Goal: Task Accomplishment & Management: Manage account settings

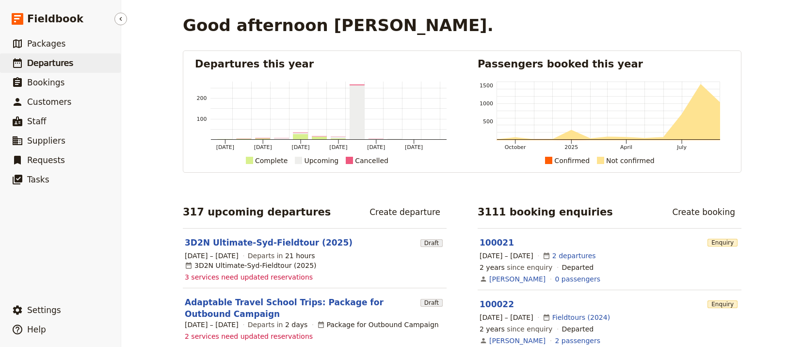
click at [85, 66] on link "​ Departures" at bounding box center [60, 62] width 121 height 19
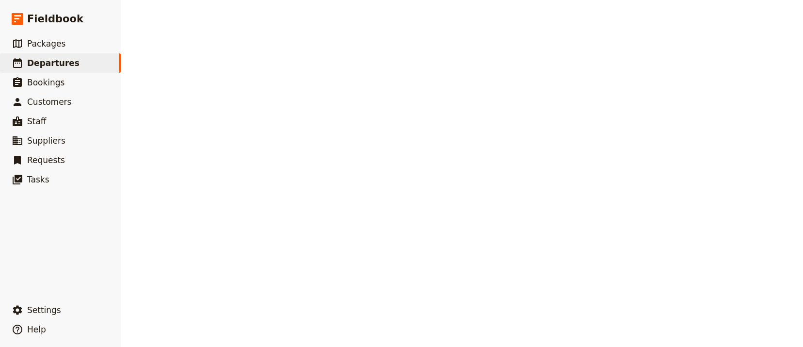
select select "UPDATED_AT"
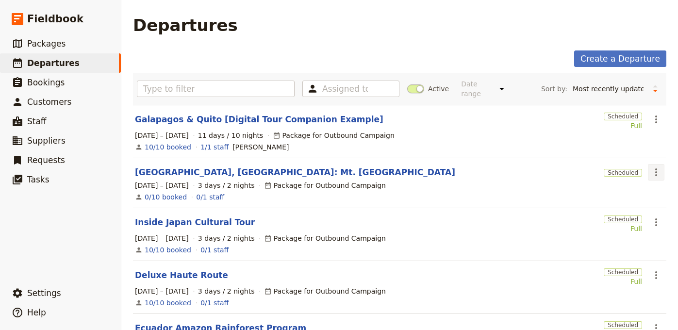
click at [650, 166] on icon "Actions" at bounding box center [656, 172] width 12 height 12
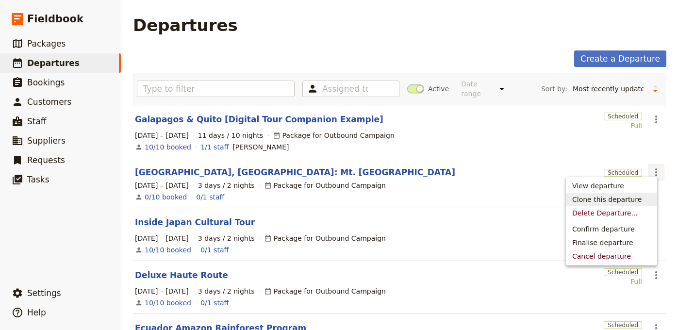
click at [626, 197] on span "Clone this departure" at bounding box center [606, 200] width 69 height 10
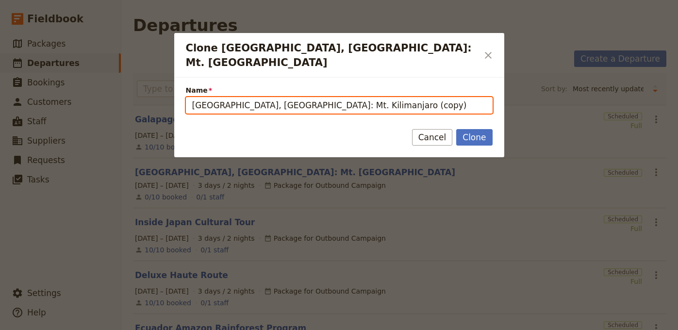
click at [341, 97] on input "[GEOGRAPHIC_DATA], [GEOGRAPHIC_DATA]: Mt. Kilimanjaro (copy)" at bounding box center [339, 105] width 307 height 16
paste input "Great Escapes: [GEOGRAPHIC_DATA] – The Original Safari Destination"
paste input "Clone Tanzania, Africa: Mt. Kilimanjaro"
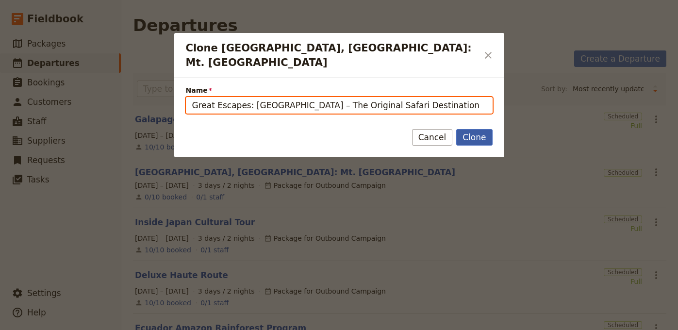
type input "Great Escapes: [GEOGRAPHIC_DATA] – The Original Safari Destination"
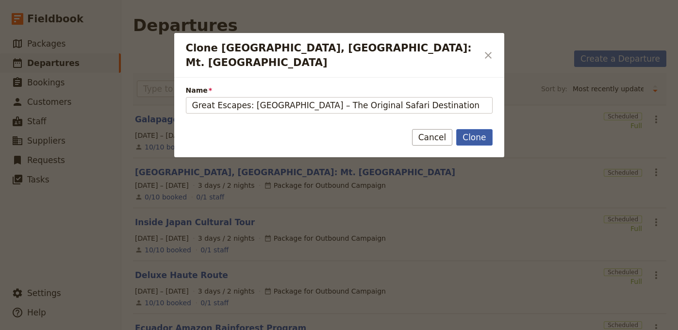
click at [471, 129] on button "Clone" at bounding box center [474, 137] width 36 height 16
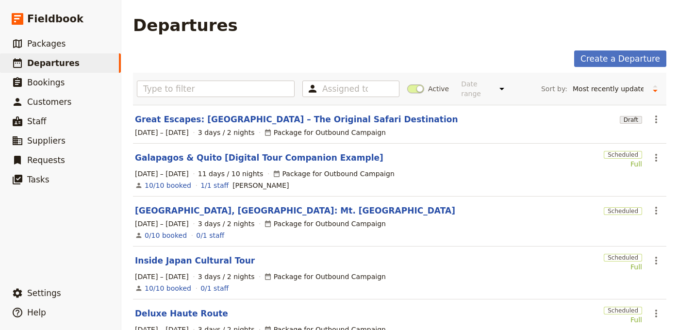
click at [246, 127] on div "1 – 3 Sep 2026 3 days / 2 nights Package for Outbound Campaign" at bounding box center [399, 133] width 531 height 12
click at [249, 115] on link "Great Escapes: [GEOGRAPHIC_DATA] – The Original Safari Destination" at bounding box center [296, 120] width 323 height 12
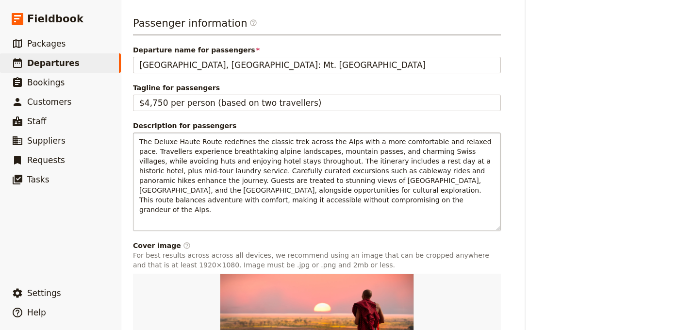
scroll to position [530, 0]
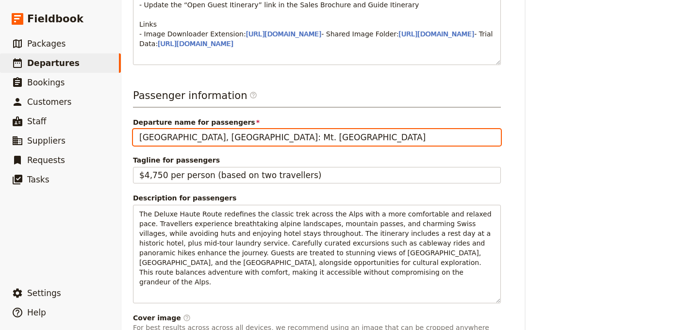
click at [203, 146] on input "[GEOGRAPHIC_DATA], [GEOGRAPHIC_DATA]: Mt. [GEOGRAPHIC_DATA]" at bounding box center [317, 137] width 368 height 16
paste input "Great Escapes: [GEOGRAPHIC_DATA] – The Original Safari Destination"
type input "Great Escapes: [GEOGRAPHIC_DATA] – The Original Safari Destination"
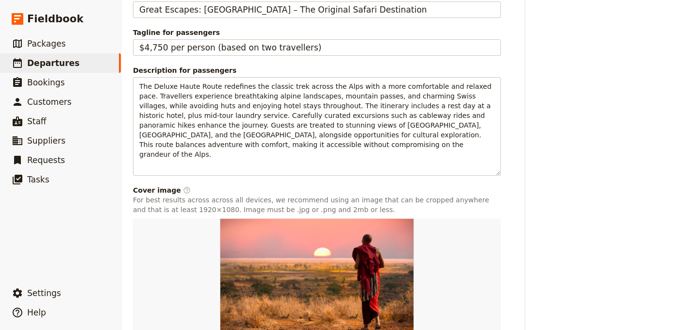
scroll to position [720, 0]
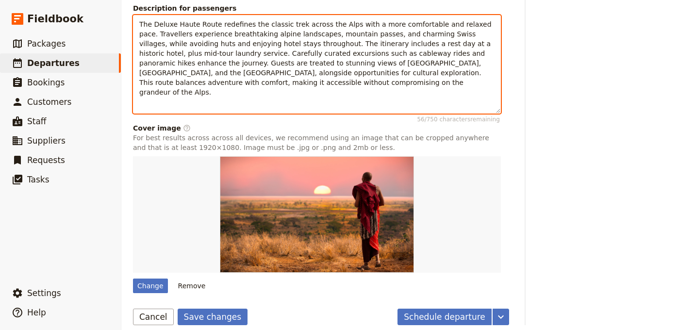
click at [302, 84] on span "The Deluxe Haute Route redefines the classic trek across the Alps with a more c…" at bounding box center [316, 58] width 354 height 76
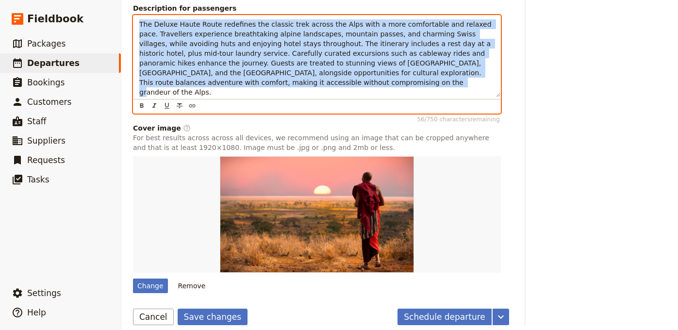
click at [302, 84] on span "The Deluxe Haute Route redefines the classic trek across the Alps with a more c…" at bounding box center [316, 58] width 354 height 76
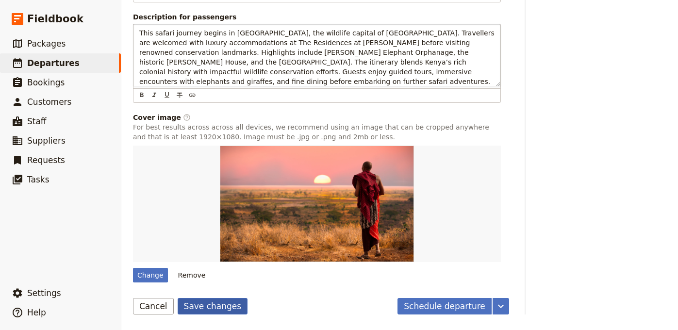
click at [212, 311] on button "Save changes" at bounding box center [213, 306] width 70 height 16
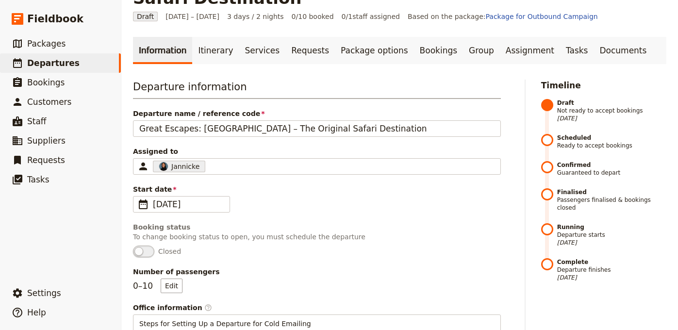
scroll to position [0, 0]
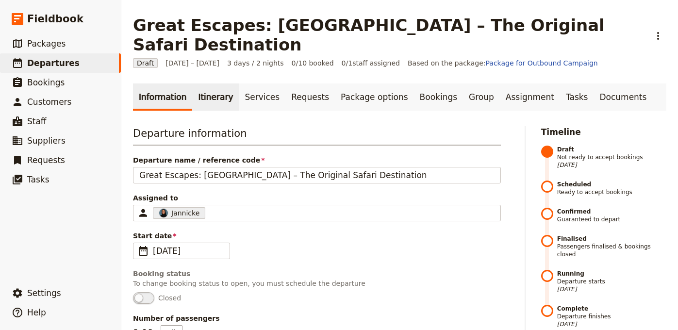
click at [202, 83] on link "Itinerary" at bounding box center [215, 96] width 47 height 27
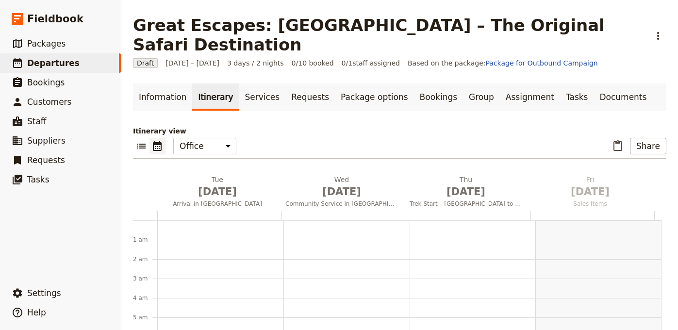
scroll to position [126, 0]
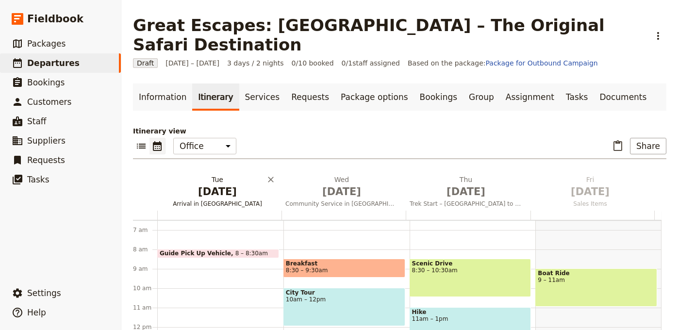
drag, startPoint x: 217, startPoint y: 163, endPoint x: 201, endPoint y: 167, distance: 16.5
click at [217, 175] on h2 "[DATE] Arrival in [GEOGRAPHIC_DATA]" at bounding box center [217, 187] width 113 height 24
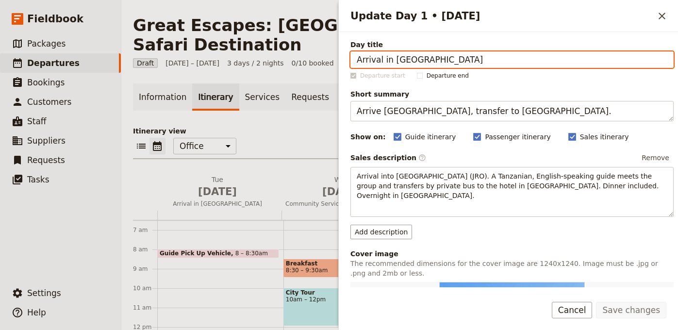
click at [507, 56] on input "Arrival in [GEOGRAPHIC_DATA]" at bounding box center [511, 59] width 323 height 16
click at [506, 56] on input "Arrival in [GEOGRAPHIC_DATA]" at bounding box center [511, 59] width 323 height 16
paste input "Departure from USA"
click at [470, 59] on input "Departure from destination (America or tge E" at bounding box center [511, 59] width 323 height 16
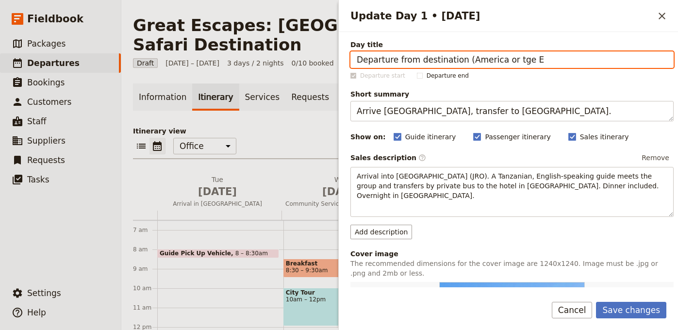
drag, startPoint x: 460, startPoint y: 61, endPoint x: 595, endPoint y: 63, distance: 135.4
click at [583, 63] on input "Departure from destination (America or tge E" at bounding box center [511, 59] width 323 height 16
type input "Departure from destination"
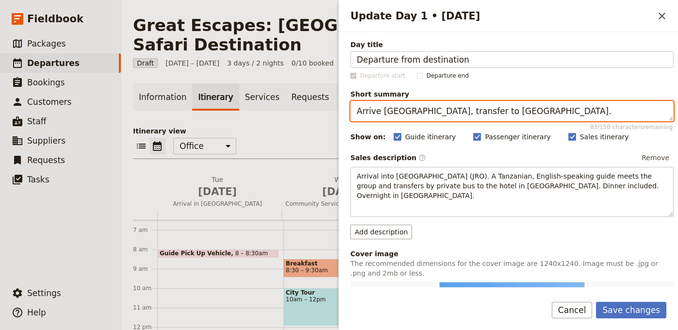
click at [613, 112] on textarea "Arrive [GEOGRAPHIC_DATA], transfer to [GEOGRAPHIC_DATA]." at bounding box center [511, 111] width 323 height 20
paste textarea "Overnight flight to Nairobi begins the safari journey"
type textarea "Overnight flight to Nairobi begins the safari journey."
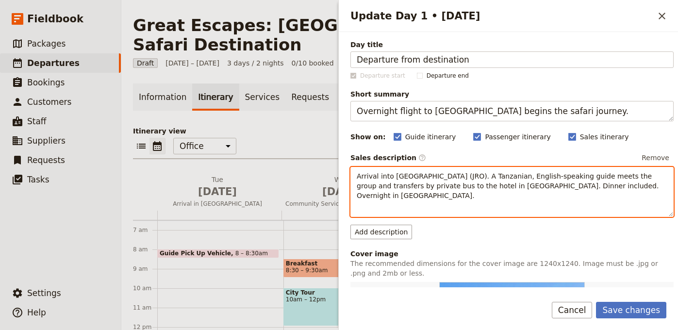
click at [520, 197] on p "Arrival into [GEOGRAPHIC_DATA] (JRO). A Tanzanian, English-speaking guide meets…" at bounding box center [512, 185] width 311 height 29
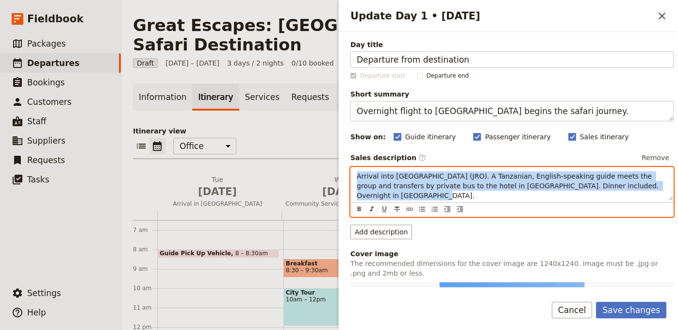
click at [520, 197] on p "Arrival into [GEOGRAPHIC_DATA] (JRO). A Tanzanian, English-speaking guide meets…" at bounding box center [512, 185] width 311 height 29
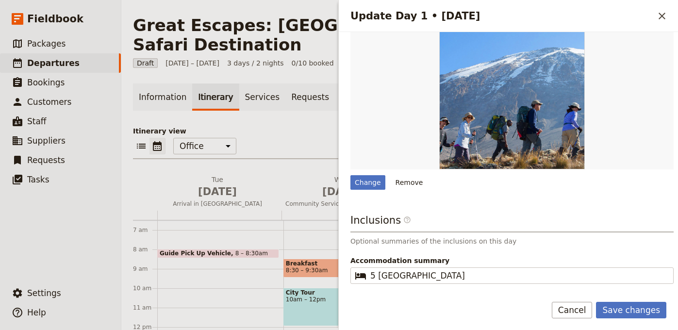
scroll to position [287, 0]
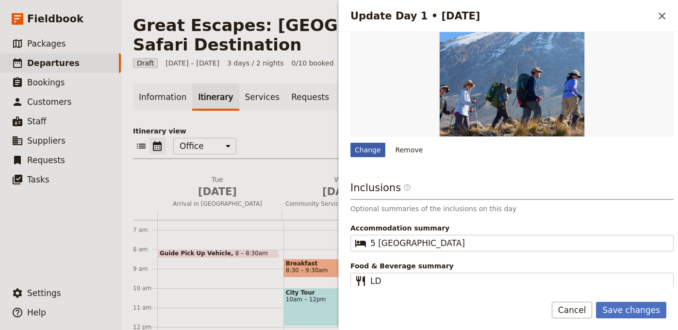
click at [370, 152] on div "Change" at bounding box center [367, 150] width 35 height 15
click at [350, 143] on input "Change" at bounding box center [350, 142] width 0 height 0
type input "C:\fakepath\ross-parmly-rf6ywHVkrlY-unsplash.jpg"
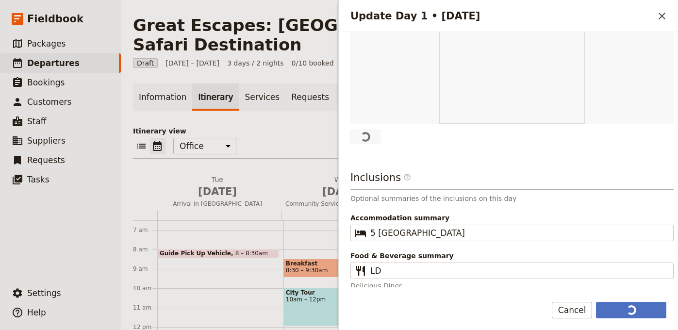
scroll to position [85, 0]
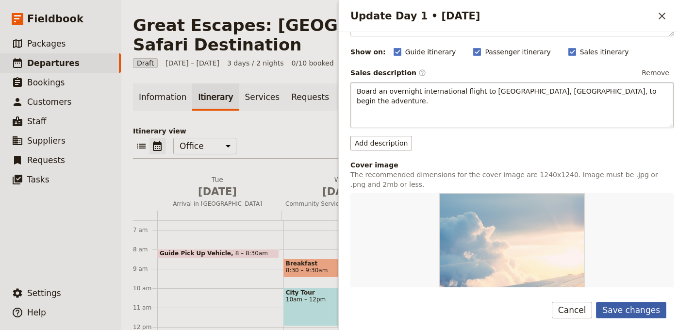
click at [643, 307] on button "Save changes" at bounding box center [631, 310] width 70 height 16
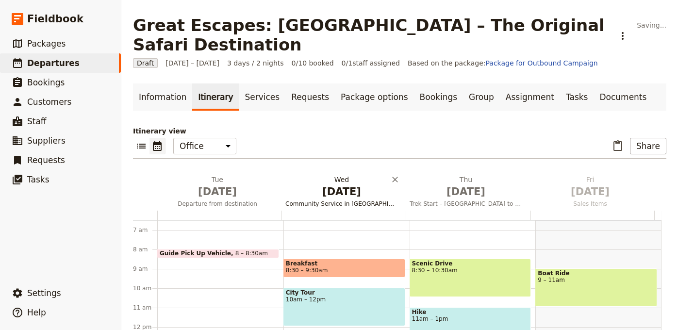
click at [362, 184] on span "[DATE]" at bounding box center [341, 191] width 113 height 15
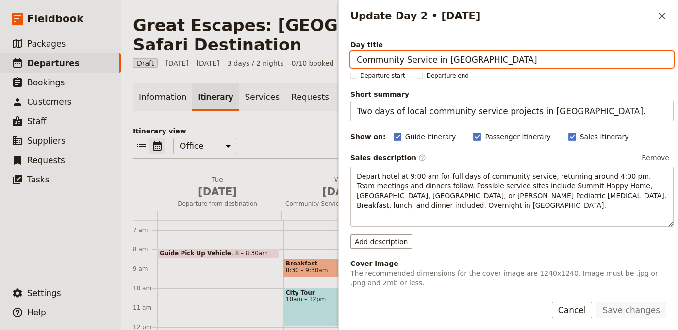
click at [530, 56] on input "Community Service in [GEOGRAPHIC_DATA]" at bounding box center [511, 59] width 323 height 16
paste input "Arrival in Nairobi"
type input "Arrival in Nairobi"
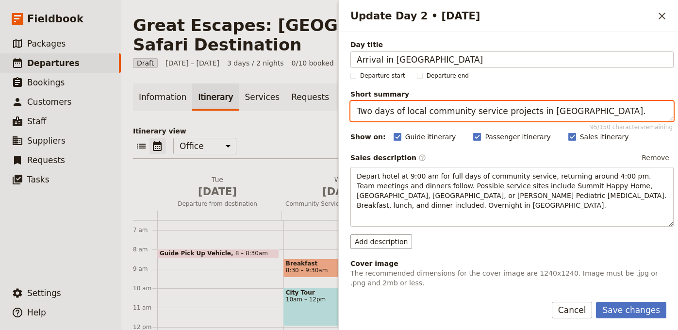
click at [514, 120] on textarea "Two days of local community service projects in [GEOGRAPHIC_DATA]." at bounding box center [511, 111] width 323 height 20
paste textarea "Arrive in Nairobi, settle at The Residences at Karen"
type textarea "Arrive in Nairobi, settle at The Residences at Karen."
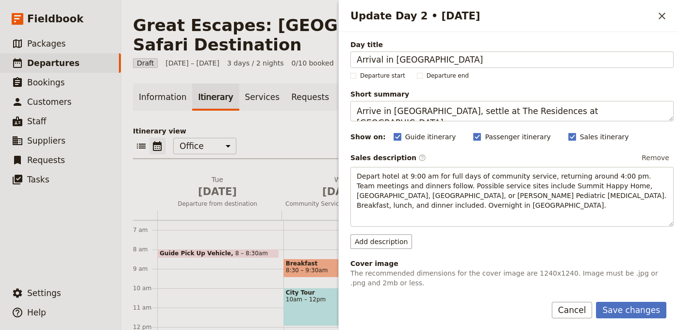
click at [451, 163] on div "Sales description ​ Remove" at bounding box center [511, 157] width 323 height 15
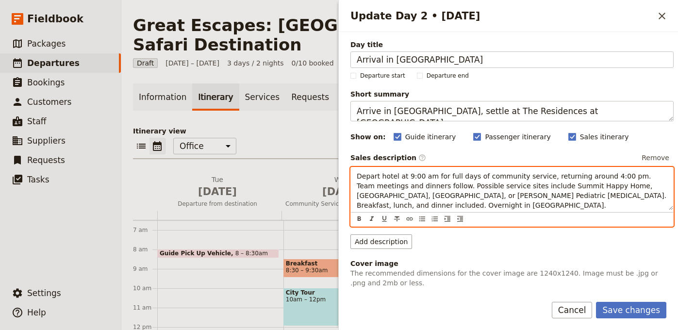
click at [446, 176] on span "Depart hotel at 9:00 am for full days of community service, returning around 4:…" at bounding box center [513, 190] width 312 height 37
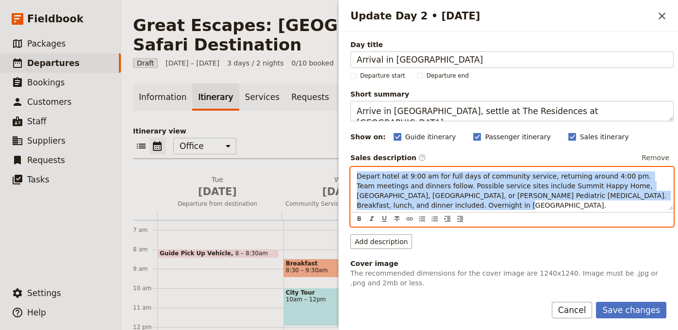
click at [446, 176] on span "Depart hotel at 9:00 am for full days of community service, returning around 4:…" at bounding box center [513, 190] width 312 height 37
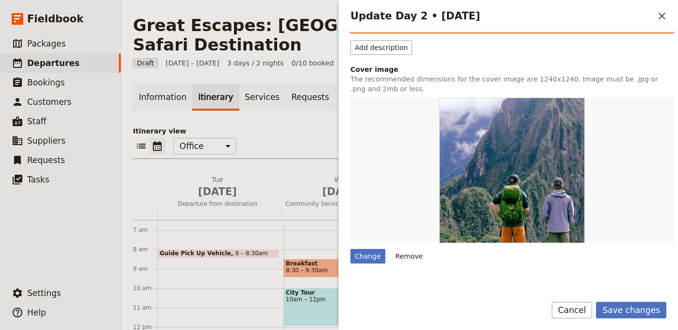
scroll to position [181, 0]
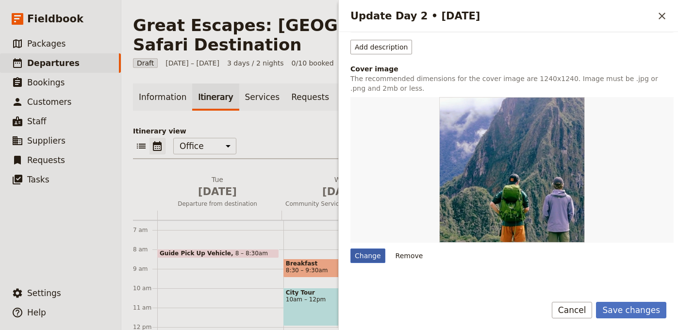
click at [361, 253] on div "Change" at bounding box center [367, 255] width 35 height 15
click at [350, 248] on input "Change" at bounding box center [350, 248] width 0 height 0
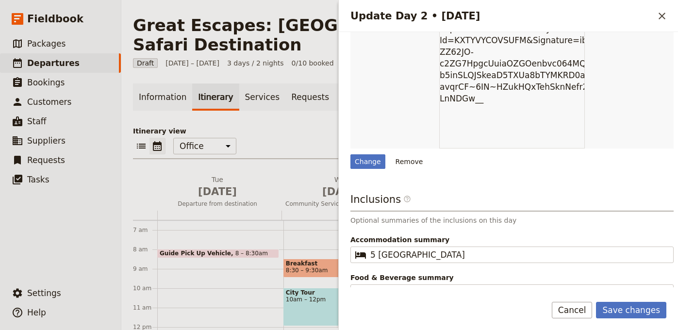
scroll to position [301, 0]
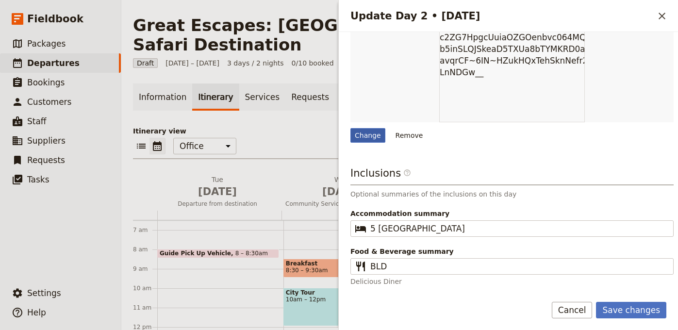
click at [370, 140] on div "Change" at bounding box center [367, 135] width 35 height 15
click at [368, 134] on div "Change" at bounding box center [367, 135] width 35 height 15
click at [350, 128] on input "Change" at bounding box center [350, 128] width 0 height 0
type input "C:\fakepath\randy-fath-epf1tdtIIkM-unsplash.jpg"
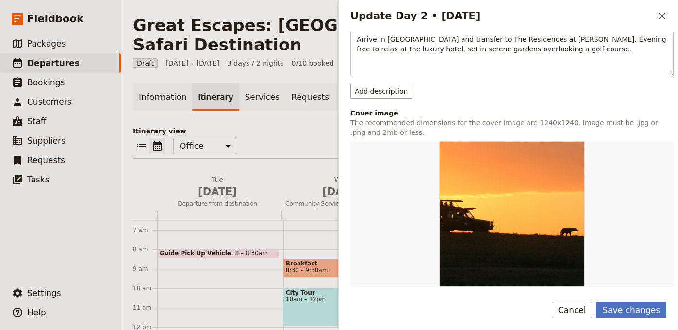
scroll to position [129, 0]
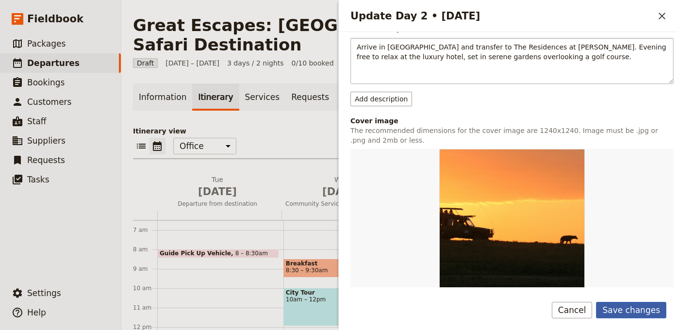
click at [642, 313] on button "Save changes" at bounding box center [631, 310] width 70 height 16
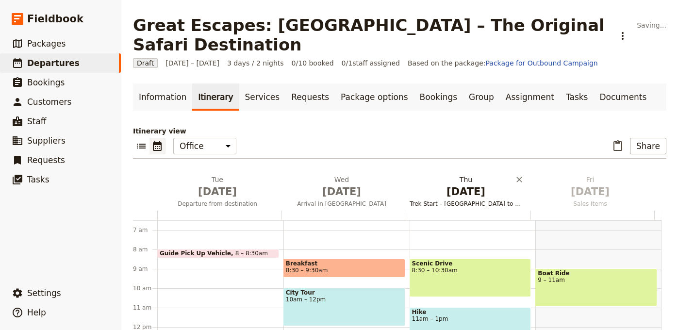
click at [451, 200] on span "Trek Start – Machame Gate to Machame Camp" at bounding box center [466, 204] width 120 height 8
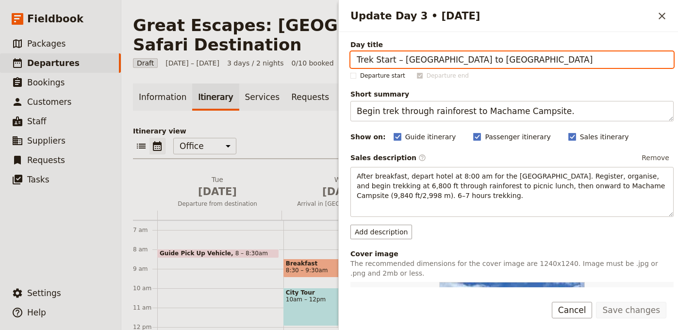
click at [578, 62] on input "Trek Start – Machame Gate to Machame Camp" at bounding box center [511, 59] width 323 height 16
click at [578, 63] on input "Trek Start – Machame Gate to Machame Camp" at bounding box center [511, 59] width 323 height 16
click at [577, 63] on input "Trek Start – Machame Gate to Machame Camp" at bounding box center [511, 59] width 323 height 16
paste input "Nairobi – Conservation & Heritage"
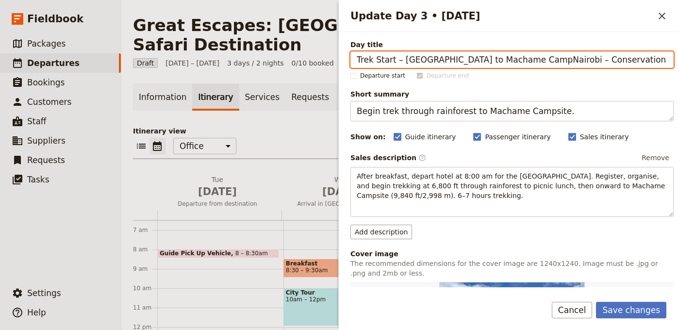
paste input "Update Day 3 • 3 Sep"
type input "Nairobi – Conservation & Heritage"
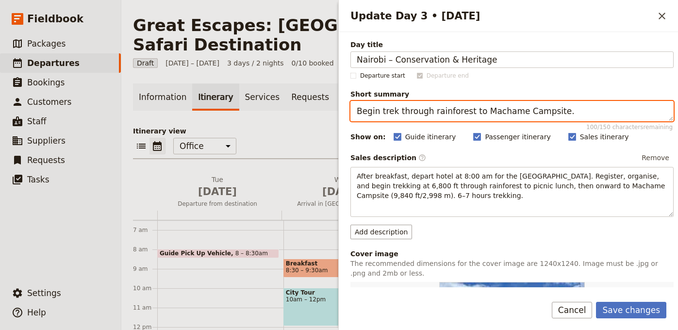
click at [511, 114] on textarea "Begin trek through rainforest to Machame Campsite." at bounding box center [511, 111] width 323 height 20
paste textarea "Visit Elephant Orphanage, Karen Blixen House, and Giraffe Center"
type textarea "Visit Elephant Orphanage, Karen Blixen House, and Giraffe Center."
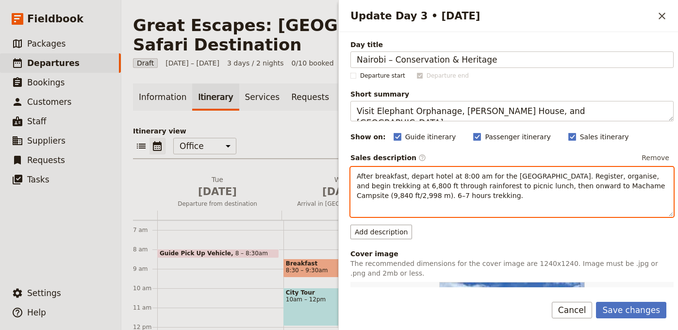
click at [472, 180] on span "After breakfast, depart hotel at 8:00 am for the Machame Gate. Register, organi…" at bounding box center [512, 185] width 311 height 27
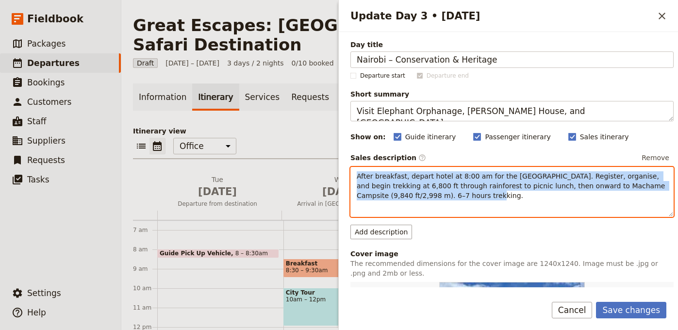
click at [472, 180] on span "After breakfast, depart hotel at 8:00 am for the Machame Gate. Register, organi…" at bounding box center [512, 185] width 311 height 27
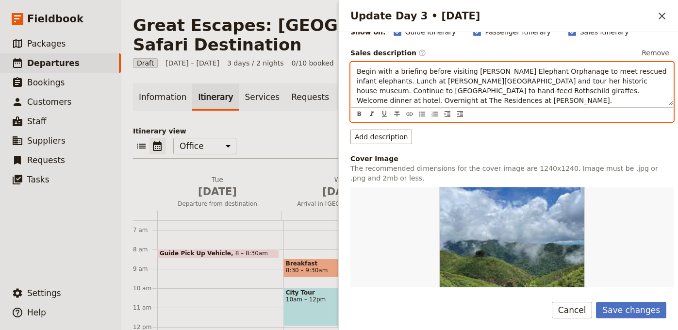
scroll to position [188, 0]
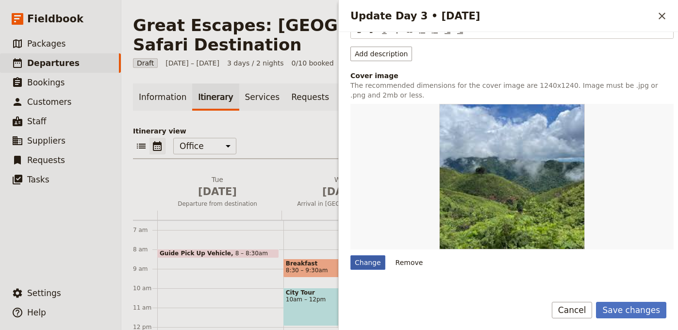
click at [368, 260] on div "Change" at bounding box center [367, 262] width 35 height 15
click at [350, 255] on input "Change" at bounding box center [350, 255] width 0 height 0
type input "C:\fakepath\Sub-Saharan-Tintswalo-Safari-Rhino-520x229.jpg"
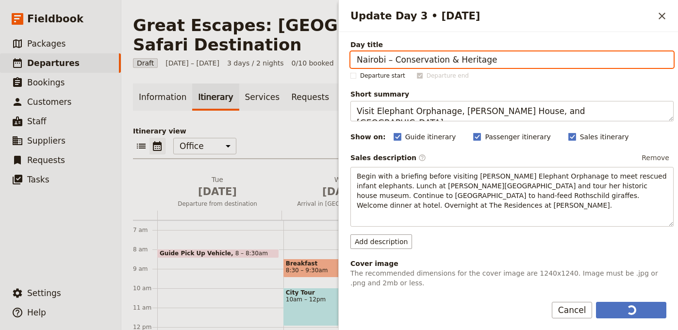
scroll to position [196, 0]
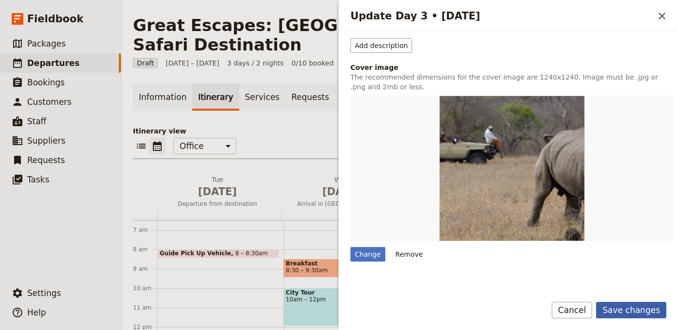
click at [623, 308] on button "Save changes" at bounding box center [631, 310] width 70 height 16
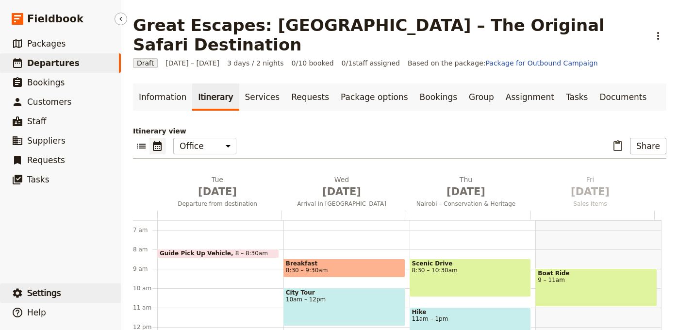
click at [69, 297] on button "​ Settings" at bounding box center [60, 292] width 121 height 19
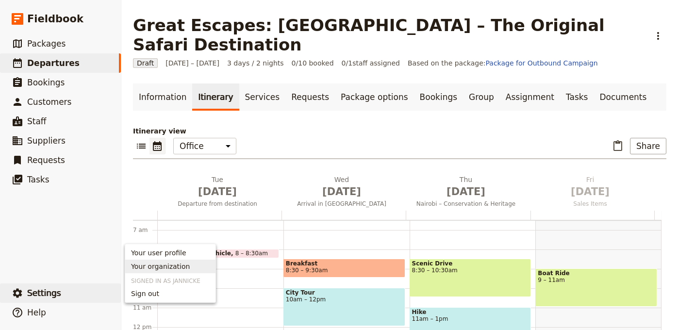
click at [213, 270] on link "Your organization" at bounding box center [170, 267] width 90 height 14
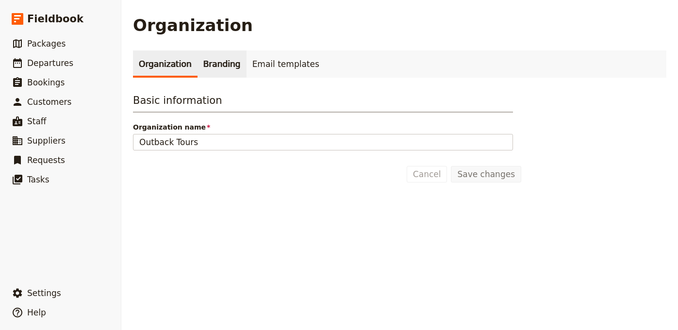
click at [223, 66] on link "Branding" at bounding box center [221, 63] width 49 height 27
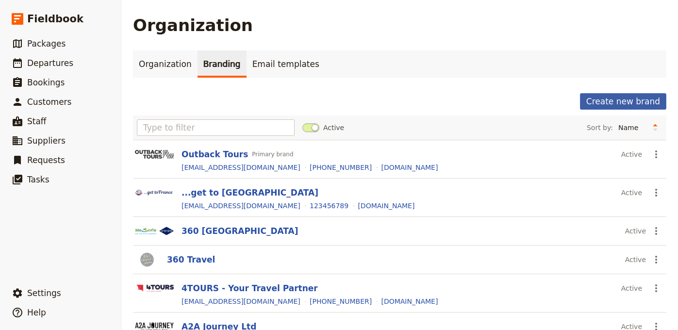
click at [590, 101] on button "Create new brand" at bounding box center [623, 101] width 86 height 16
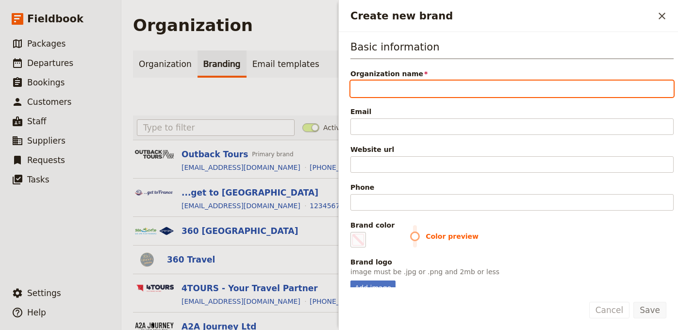
click at [482, 89] on input "Organization name" at bounding box center [511, 89] width 323 height 16
paste input "Classic Escapes"
type input "Classic Escapes"
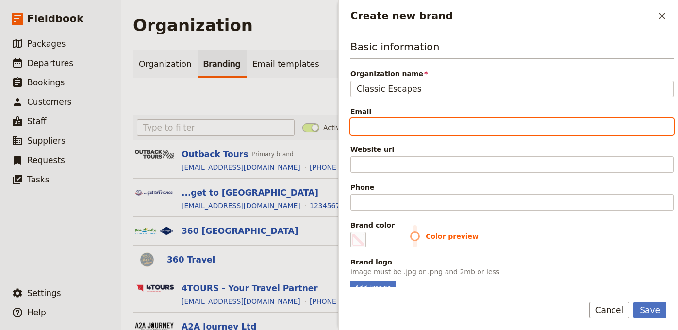
click at [470, 130] on input "Email" at bounding box center [511, 126] width 323 height 16
paste input "info@classicescapes.com"
type input "info@classicescapes.com"
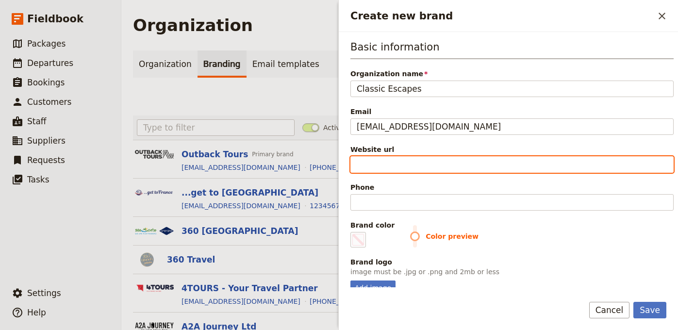
click at [464, 166] on input "Website url" at bounding box center [511, 164] width 323 height 16
paste input "https://www.classicescapes.com"
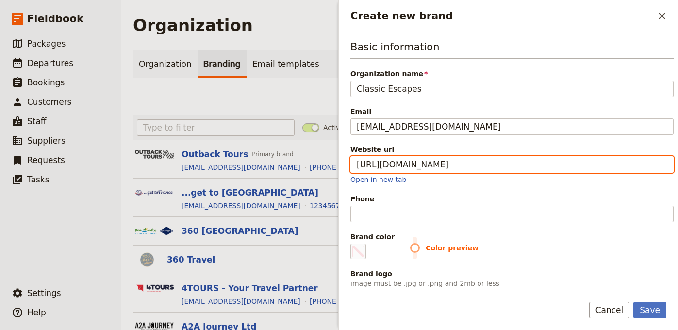
type input "https://www.classicescapes.com"
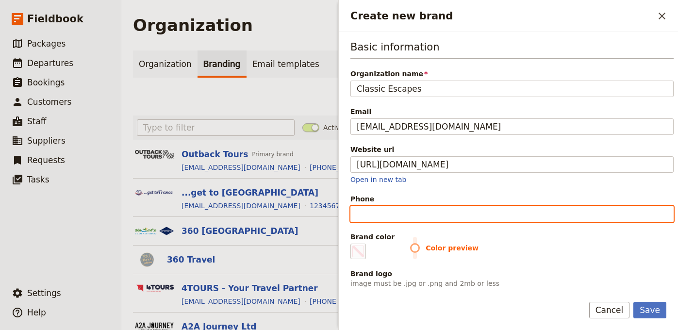
click at [451, 209] on input "Phone" at bounding box center [511, 214] width 323 height 16
paste input "+1 800-627-1244"
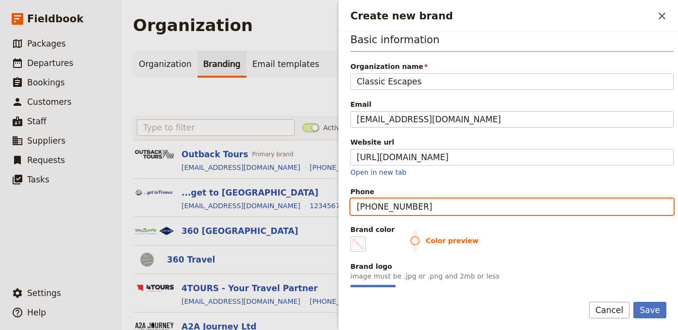
scroll to position [18, 0]
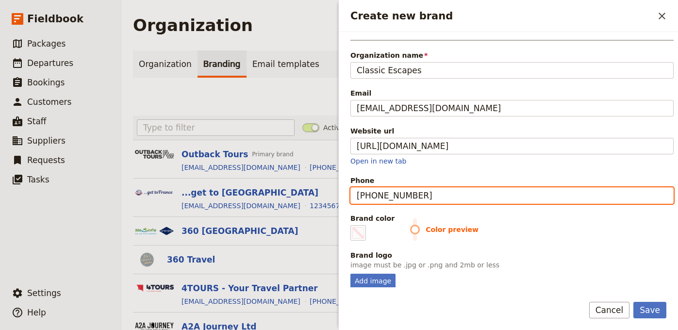
type input "+1 800-627-1244"
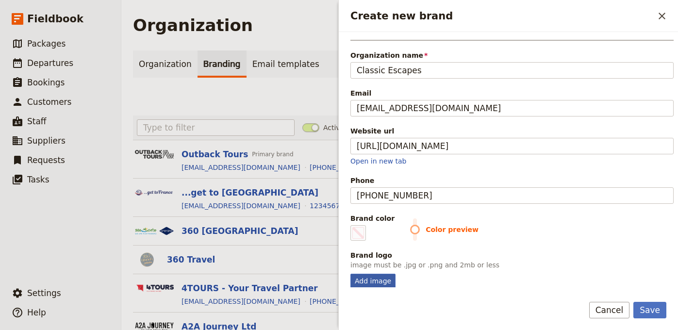
click at [381, 282] on div "Add image" at bounding box center [372, 281] width 45 height 15
click at [350, 274] on input "Add image" at bounding box center [350, 273] width 0 height 0
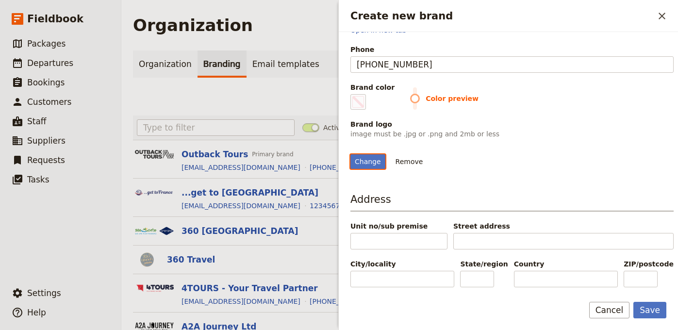
scroll to position [193, 0]
click at [378, 174] on div "Basic information Organization name Classic Escapes Email info@classicescapes.c…" at bounding box center [508, 159] width 339 height 255
click at [373, 165] on div "Change" at bounding box center [367, 161] width 35 height 15
click at [350, 154] on input "Change" at bounding box center [350, 154] width 0 height 0
type input "C:\fakepath\CE_Logo_Transparent-2024.jpeg"
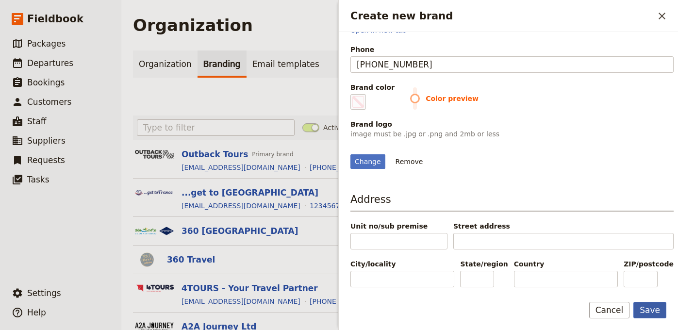
click at [647, 312] on button "Save" at bounding box center [649, 310] width 33 height 16
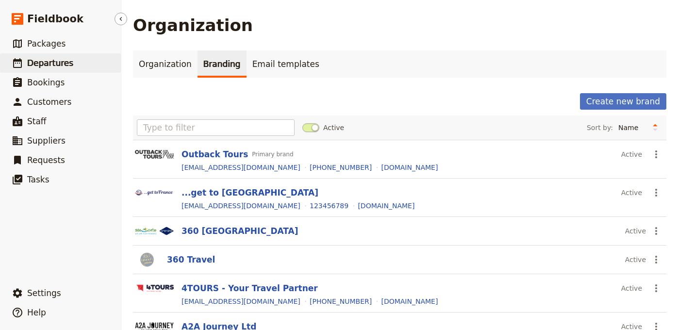
click at [98, 60] on link "​ Departures" at bounding box center [60, 62] width 121 height 19
select select "UPDATED_AT"
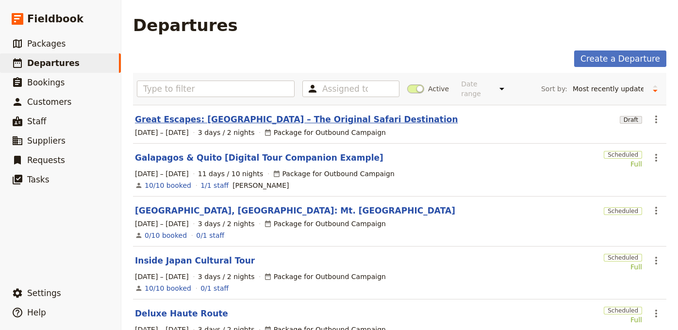
click at [266, 114] on link "Great Escapes: Kenya – The Original Safari Destination" at bounding box center [296, 120] width 323 height 12
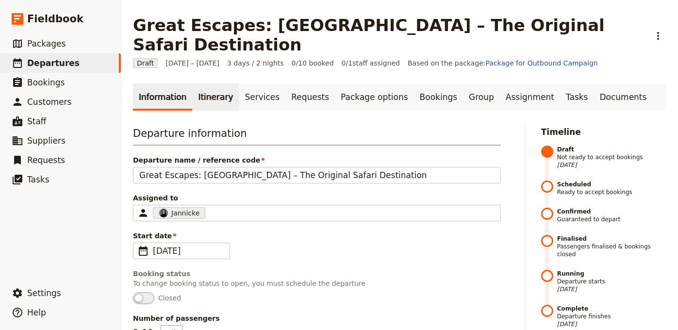
click at [205, 83] on link "Itinerary" at bounding box center [215, 96] width 47 height 27
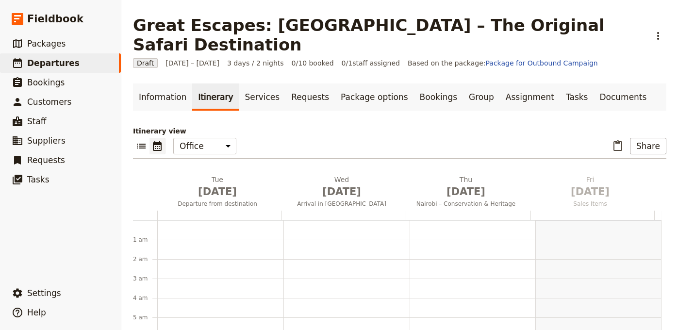
scroll to position [126, 0]
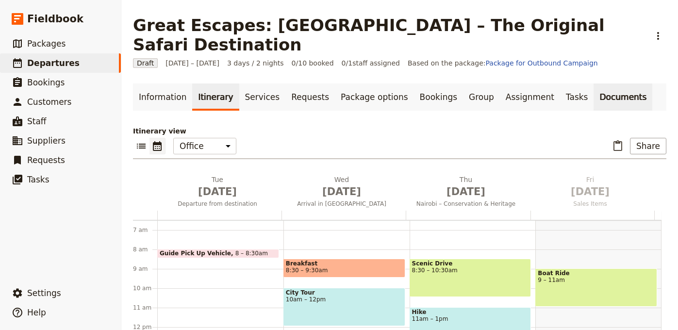
click at [593, 83] on link "Documents" at bounding box center [622, 96] width 59 height 27
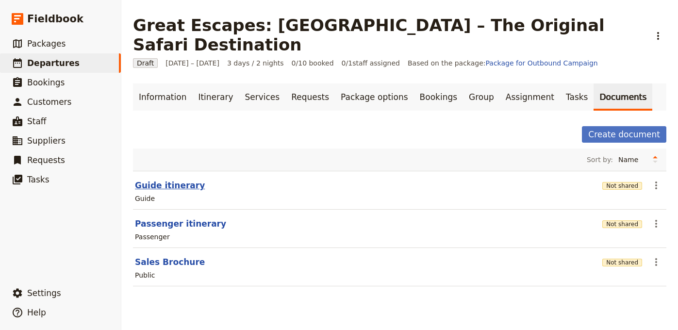
click at [156, 180] on button "Guide itinerary" at bounding box center [170, 186] width 70 height 12
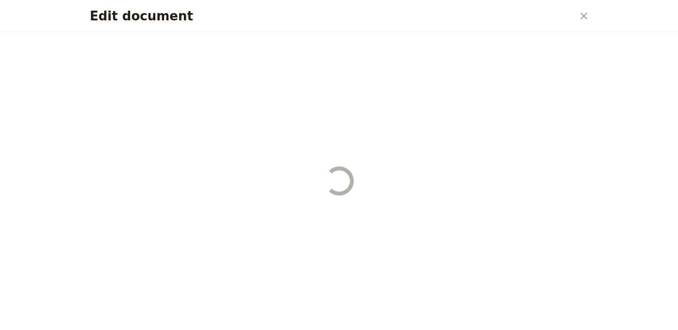
select select "STAFF"
select select "RUN_SHEET"
select select "LARGE"
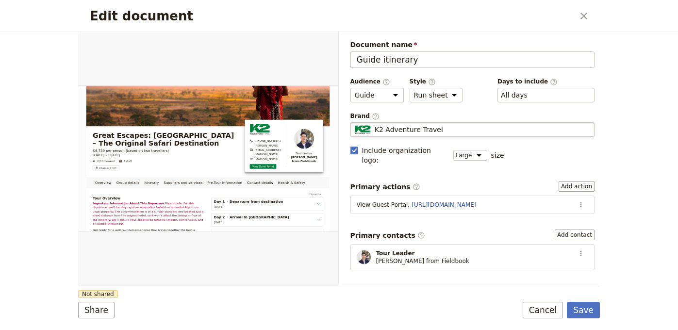
click at [406, 129] on span "K2 Adventure Travel" at bounding box center [409, 130] width 68 height 10
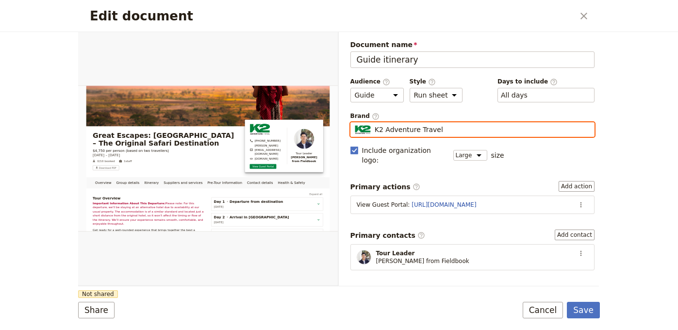
click at [355, 123] on input "K2 Adventure Travel" at bounding box center [354, 122] width 0 height 0
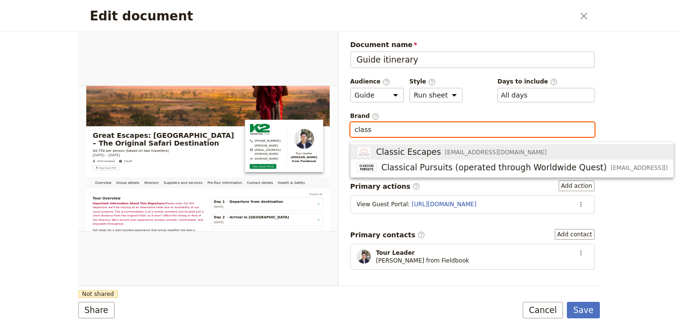
click at [386, 148] on span "Classic Escapes" at bounding box center [408, 152] width 65 height 12
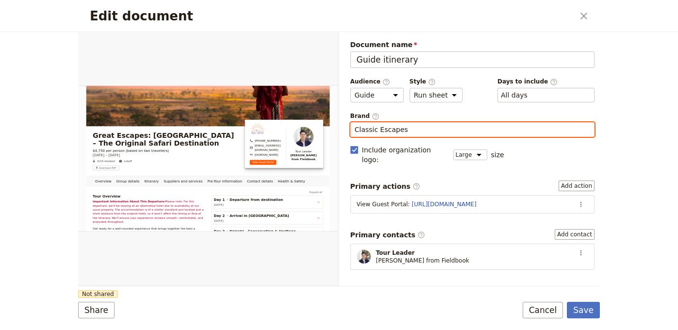
type input "Classic Escapes"
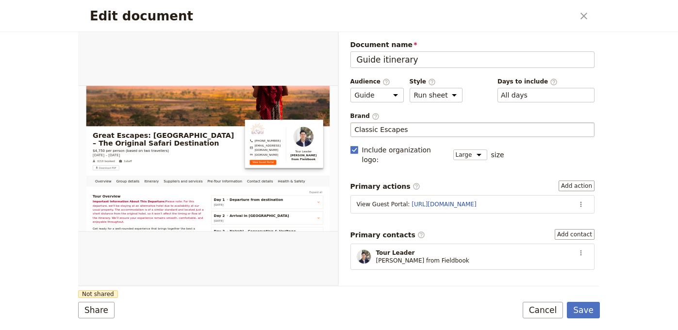
click at [435, 210] on div "Document name Guide itinerary Preview Audience ​ Public Passenger Guide Style ​…" at bounding box center [472, 305] width 245 height 531
click at [94, 300] on form "Overview Group details Itinerary Suppliers and services Pre-Tour Information Co…" at bounding box center [339, 181] width 522 height 298
click at [95, 308] on button "Share" at bounding box center [96, 310] width 36 height 16
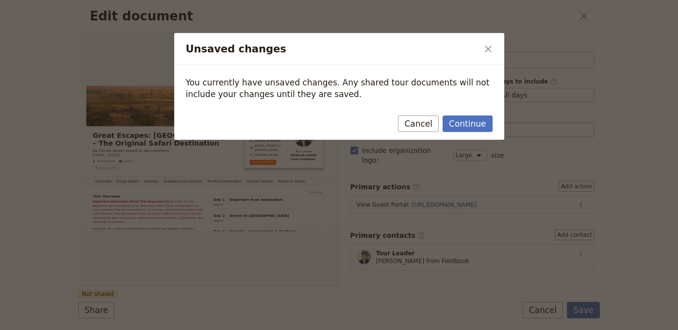
click at [464, 138] on div "Continue Cancel" at bounding box center [339, 126] width 330 height 28
click at [465, 126] on button "Continue" at bounding box center [467, 123] width 49 height 16
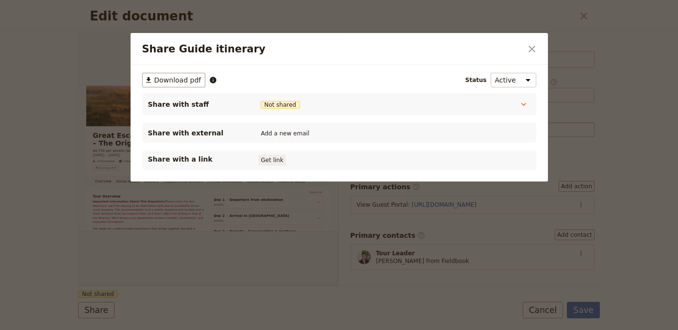
click at [281, 160] on button "Get link" at bounding box center [272, 160] width 27 height 11
click at [524, 46] on button "​" at bounding box center [532, 49] width 16 height 16
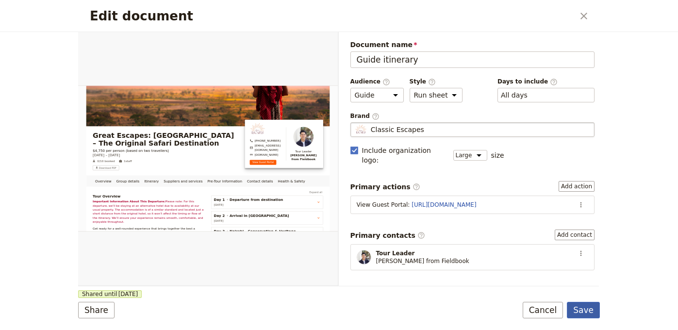
click at [588, 306] on button "Save" at bounding box center [583, 310] width 33 height 16
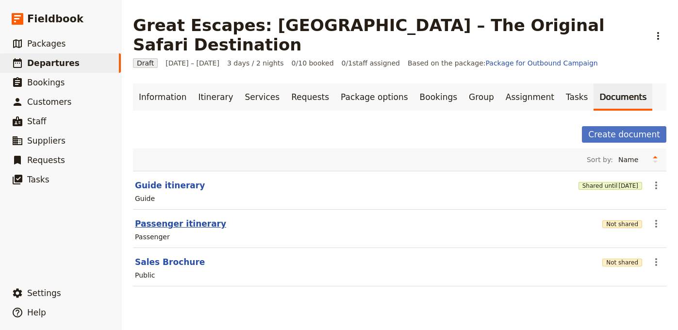
click at [191, 218] on button "Passenger itinerary" at bounding box center [180, 224] width 91 height 12
select select "PASSENGER"
select select "RUN_SHEET"
select select "LARGE"
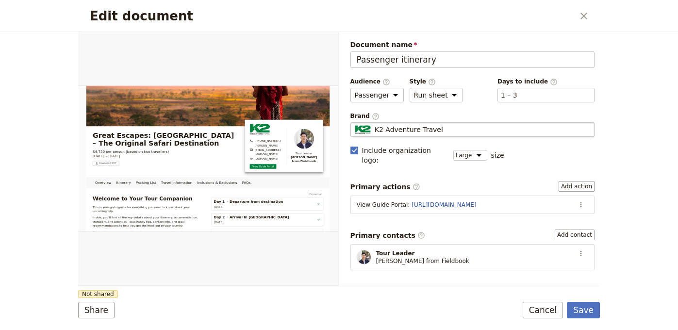
click at [451, 132] on div "K2 Adventure Travel" at bounding box center [473, 130] width 236 height 10
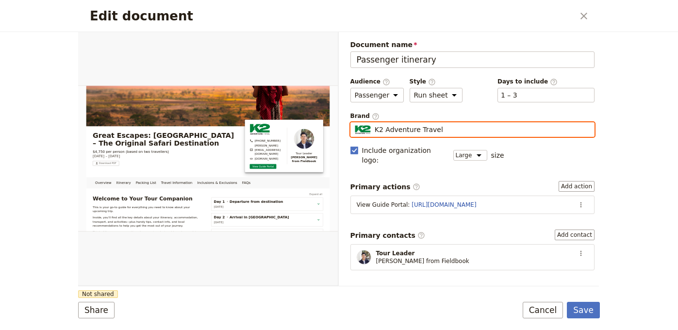
click at [355, 123] on input "K2 Adventure Travel" at bounding box center [354, 122] width 0 height 0
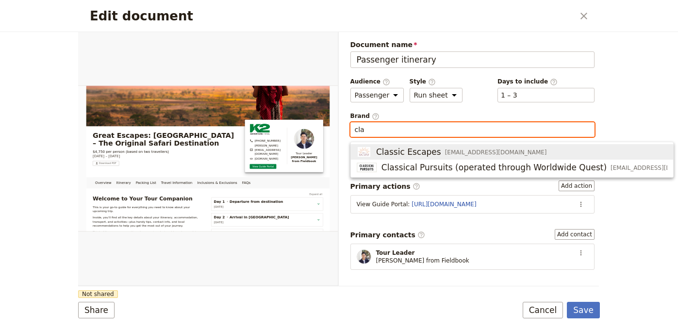
click at [445, 155] on span "info@classicescapes.com" at bounding box center [496, 152] width 102 height 8
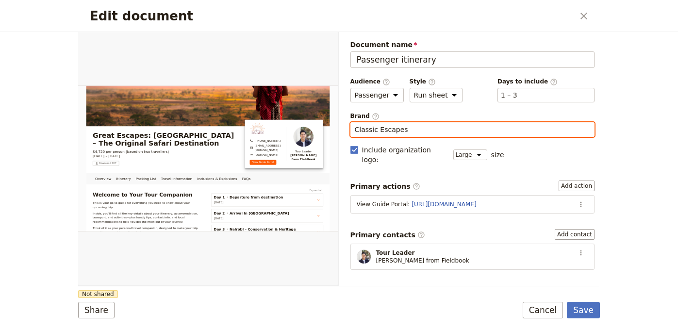
type input "Classic Escapes"
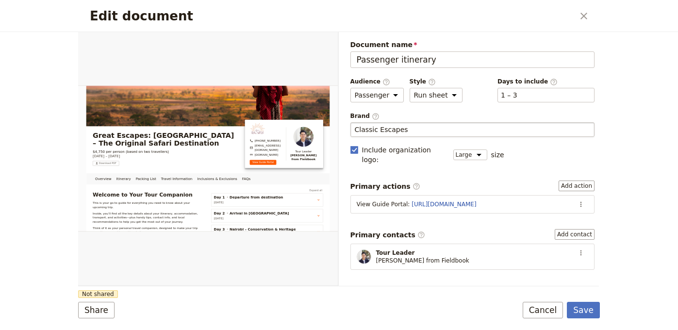
click at [115, 304] on div "Share Not shared Save Cancel" at bounding box center [339, 310] width 522 height 16
click at [99, 307] on button "Share" at bounding box center [96, 310] width 36 height 16
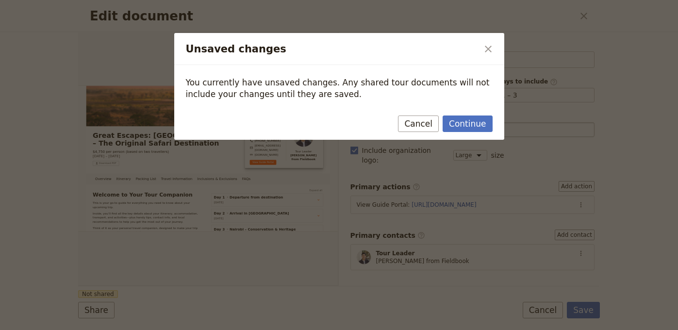
click at [446, 139] on div "Continue Cancel" at bounding box center [339, 126] width 330 height 28
click at [461, 130] on button "Continue" at bounding box center [467, 123] width 49 height 16
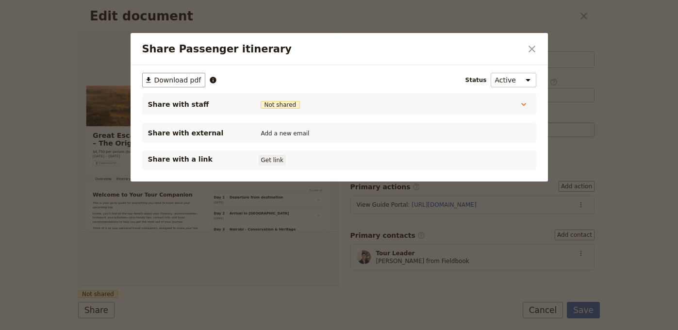
click at [276, 157] on button "Get link" at bounding box center [272, 160] width 27 height 11
click at [526, 49] on icon "Close dialog" at bounding box center [532, 49] width 12 height 12
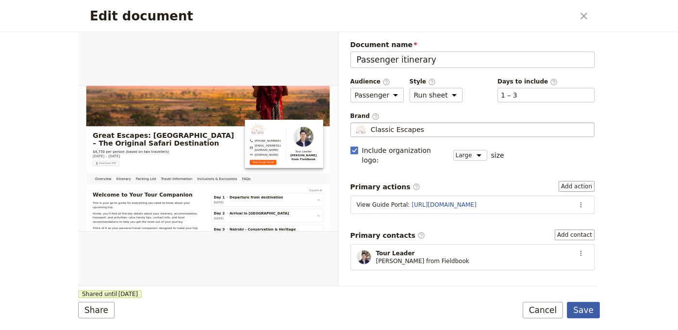
click at [582, 306] on button "Save" at bounding box center [583, 310] width 33 height 16
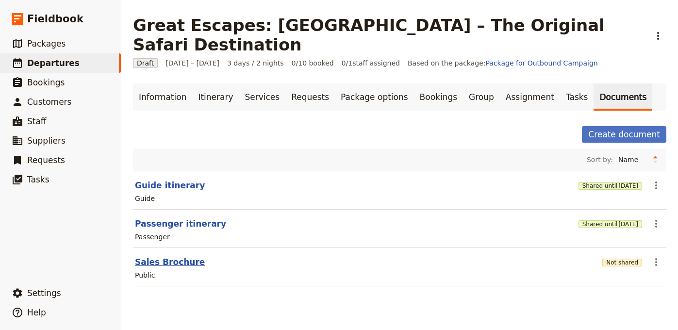
click at [182, 256] on button "Sales Brochure" at bounding box center [170, 262] width 70 height 12
select select "DEFAULT"
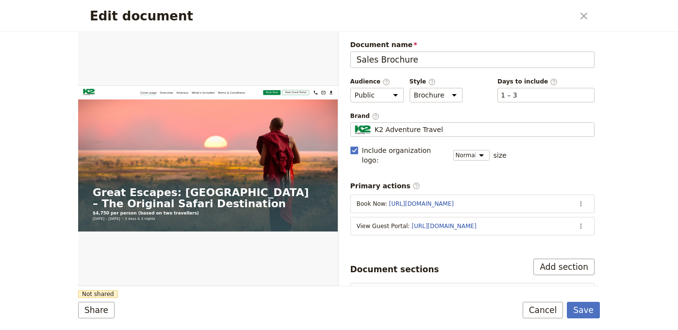
click at [428, 119] on span "Brand ​" at bounding box center [472, 116] width 245 height 8
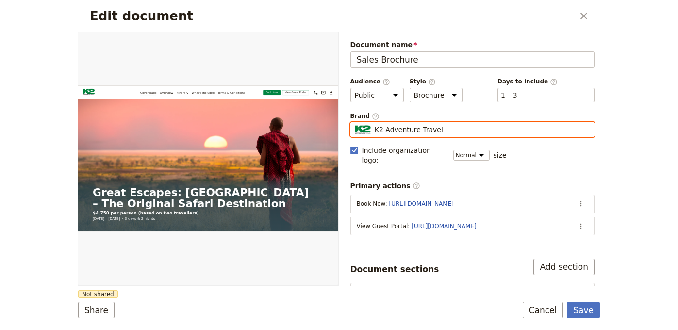
click at [355, 122] on input "K2 Adventure Travel" at bounding box center [354, 122] width 0 height 0
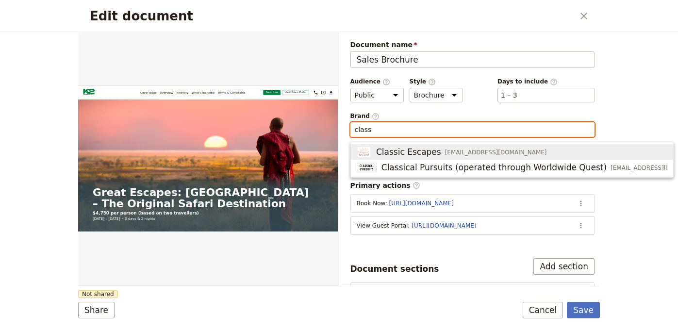
click at [417, 152] on span "Classic Escapes" at bounding box center [408, 152] width 65 height 12
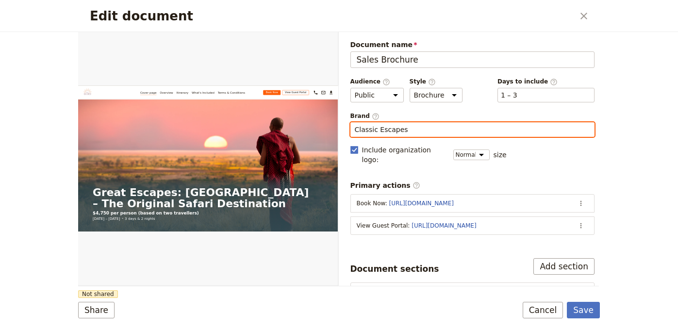
type input "Classic Escapes"
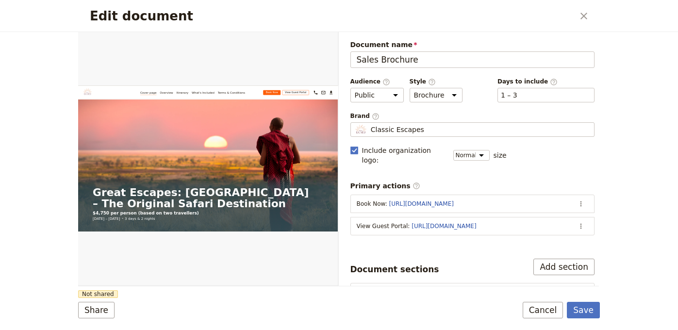
click at [260, 290] on form "Web PDF ​ Document name Sales Brochure Preview Audience ​ Public Passenger Guid…" at bounding box center [339, 181] width 522 height 298
click at [106, 311] on button "Share" at bounding box center [96, 310] width 36 height 16
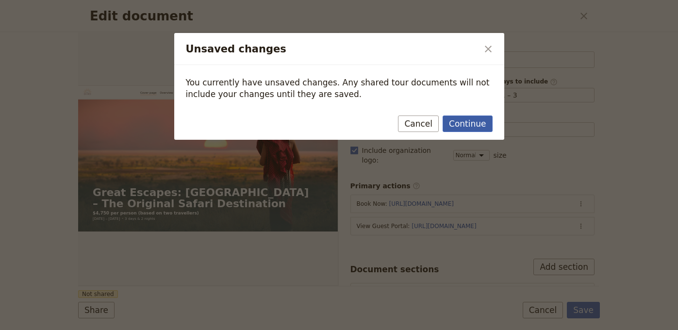
click at [459, 131] on div "Continue Cancel" at bounding box center [339, 126] width 330 height 28
click at [461, 125] on button "Continue" at bounding box center [467, 123] width 49 height 16
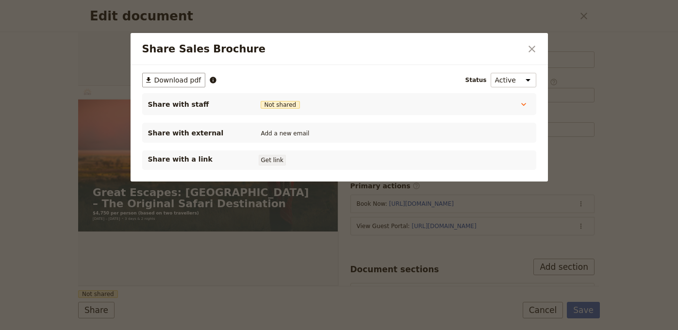
click at [277, 162] on button "Get link" at bounding box center [272, 160] width 27 height 11
click at [537, 49] on icon "Close dialog" at bounding box center [532, 49] width 12 height 12
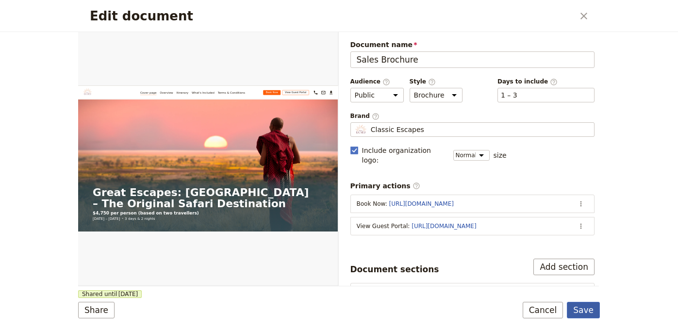
click at [590, 303] on button "Save" at bounding box center [583, 310] width 33 height 16
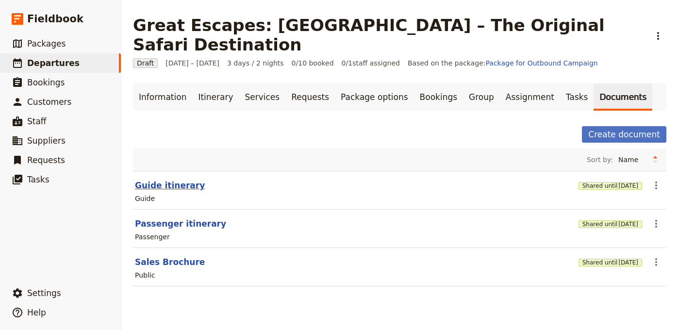
click at [174, 180] on button "Guide itinerary" at bounding box center [170, 186] width 70 height 12
select select "STAFF"
select select "RUN_SHEET"
select select "LARGE"
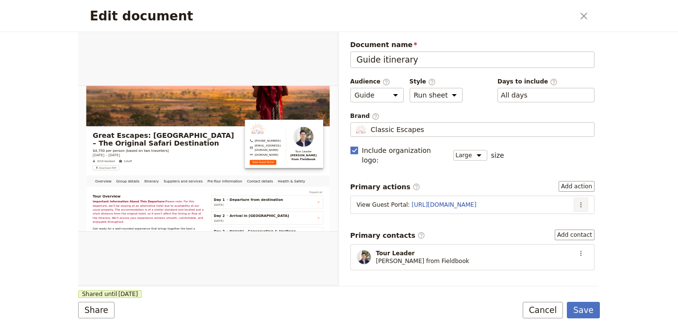
click at [577, 201] on icon "Actions" at bounding box center [581, 205] width 8 height 8
click at [560, 215] on span "Edit action" at bounding box center [542, 215] width 36 height 10
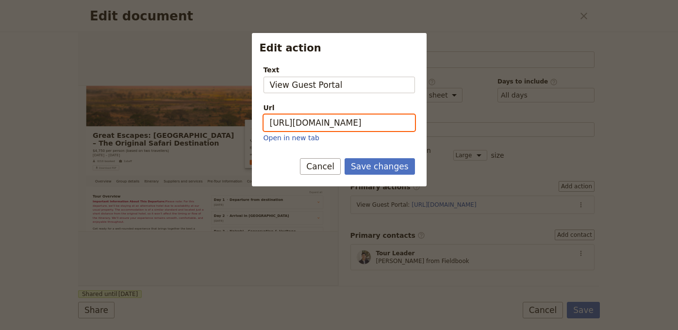
click at [373, 120] on input "https://trips.fieldbook.com/d/bse89c0eImxoU3G_R-CRo" at bounding box center [338, 123] width 151 height 16
paste input "3h_orvQ_AzERsnI1Eb9LW"
type input "https://trips.fieldbook.com/d/3h_orvQ_AzERsnI1Eb9LW"
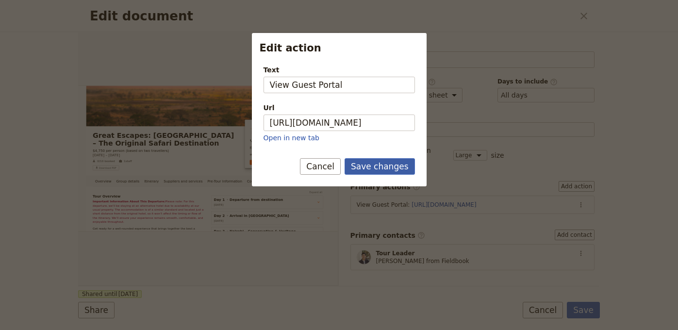
click at [381, 164] on button "Save changes" at bounding box center [379, 166] width 70 height 16
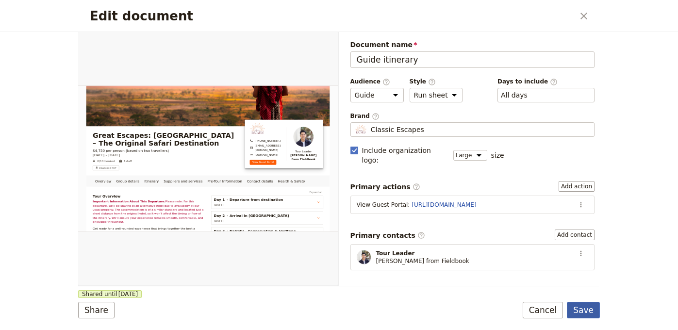
click at [588, 310] on button "Save" at bounding box center [583, 310] width 33 height 16
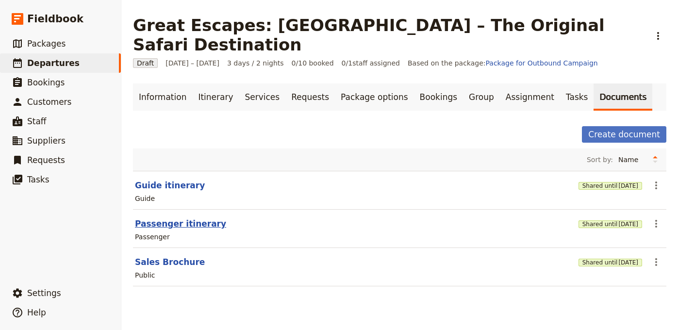
click at [192, 218] on button "Passenger itinerary" at bounding box center [180, 224] width 91 height 12
select select "PASSENGER"
select select "RUN_SHEET"
select select "LARGE"
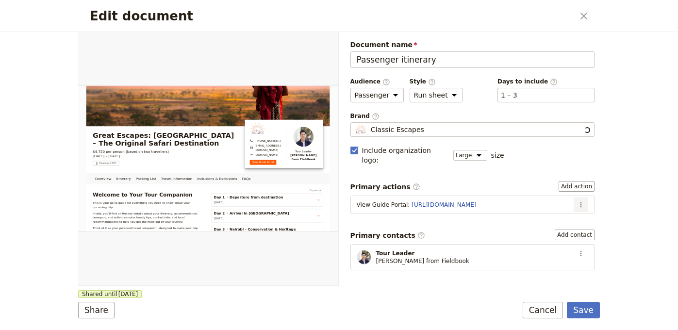
click at [574, 197] on button "​" at bounding box center [581, 204] width 15 height 15
click at [562, 216] on span "Edit action" at bounding box center [549, 215] width 50 height 10
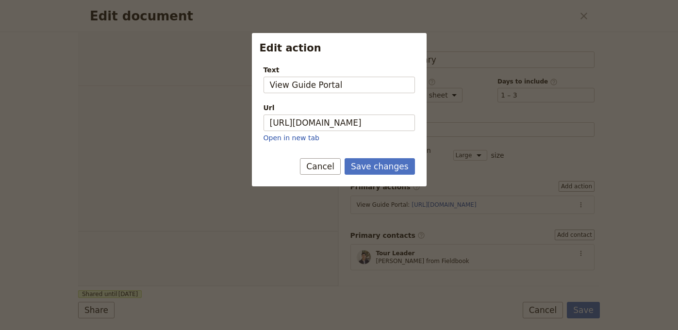
select select "PASSENGER"
select select "RUN_SHEET"
select select "LARGE"
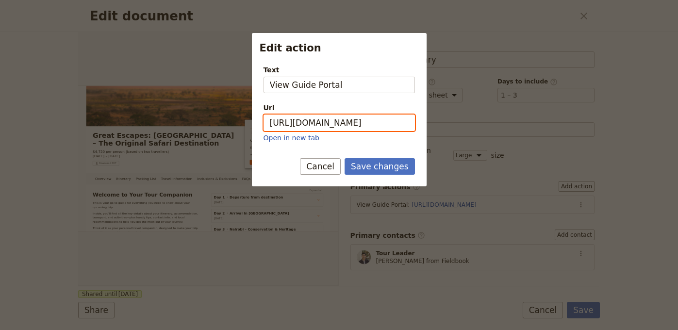
click at [340, 115] on input "[URL][DOMAIN_NAME]" at bounding box center [338, 123] width 151 height 16
paste input "NfoJPxVWgsTDpbAD2l4rm"
type input "https://trips.fieldbook.com/d/NfoJPxVWgsTDpbAD2l4rm"
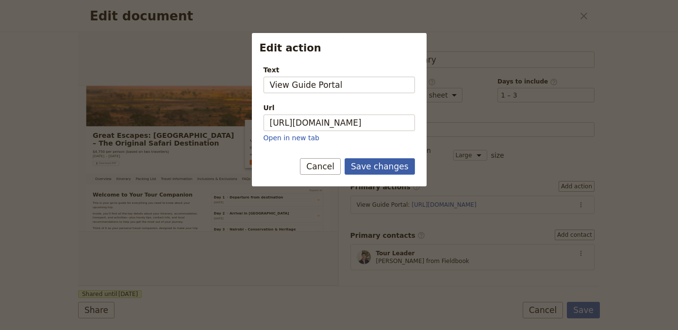
click at [373, 165] on button "Save changes" at bounding box center [379, 166] width 70 height 16
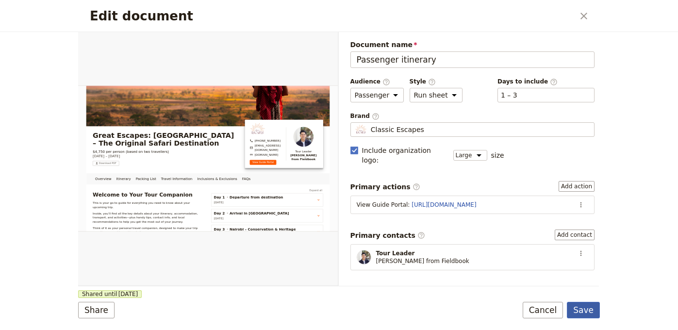
click at [588, 310] on button "Save" at bounding box center [583, 310] width 33 height 16
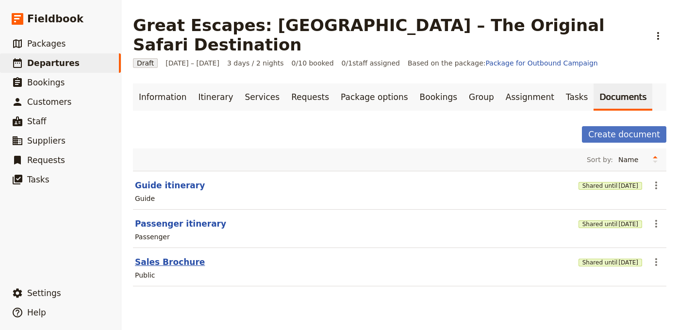
click at [190, 256] on button "Sales Brochure" at bounding box center [170, 262] width 70 height 12
select select "DEFAULT"
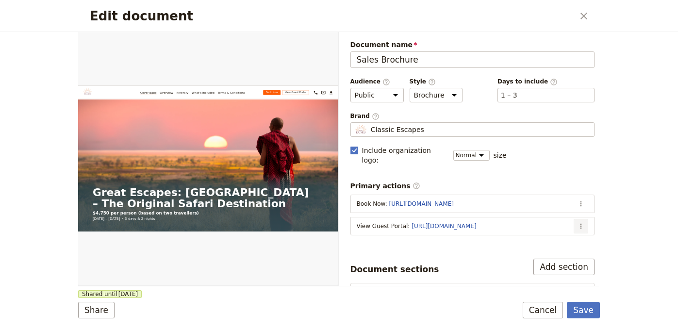
click at [577, 222] on icon "Actions" at bounding box center [581, 226] width 8 height 8
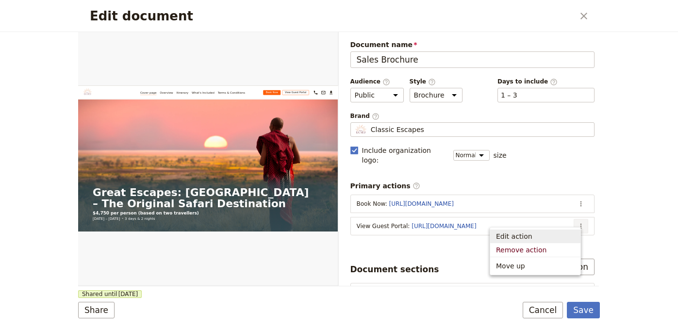
click at [551, 232] on span "Edit action" at bounding box center [535, 236] width 79 height 10
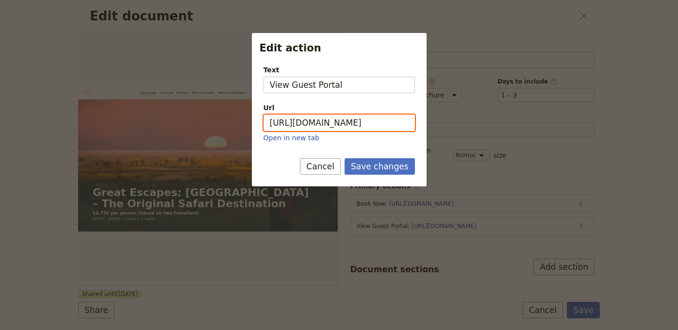
click at [335, 119] on input "[URL][DOMAIN_NAME]" at bounding box center [338, 123] width 151 height 16
paste input "3h_orvQ_AzERsnI1Eb9LW"
type input "https://trips.fieldbook.com/d/3h_orvQ_AzERsnI1Eb9LW"
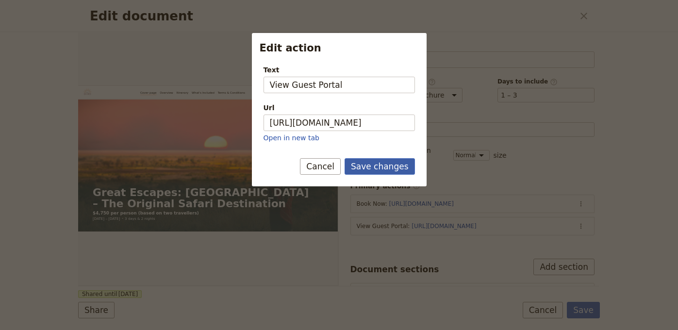
click at [374, 168] on button "Save changes" at bounding box center [379, 166] width 70 height 16
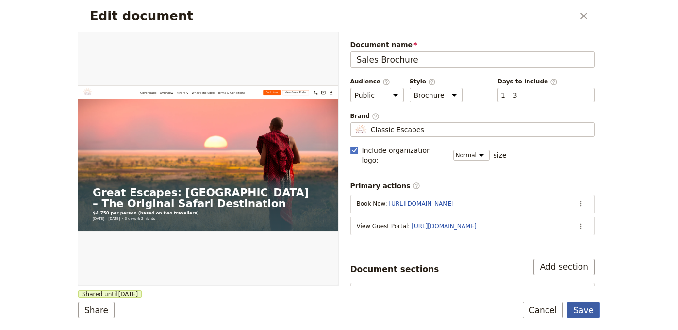
click at [586, 314] on button "Save" at bounding box center [583, 310] width 33 height 16
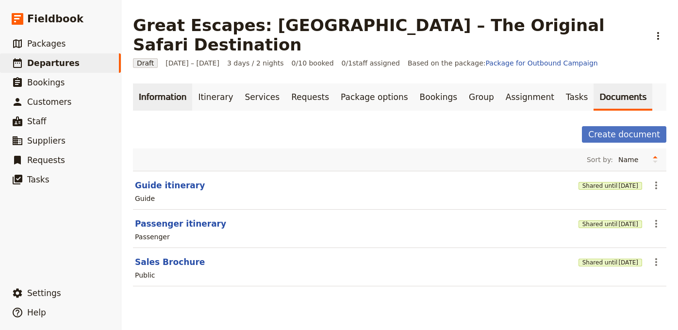
click at [176, 83] on link "Information" at bounding box center [162, 96] width 59 height 27
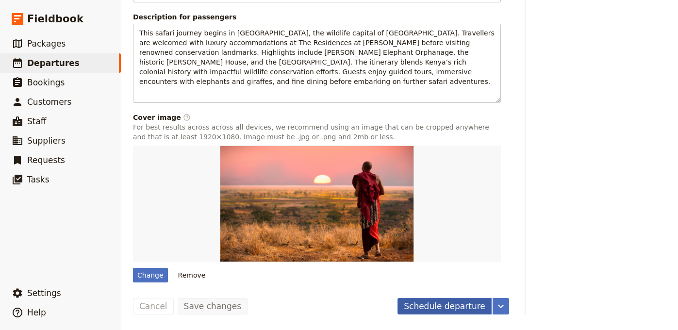
click at [428, 302] on button "Schedule departure" at bounding box center [444, 306] width 94 height 16
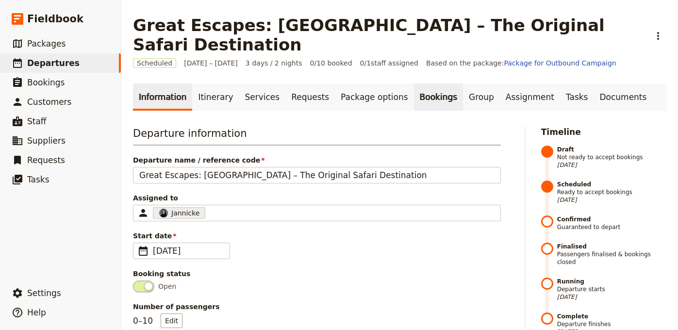
click at [414, 83] on link "Bookings" at bounding box center [438, 96] width 49 height 27
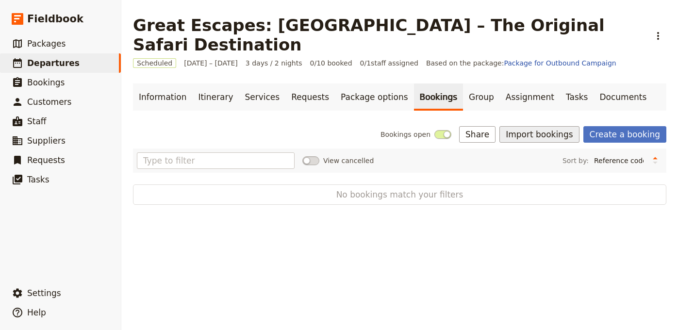
click at [554, 126] on button "Import bookings" at bounding box center [539, 134] width 80 height 16
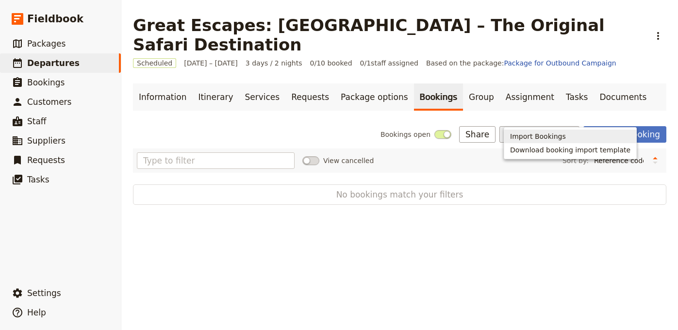
click at [549, 135] on span "Import Bookings" at bounding box center [538, 136] width 56 height 10
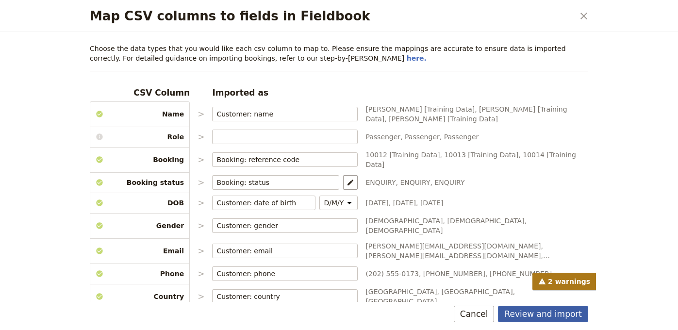
click at [536, 312] on button "Review and import" at bounding box center [543, 314] width 90 height 16
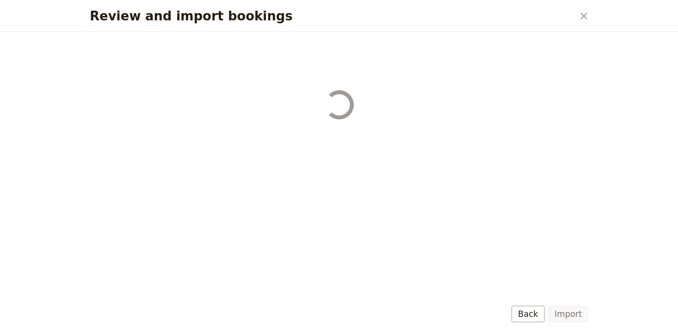
select select "68b002b7cac3c784cf00db27"
select select "68b002b7cac3c784cf00db28"
select select "68b002b7cac3c784cf00db29"
select select "68b002b7cac3c784cf00db2a"
select select "650e1b8d408bbede5b0c6045"
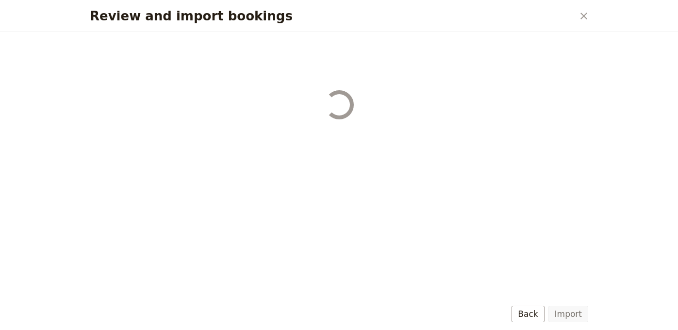
select select "68b002b7cac3c784cf00db2c"
select select "68b002b7cac3c784cf00db2d"
select select "68b002b7cac3c784cf00db2e"
select select "68b002b7cac3c784cf00db2f"
select select "68b002b7cac3c784cf00db30"
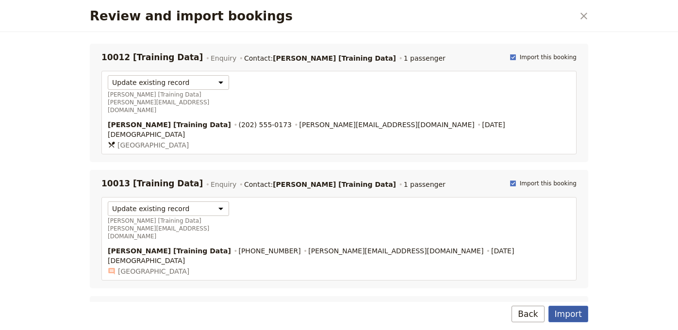
click at [566, 313] on button "Import" at bounding box center [568, 314] width 40 height 16
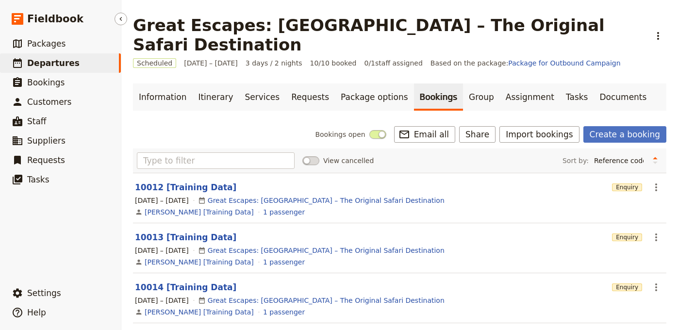
click at [66, 66] on span "Departures" at bounding box center [53, 63] width 52 height 10
select select "UPDATED_AT"
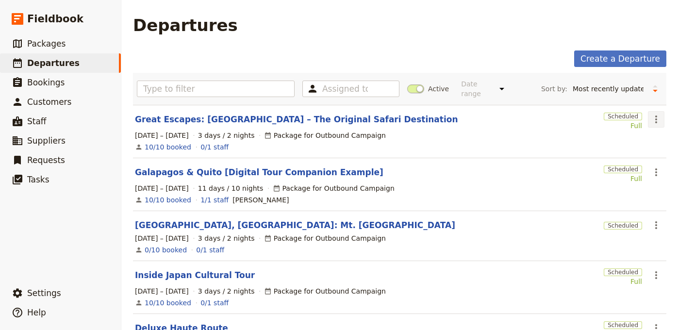
click at [650, 114] on icon "Actions" at bounding box center [656, 120] width 12 height 12
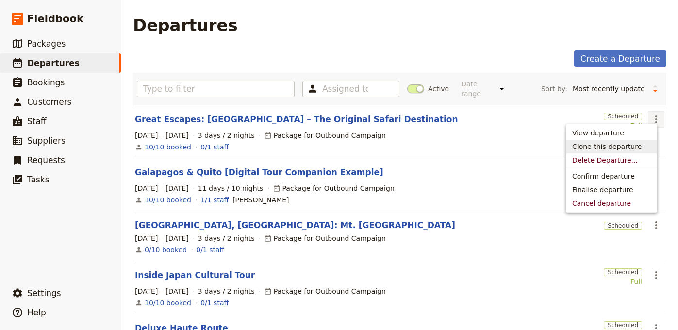
click at [619, 144] on span "Clone this departure" at bounding box center [606, 147] width 69 height 10
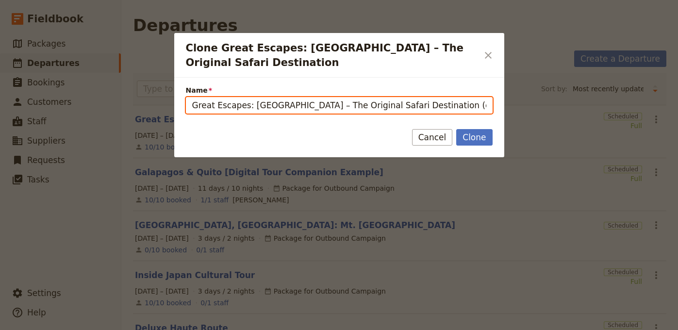
click at [473, 97] on input "Great Escapes: Kenya – The Original Safari Destination (copy)" at bounding box center [339, 105] width 307 height 16
paste input "Bjelasnica & Visocica Caravan Route (2 Days"
type input "Bjelasnica & Visocica Caravan Route (2 Days)"
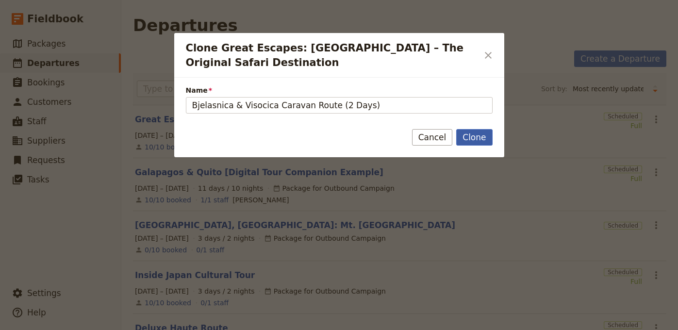
click at [487, 129] on button "Clone" at bounding box center [474, 137] width 36 height 16
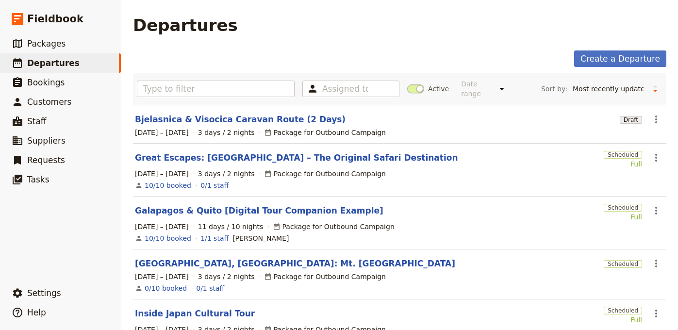
click at [227, 114] on link "Bjelasnica & Visocica Caravan Route (2 Days)" at bounding box center [240, 120] width 211 height 12
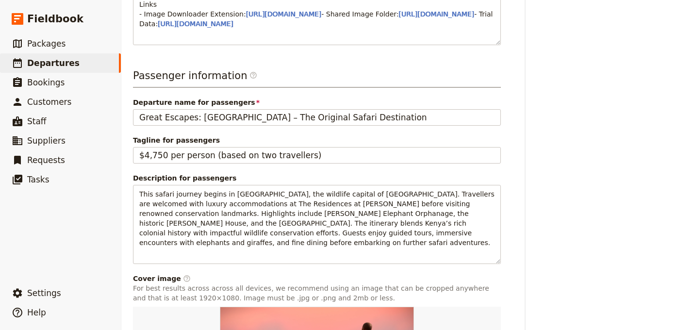
scroll to position [549, 0]
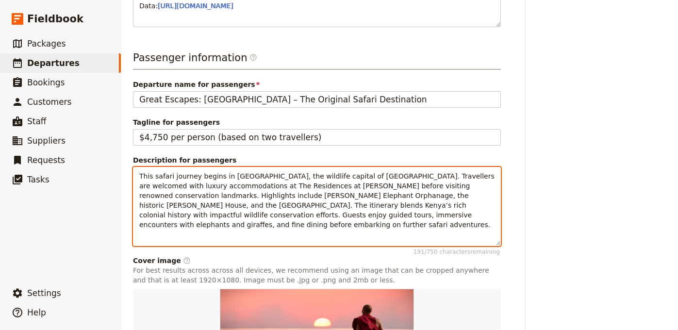
click at [282, 229] on span "This safari journey begins in Nairobi, the wildlife capital of East Africa. Tra…" at bounding box center [317, 200] width 357 height 56
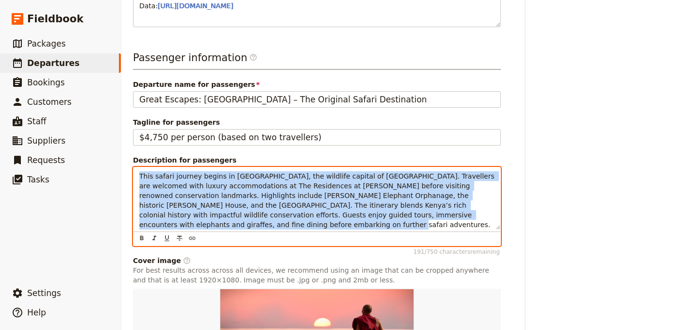
click at [282, 229] on span "This safari journey begins in Nairobi, the wildlife capital of East Africa. Tra…" at bounding box center [317, 200] width 357 height 56
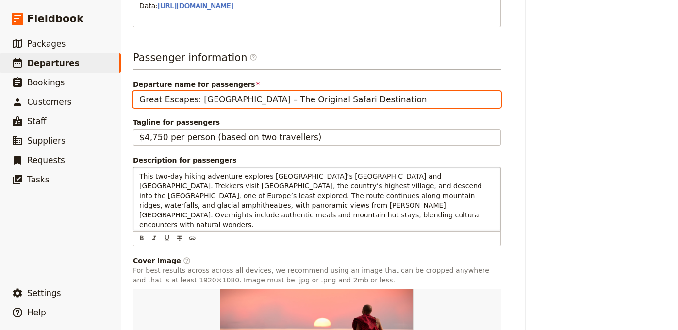
click at [361, 108] on input "Great Escapes: Kenya – The Original Safari Destination" at bounding box center [317, 99] width 368 height 16
click at [360, 108] on input "Great Escapes: Kenya – The Original Safari Destination" at bounding box center [317, 99] width 368 height 16
paste input "Bjelasnica & Visocica Caravan Route (2 Days)"
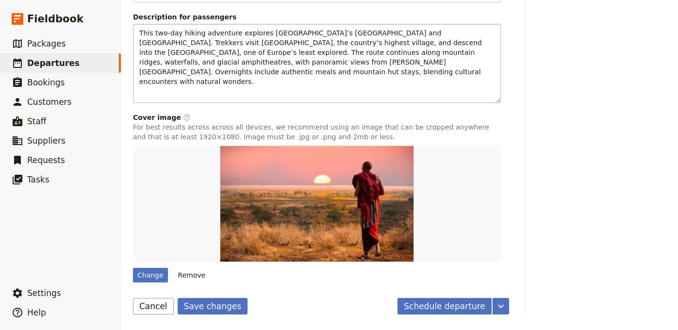
scroll to position [715, 0]
type input "Bjelasnica & Visocica Caravan Route (2 Days)"
click at [206, 310] on button "Save changes" at bounding box center [213, 306] width 70 height 16
click at [154, 277] on div "Change" at bounding box center [150, 275] width 35 height 15
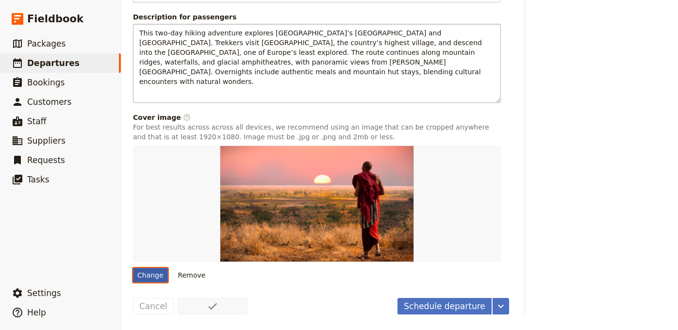
click at [133, 268] on input "Change" at bounding box center [132, 267] width 0 height 0
type input "C:\fakepath\900x600-1-50-cfea9f05b1ec4bdc6181fb9c7fa29441.jpg"
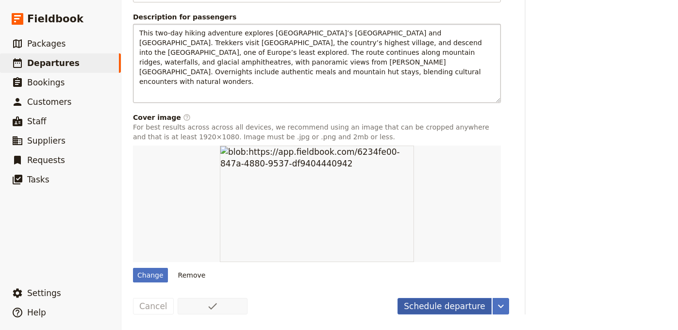
click at [437, 309] on button "Schedule departure" at bounding box center [444, 306] width 94 height 16
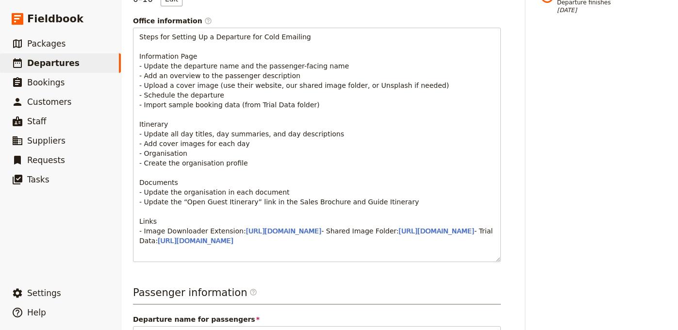
scroll to position [0, 0]
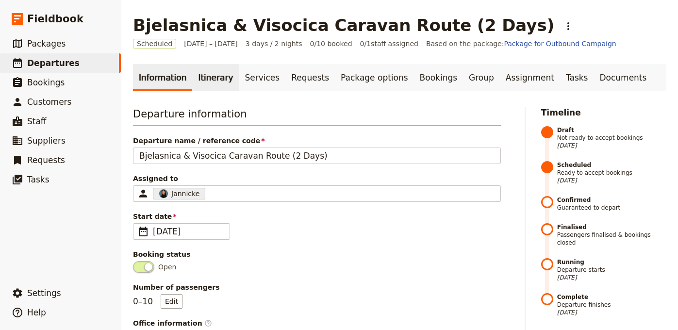
click at [214, 79] on link "Itinerary" at bounding box center [215, 77] width 47 height 27
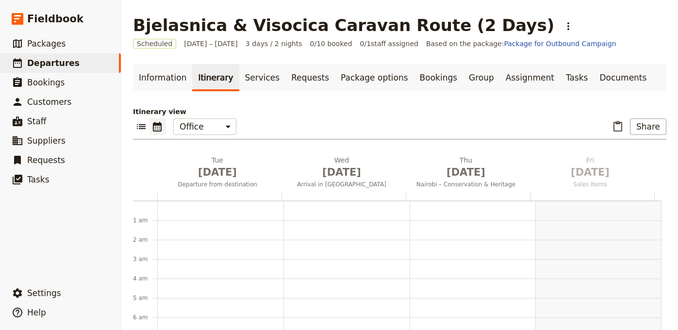
scroll to position [126, 0]
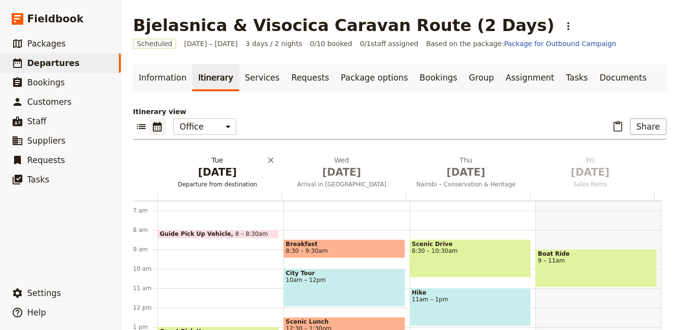
click at [204, 170] on span "Sep 1" at bounding box center [217, 172] width 113 height 15
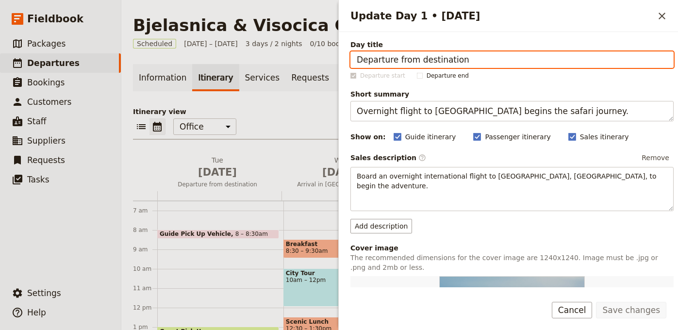
click at [528, 61] on input "Departure from destination" at bounding box center [511, 59] width 323 height 16
paste input "Lukomir Village & Rakitnica Canyon"
type input "Lukomir Village & Rakitnica Canyon"
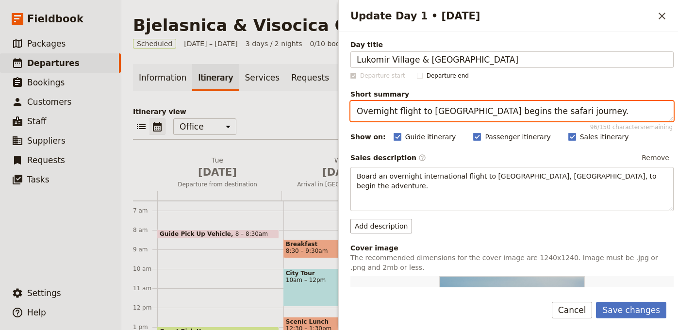
click at [536, 115] on textarea "Overnight flight to Nairobi begins the safari journey." at bounding box center [511, 111] width 323 height 20
paste textarea "Hike through villages, waterfalls, and descend into Rakitnica Canyon"
type textarea "Hike through villages, waterfalls, and descend into Rakitnica Canyon."
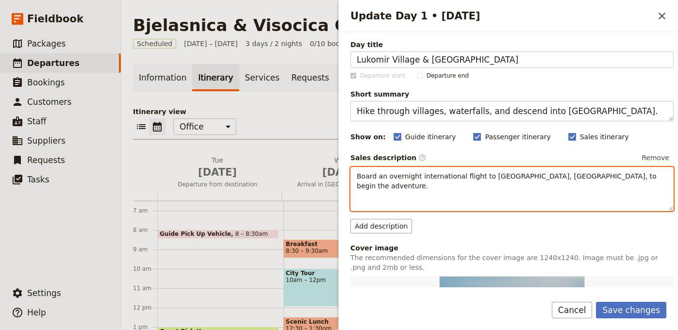
click at [471, 198] on div "Board an overnight international flight to Nairobi, Kenya, to begin the adventu…" at bounding box center [511, 189] width 323 height 44
click at [471, 198] on div "​ ​ ​ ​ ​ ​ ​ ​ ​" at bounding box center [512, 204] width 322 height 14
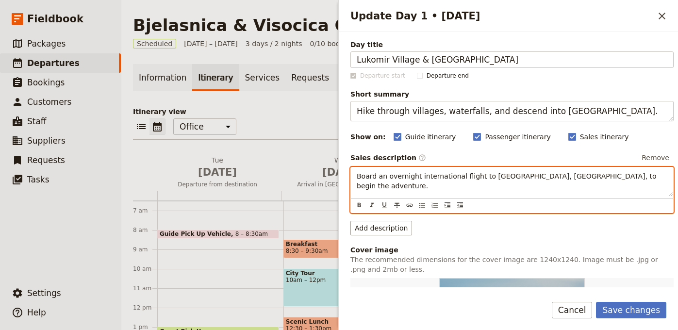
click at [471, 198] on div "​ ​ ​ ​ ​ ​ ​ ​ ​" at bounding box center [512, 205] width 322 height 14
click at [478, 182] on div "Board an overnight international flight to Nairobi, Kenya, to begin the adventu…" at bounding box center [512, 181] width 322 height 29
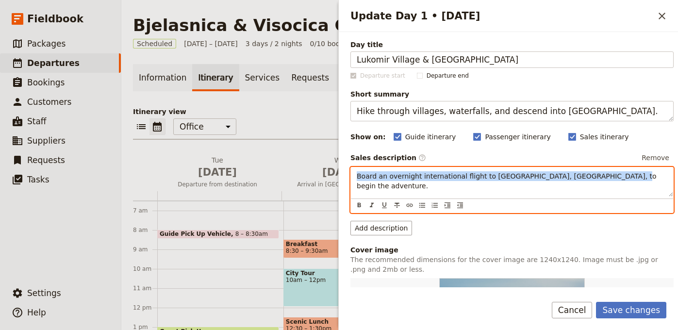
click at [478, 182] on div "Board an overnight international flight to Nairobi, Kenya, to begin the adventu…" at bounding box center [512, 181] width 322 height 29
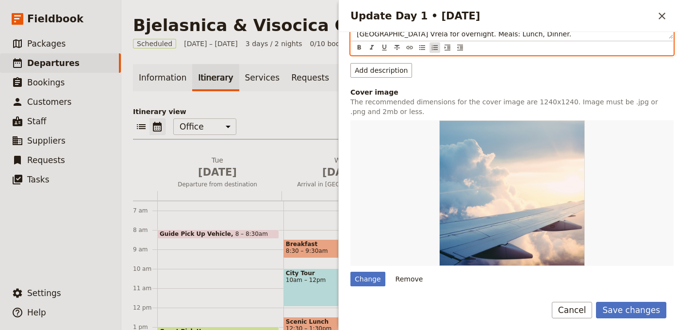
scroll to position [209, 0]
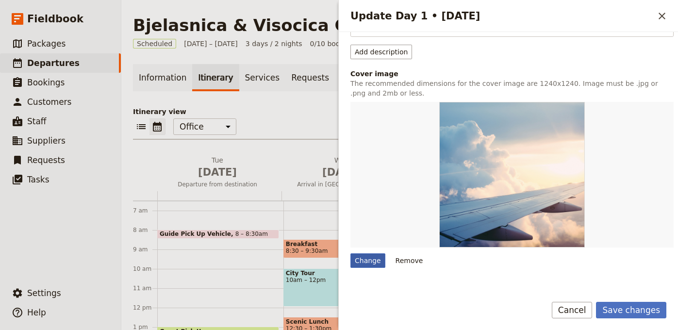
click at [362, 253] on div "Change" at bounding box center [367, 260] width 35 height 15
click at [350, 253] on input "Change" at bounding box center [350, 253] width 0 height 0
type input "C:\fakepath\2000x2000-0-70-d654f2b158e0d77981b3b6d7c83e3fbd.jpg"
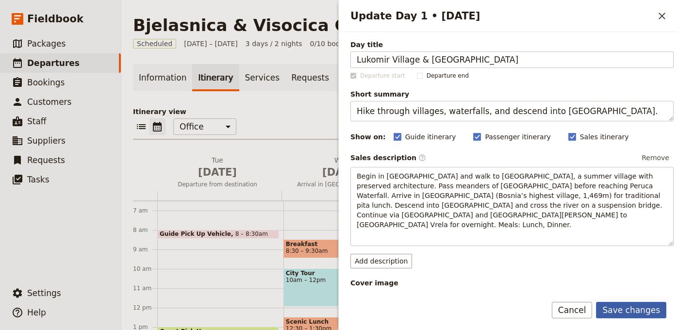
click at [636, 308] on button "Save changes" at bounding box center [631, 310] width 70 height 16
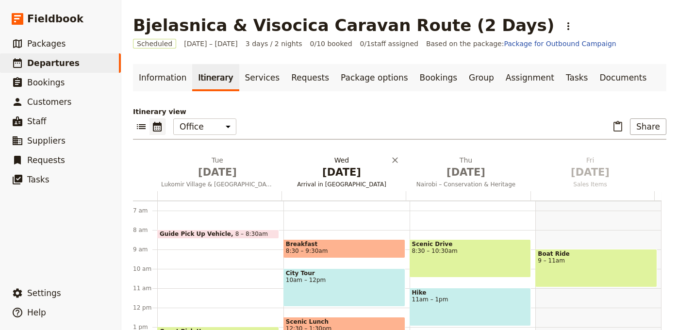
click at [324, 179] on span "Sep 2" at bounding box center [341, 172] width 113 height 15
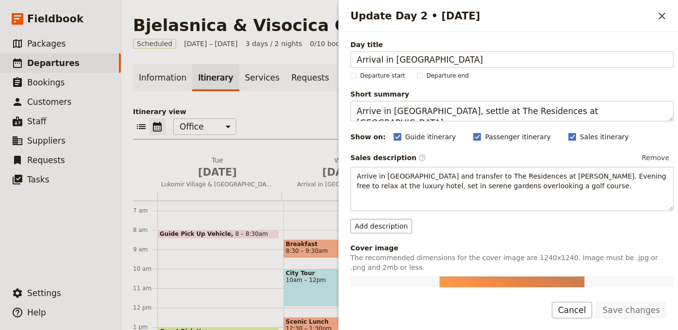
click at [445, 50] on div "Day title Arrival in Nairobi" at bounding box center [511, 54] width 323 height 28
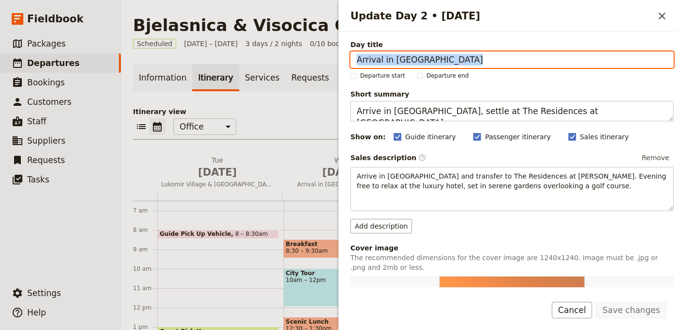
click at [440, 58] on input "Arrival in Nairobi" at bounding box center [511, 59] width 323 height 16
paste input "Vito Peak & Scenic Ridge"
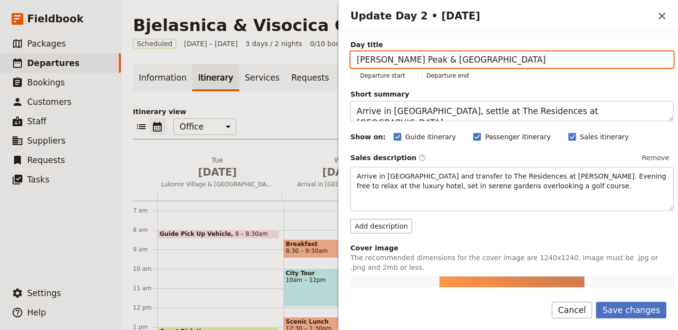
type input "Vito Peak & Scenic Ridge"
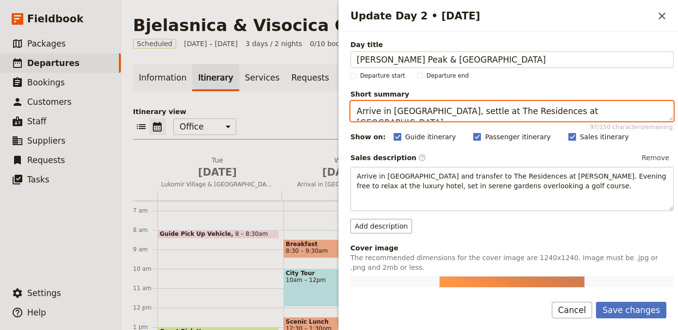
click at [527, 114] on textarea "Arrive in Nairobi, settle at The Residences at Karen." at bounding box center [511, 111] width 323 height 20
click at [527, 115] on textarea "Arrive in Nairobi, settle at The Residences at Karen." at bounding box center [511, 111] width 323 height 20
paste textarea "Summit Vito (1,960m) and traverse ridge to Drstva peak."
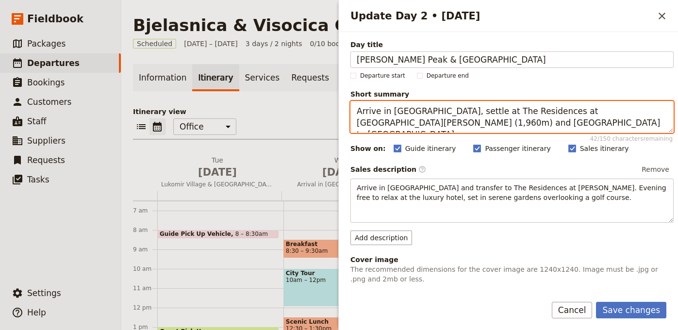
paste textarea "Summit Vito (1,960m) and traverse ridge to"
paste textarea "Summit Vito (1,960m) and traverse ridge to Drstva peak"
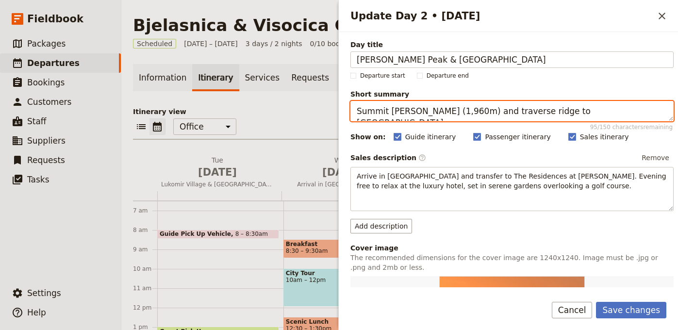
type textarea "Summit Vito (1,960m) and traverse ridge to Drstva peak."
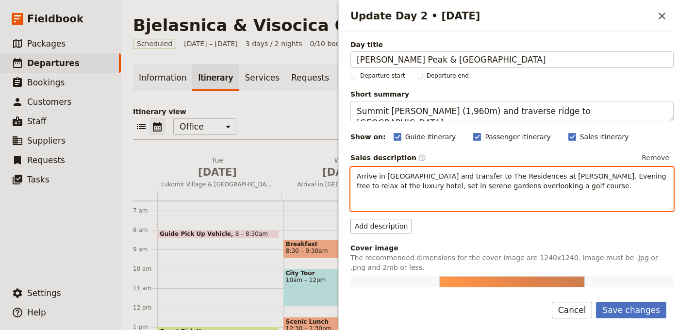
click at [447, 172] on span "Arrive in Nairobi and transfer to The Residences at Karen. Evening free to rela…" at bounding box center [512, 180] width 311 height 17
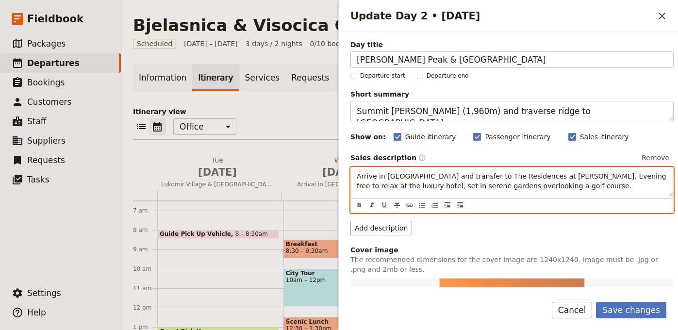
click at [447, 172] on span "Arrive in Nairobi and transfer to The Residences at Karen. Evening free to rela…" at bounding box center [512, 180] width 311 height 17
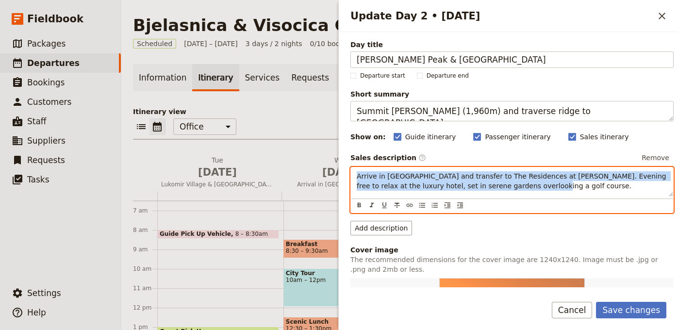
click at [447, 172] on span "Arrive in Nairobi and transfer to The Residences at Karen. Evening free to rela…" at bounding box center [512, 180] width 311 height 17
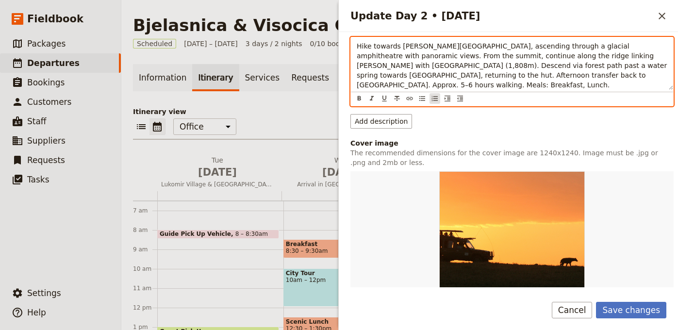
scroll to position [315, 0]
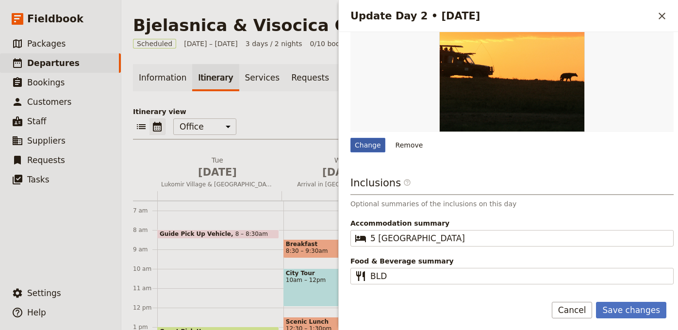
click at [372, 141] on div "Change" at bounding box center [367, 145] width 35 height 15
click at [350, 138] on input "Change" at bounding box center [350, 137] width 0 height 0
type input "C:\fakepath\2000x2000-0-70-6cf66d06bf9b7dbe2eb535c4a8b971de.jpg"
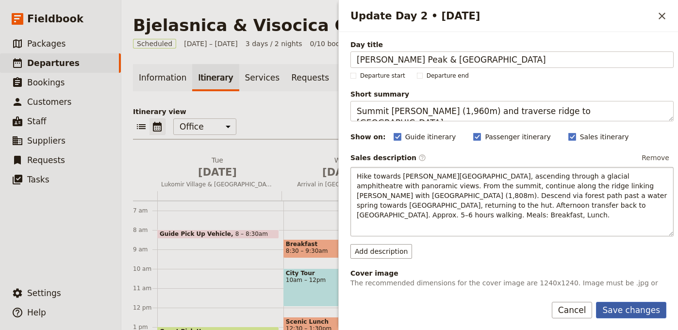
click at [615, 316] on button "Save changes" at bounding box center [631, 310] width 70 height 16
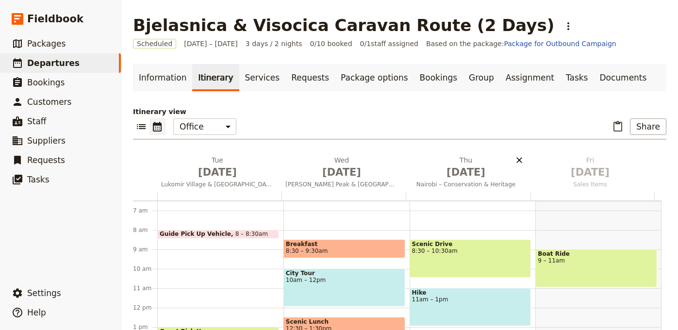
click at [514, 160] on icon "Delete Thu Sep 3" at bounding box center [519, 160] width 10 height 10
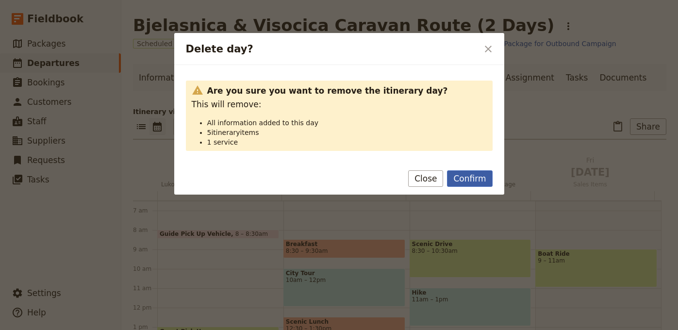
click at [490, 184] on button "Confirm" at bounding box center [469, 178] width 45 height 16
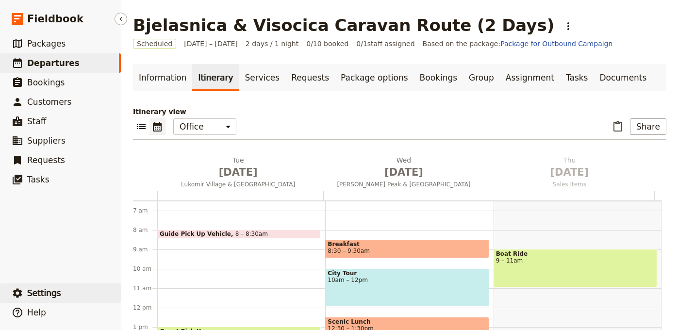
click at [62, 289] on button "​ Settings" at bounding box center [60, 292] width 121 height 19
click at [173, 275] on h3 "Signed in as Jannicke" at bounding box center [170, 279] width 90 height 12
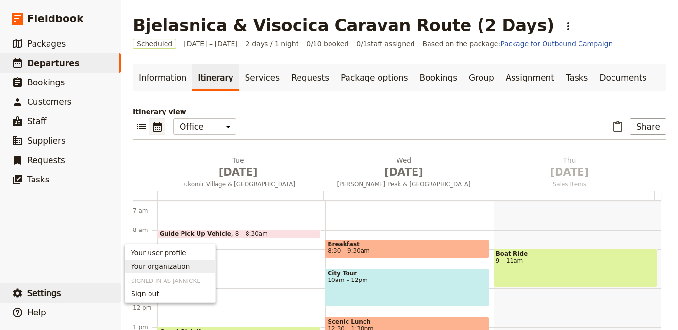
click at [175, 269] on span "Your organization" at bounding box center [160, 267] width 59 height 10
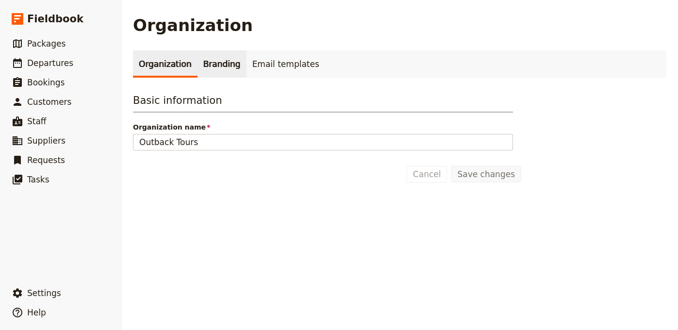
click at [215, 71] on link "Branding" at bounding box center [221, 63] width 49 height 27
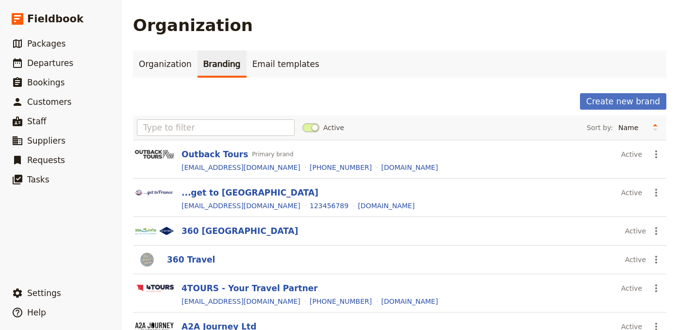
click at [216, 68] on link "Branding" at bounding box center [221, 63] width 49 height 27
click at [618, 99] on button "Create new brand" at bounding box center [623, 101] width 86 height 16
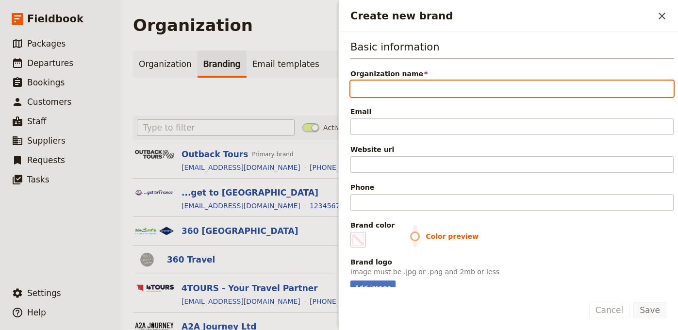
click at [564, 85] on input "Organization name" at bounding box center [511, 89] width 323 height 16
paste input "Green Visions"
type input "Green Visions"
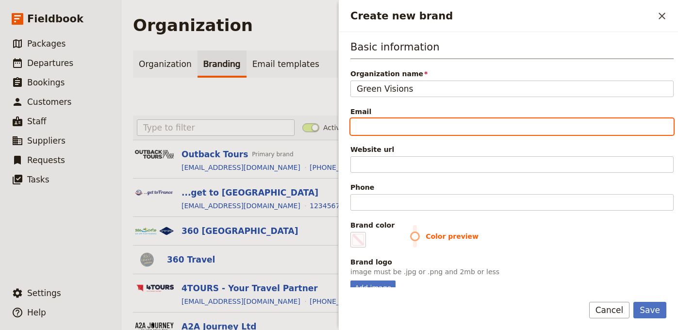
click at [521, 130] on input "Email" at bounding box center [511, 126] width 323 height 16
paste input "info@greenvisions.ba"
type input "info@greenvisions.ba"
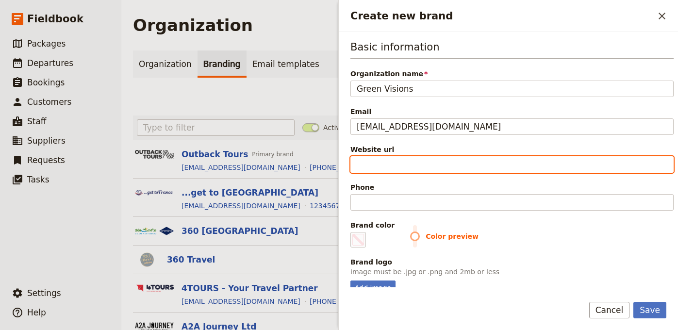
click at [498, 164] on input "Website url" at bounding box center [511, 164] width 323 height 16
paste input "https://greenvisions.ba"
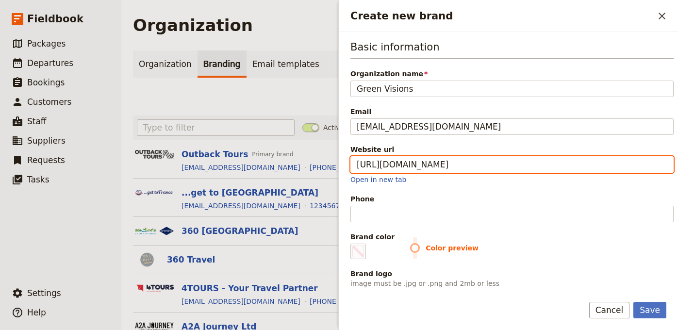
type input "https://greenvisions.ba"
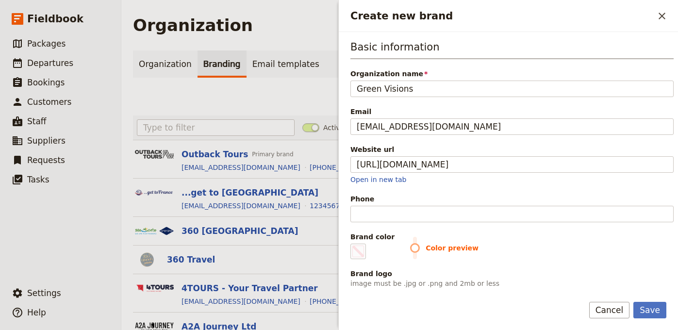
click at [392, 223] on div "Basic information Organization name Green Visions Email info@greenvisions.ba We…" at bounding box center [511, 173] width 323 height 267
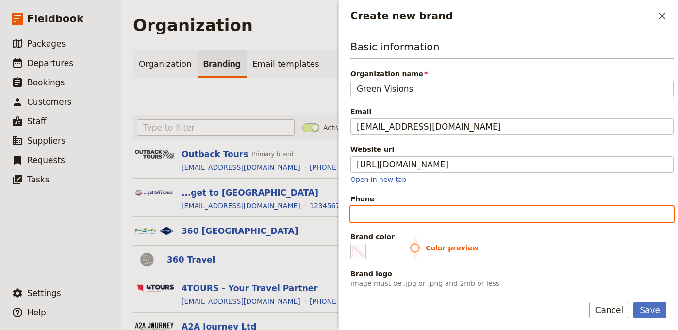
click at [393, 217] on input "Phone" at bounding box center [511, 214] width 323 height 16
paste input "+387 33 534 580"
type input "+387 33 534 580"
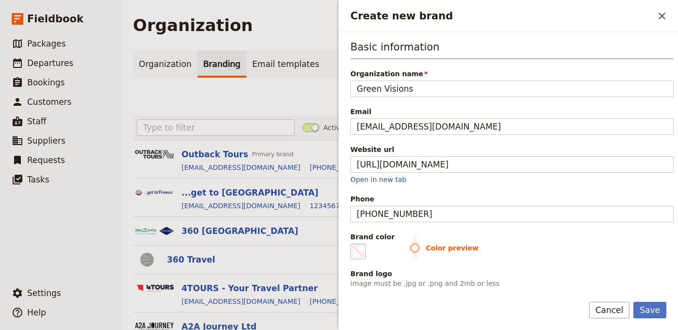
click at [359, 248] on span "Create new brand" at bounding box center [358, 252] width 12 height 12
click at [353, 244] on input "#000000" at bounding box center [352, 243] width 0 height 0
type input "#33691e"
click at [588, 269] on div "Brand logo" at bounding box center [511, 274] width 323 height 10
click at [654, 311] on button "Save" at bounding box center [649, 310] width 33 height 16
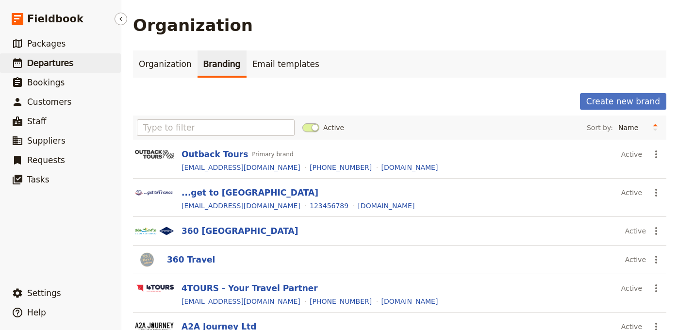
click at [61, 66] on span "Departures" at bounding box center [50, 63] width 46 height 10
select select "UPDATED_AT"
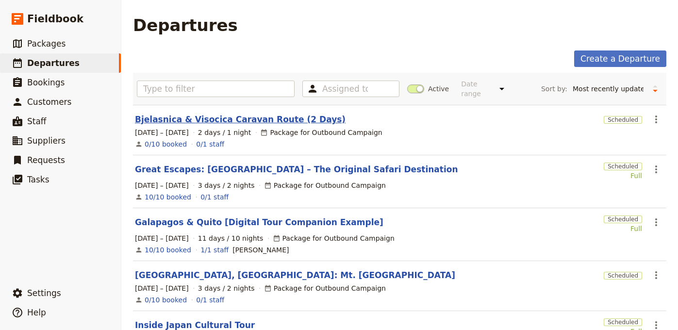
click at [208, 114] on link "Bjelasnica & Visocica Caravan Route (2 Days)" at bounding box center [240, 120] width 211 height 12
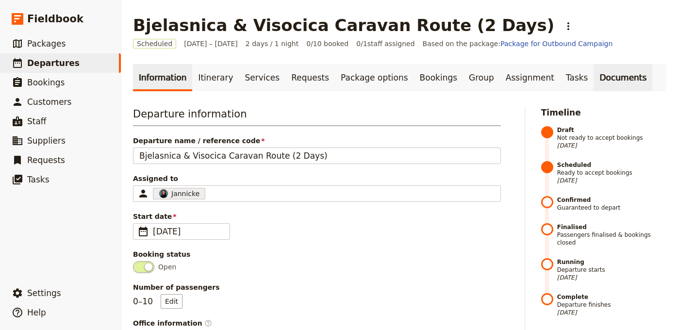
click at [593, 81] on link "Documents" at bounding box center [622, 77] width 59 height 27
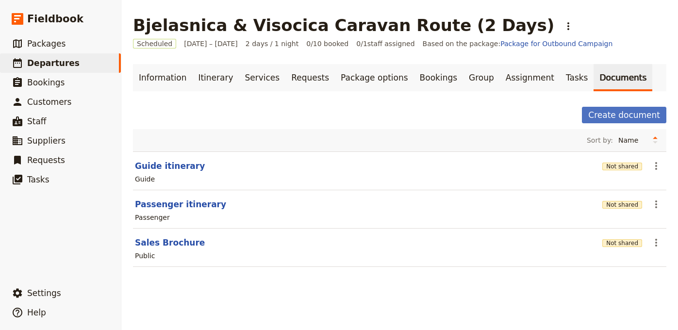
click at [183, 155] on section "Guide itinerary Not shared ​ Guide" at bounding box center [399, 170] width 533 height 39
click at [179, 166] on button "Guide itinerary" at bounding box center [170, 166] width 70 height 12
select select "STAFF"
select select "RUN_SHEET"
select select "LARGE"
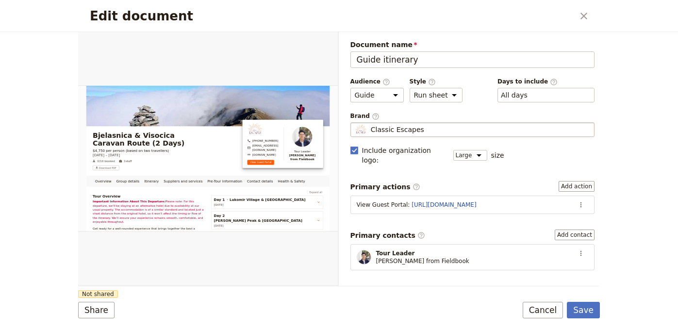
click at [482, 133] on div "Classic Escapes" at bounding box center [473, 130] width 236 height 10
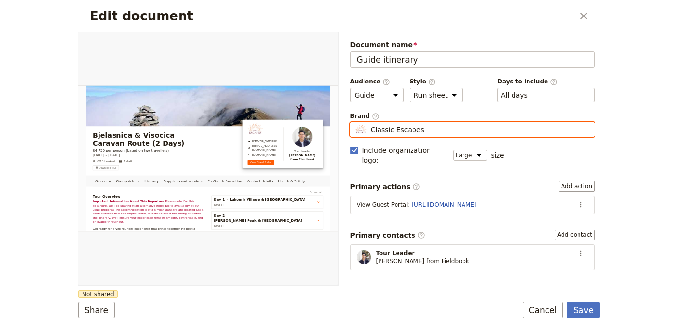
click at [355, 123] on input "Classic Escapes" at bounding box center [354, 122] width 0 height 0
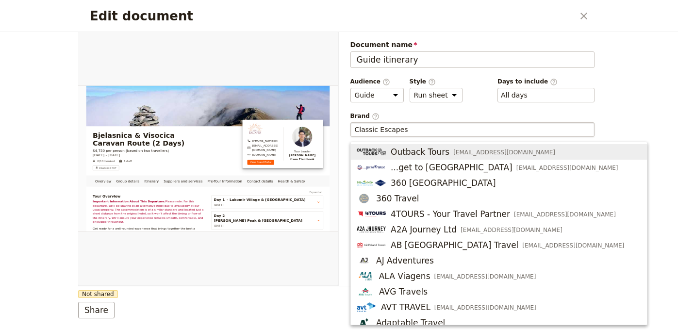
click at [586, 24] on div "Edit document ​" at bounding box center [339, 16] width 522 height 32
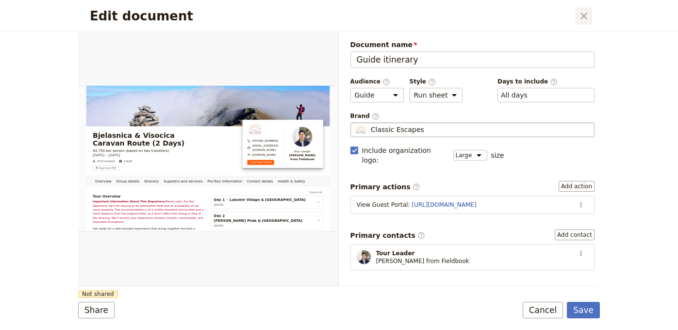
click at [580, 18] on icon "Close dialog" at bounding box center [583, 16] width 7 height 7
click at [412, 130] on span "Classic Escapes" at bounding box center [397, 130] width 53 height 10
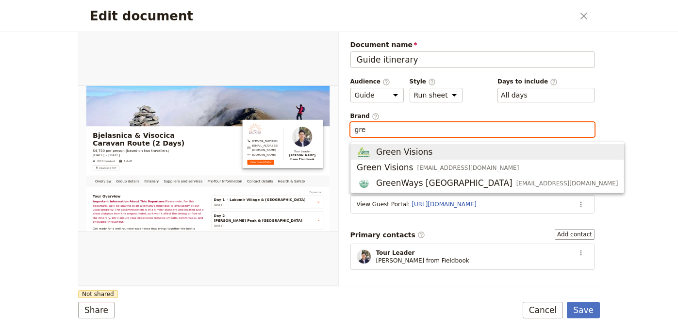
click at [459, 150] on span "Green Visions" at bounding box center [487, 152] width 261 height 12
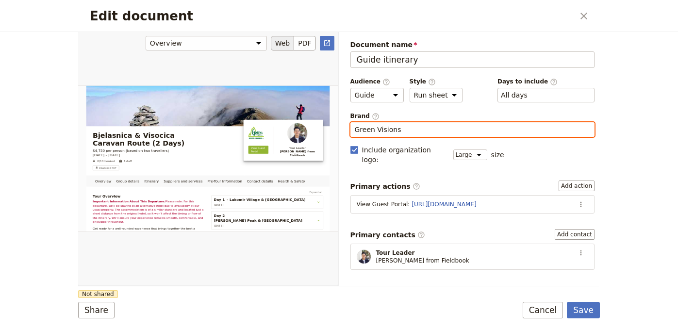
type input "Green Visions"
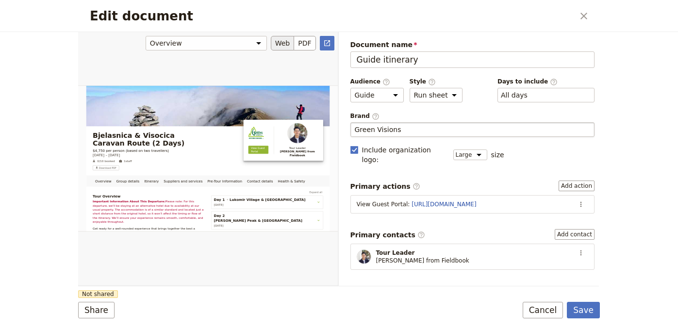
click at [296, 273] on div "Edit document" at bounding box center [208, 159] width 260 height 254
click at [110, 309] on button "Share" at bounding box center [96, 310] width 36 height 16
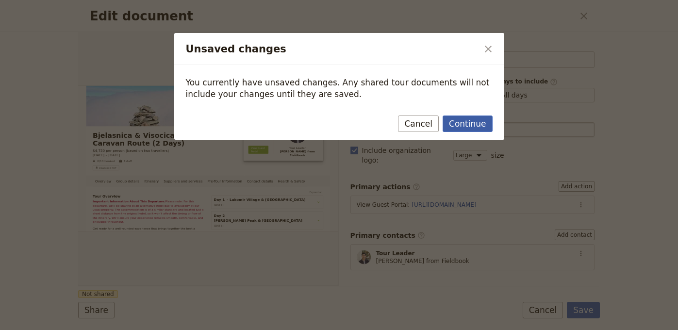
click at [482, 127] on button "Continue" at bounding box center [467, 123] width 49 height 16
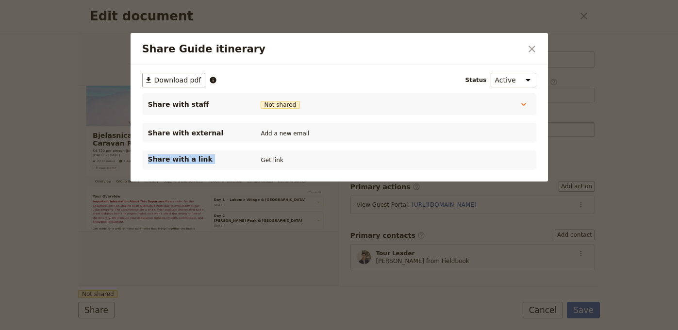
click at [286, 144] on div "​ Download pdf Status Active Inactive Share with staff Not shared Tour Guide No…" at bounding box center [339, 121] width 394 height 97
click at [276, 159] on button "Get link" at bounding box center [272, 160] width 27 height 11
click at [534, 45] on icon "Close dialog" at bounding box center [532, 49] width 12 height 12
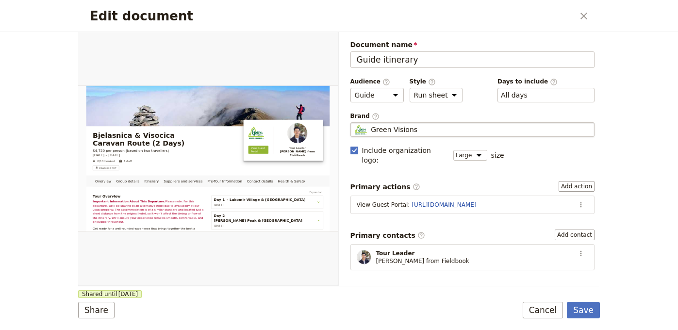
click at [583, 300] on form "Overview Group details Itinerary Suppliers and services Pre-Tour Information Co…" at bounding box center [339, 181] width 522 height 298
click at [584, 308] on button "Save" at bounding box center [583, 310] width 33 height 16
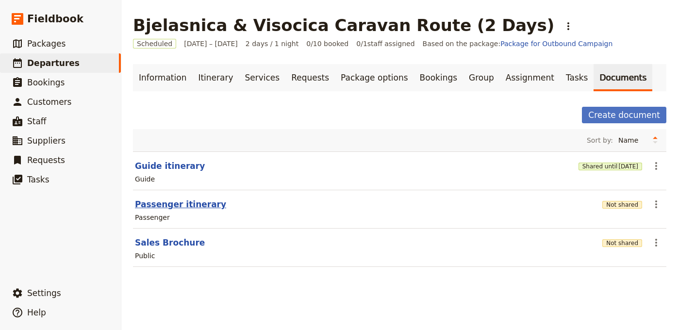
click at [175, 204] on button "Passenger itinerary" at bounding box center [180, 204] width 91 height 12
select select "PASSENGER"
select select "RUN_SHEET"
select select "LARGE"
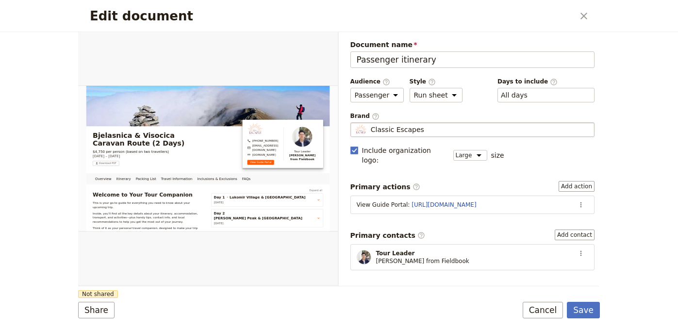
click at [421, 138] on div "Document name Passenger itinerary Preview Audience ​ Public Passenger Guide Sty…" at bounding box center [472, 288] width 245 height 496
click at [421, 129] on div "Classic Escapes" at bounding box center [473, 130] width 236 height 10
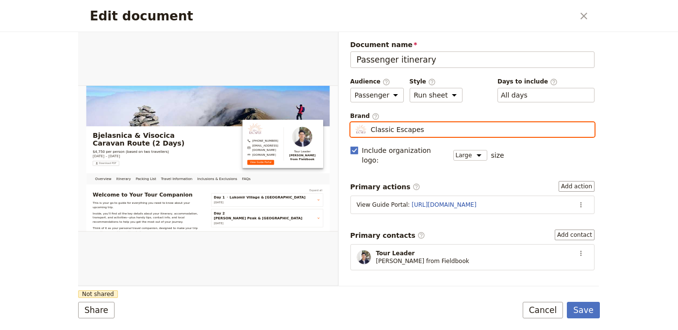
click at [355, 123] on input "Classic Escapes" at bounding box center [354, 122] width 0 height 0
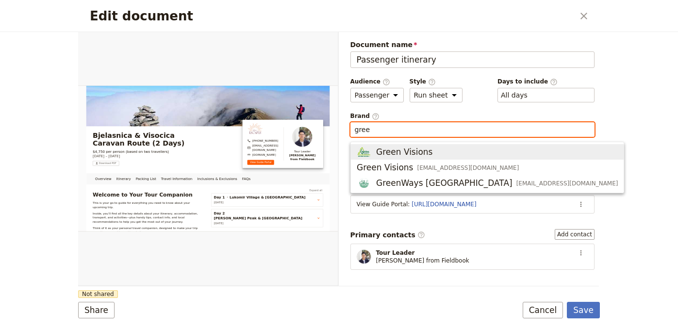
click at [482, 155] on span "Green Visions" at bounding box center [487, 152] width 261 height 12
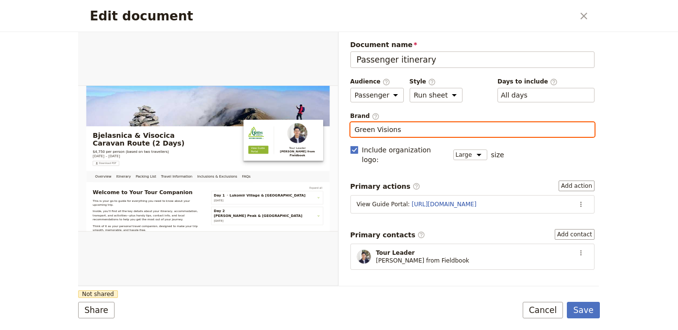
type input "Green Visions"
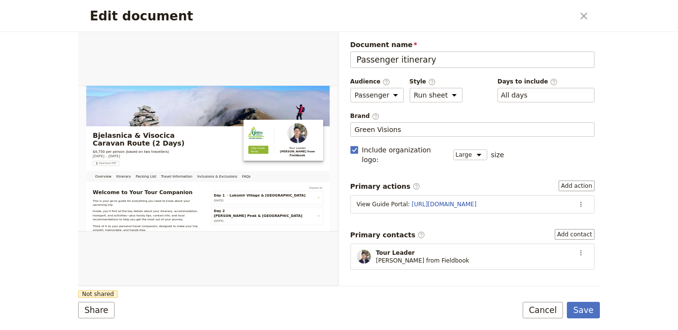
click at [295, 294] on form "Overview Itinerary Packing List Travel Information Inclusions & Exclusions FAQs…" at bounding box center [339, 181] width 522 height 298
drag, startPoint x: 117, startPoint y: 308, endPoint x: 111, endPoint y: 310, distance: 7.1
click at [117, 308] on div "Share Not shared Save Cancel" at bounding box center [339, 310] width 522 height 16
click at [98, 311] on button "Share" at bounding box center [96, 310] width 36 height 16
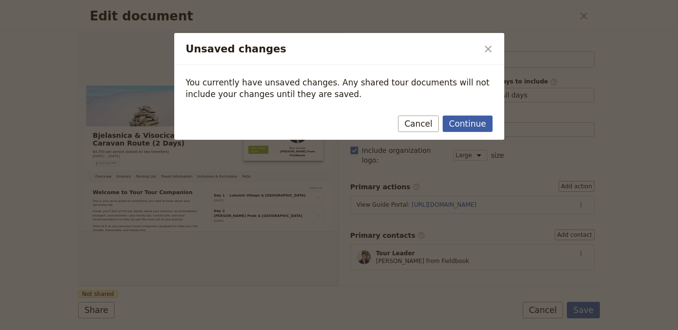
click at [467, 124] on button "Continue" at bounding box center [467, 123] width 49 height 16
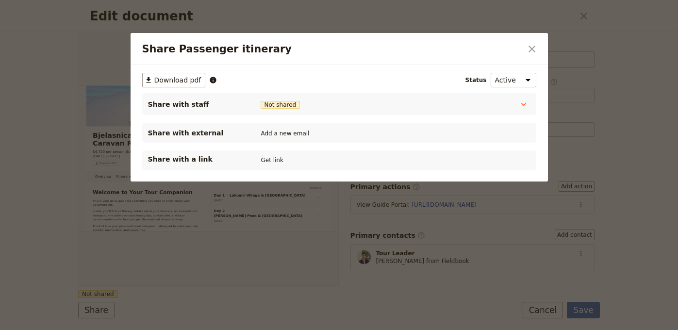
click at [278, 167] on div "Share with a link Get link" at bounding box center [339, 159] width 394 height 19
click at [278, 164] on button "Get link" at bounding box center [272, 160] width 27 height 11
click at [533, 45] on icon "Close dialog" at bounding box center [532, 49] width 12 height 12
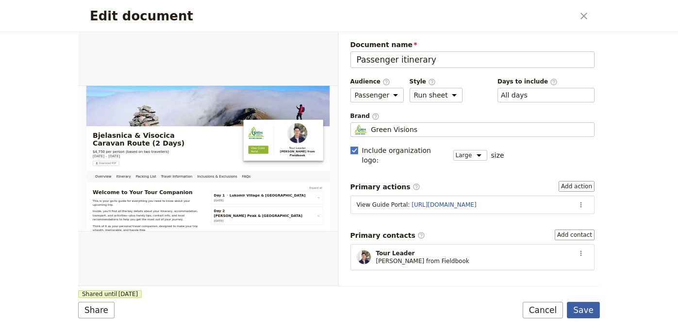
click at [593, 312] on button "Save" at bounding box center [583, 310] width 33 height 16
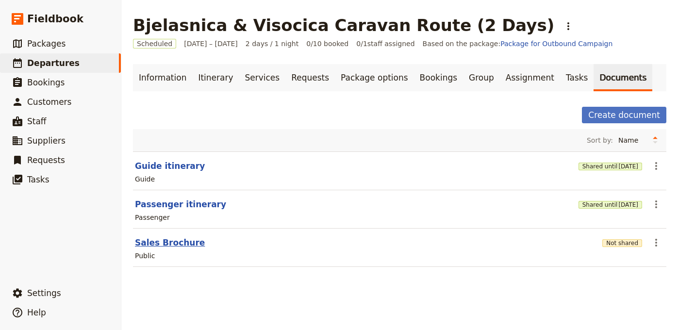
click at [164, 241] on button "Sales Brochure" at bounding box center [170, 243] width 70 height 12
select select "DEFAULT"
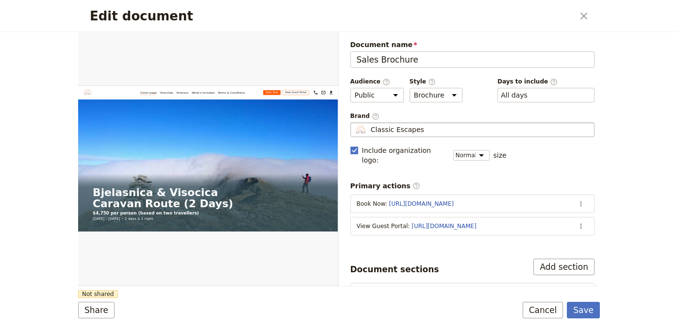
click at [412, 135] on fieldset "Classic Escapes Classic Escapes" at bounding box center [472, 129] width 245 height 15
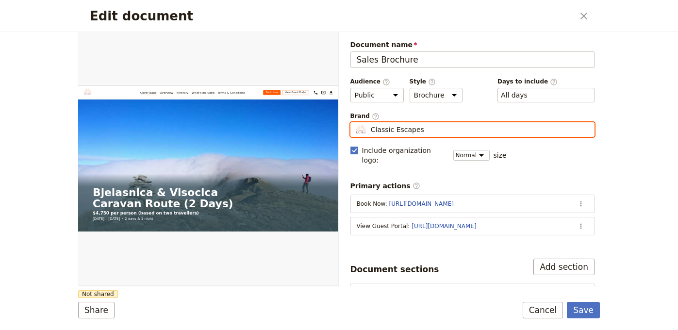
click at [355, 123] on input "Classic Escapes" at bounding box center [354, 122] width 0 height 0
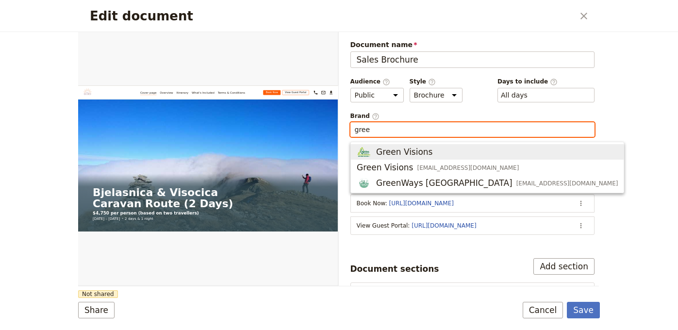
click at [432, 154] on span "Green Visions" at bounding box center [487, 152] width 261 height 12
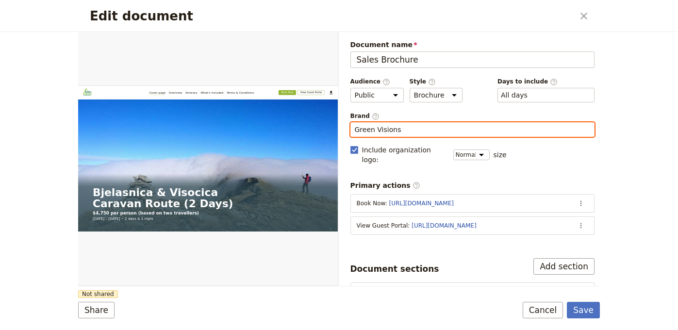
type input "Green Visions"
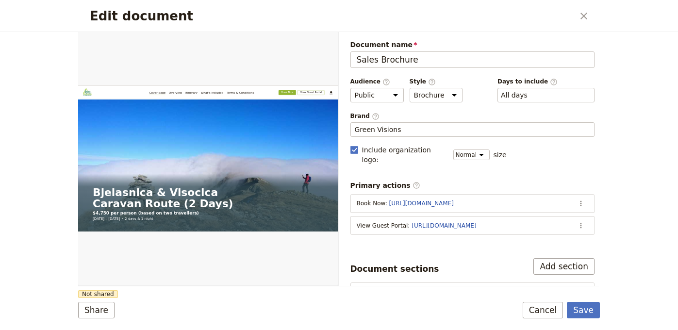
drag, startPoint x: 208, startPoint y: 296, endPoint x: 147, endPoint y: 303, distance: 62.0
click at [208, 296] on form "Web PDF ​ Document name Sales Brochure Preview Audience ​ Public Passenger Guid…" at bounding box center [339, 181] width 522 height 298
click at [118, 308] on div "Share Not shared Save Cancel" at bounding box center [339, 310] width 522 height 16
click at [106, 308] on button "Share" at bounding box center [96, 310] width 36 height 16
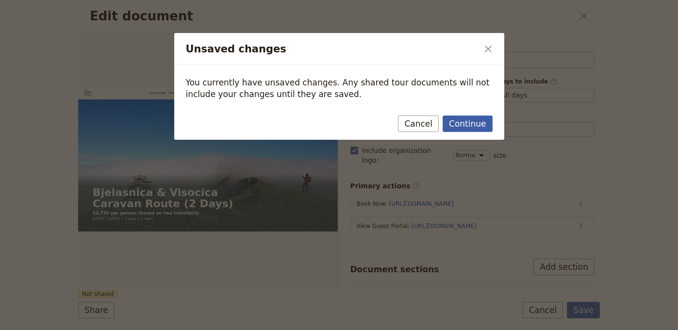
click at [454, 129] on button "Continue" at bounding box center [467, 123] width 49 height 16
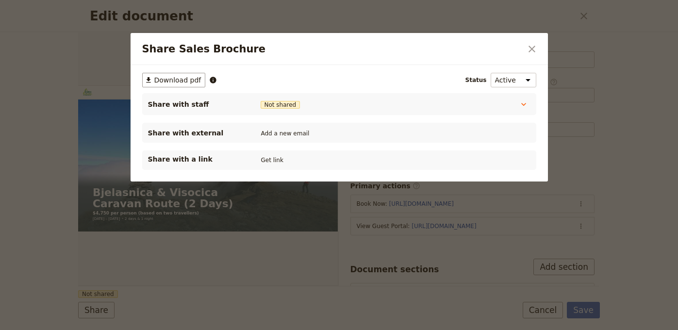
click at [297, 160] on div "Share with a link Get link" at bounding box center [339, 160] width 382 height 12
click at [282, 158] on button "Get link" at bounding box center [272, 160] width 27 height 11
click at [526, 49] on icon "Close dialog" at bounding box center [532, 49] width 12 height 12
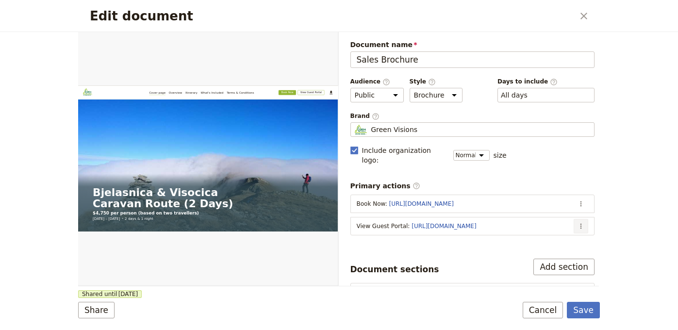
click at [577, 222] on icon "Actions" at bounding box center [581, 226] width 8 height 8
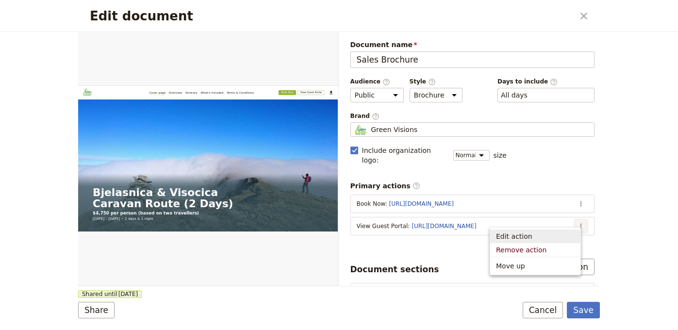
click at [564, 234] on span "Edit action" at bounding box center [535, 236] width 79 height 10
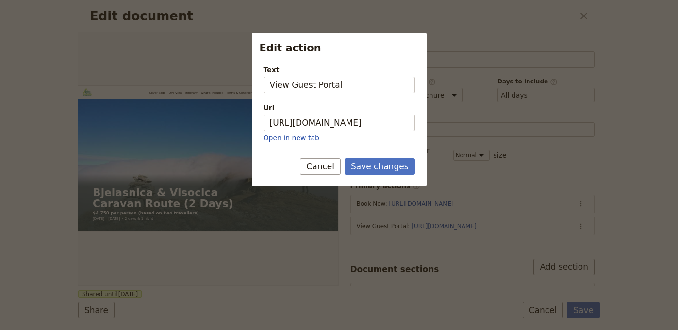
click at [349, 111] on div "Url" at bounding box center [338, 108] width 151 height 10
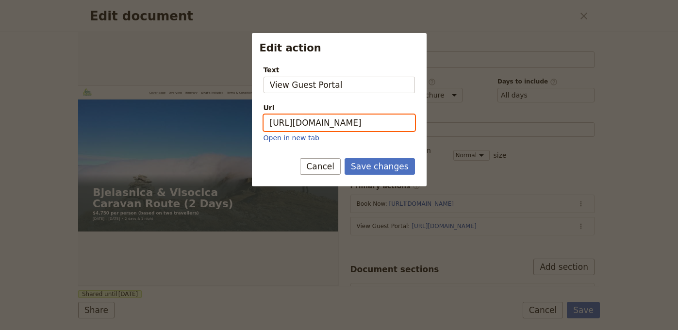
click at [349, 115] on input "https://trips.fieldbook.com/d/3h_orvQ_AzERsnI1Eb9LW" at bounding box center [338, 123] width 151 height 16
click at [354, 126] on input "https://trips.fieldbook.com/d/3h_orvQ_AzERsnI1Eb9LW" at bounding box center [338, 123] width 151 height 16
paste input "oZw6LgNvz1rUxjzohqFSd"
type input "https://trips.fieldbook.com/d/oZw6LgNvz1rUxjzohqFSd"
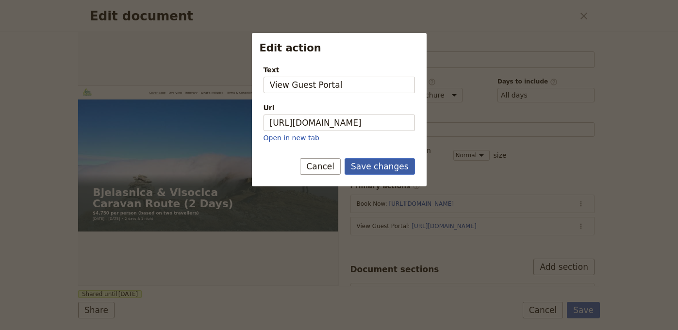
click at [388, 163] on button "Save changes" at bounding box center [379, 166] width 70 height 16
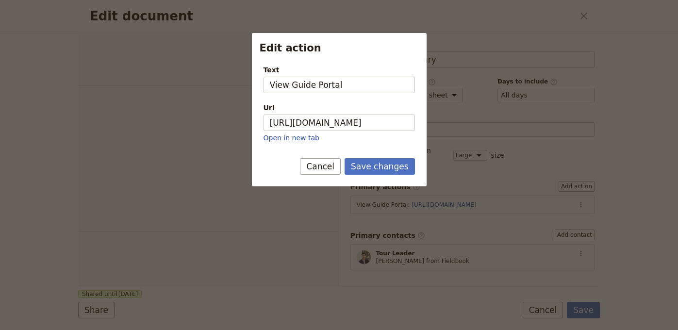
select select "PASSENGER"
select select "RUN_SHEET"
select select "LARGE"
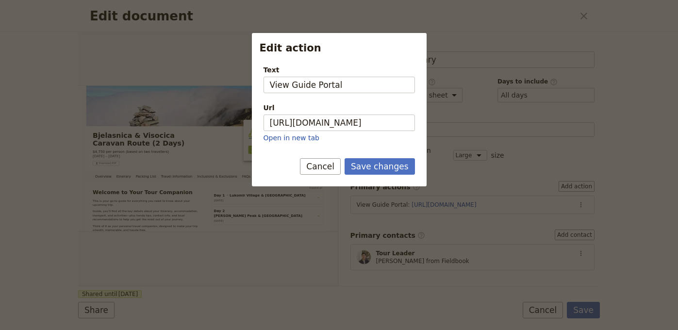
click at [347, 114] on div "Url https://trips.fieldbook.com/d/NfoJPxVWgsTDpbAD2l4rm Open in new tab" at bounding box center [338, 123] width 151 height 40
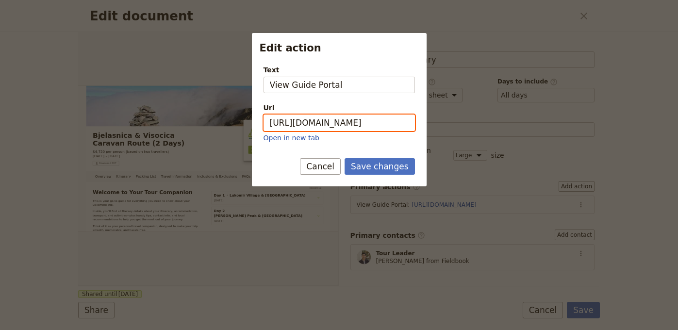
click at [342, 124] on input "https://trips.fieldbook.com/d/NfoJPxVWgsTDpbAD2l4rm" at bounding box center [338, 123] width 151 height 16
paste input "a5sCzhaotqH37GZ095Ro0"
type input "https://trips.fieldbook.com/d/a5sCzhaotqH37GZ095Ro0"
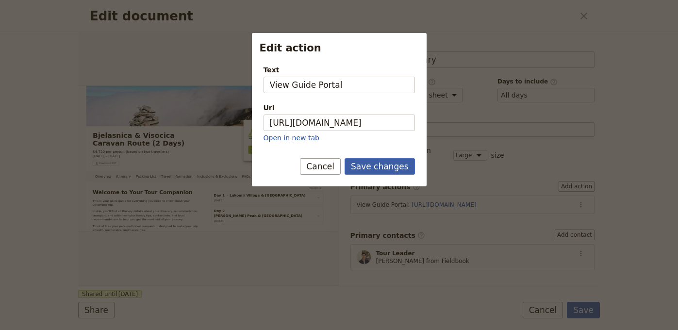
click at [377, 165] on button "Save changes" at bounding box center [379, 166] width 70 height 16
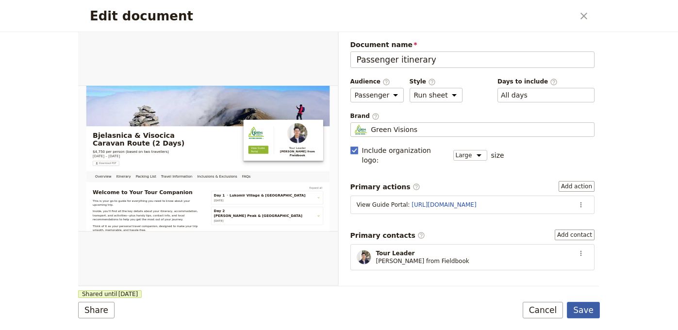
click at [576, 308] on button "Save" at bounding box center [583, 310] width 33 height 16
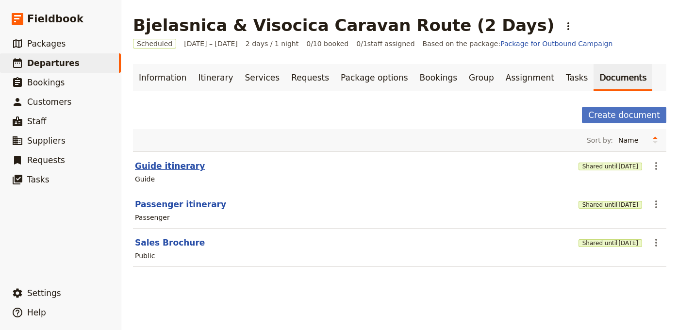
click at [161, 165] on button "Guide itinerary" at bounding box center [170, 166] width 70 height 12
select select "STAFF"
select select "RUN_SHEET"
select select "LARGE"
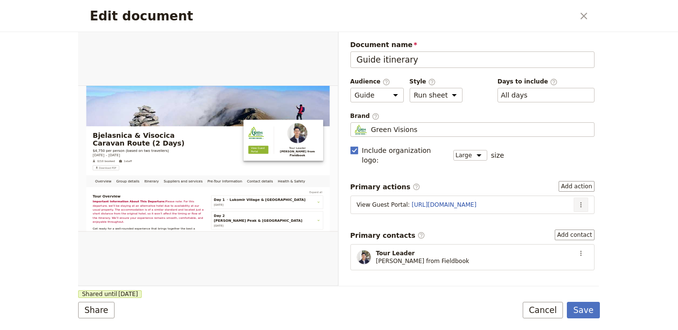
click at [577, 201] on icon "Actions" at bounding box center [581, 205] width 8 height 8
click at [559, 218] on span "Edit action" at bounding box center [542, 215] width 36 height 10
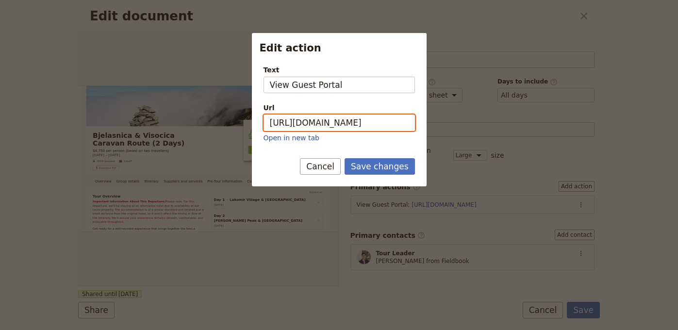
click at [373, 126] on input "https://trips.fieldbook.com/d/3h_orvQ_AzERsnI1Eb9LW" at bounding box center [338, 123] width 151 height 16
paste input "oZw6LgNvz1rUxjzohqFSd"
type input "https://trips.fieldbook.com/d/oZw6LgNvz1rUxjzohqFSd"
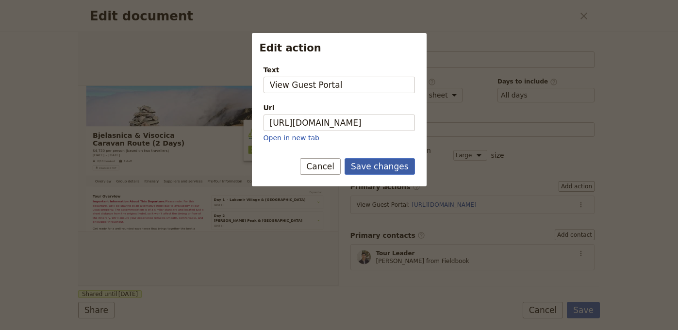
click at [379, 166] on button "Save changes" at bounding box center [379, 166] width 70 height 16
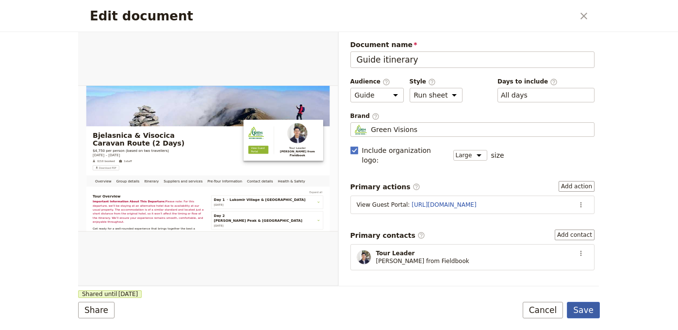
click at [590, 307] on button "Save" at bounding box center [583, 310] width 33 height 16
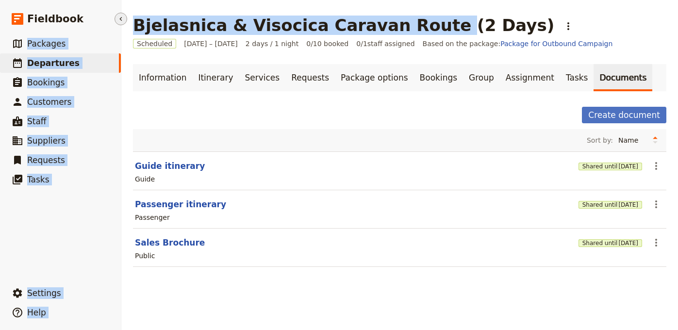
drag, startPoint x: 410, startPoint y: 26, endPoint x: 119, endPoint y: 20, distance: 291.2
click at [122, 24] on div "Fieldbook ​ ​ Fieldbook ​ ​ Packages ​ Departures ​ Bookings ​ Customers ​ Staf…" at bounding box center [339, 165] width 678 height 330
copy div "​ ​ Packages ​ Departures ​ Bookings ​ Customers ​ Staff ​ Suppliers ​ Requests…"
click at [183, 12] on main "Bjelasnica & Visocica Caravan Route (2 Days) ​ Scheduled 1 – 2 Sep 2026 2 days …" at bounding box center [399, 147] width 557 height 294
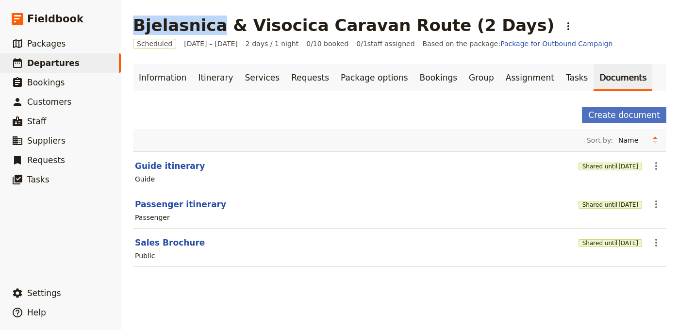
click at [183, 12] on main "Bjelasnica & Visocica Caravan Route (2 Days) ​ Scheduled 1 – 2 Sep 2026 2 days …" at bounding box center [399, 147] width 557 height 294
click at [183, 20] on h1 "Bjelasnica & Visocica Caravan Route (2 Days)" at bounding box center [343, 25] width 421 height 19
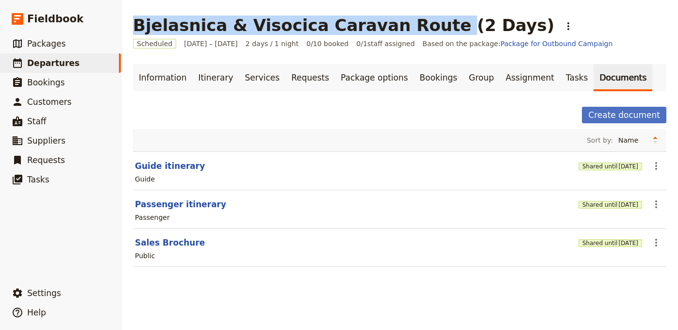
drag, startPoint x: 404, startPoint y: 31, endPoint x: 133, endPoint y: 30, distance: 270.7
click at [133, 30] on h1 "Bjelasnica & Visocica Caravan Route (2 Days)" at bounding box center [343, 25] width 421 height 19
copy h1 "Bjelasnica & Visocica Caravan Route"
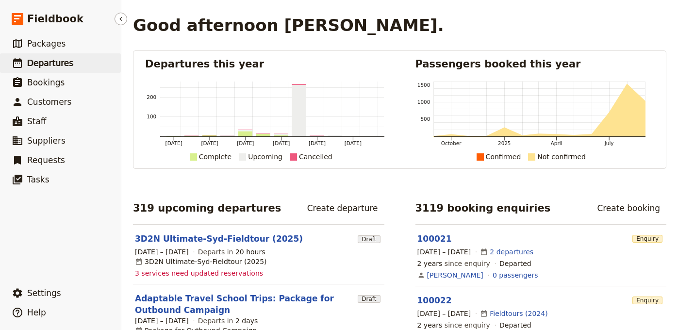
click at [75, 60] on link "​ Departures" at bounding box center [60, 62] width 121 height 19
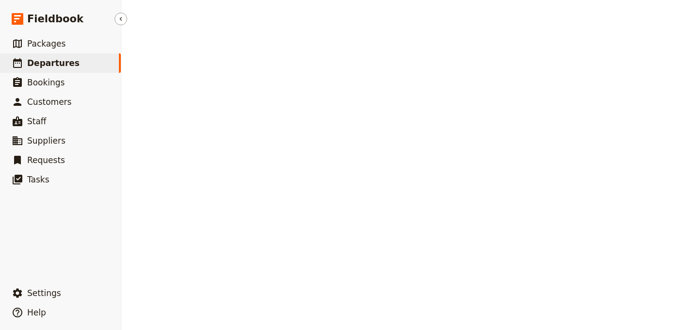
select select "UPDATED_AT"
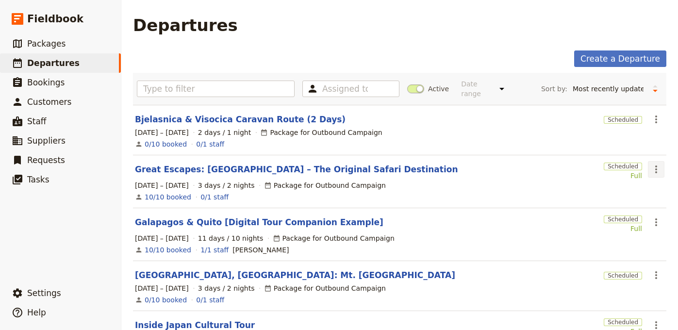
click at [650, 164] on icon "Actions" at bounding box center [656, 170] width 12 height 12
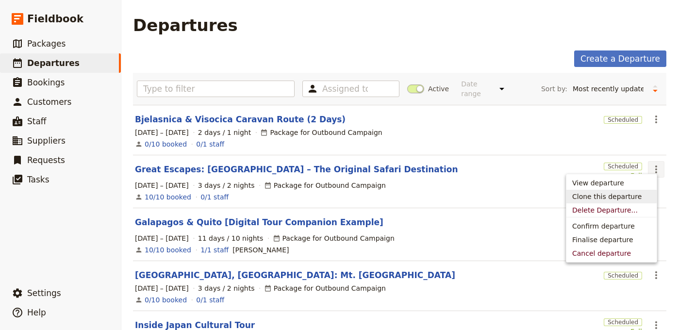
click at [628, 191] on button "Clone this departure" at bounding box center [611, 197] width 90 height 14
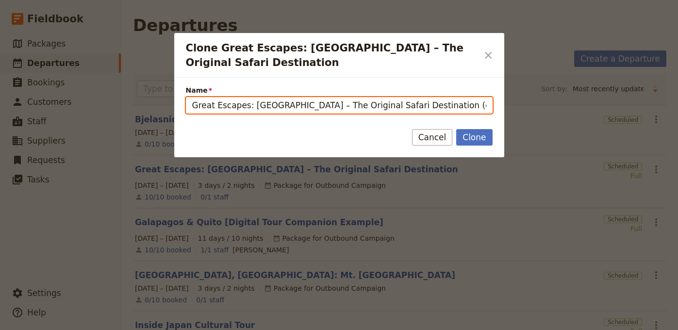
click at [381, 97] on input "Great Escapes: [GEOGRAPHIC_DATA] – The Original Safari Destination (copy)" at bounding box center [339, 105] width 307 height 16
click at [380, 97] on input "Great Escapes: [GEOGRAPHIC_DATA] – The Original Safari Destination (copy)" at bounding box center [339, 105] width 307 height 16
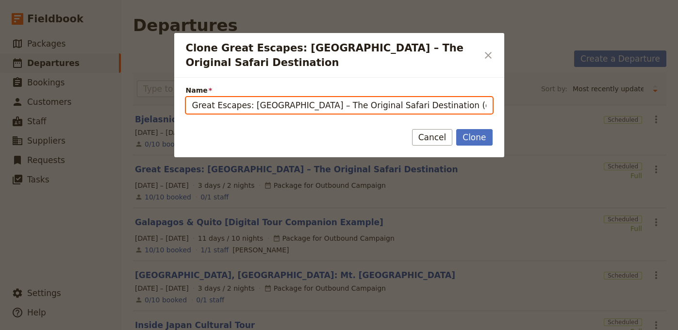
click at [380, 97] on input "Great Escapes: [GEOGRAPHIC_DATA] – The Original Safari Destination (copy)" at bounding box center [339, 105] width 307 height 16
paste input "Jordan Tour (PetraBax – IT25T-MJ25JORDAN)"
paste input "Jordan Tour (PetraBax – IT25T-MJ25JORDAN"
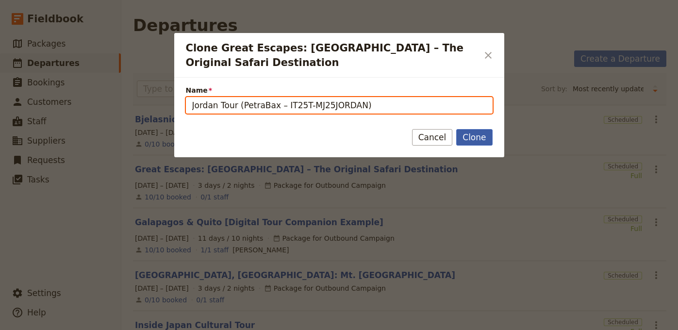
type input "Jordan Tour (PetraBax – IT25T-MJ25JORDAN)"
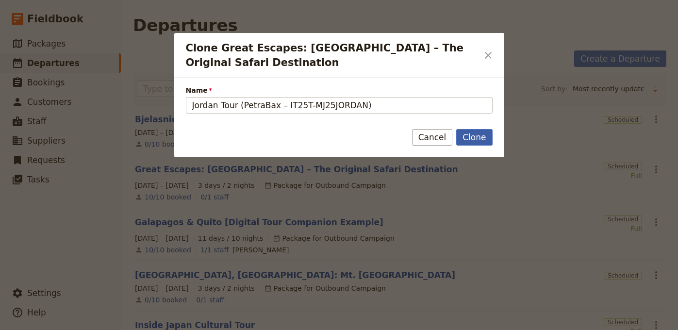
click at [473, 129] on button "Clone" at bounding box center [474, 137] width 36 height 16
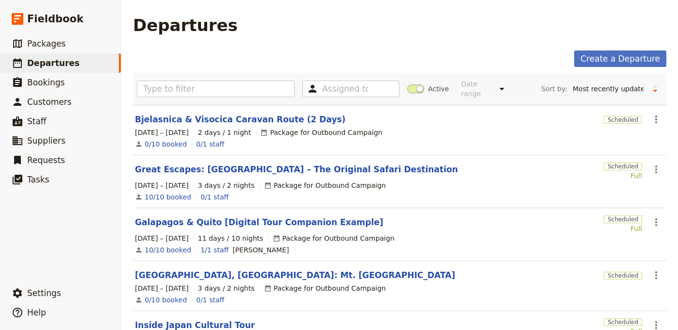
click at [484, 57] on div "Create a Departure" at bounding box center [399, 58] width 533 height 16
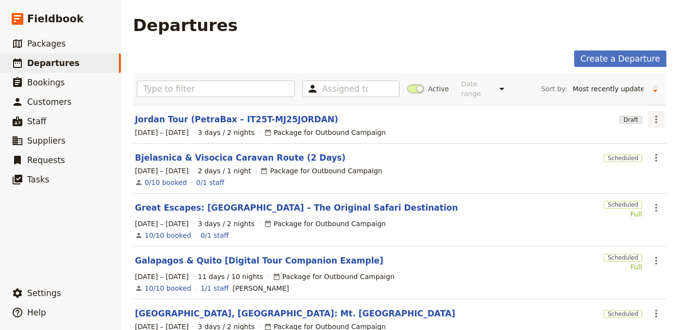
click at [650, 114] on icon "Actions" at bounding box center [656, 120] width 12 height 12
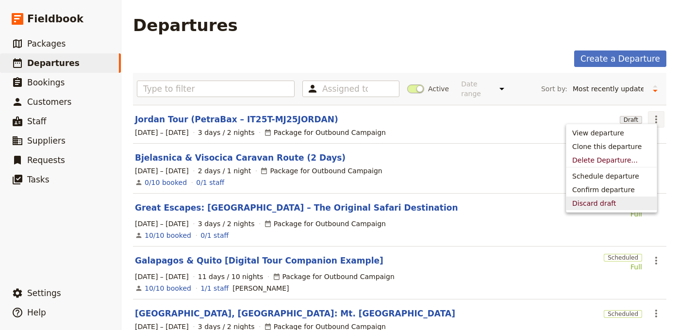
click at [609, 201] on span "Discard draft" at bounding box center [594, 203] width 44 height 10
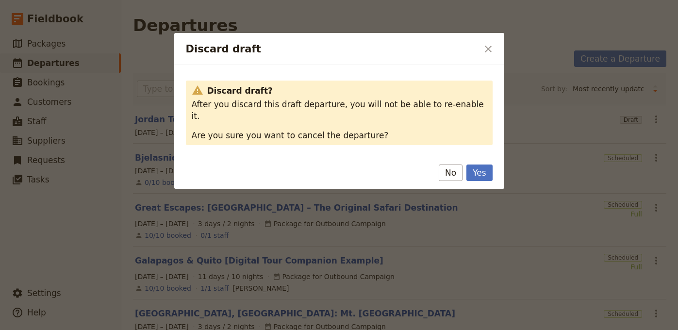
click at [473, 164] on button "Yes" at bounding box center [479, 172] width 26 height 16
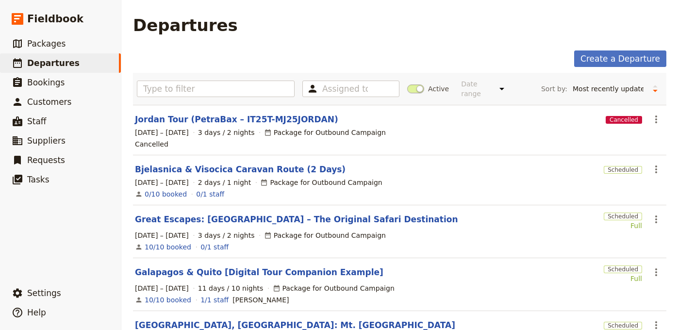
click at [248, 164] on link "Bjelasnica & Visocica Caravan Route (2 Days)" at bounding box center [240, 170] width 211 height 12
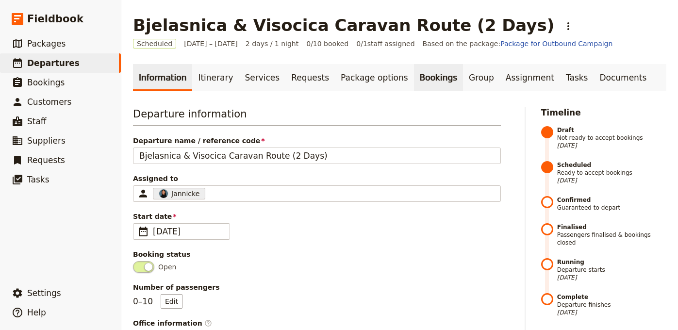
click at [414, 82] on link "Bookings" at bounding box center [438, 77] width 49 height 27
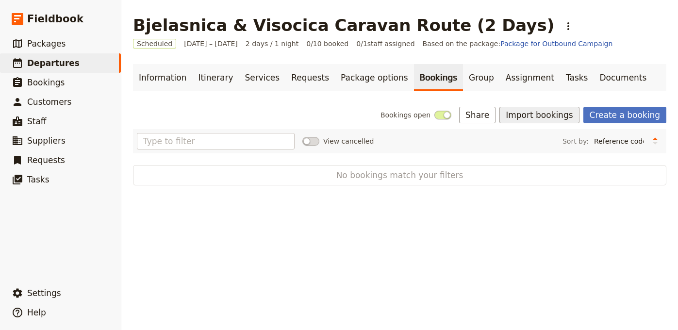
click at [555, 113] on button "Import bookings" at bounding box center [539, 115] width 80 height 16
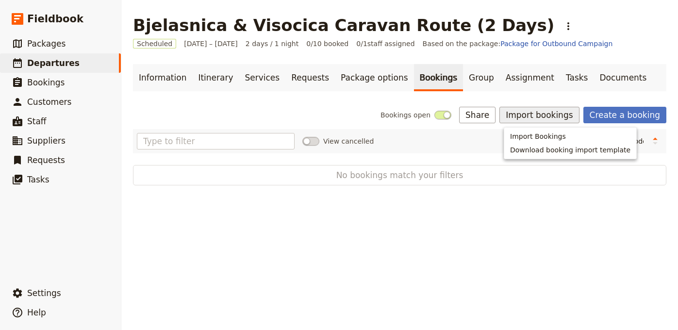
click at [516, 127] on ul "Import Bookings Download booking import template" at bounding box center [570, 143] width 133 height 32
click at [521, 134] on span "Import Bookings" at bounding box center [538, 136] width 56 height 10
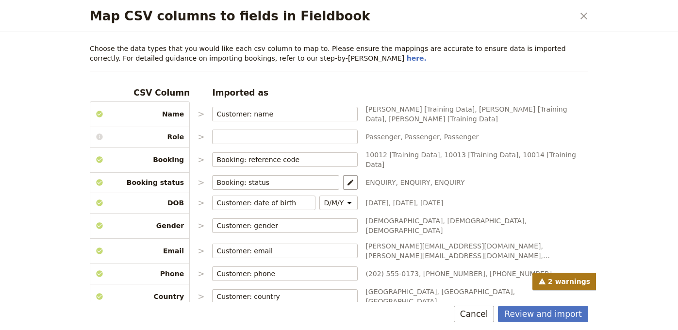
scroll to position [150, 0]
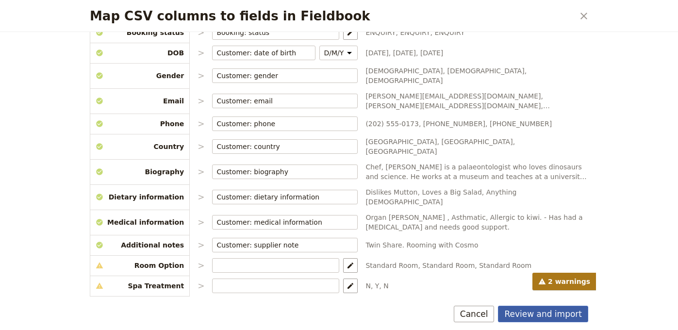
click at [545, 311] on button "Review and import" at bounding box center [543, 314] width 90 height 16
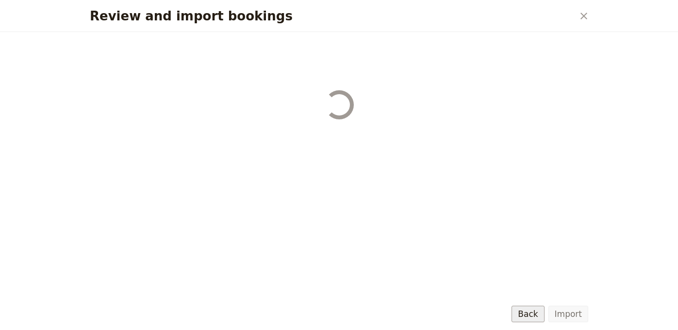
select select "68b002b7cac3c784cf00db27"
select select "68b002b7cac3c784cf00db28"
select select "68b002b7cac3c784cf00db29"
select select "68b002b7cac3c784cf00db2a"
select select "650e1b8d408bbede5b0c6045"
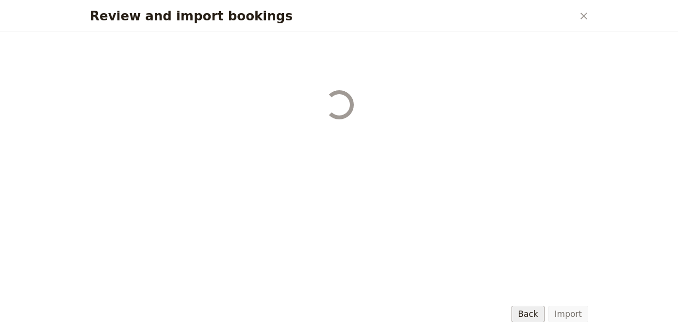
select select "68b002b7cac3c784cf00db2c"
select select "68b002b7cac3c784cf00db2d"
select select "68b002b7cac3c784cf00db2e"
select select "68b002b7cac3c784cf00db2f"
select select "68b002b7cac3c784cf00db30"
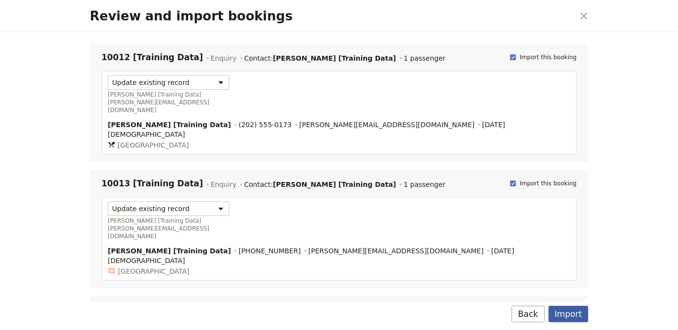
click at [564, 311] on button "Import" at bounding box center [568, 314] width 40 height 16
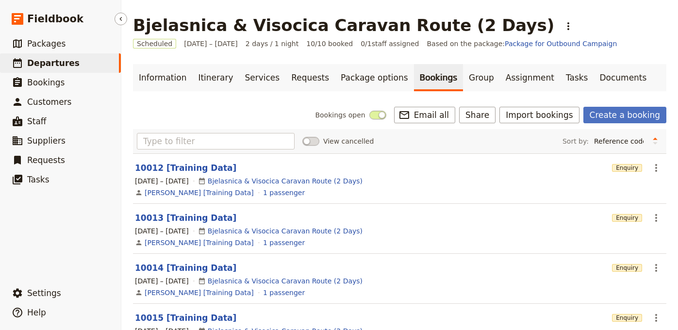
click at [95, 63] on link "​ Departures" at bounding box center [60, 62] width 121 height 19
select select "UPDATED_AT"
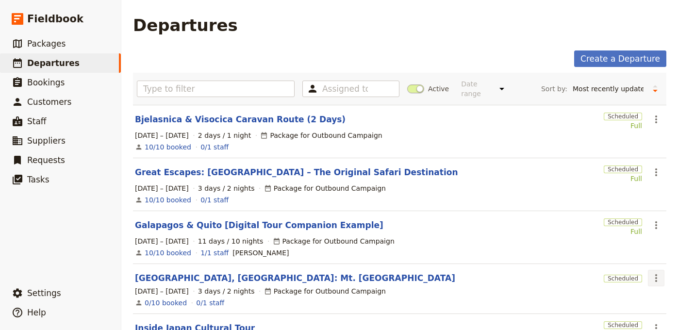
click at [650, 272] on icon "Actions" at bounding box center [656, 278] width 12 height 12
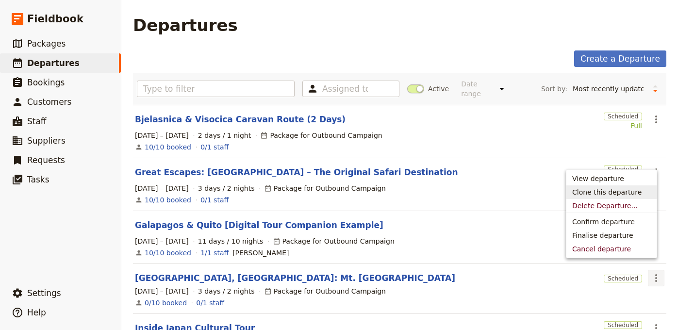
click at [631, 194] on span "Clone this departure" at bounding box center [606, 192] width 69 height 10
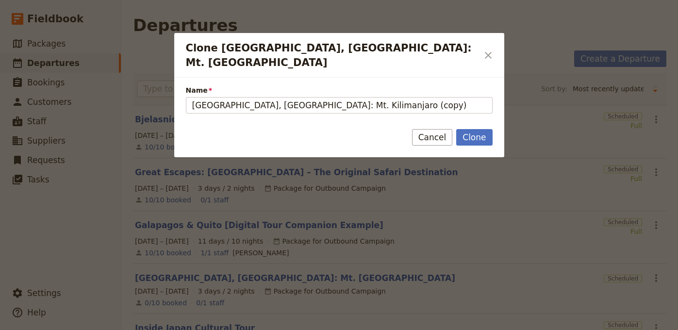
click at [408, 102] on form "Name [GEOGRAPHIC_DATA], [GEOGRAPHIC_DATA]: Mt. Kilimanjaro (copy) Clone Cancel" at bounding box center [339, 118] width 330 height 80
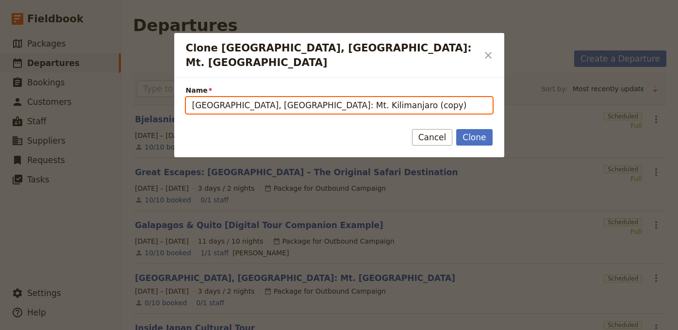
click at [409, 97] on input "[GEOGRAPHIC_DATA], [GEOGRAPHIC_DATA]: Mt. Kilimanjaro (copy)" at bounding box center [339, 105] width 307 height 16
paste input "Jordan Tour (PetraBax – IT25T-MJ25JORDAN"
type input "Jordan Tour (PetraBax – IT25T-MJ25JORDAN)"
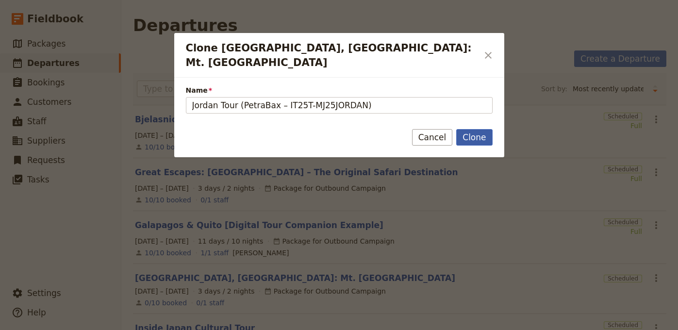
click at [480, 129] on button "Clone" at bounding box center [474, 137] width 36 height 16
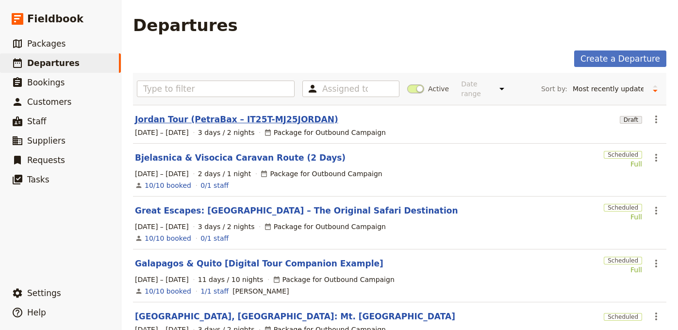
click at [266, 114] on link "Jordan Tour (PetraBax – IT25T-MJ25JORDAN)" at bounding box center [236, 120] width 203 height 12
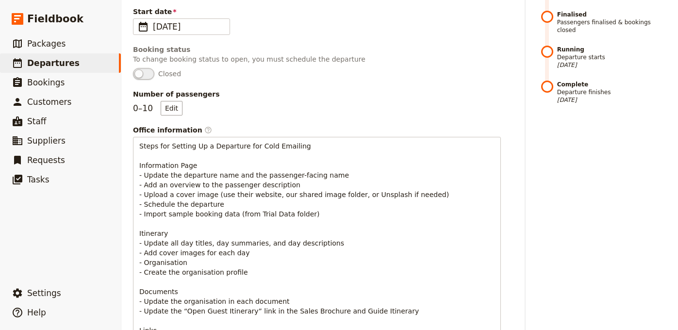
scroll to position [118, 0]
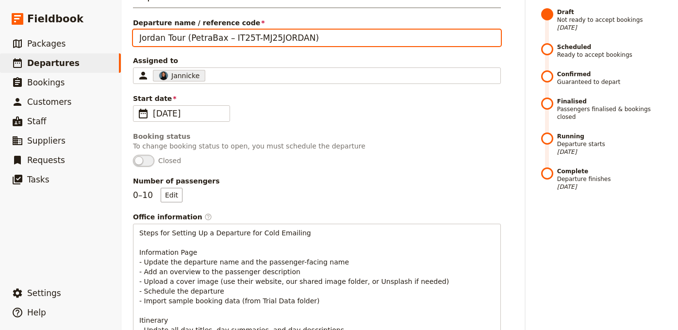
drag, startPoint x: 185, startPoint y: 39, endPoint x: 139, endPoint y: 37, distance: 46.2
click at [138, 37] on input "Jordan Tour (PetraBax – IT25T-MJ25JORDAN)" at bounding box center [317, 38] width 368 height 16
click at [143, 36] on input "Jordan Tour (PetraBax – IT25T-MJ25JORDAN)" at bounding box center [317, 38] width 368 height 16
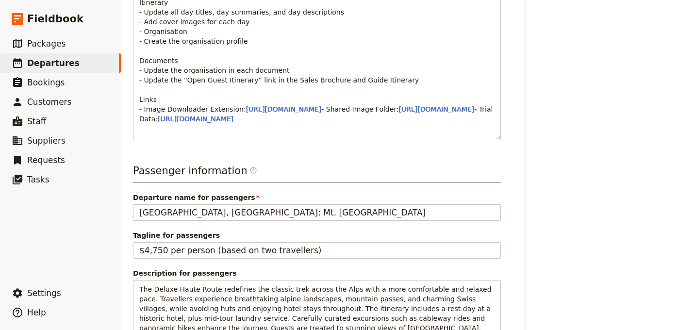
scroll to position [438, 0]
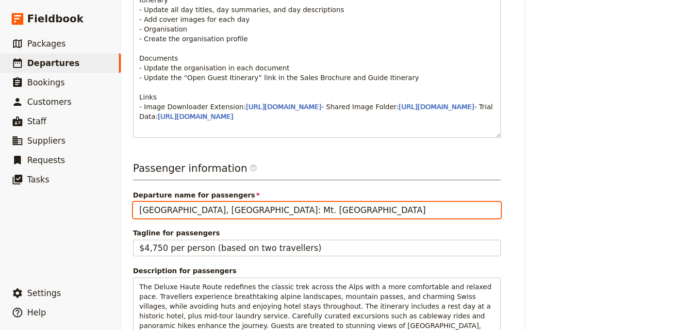
click at [203, 218] on input "[GEOGRAPHIC_DATA], [GEOGRAPHIC_DATA]: Mt. [GEOGRAPHIC_DATA]" at bounding box center [317, 210] width 368 height 16
paste input "Jordan Tour (PetraBax – IT25T-MJ25JORDAN)"
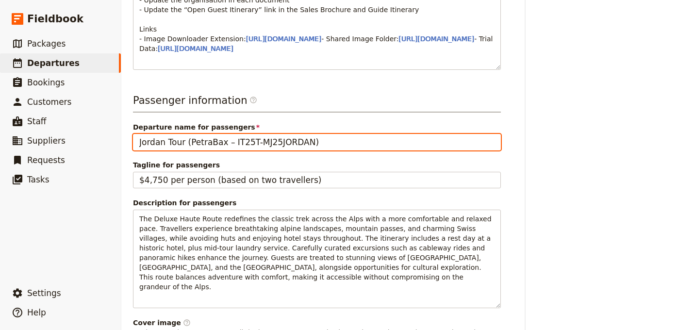
scroll to position [538, 0]
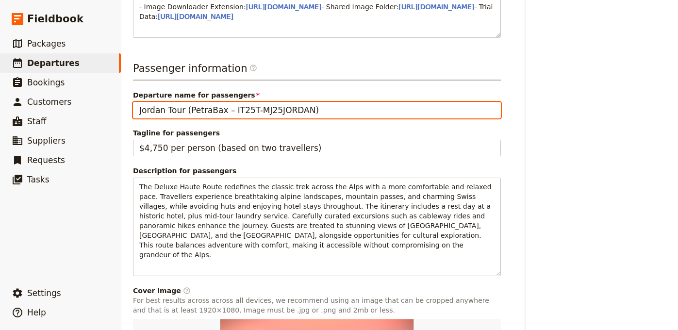
type input "Jordan Tour (PetraBax – IT25T-MJ25JORDAN)"
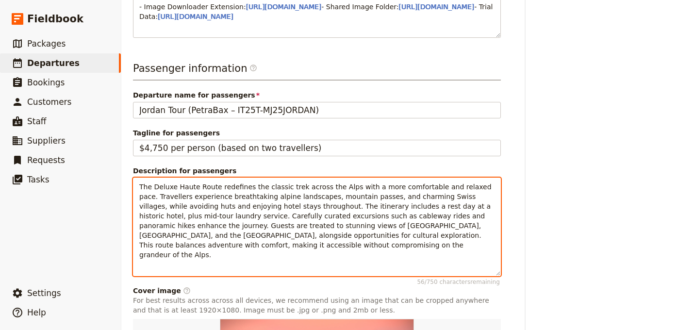
click at [349, 235] on span "The Deluxe Haute Route redefines the classic trek across the Alps with a more c…" at bounding box center [316, 221] width 354 height 76
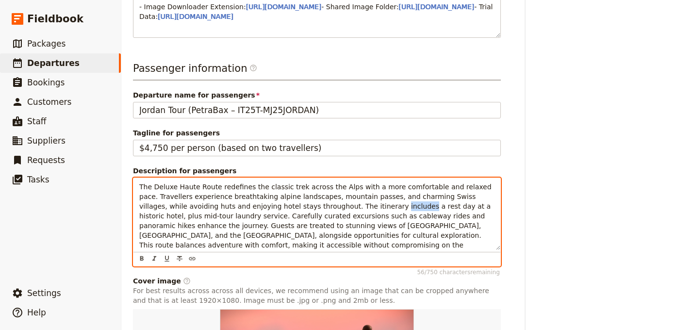
click at [350, 234] on span "The Deluxe Haute Route redefines the classic trek across the Alps with a more c…" at bounding box center [316, 221] width 354 height 76
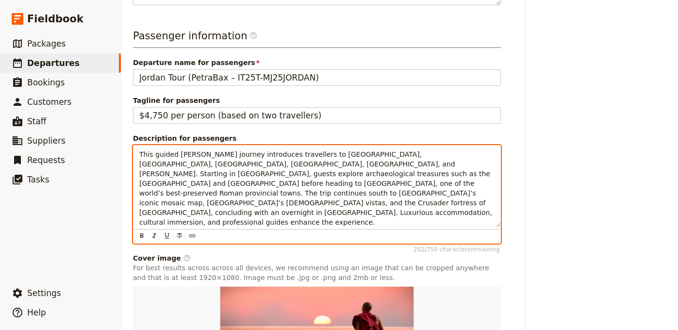
scroll to position [720, 0]
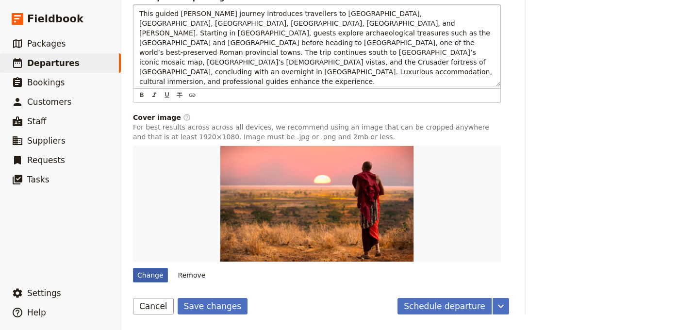
click at [162, 281] on div "Change" at bounding box center [150, 275] width 35 height 15
click at [133, 268] on input "Change" at bounding box center [132, 267] width 0 height 0
click at [142, 273] on div "Change" at bounding box center [150, 275] width 35 height 15
click at [133, 268] on input "Change" at bounding box center [132, 267] width 0 height 0
type input "C:\fakepath\[PERSON_NAME]-nnFU9uofkzc-unsplash.jpg"
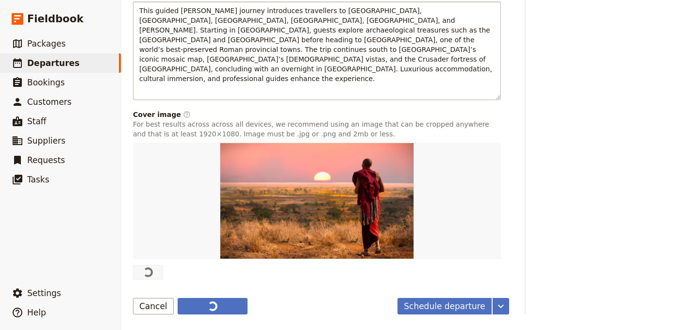
type input "[GEOGRAPHIC_DATA], [GEOGRAPHIC_DATA]: Mt. [GEOGRAPHIC_DATA]"
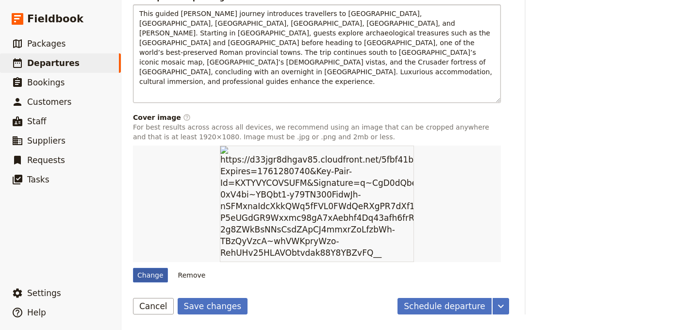
click at [144, 279] on div "Change" at bounding box center [150, 275] width 35 height 15
click at [133, 268] on input "Change" at bounding box center [132, 267] width 0 height 0
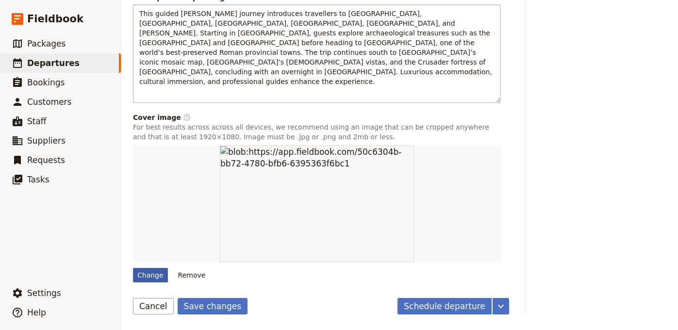
click at [158, 276] on div "Change" at bounding box center [150, 275] width 35 height 15
click at [133, 268] on input "Change" at bounding box center [132, 267] width 0 height 0
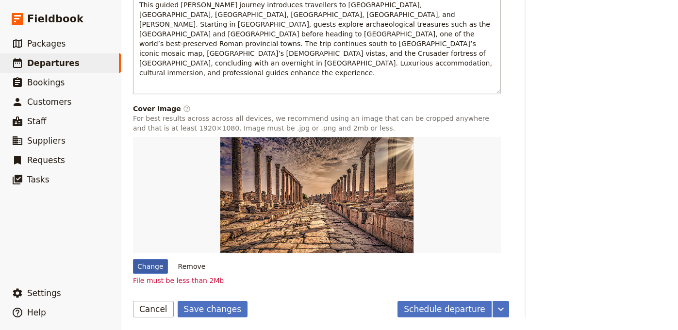
click at [147, 274] on div "Change" at bounding box center [150, 266] width 35 height 15
click at [133, 259] on input "Change" at bounding box center [132, 259] width 0 height 0
type input "C:\fakepath\hisham-zayadneh-GIIEvHgYotM-unsplash (1).jpg"
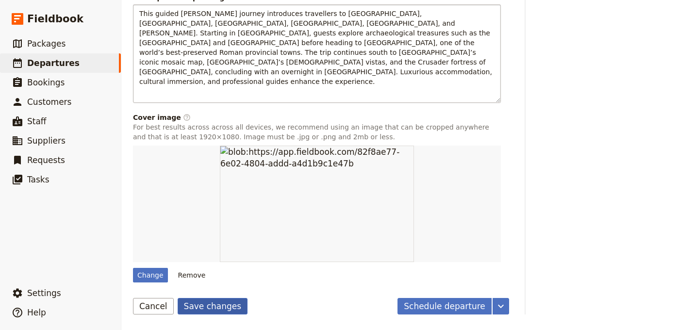
click at [223, 313] on button "Save changes" at bounding box center [213, 306] width 70 height 16
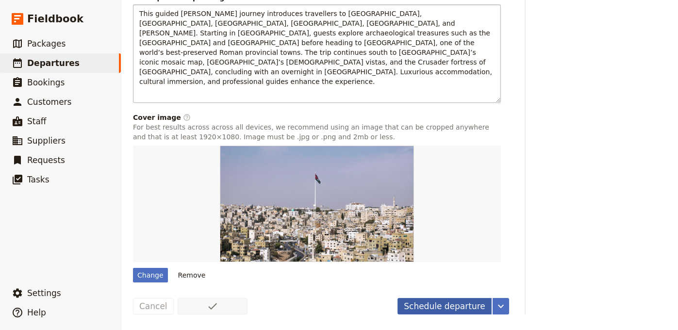
click at [427, 301] on button "Schedule departure" at bounding box center [444, 306] width 94 height 16
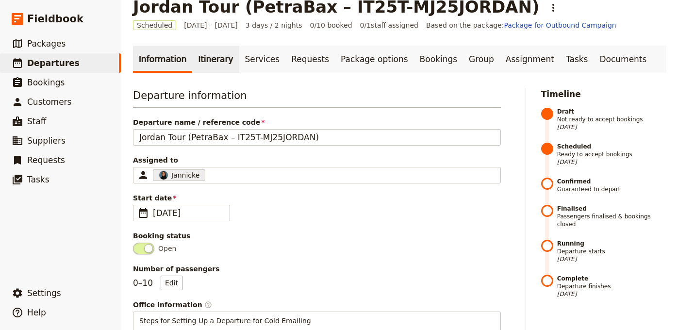
scroll to position [0, 0]
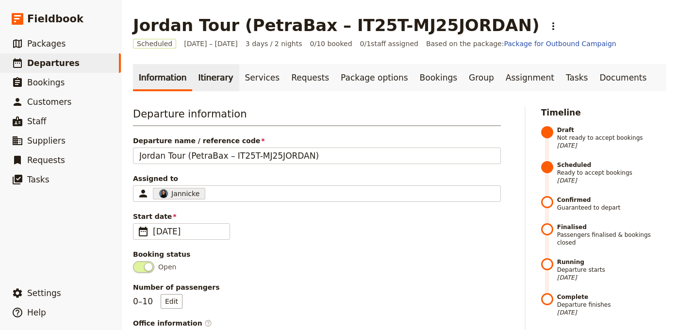
click at [195, 72] on link "Itinerary" at bounding box center [215, 77] width 47 height 27
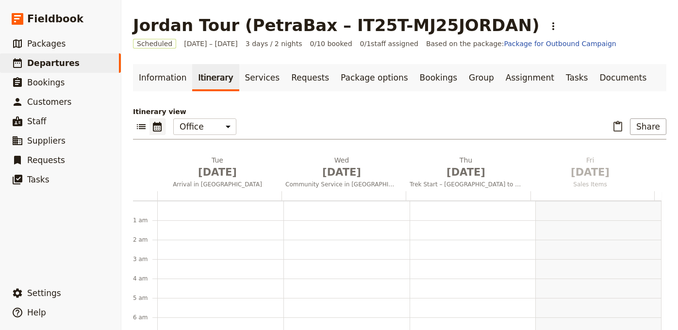
scroll to position [126, 0]
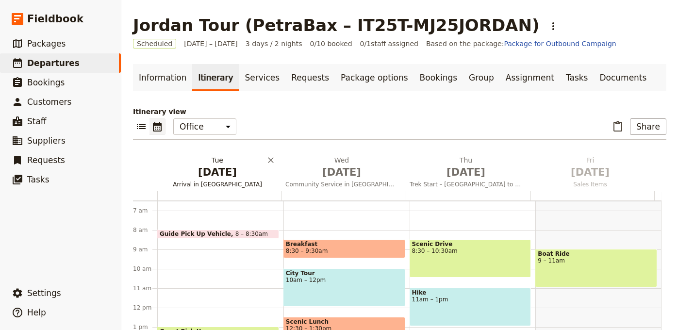
click at [228, 163] on h2 "Tue Sep 1 Arrival in Arusha" at bounding box center [217, 167] width 113 height 24
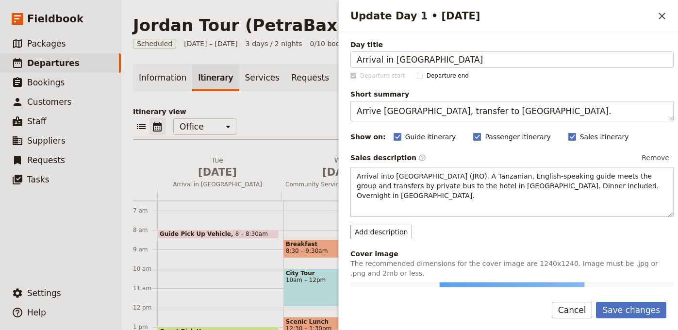
type input "Arrival in [GEOGRAPHIC_DATA]"
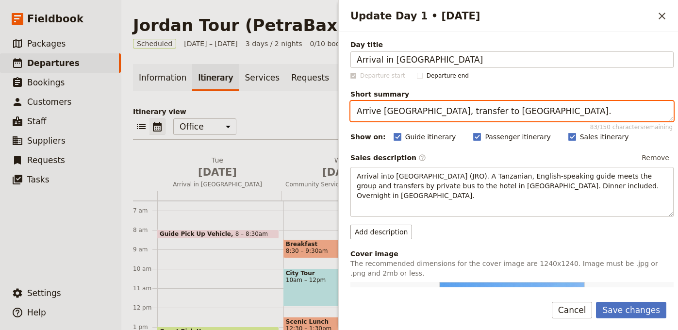
click at [561, 110] on textarea "Arrive Kilimanjaro International Airport, transfer to Arusha hotel." at bounding box center [511, 111] width 323 height 20
paste textarea "irport meet & greet, transfer, welcome meeting & dinner"
type textarea "Airport meet & greet, transfer, welcome meeting & dinner."
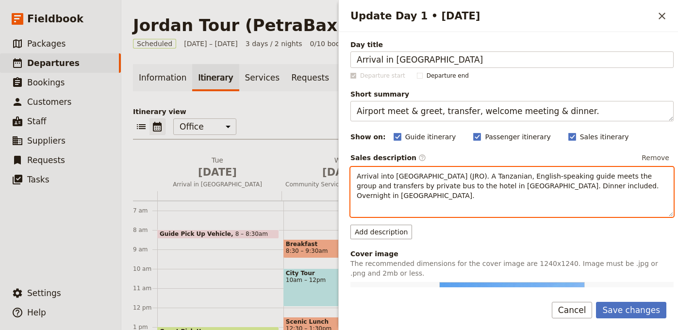
click at [516, 185] on span "Arrival into Kilimanjaro International Airport (JRO). A Tanzanian, English-spea…" at bounding box center [509, 185] width 304 height 27
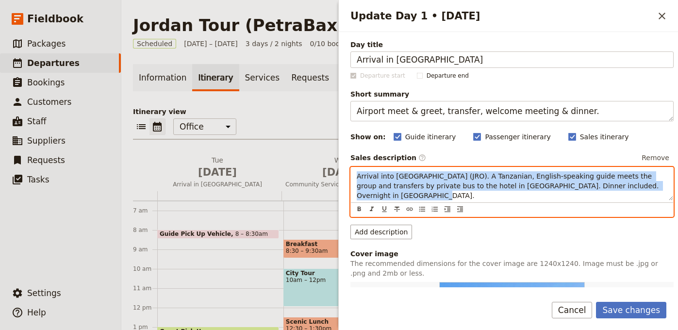
click at [516, 185] on span "Arrival into Kilimanjaro International Airport (JRO). A Tanzanian, English-spea…" at bounding box center [509, 185] width 304 height 27
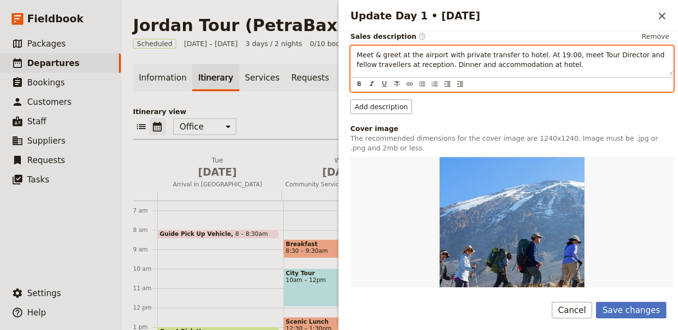
scroll to position [207, 0]
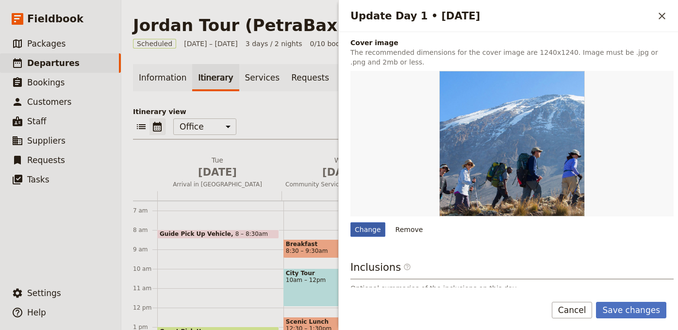
click at [363, 230] on div "Change" at bounding box center [367, 229] width 35 height 15
click at [350, 222] on input "Change" at bounding box center [350, 222] width 0 height 0
type input "C:\fakepath\shahir-shah-g-OTyK9TJzg-unsplash.jpg"
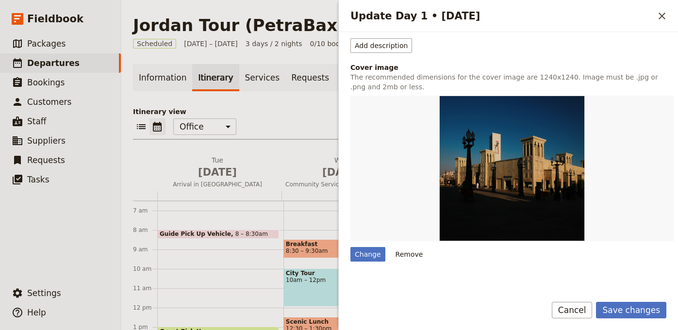
scroll to position [94, 0]
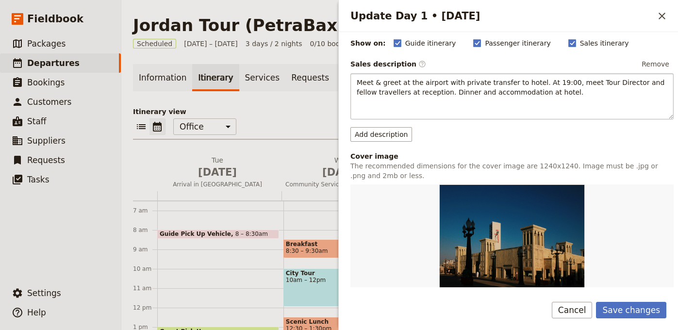
drag, startPoint x: 621, startPoint y: 308, endPoint x: 597, endPoint y: 301, distance: 24.4
click at [621, 309] on button "Save changes" at bounding box center [631, 310] width 70 height 16
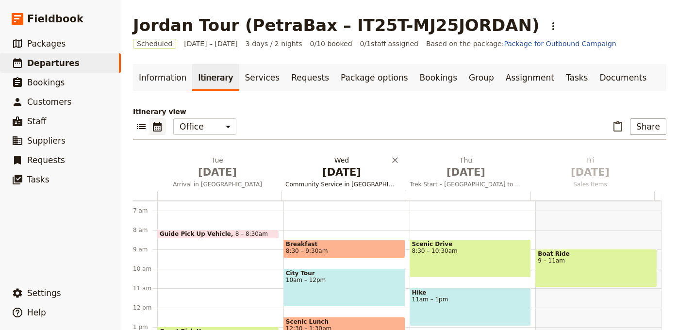
click at [321, 180] on button "Wed Sep 2 Community Service in Arusha" at bounding box center [343, 173] width 124 height 36
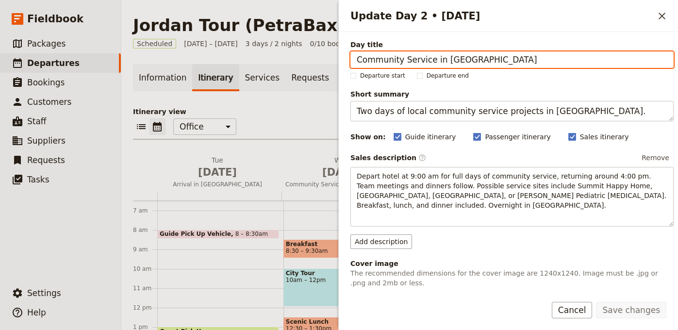
click at [479, 61] on input "Community Service in Arusha" at bounding box center [511, 59] width 323 height 16
paste input "Amman & Jerash Exploration"
type input "Amman & Jerash Exploration"
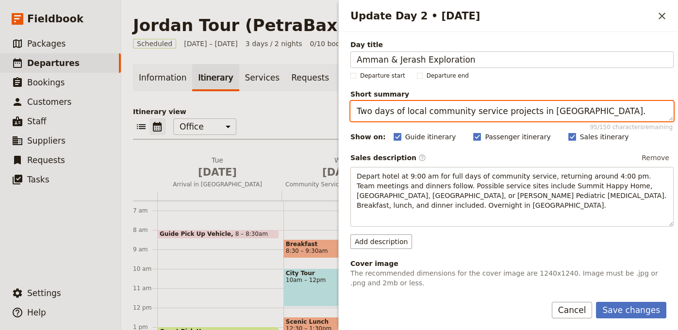
click at [430, 117] on textarea "Two days of local community service projects in Arusha." at bounding box center [511, 111] width 323 height 20
paste textarea "Visit Amman’s landmarks, then tour ancient Jerash"
type textarea "Visit Amman’s landmarks, then tour ancient Jerash."
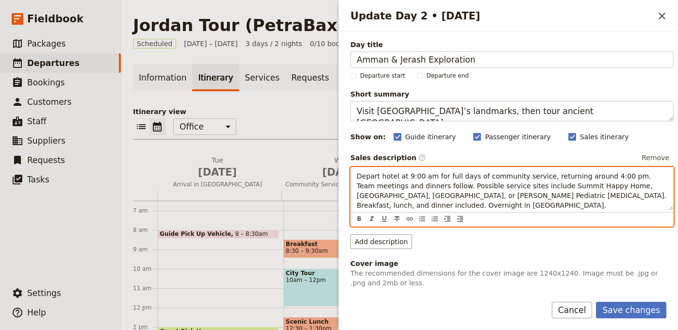
click at [503, 185] on span "Depart hotel at 9:00 am for full days of community service, returning around 4:…" at bounding box center [513, 190] width 312 height 37
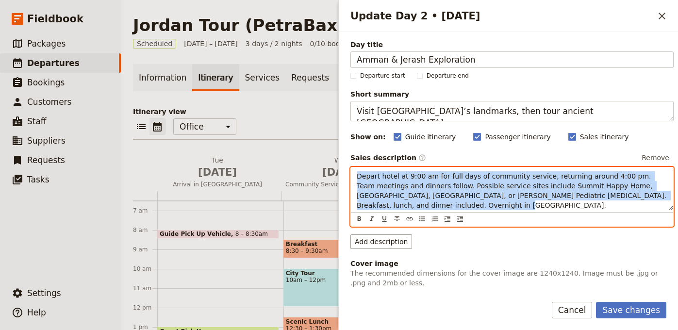
click at [504, 185] on span "Depart hotel at 9:00 am for full days of community service, returning around 4:…" at bounding box center [513, 190] width 312 height 37
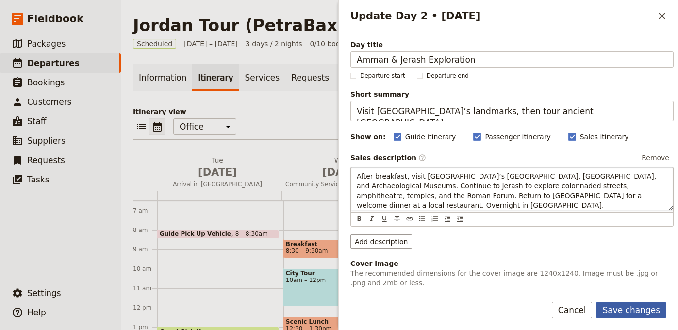
click at [623, 306] on button "Save changes" at bounding box center [631, 310] width 70 height 16
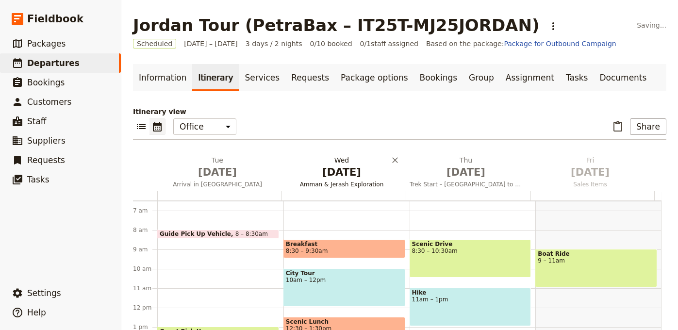
click at [344, 167] on span "Sep 2" at bounding box center [341, 172] width 113 height 15
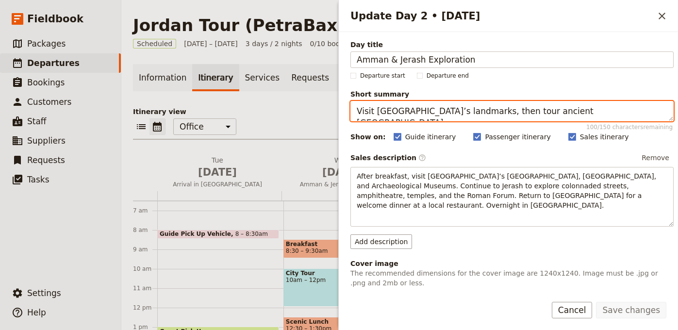
drag, startPoint x: 487, startPoint y: 112, endPoint x: 578, endPoint y: 112, distance: 90.7
click at [567, 114] on textarea "Visit Amman’s landmarks, then tour ancient Jerash." at bounding box center [511, 111] width 323 height 20
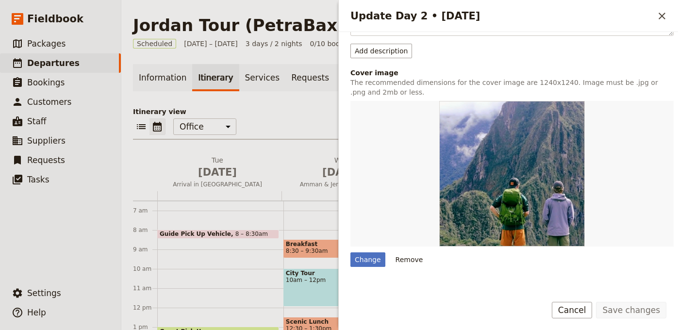
scroll to position [221, 0]
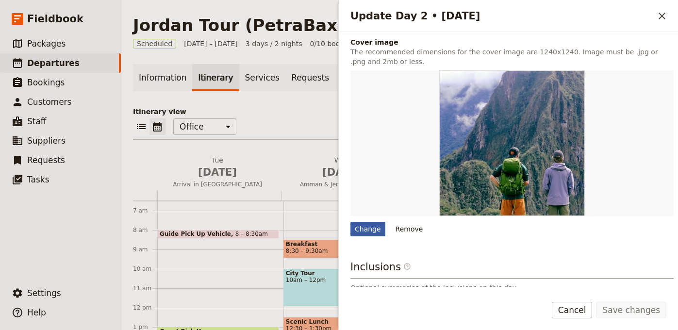
click at [372, 222] on div "Change" at bounding box center [367, 229] width 35 height 15
click at [350, 221] on input "Change" at bounding box center [350, 221] width 0 height 0
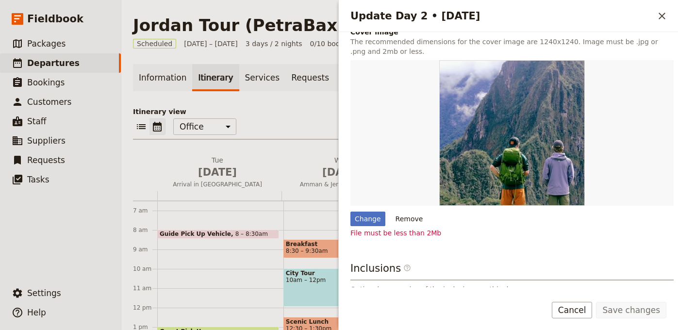
scroll to position [242, 0]
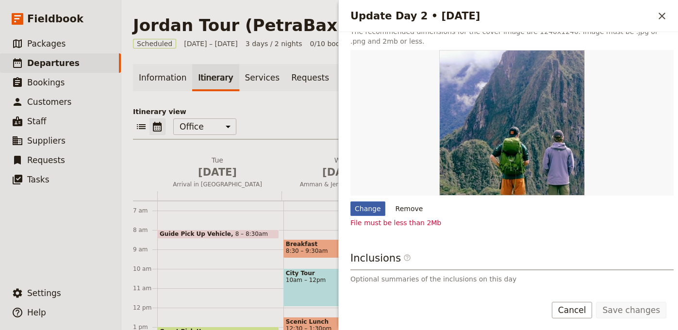
click at [368, 203] on div "Change" at bounding box center [367, 208] width 35 height 15
click at [350, 201] on input "Change" at bounding box center [350, 201] width 0 height 0
type input "C:\fakepath\danil-ahmetsah-sQURPDcMuhc-unsplash (1).jpg"
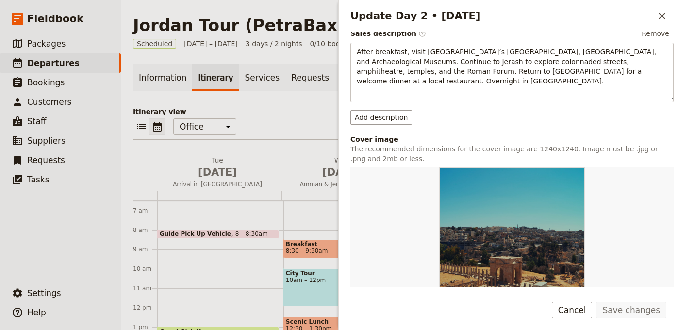
scroll to position [201, 0]
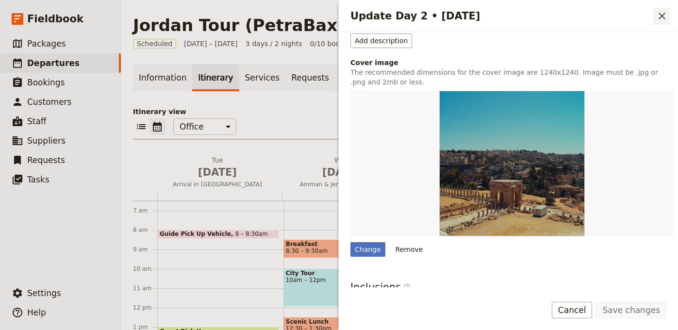
click at [658, 17] on icon "Close drawer" at bounding box center [662, 16] width 12 height 12
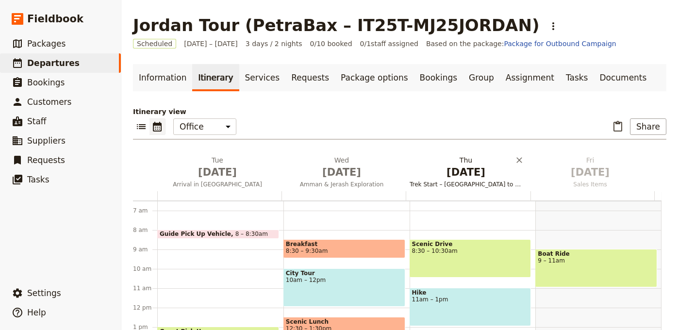
click at [467, 169] on span "Sep 3" at bounding box center [466, 172] width 113 height 15
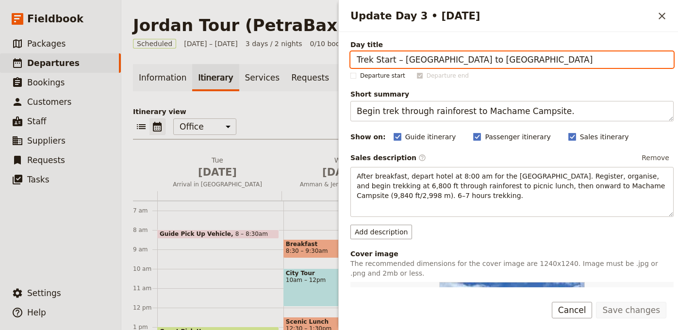
click at [514, 63] on input "Trek Start – Machame Gate to Machame Camp" at bounding box center [511, 59] width 323 height 16
paste input "Madaba, Mt. [PERSON_NAME] & [PERSON_NAME] to [GEOGRAPHIC_DATA]"
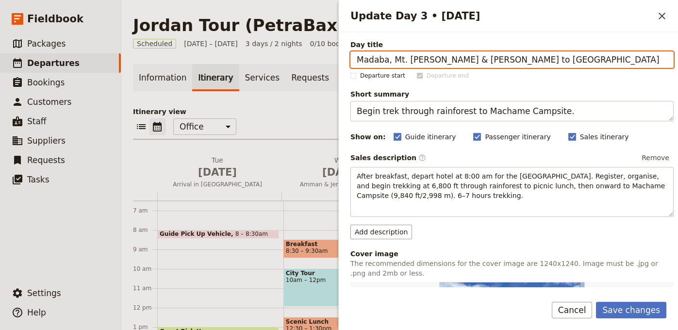
type input "Madaba, Mt. [PERSON_NAME] & [PERSON_NAME] to [GEOGRAPHIC_DATA]"
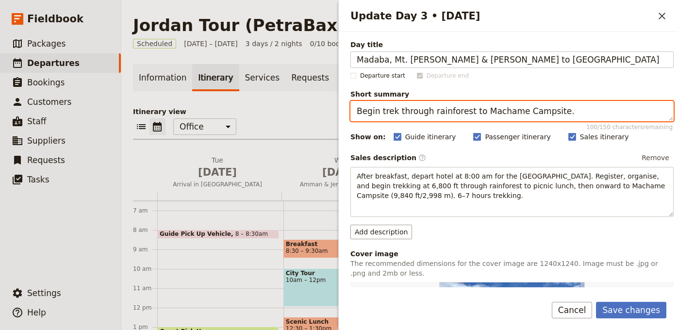
click at [570, 115] on textarea "Begin trek through rainforest to Machame Campsite." at bounding box center [511, 111] width 323 height 20
paste textarea "Explore mosaics, biblical sites, and Crusader castles en route to Petra"
type textarea "Explore mosaics, biblical sites, and Crusader castles en route to Petra."
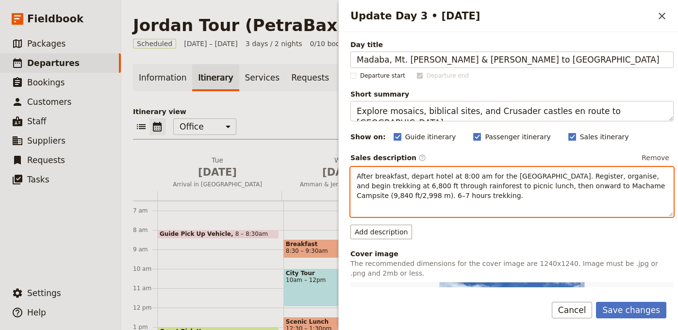
click at [467, 185] on span "After breakfast, depart hotel at 8:00 am for the Machame Gate. Register, organi…" at bounding box center [512, 185] width 311 height 27
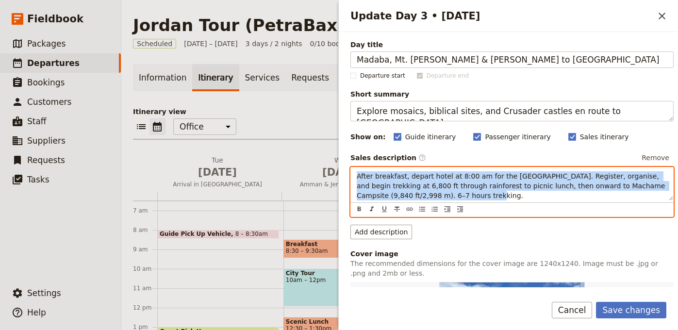
click at [467, 185] on span "After breakfast, depart hotel at 8:00 am for the Machame Gate. Register, organi…" at bounding box center [512, 185] width 311 height 27
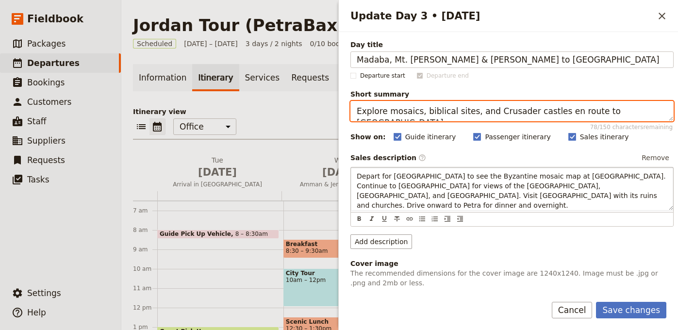
click at [496, 110] on textarea "Explore mosaics, biblical sites, and Crusader castles en route to Petra." at bounding box center [511, 111] width 323 height 20
click at [496, 110] on textarea "Explore mosaics, biblical sites, and Crusader castles en route to [GEOGRAPHIC_D…" at bounding box center [511, 111] width 323 height 20
drag, startPoint x: 532, startPoint y: 118, endPoint x: 557, endPoint y: 111, distance: 26.1
click at [533, 118] on textarea "Explore mosaics, biblical sites, and Crusader castles en route to [GEOGRAPHIC_D…" at bounding box center [511, 111] width 323 height 20
drag, startPoint x: 620, startPoint y: 109, endPoint x: 493, endPoint y: 114, distance: 126.7
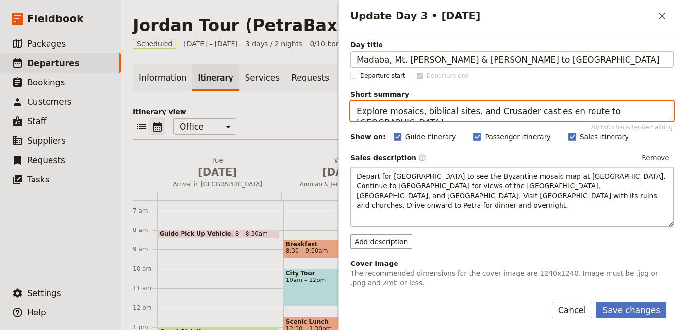
click at [489, 114] on textarea "Explore mosaics, biblical sites, and Crusader castles en route to [GEOGRAPHIC_D…" at bounding box center [511, 111] width 323 height 20
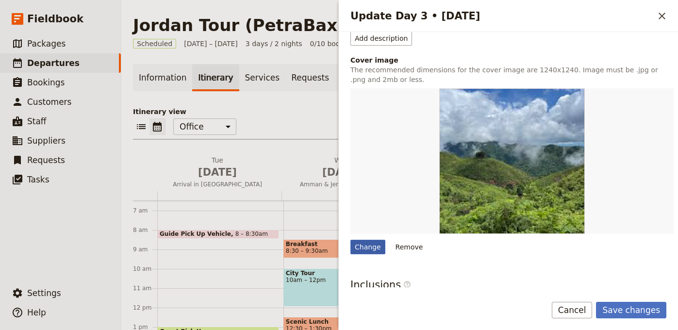
click at [362, 240] on div "Change" at bounding box center [367, 247] width 35 height 15
click at [350, 239] on input "Change" at bounding box center [350, 239] width 0 height 0
type input "C:\fakepath\josephine-thomas-G-rqWttPUX0-unsplash (1).jpg"
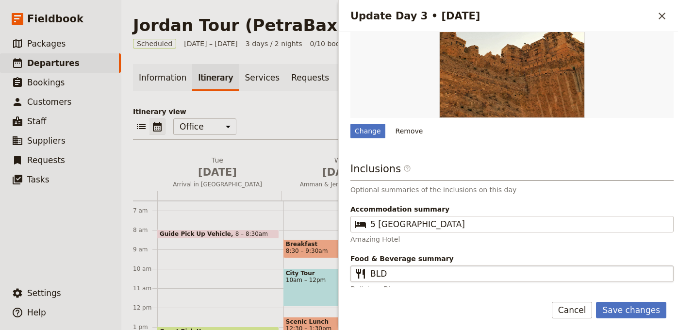
scroll to position [317, 0]
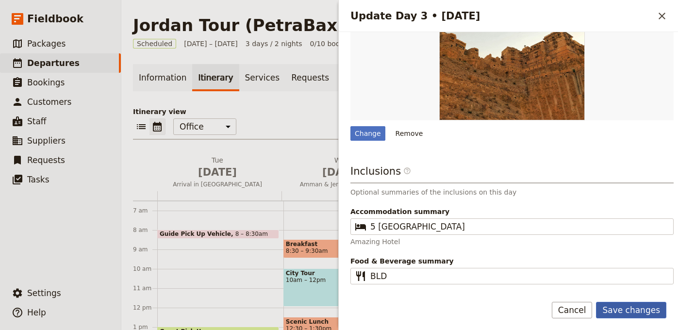
click at [623, 301] on form "Day title Madaba, Mt. Nebo & Shobak to Petra Departure start Departure end Shor…" at bounding box center [508, 181] width 339 height 298
click at [623, 305] on button "Save changes" at bounding box center [631, 310] width 70 height 16
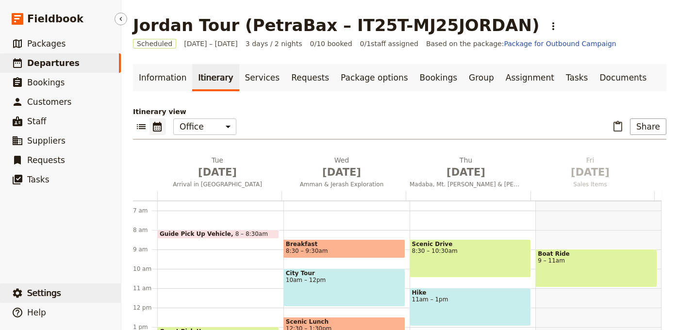
click at [51, 291] on span "Settings" at bounding box center [44, 293] width 34 height 10
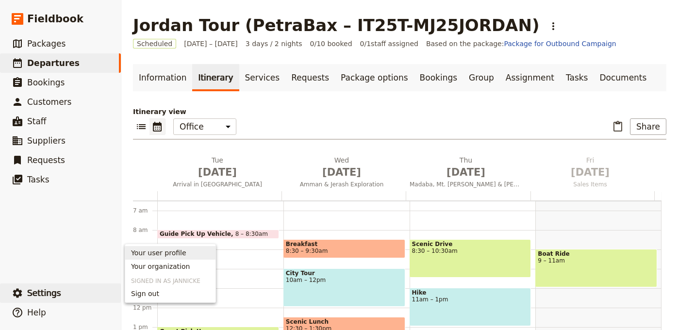
click at [163, 261] on link "Your organization" at bounding box center [170, 267] width 90 height 14
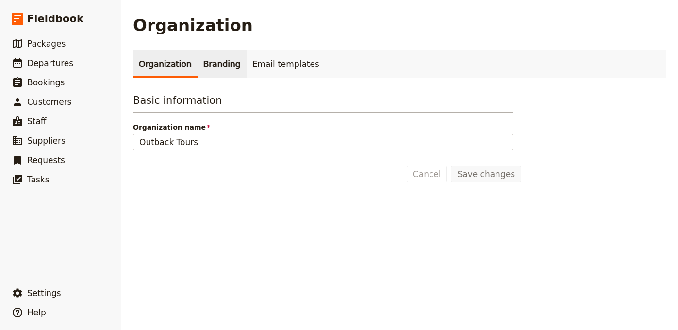
click at [215, 69] on link "Branding" at bounding box center [221, 63] width 49 height 27
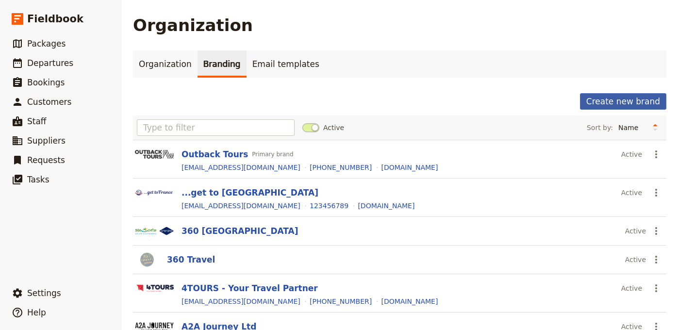
click at [614, 104] on button "Create new brand" at bounding box center [623, 101] width 86 height 16
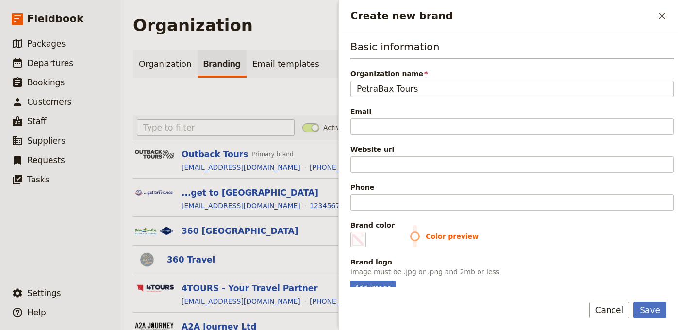
type input "PetraBax Tours"
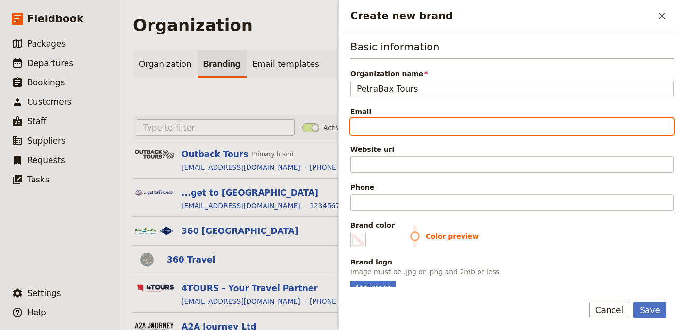
click at [439, 124] on input "Email" at bounding box center [511, 126] width 323 height 16
paste input "info@petrabax.com"
type input "info@petrabax.com"
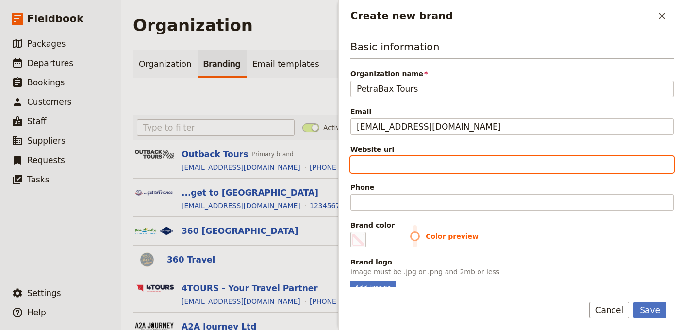
click at [461, 165] on input "Website url" at bounding box center [511, 164] width 323 height 16
paste input "https://www.petrabax.com"
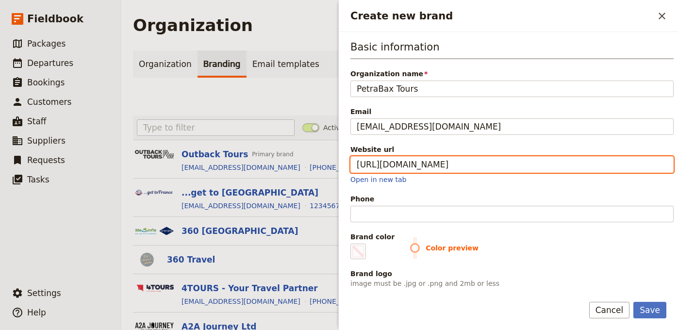
type input "https://www.petrabax.com"
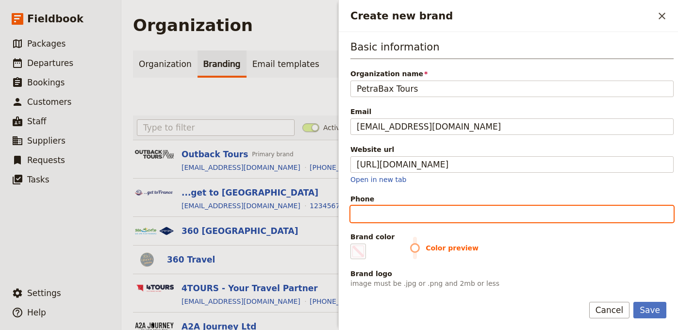
click at [400, 210] on input "Phone" at bounding box center [511, 214] width 323 height 16
paste input "+1 212-286-0030"
type input "+1 212-286-0030"
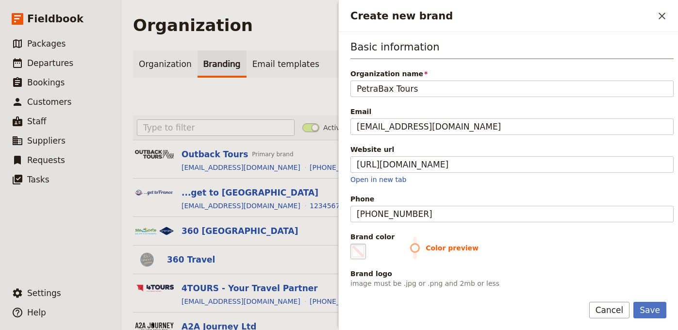
click at [361, 253] on span "Create new brand" at bounding box center [358, 252] width 12 height 12
click at [353, 244] on input "#000000" at bounding box center [352, 243] width 0 height 0
click at [412, 249] on span "Color preview" at bounding box center [541, 248] width 263 height 10
click at [363, 255] on span "Create new brand" at bounding box center [358, 252] width 12 height 12
click at [353, 244] on input "#000000" at bounding box center [352, 243] width 0 height 0
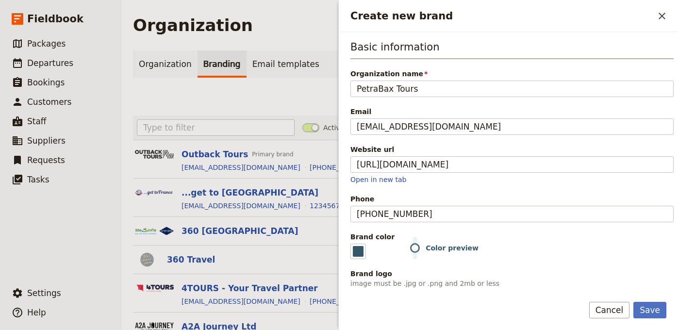
type input "#34586a"
click at [610, 227] on div "Basic information Organization name PetraBax Tours Email info@petrabax.com Webs…" at bounding box center [511, 173] width 323 height 267
click at [656, 304] on button "Save" at bounding box center [649, 310] width 33 height 16
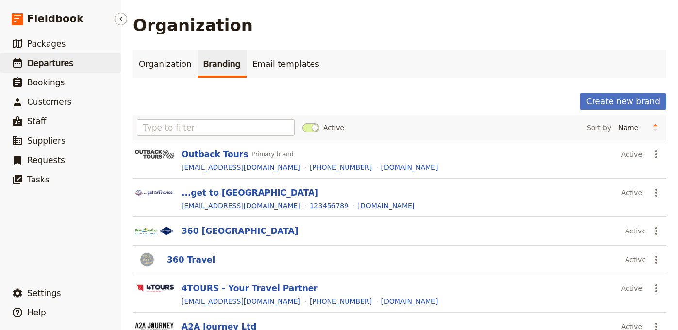
click at [40, 61] on span "Departures" at bounding box center [50, 63] width 46 height 10
select select "UPDATED_AT"
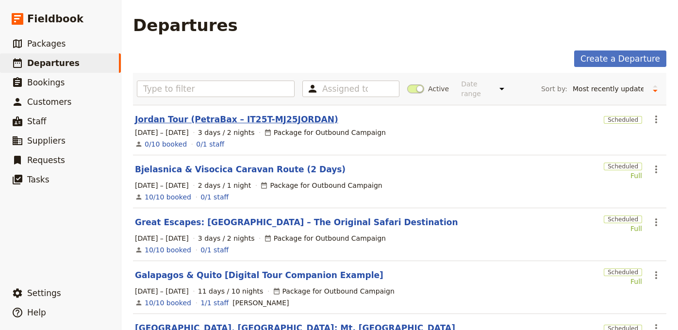
click at [236, 114] on link "Jordan Tour (PetraBax – IT25T-MJ25JORDAN)" at bounding box center [236, 120] width 203 height 12
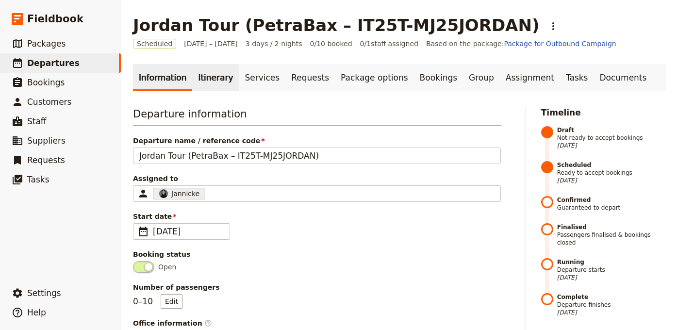
click at [209, 82] on link "Itinerary" at bounding box center [215, 77] width 47 height 27
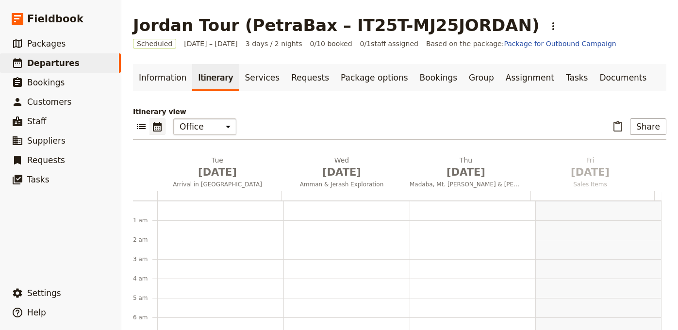
scroll to position [126, 0]
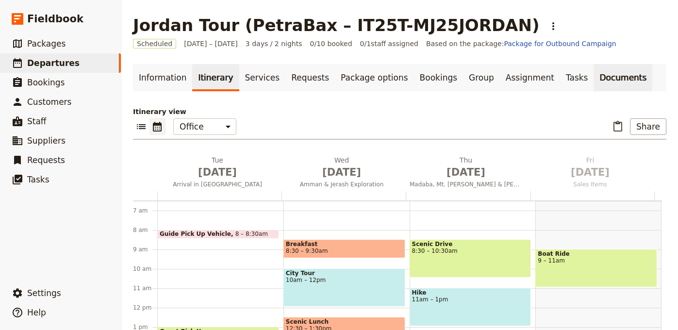
click at [593, 78] on link "Documents" at bounding box center [622, 77] width 59 height 27
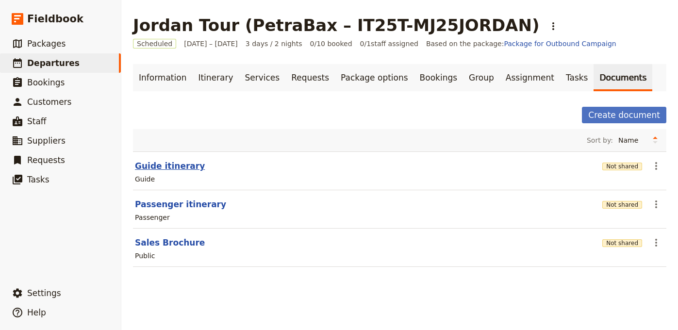
click at [163, 168] on button "Guide itinerary" at bounding box center [170, 166] width 70 height 12
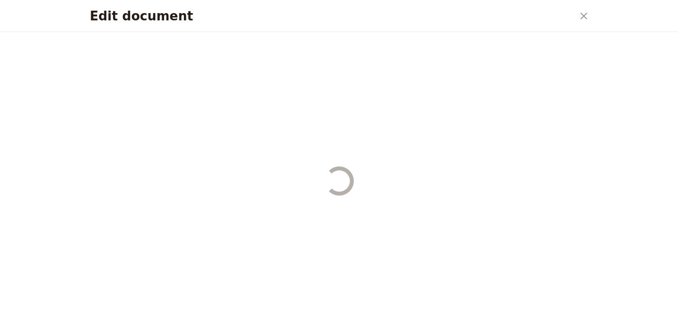
select select "STAFF"
select select "RUN_SHEET"
select select "LARGE"
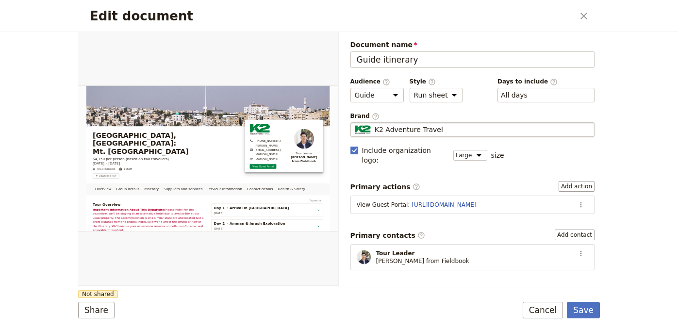
click at [430, 128] on span "K2 Adventure Travel" at bounding box center [409, 130] width 68 height 10
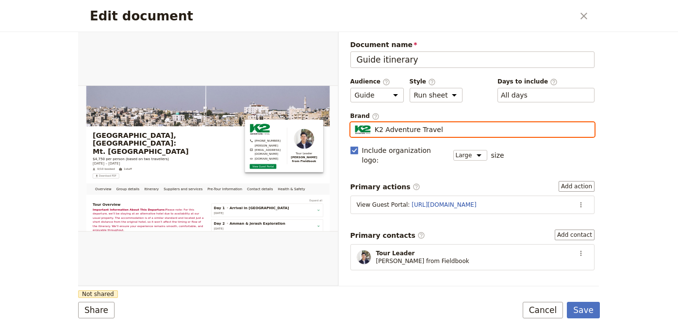
click at [355, 123] on input "K2 Adventure Travel" at bounding box center [354, 122] width 0 height 0
click at [429, 128] on input "K2 Adventure TravelP" at bounding box center [473, 130] width 236 height 10
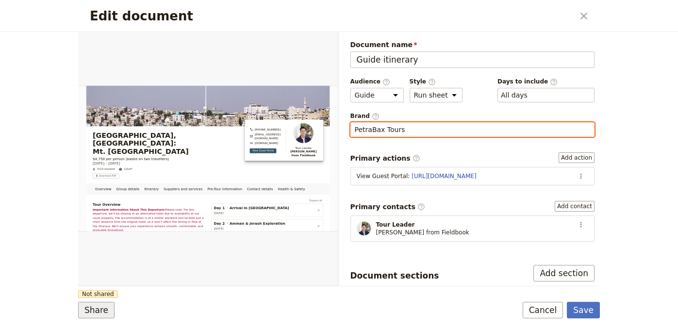
type input "PetraBax Tours"
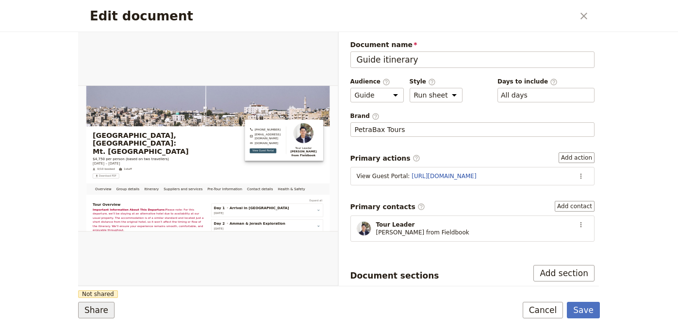
click at [94, 305] on button "Share" at bounding box center [96, 310] width 36 height 16
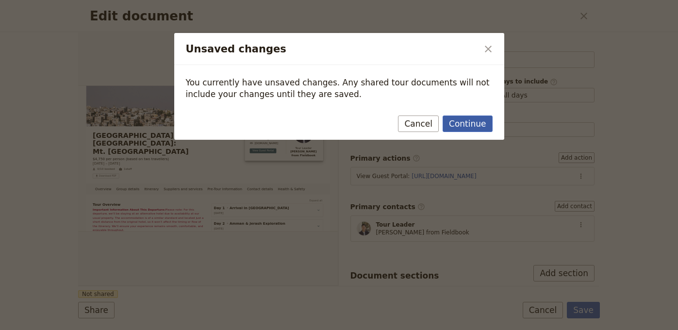
click at [459, 130] on button "Continue" at bounding box center [467, 123] width 49 height 16
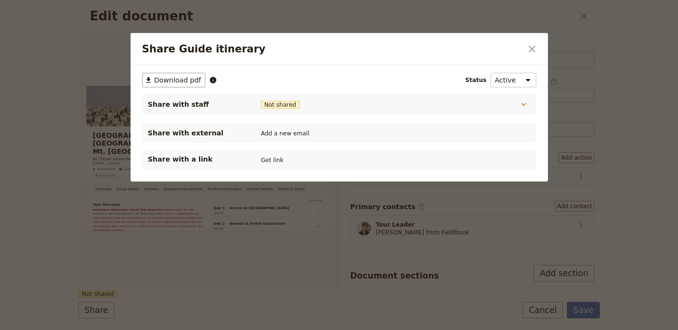
drag, startPoint x: 266, startPoint y: 164, endPoint x: 268, endPoint y: 148, distance: 16.1
click at [266, 164] on button "Get link" at bounding box center [272, 160] width 27 height 11
click at [528, 48] on icon "Close dialog" at bounding box center [532, 49] width 12 height 12
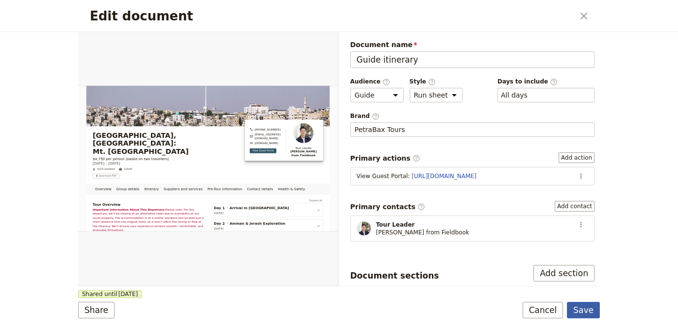
click at [585, 317] on button "Save" at bounding box center [583, 310] width 33 height 16
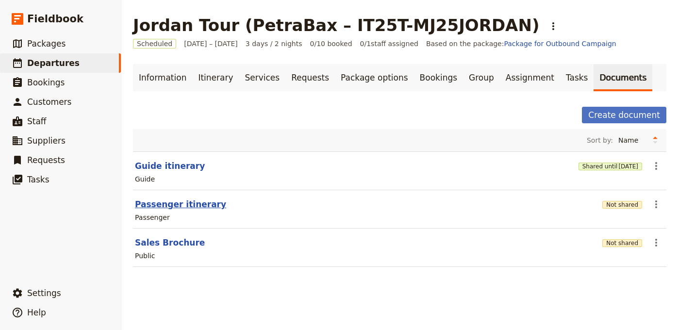
click at [166, 206] on button "Passenger itinerary" at bounding box center [180, 204] width 91 height 12
select select "PASSENGER"
select select "RUN_SHEET"
select select "LARGE"
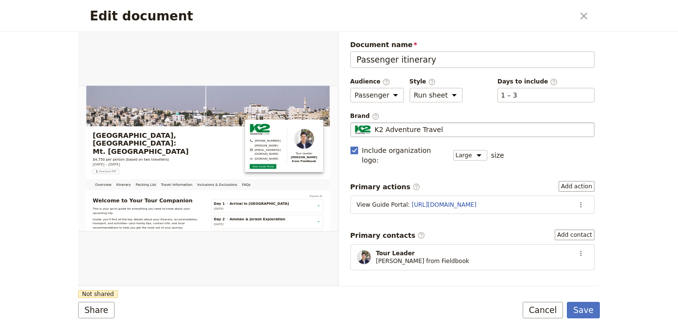
click at [481, 131] on div "K2 Adventure Travel" at bounding box center [473, 130] width 236 height 10
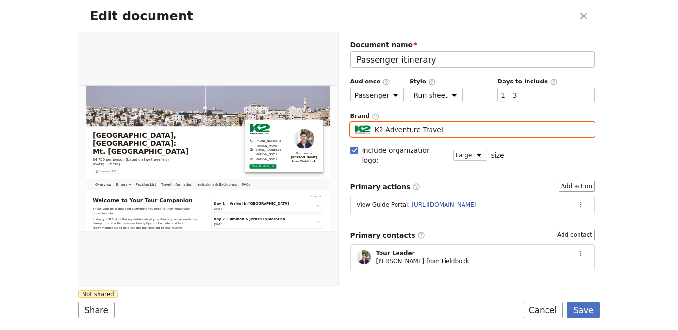
click at [355, 123] on input "K2 Adventure Travel" at bounding box center [354, 122] width 0 height 0
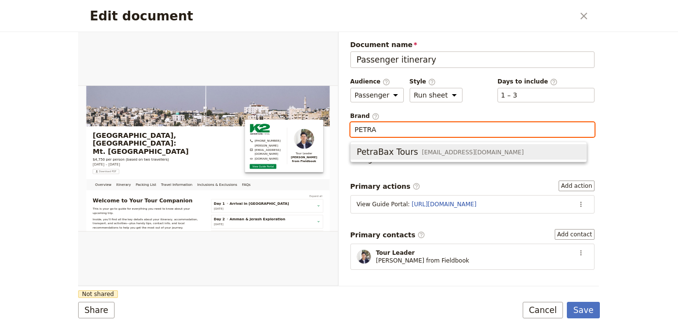
click at [447, 154] on span "info@petrabax.com" at bounding box center [473, 152] width 102 height 8
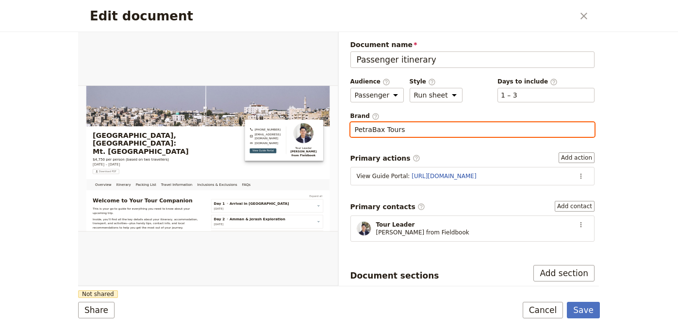
type input "PetraBax Tours"
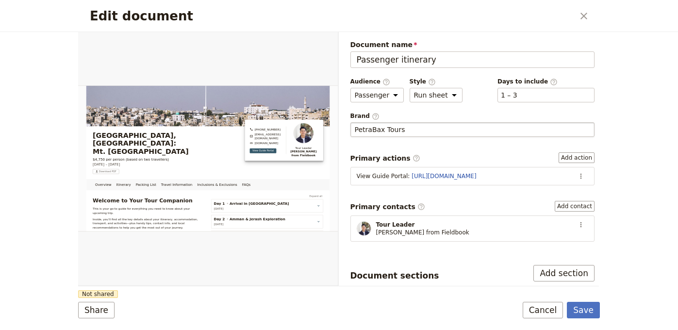
drag, startPoint x: 311, startPoint y: 287, endPoint x: 123, endPoint y: 301, distance: 188.3
click at [311, 288] on form "Overview Itinerary Packing List Travel Information Inclusions & Exclusions FAQs…" at bounding box center [339, 181] width 522 height 298
click at [108, 311] on button "Share" at bounding box center [96, 310] width 36 height 16
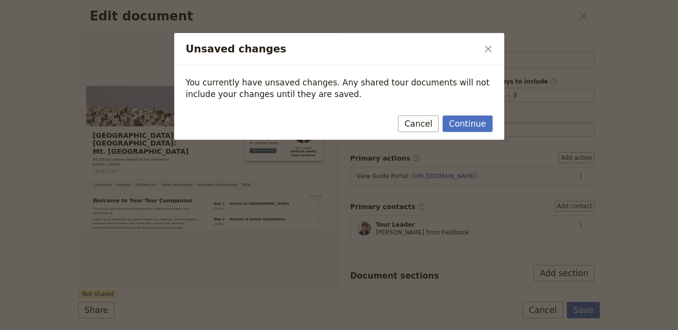
click at [478, 133] on div "Continue Cancel" at bounding box center [339, 126] width 330 height 28
click at [477, 123] on button "Continue" at bounding box center [467, 123] width 49 height 16
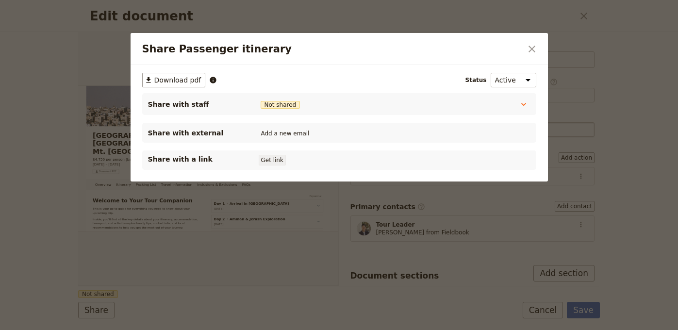
click at [272, 162] on button "Get link" at bounding box center [272, 160] width 27 height 11
click at [522, 45] on div "Share Passenger itinerary ​" at bounding box center [339, 49] width 417 height 32
click at [527, 46] on icon "Close dialog" at bounding box center [532, 49] width 12 height 12
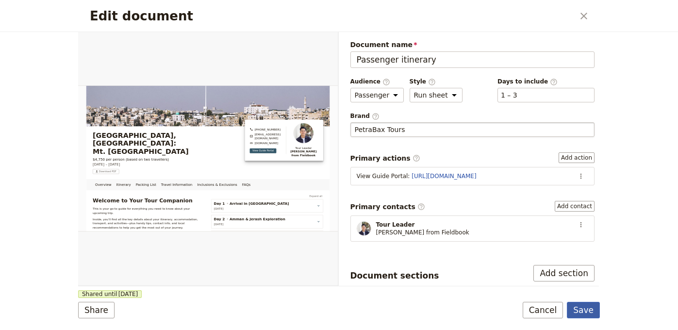
click at [577, 309] on button "Save" at bounding box center [583, 310] width 33 height 16
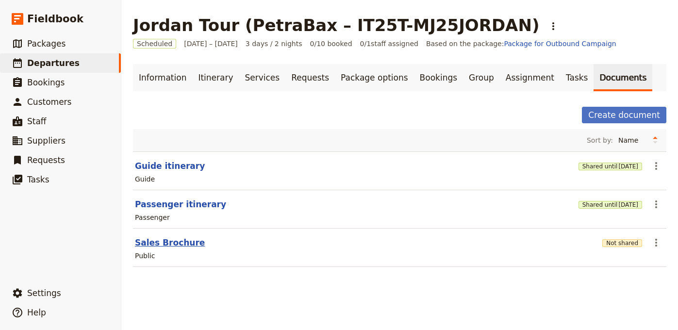
click at [167, 243] on button "Sales Brochure" at bounding box center [170, 243] width 70 height 12
select select "DEFAULT"
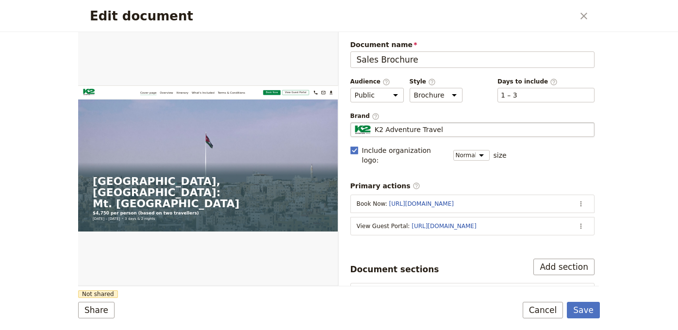
click at [493, 131] on div "K2 Adventure Travel" at bounding box center [473, 130] width 236 height 10
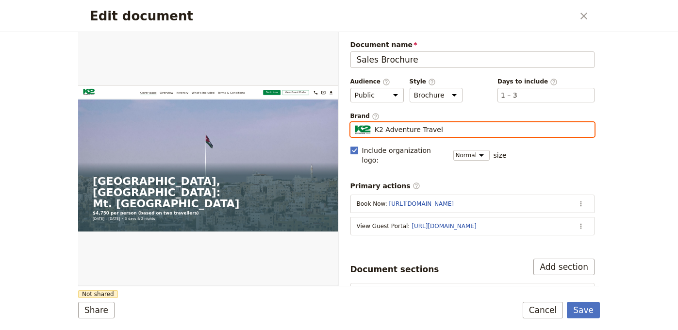
click at [355, 123] on input "K2 Adventure Travel" at bounding box center [354, 122] width 0 height 0
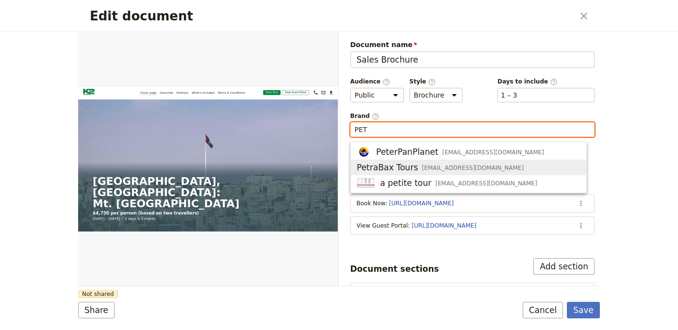
click at [447, 163] on div "PetraBax Tours info@petrabax.com" at bounding box center [440, 168] width 167 height 12
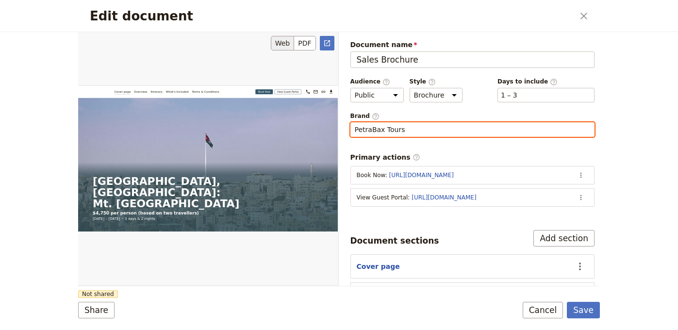
type input "PetraBax Tours"
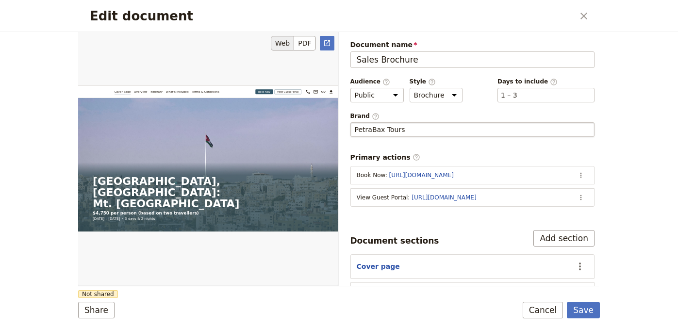
click at [287, 207] on div "Edit document" at bounding box center [208, 159] width 260 height 254
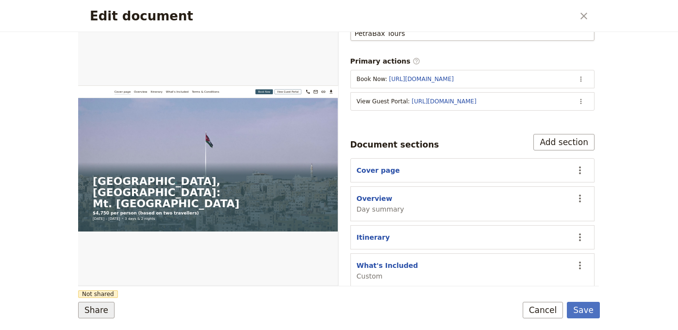
click at [89, 311] on button "Share" at bounding box center [96, 310] width 36 height 16
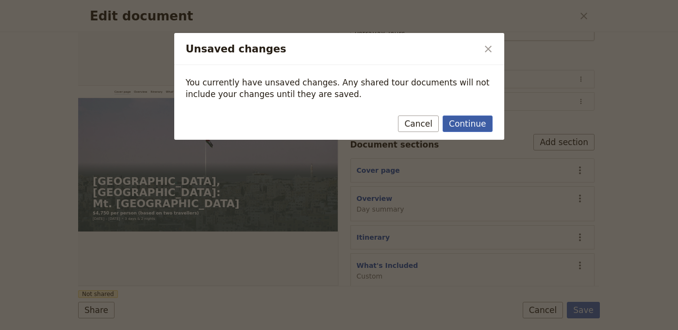
click at [481, 127] on button "Continue" at bounding box center [467, 123] width 49 height 16
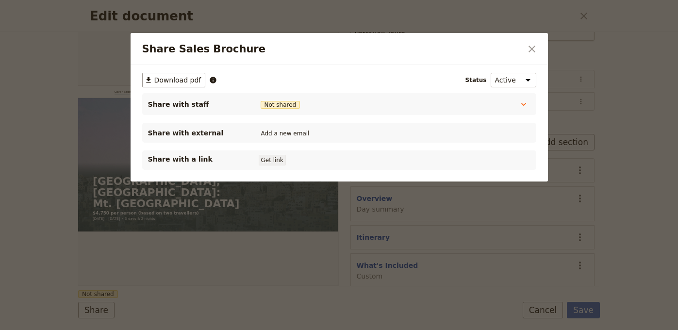
click at [270, 158] on button "Get link" at bounding box center [272, 160] width 27 height 11
click at [527, 46] on icon "Close dialog" at bounding box center [532, 49] width 12 height 12
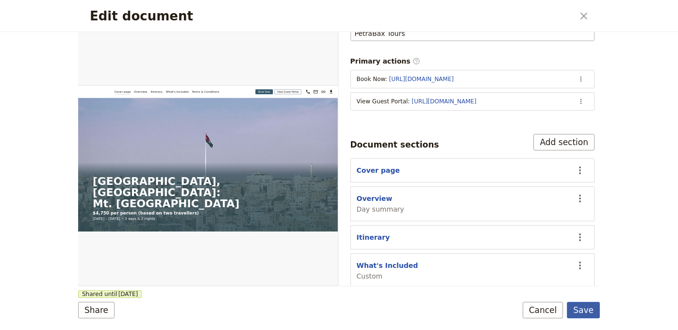
click at [587, 306] on button "Save" at bounding box center [583, 310] width 33 height 16
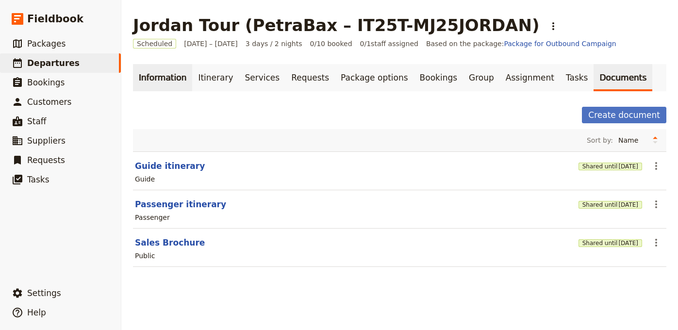
click at [161, 75] on link "Information" at bounding box center [162, 77] width 59 height 27
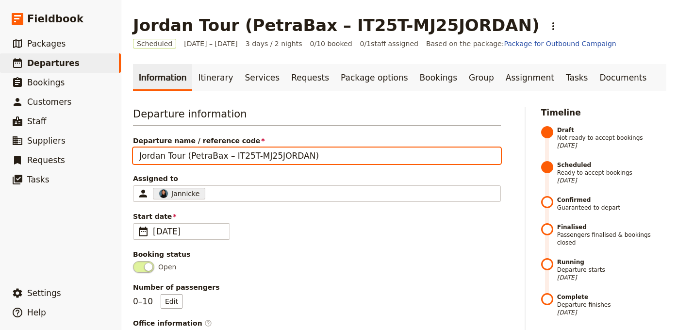
drag, startPoint x: 185, startPoint y: 157, endPoint x: 128, endPoint y: 151, distance: 57.5
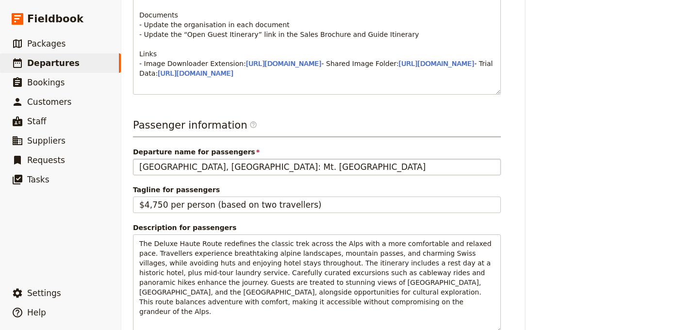
scroll to position [470, 0]
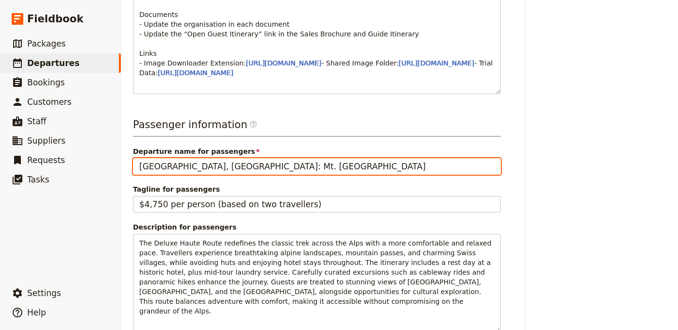
click at [262, 175] on input "Tanzania, Africa: Mt. Kilimanjaro" at bounding box center [317, 166] width 368 height 16
click at [263, 175] on input "Tanzania, Africa: Mt. Kilimanjaro" at bounding box center [317, 166] width 368 height 16
paste input "Jordan Tour"
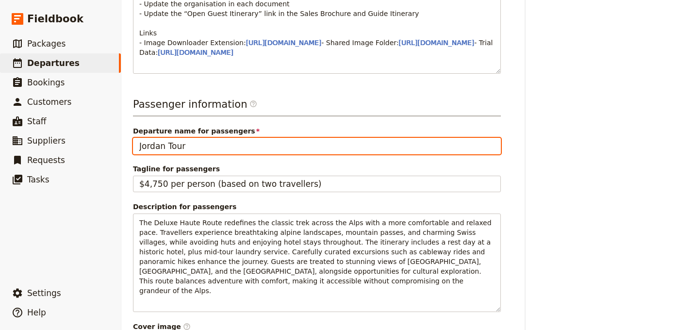
scroll to position [492, 0]
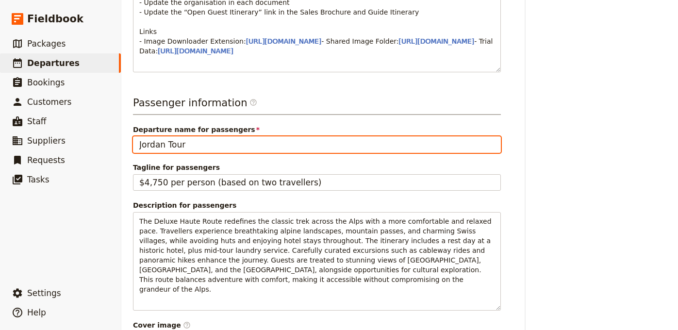
type input "Jordan Tour"
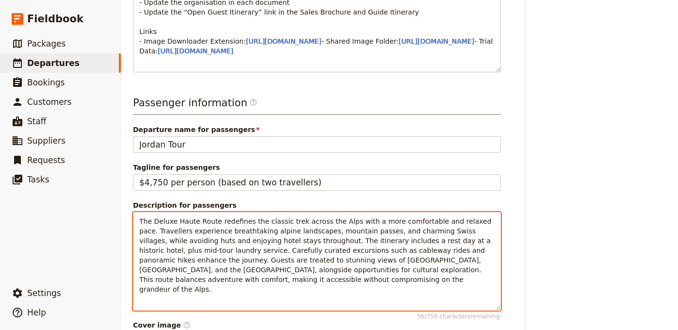
click at [325, 261] on span "The Deluxe Haute Route redefines the classic trek across the Alps with a more c…" at bounding box center [316, 255] width 354 height 76
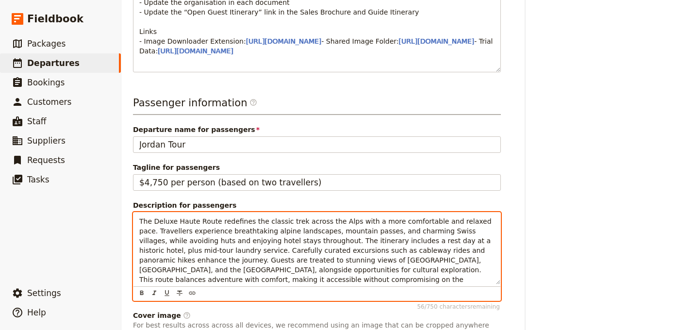
click at [325, 261] on span "The Deluxe Haute Route redefines the classic trek across the Alps with a more c…" at bounding box center [316, 255] width 354 height 76
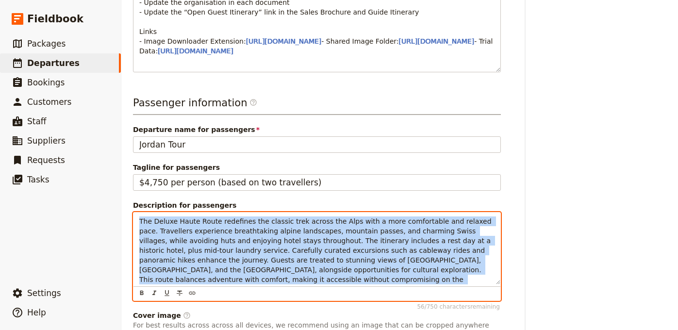
click at [325, 261] on span "The Deluxe Haute Route redefines the classic trek across the Alps with a more c…" at bounding box center [316, 255] width 354 height 76
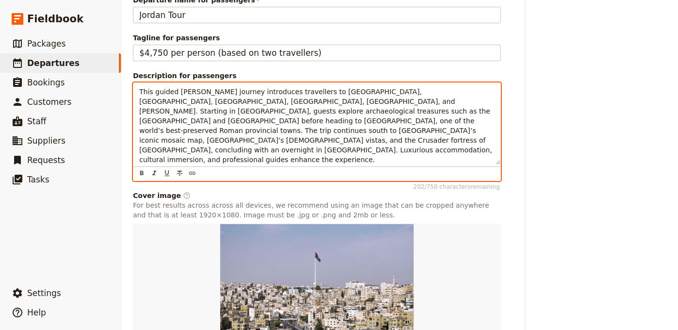
scroll to position [688, 0]
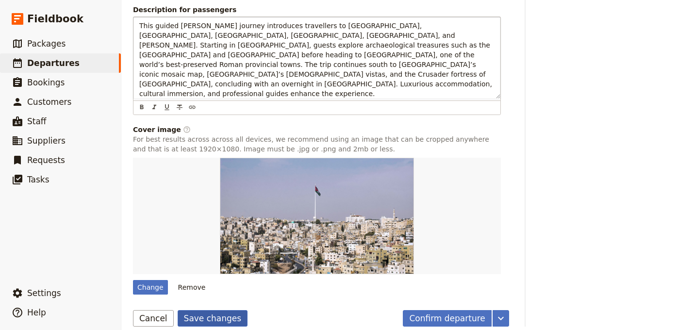
click at [215, 327] on button "Save changes" at bounding box center [213, 318] width 70 height 16
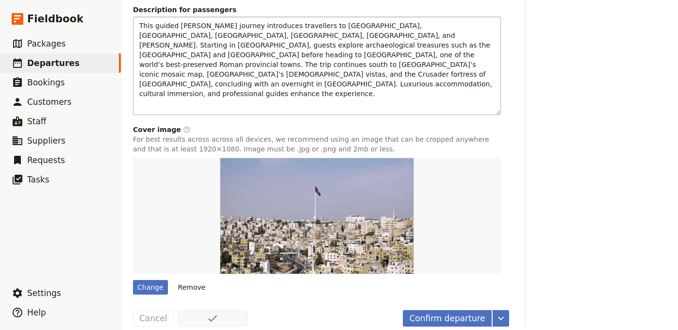
click at [423, 324] on button "Confirm departure" at bounding box center [447, 318] width 88 height 16
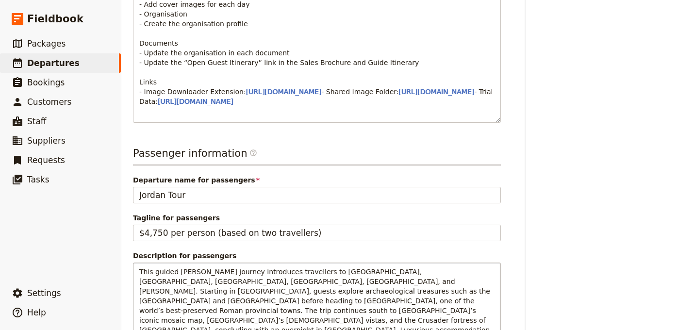
scroll to position [0, 0]
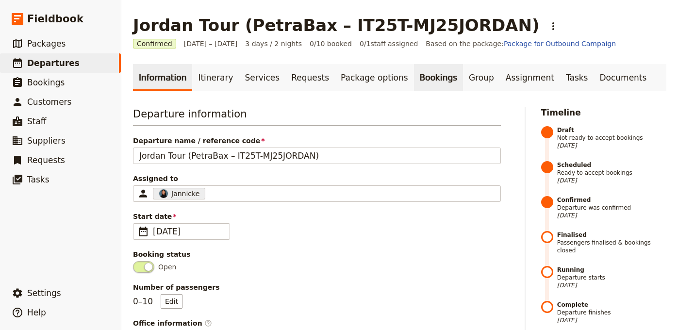
click at [414, 80] on link "Bookings" at bounding box center [438, 77] width 49 height 27
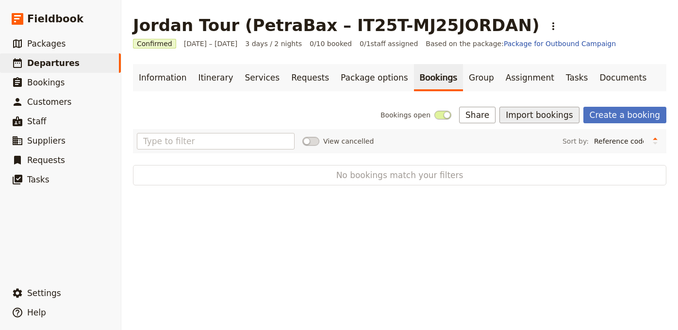
click at [548, 108] on button "Import bookings" at bounding box center [539, 115] width 80 height 16
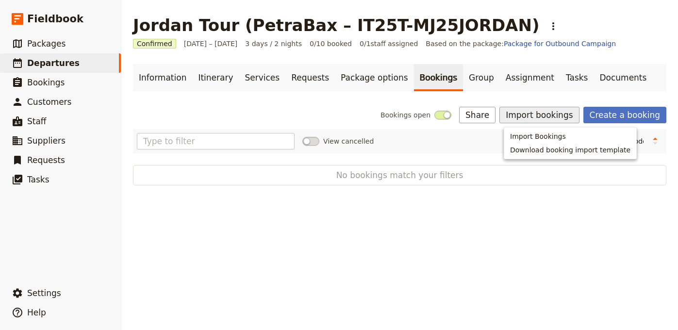
click at [541, 140] on span "Import Bookings" at bounding box center [538, 136] width 56 height 10
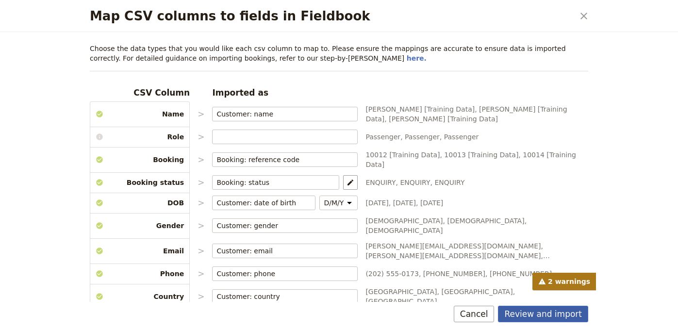
click at [541, 312] on button "Review and import" at bounding box center [543, 314] width 90 height 16
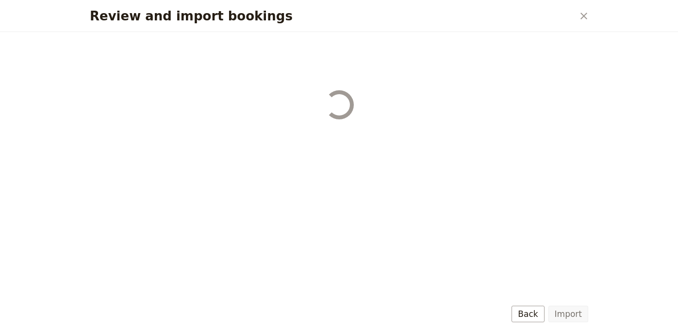
select select "68b002b7cac3c784cf00db27"
select select "68b002b7cac3c784cf00db28"
select select "68b002b7cac3c784cf00db29"
select select "68b002b7cac3c784cf00db2a"
select select "650e1b8d408bbede5b0c6045"
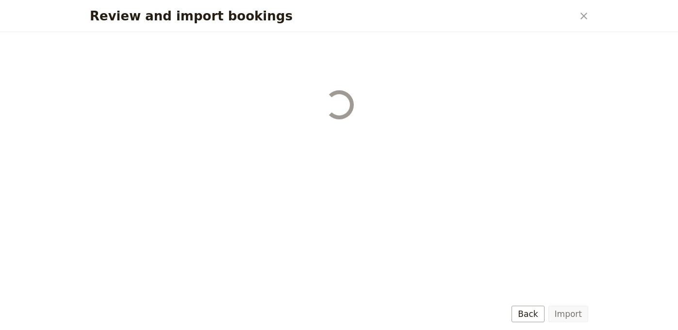
select select "68b002b7cac3c784cf00db2c"
select select "68b002b7cac3c784cf00db2d"
select select "68b002b7cac3c784cf00db2e"
select select "68b002b7cac3c784cf00db2f"
select select "68b002b7cac3c784cf00db30"
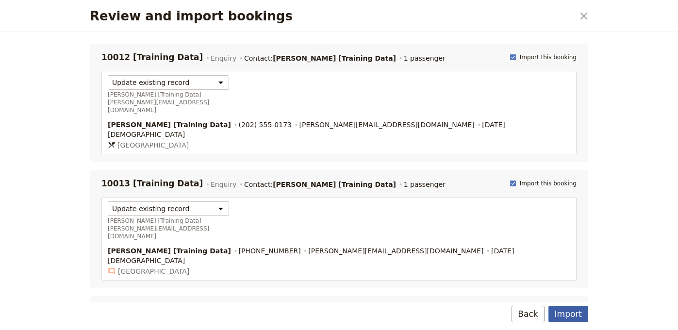
click at [572, 320] on button "Import" at bounding box center [568, 314] width 40 height 16
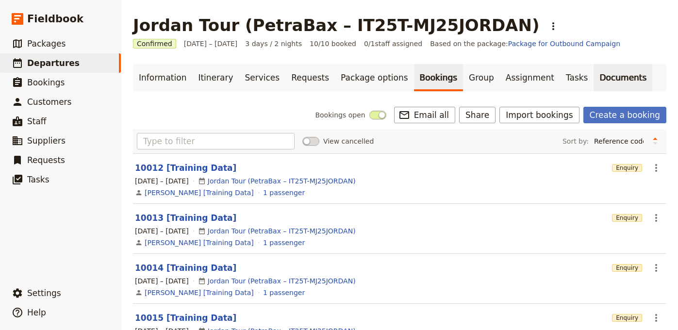
click at [593, 82] on link "Documents" at bounding box center [622, 77] width 59 height 27
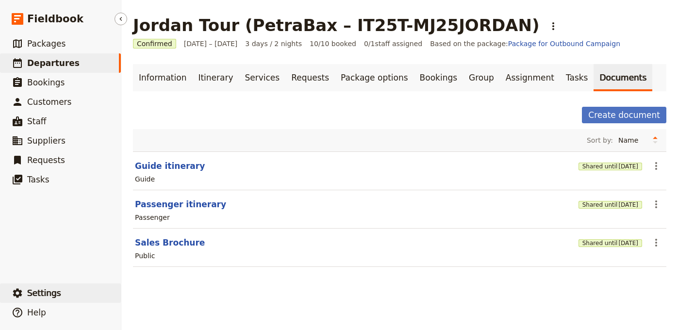
click at [52, 293] on span "Settings" at bounding box center [44, 293] width 34 height 10
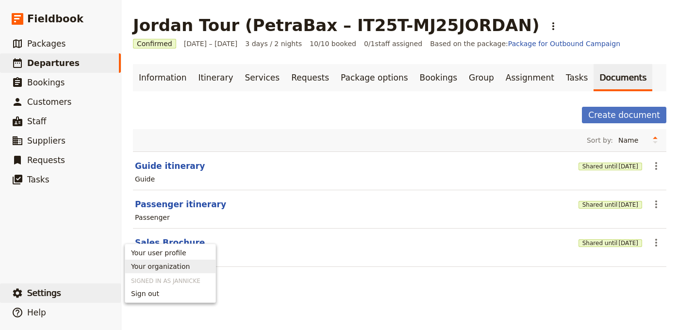
click at [186, 263] on span "Your organization" at bounding box center [170, 267] width 79 height 10
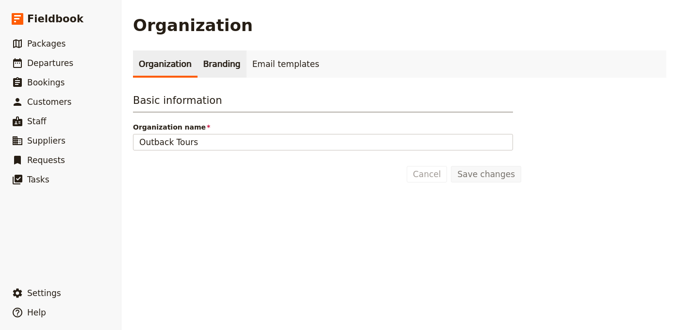
click at [217, 69] on link "Branding" at bounding box center [221, 63] width 49 height 27
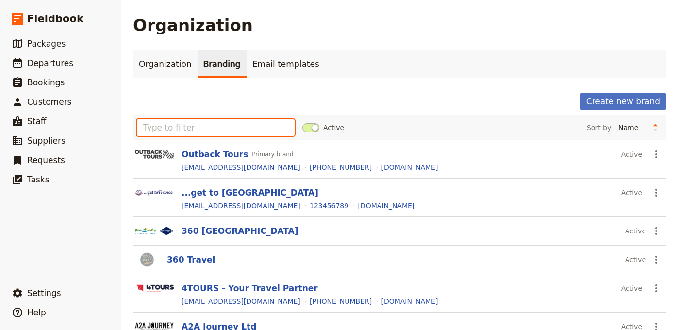
click at [226, 120] on input "text" at bounding box center [216, 127] width 158 height 16
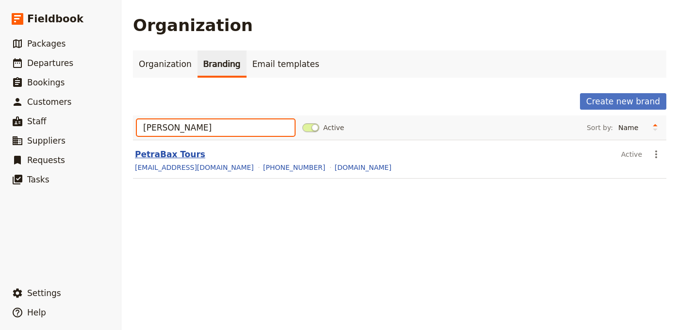
type input "PETR"
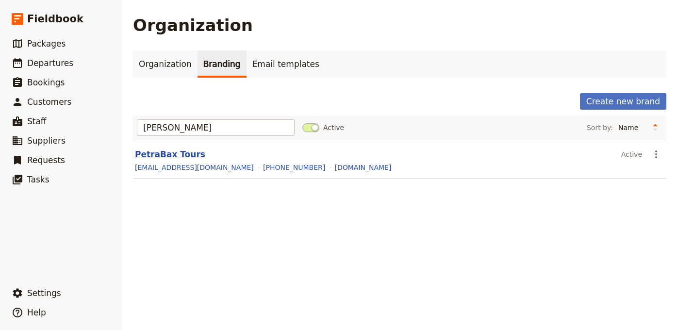
click at [184, 154] on button "PetraBax Tours" at bounding box center [170, 154] width 70 height 12
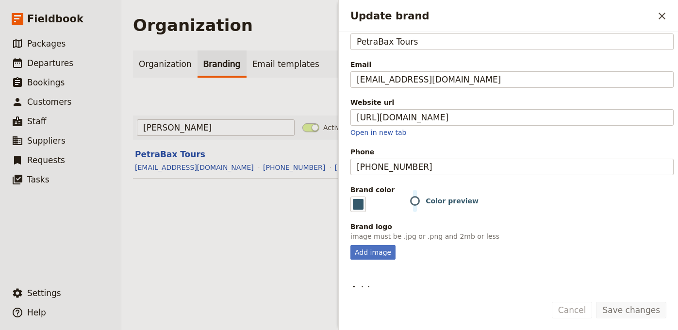
scroll to position [138, 0]
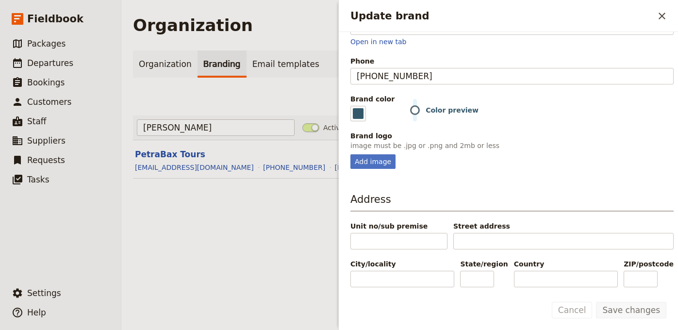
click at [375, 174] on div "Basic information Organization name PetraBax Tours Email info@petrabax.com Webs…" at bounding box center [508, 159] width 339 height 255
click at [376, 164] on div "Add image" at bounding box center [372, 161] width 45 height 15
click at [350, 154] on input "Add image" at bounding box center [350, 154] width 0 height 0
type input "C:\fakepath\petrabax-logo-new.jpeg"
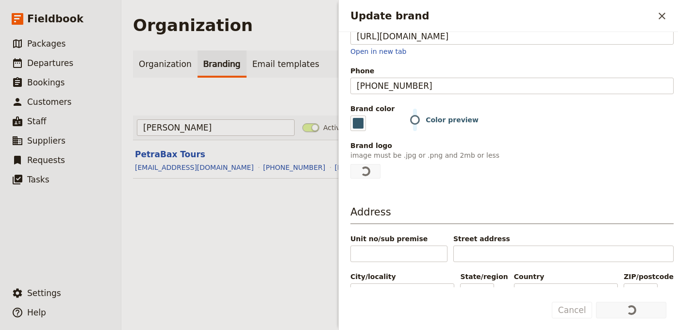
scroll to position [140, 0]
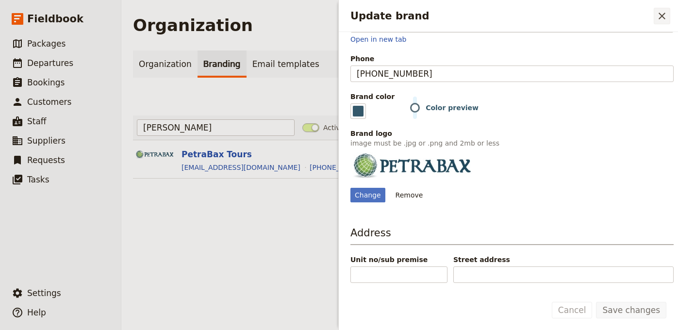
click at [663, 15] on icon "Close drawer" at bounding box center [662, 16] width 12 height 12
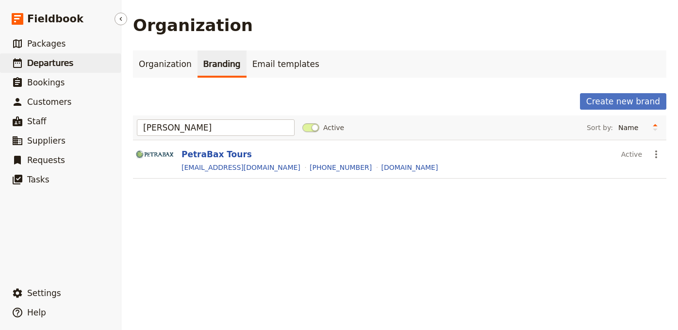
click at [85, 63] on link "​ Departures" at bounding box center [60, 62] width 121 height 19
select select "UPDATED_AT"
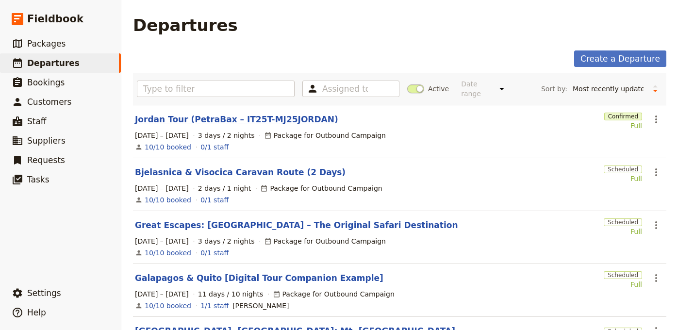
click at [200, 114] on link "Jordan Tour (PetraBax – IT25T-MJ25JORDAN)" at bounding box center [236, 120] width 203 height 12
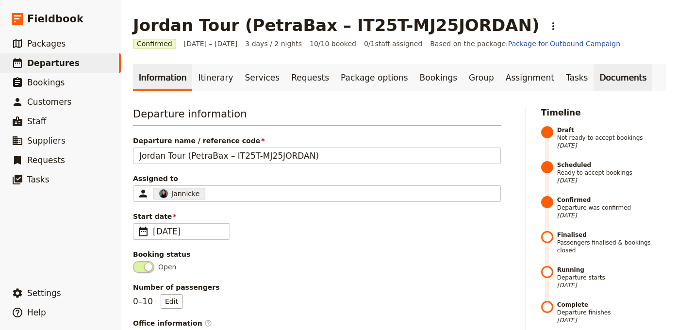
click at [593, 76] on link "Documents" at bounding box center [622, 77] width 59 height 27
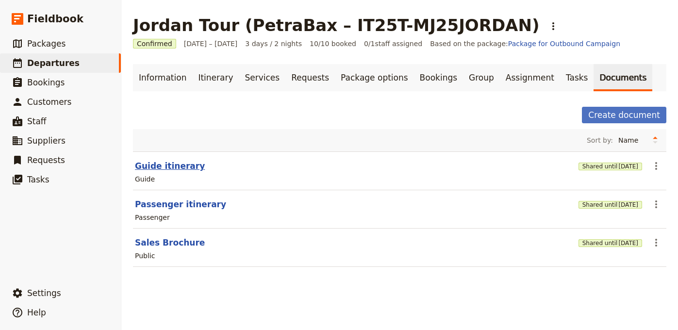
click at [165, 168] on button "Guide itinerary" at bounding box center [170, 166] width 70 height 12
select select "STAFF"
select select "RUN_SHEET"
select select "LARGE"
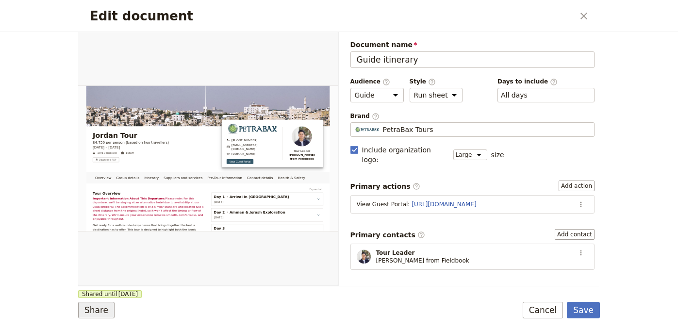
click at [93, 311] on button "Share" at bounding box center [96, 310] width 36 height 16
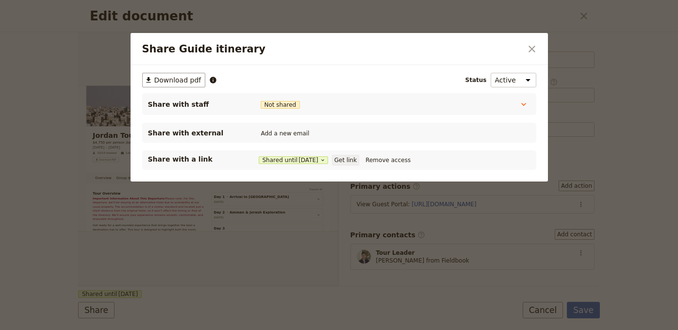
drag, startPoint x: 352, startPoint y: 167, endPoint x: 351, endPoint y: 162, distance: 5.4
click at [352, 167] on div "Share with a link Shared until 4 Oct 2026 Get link Remove access" at bounding box center [339, 159] width 394 height 19
click at [351, 159] on button "Get link" at bounding box center [345, 160] width 27 height 11
click at [533, 49] on icon "Close dialog" at bounding box center [532, 49] width 12 height 12
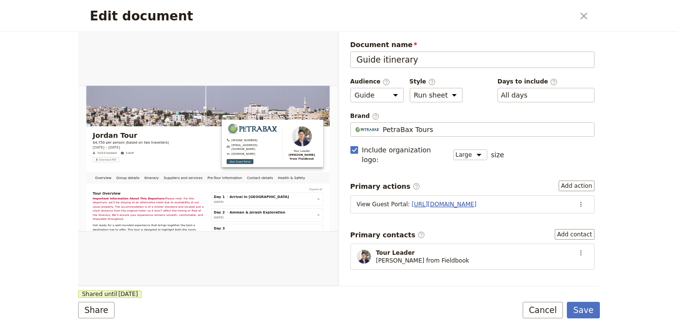
click at [476, 201] on link "https://trips.fieldbook.com/d/bse89c0eImxoU3G_R-CRo" at bounding box center [443, 204] width 65 height 7
click at [577, 200] on icon "Actions" at bounding box center [581, 204] width 8 height 8
click at [568, 213] on span "Edit action" at bounding box center [549, 215] width 50 height 10
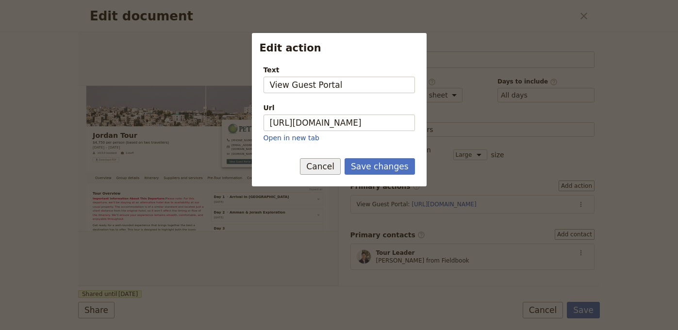
click at [341, 168] on button "Cancel" at bounding box center [320, 166] width 41 height 16
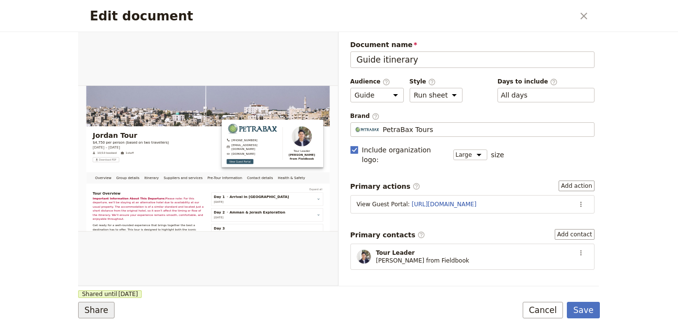
click at [98, 314] on button "Share" at bounding box center [96, 310] width 36 height 16
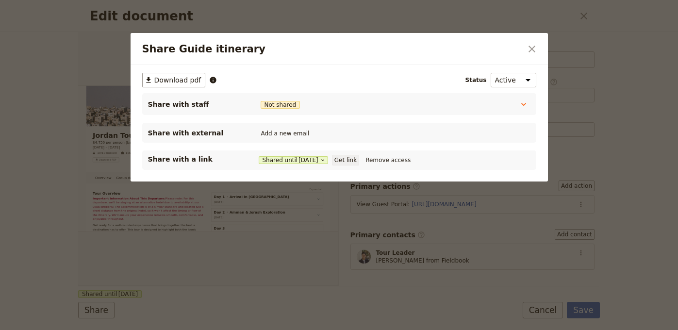
click at [350, 162] on button "Get link" at bounding box center [345, 160] width 27 height 11
drag, startPoint x: 526, startPoint y: 54, endPoint x: 537, endPoint y: 52, distance: 10.8
click at [526, 54] on icon "Close dialog" at bounding box center [532, 49] width 12 height 12
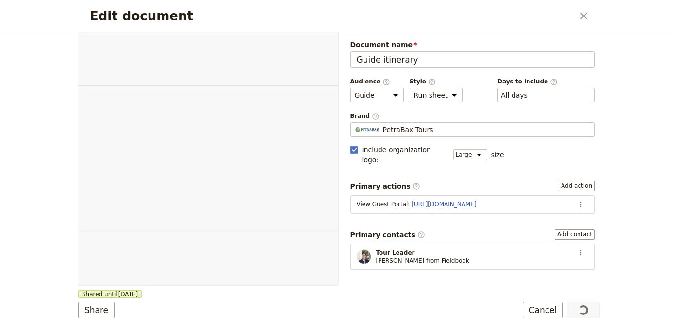
select select "STAFF"
select select "RUN_SHEET"
select select "LARGE"
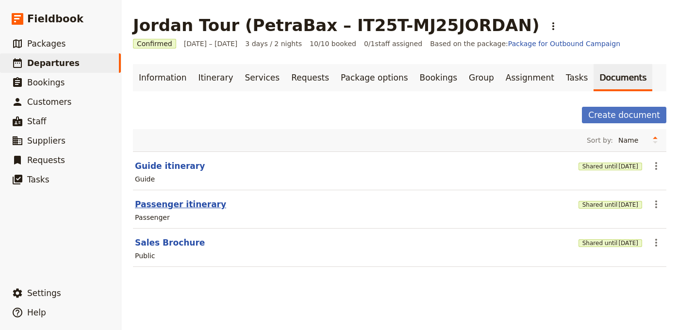
click at [182, 198] on section "Passenger itinerary Shared until [DATE] ​ Passenger" at bounding box center [399, 209] width 533 height 38
click at [183, 202] on button "Passenger itinerary" at bounding box center [180, 204] width 91 height 12
select select "PASSENGER"
select select "RUN_SHEET"
select select "LARGE"
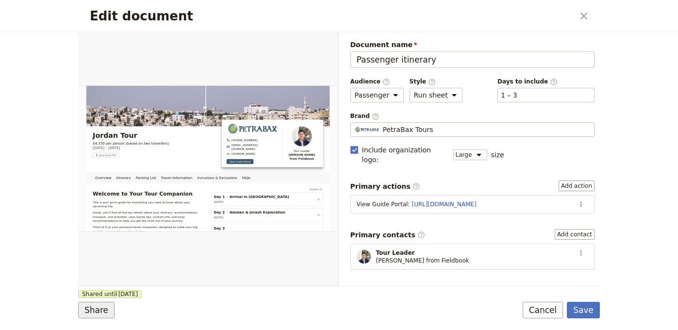
click at [107, 302] on button "Share" at bounding box center [96, 310] width 36 height 16
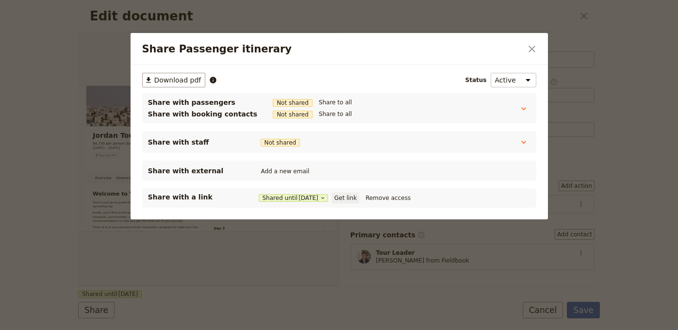
click at [357, 201] on button "Get link" at bounding box center [345, 198] width 27 height 11
click at [530, 45] on icon "Close dialog" at bounding box center [532, 49] width 12 height 12
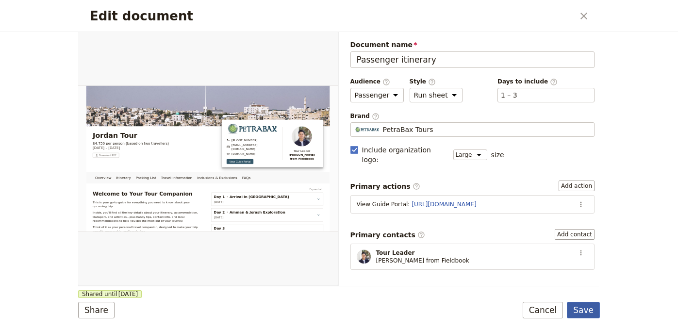
click at [589, 307] on button "Save" at bounding box center [583, 310] width 33 height 16
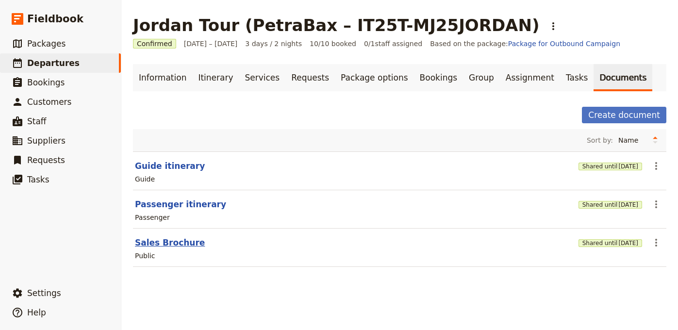
click at [150, 244] on button "Sales Brochure" at bounding box center [170, 243] width 70 height 12
select select "DEFAULT"
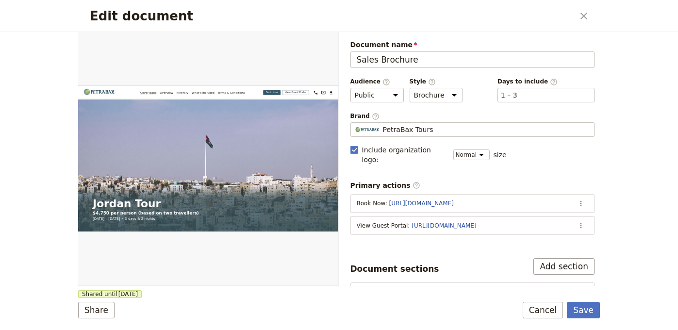
click at [114, 314] on div "Share Shared until [DATE] Save Cancel" at bounding box center [339, 310] width 522 height 16
click at [104, 314] on button "Share" at bounding box center [96, 310] width 36 height 16
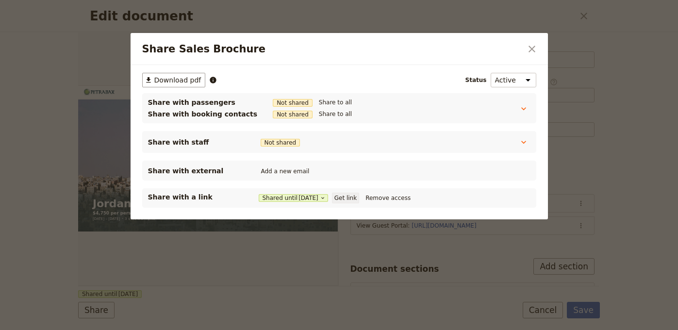
click at [357, 197] on button "Get link" at bounding box center [345, 198] width 27 height 11
click at [533, 49] on icon "Close dialog" at bounding box center [532, 49] width 12 height 12
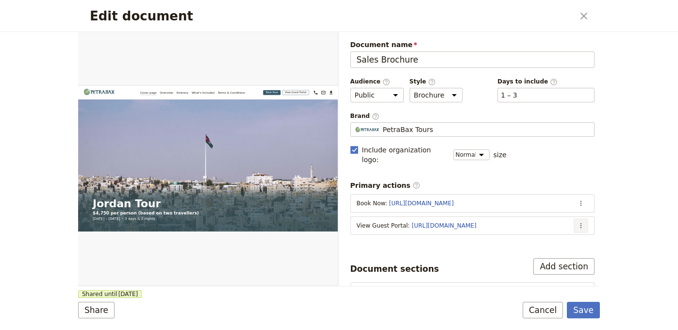
click at [577, 218] on button "​" at bounding box center [581, 225] width 15 height 15
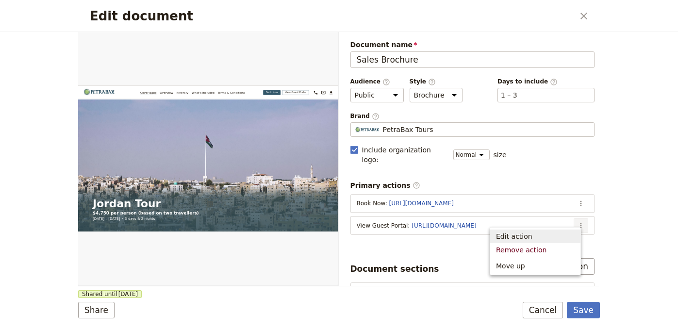
click at [571, 237] on span "Edit action" at bounding box center [535, 236] width 79 height 10
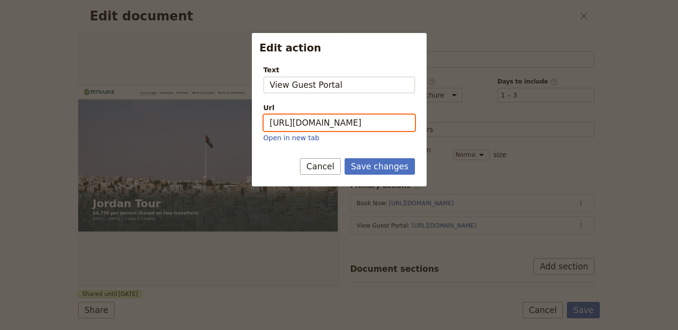
click at [391, 122] on input "[URL][DOMAIN_NAME]" at bounding box center [338, 123] width 151 height 16
paste input "AS_WIzKP_W6qgUCmkBo2-"
type input "[URL][DOMAIN_NAME]"
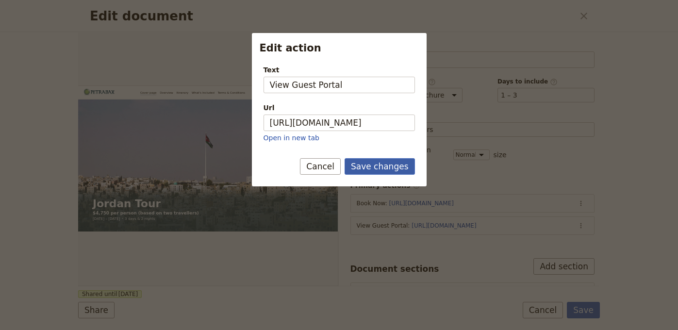
click at [393, 166] on button "Save changes" at bounding box center [379, 166] width 70 height 16
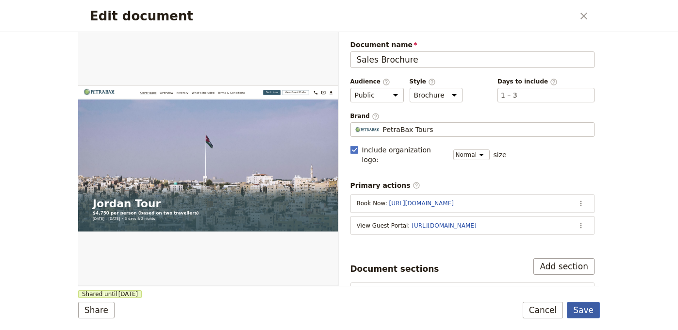
click at [580, 304] on button "Save" at bounding box center [583, 310] width 33 height 16
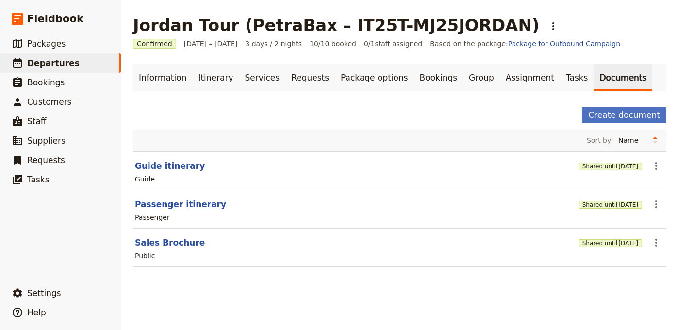
click at [191, 203] on button "Passenger itinerary" at bounding box center [180, 204] width 91 height 12
select select "PASSENGER"
select select "RUN_SHEET"
select select "LARGE"
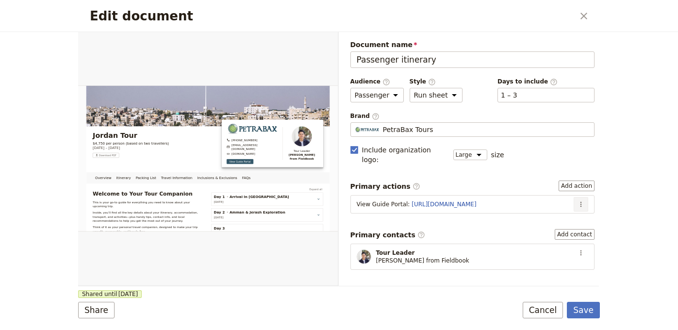
click at [577, 200] on icon "Actions" at bounding box center [581, 204] width 8 height 8
click at [568, 215] on span "Edit action" at bounding box center [549, 215] width 50 height 10
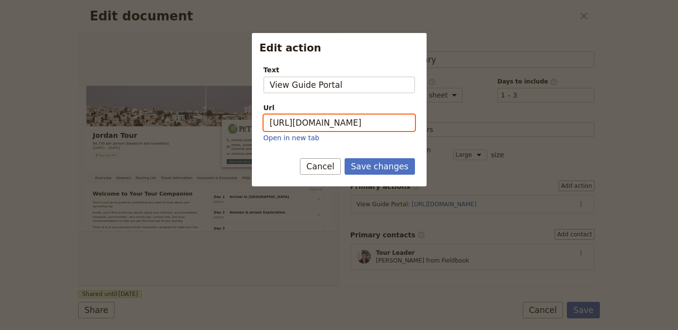
click at [365, 121] on input "[URL][DOMAIN_NAME]" at bounding box center [338, 123] width 151 height 16
paste input "T-hXqfMBgZIALQCWYWOh6"
type input "[URL][DOMAIN_NAME]"
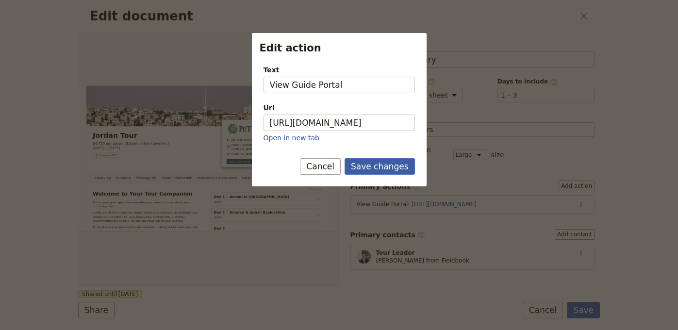
click at [384, 164] on button "Save changes" at bounding box center [379, 166] width 70 height 16
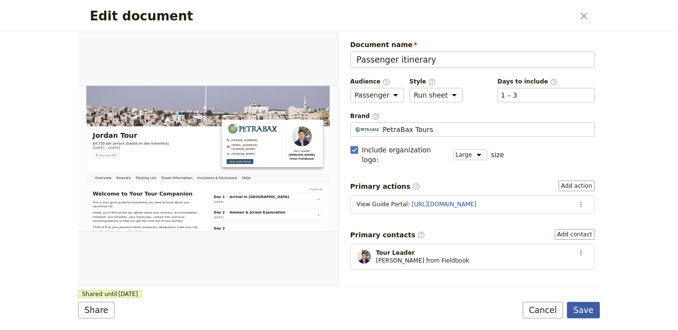
click at [582, 315] on button "Save" at bounding box center [583, 310] width 33 height 16
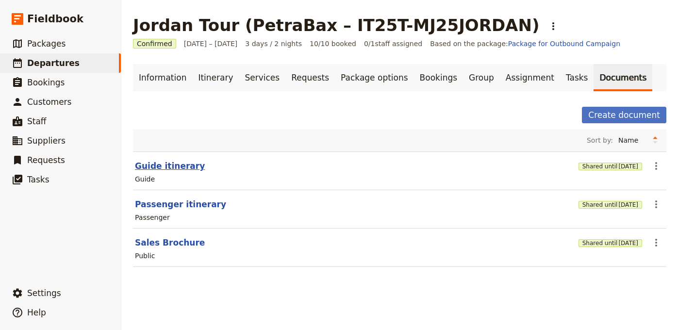
click at [161, 165] on button "Guide itinerary" at bounding box center [170, 166] width 70 height 12
select select "STAFF"
select select "RUN_SHEET"
select select "LARGE"
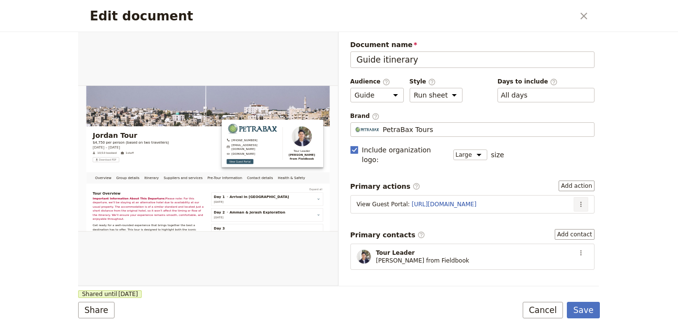
click at [577, 200] on icon "Actions" at bounding box center [581, 204] width 8 height 8
click at [543, 214] on span "Edit action" at bounding box center [542, 215] width 36 height 10
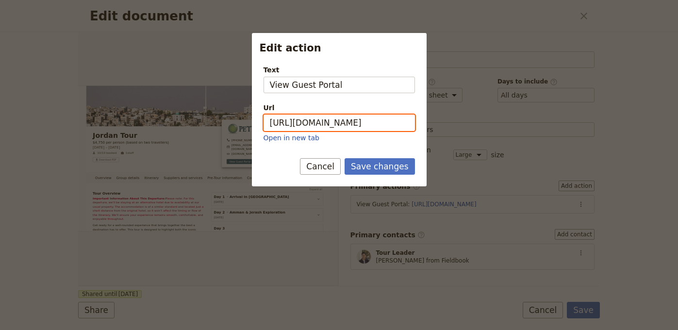
click at [386, 128] on input "[URL][DOMAIN_NAME]" at bounding box center [338, 123] width 151 height 16
paste input "AS_WIzKP_W6qgUCmkBo2-"
type input "[URL][DOMAIN_NAME]"
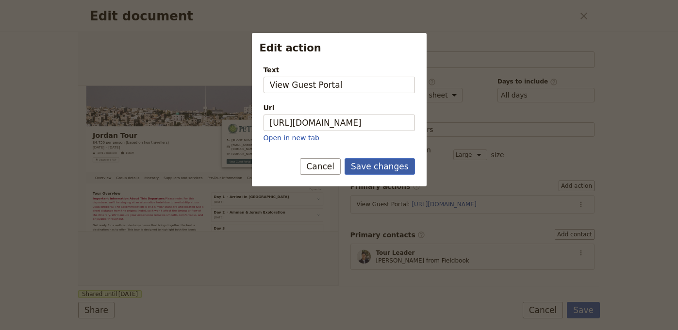
click at [393, 164] on button "Save changes" at bounding box center [379, 166] width 70 height 16
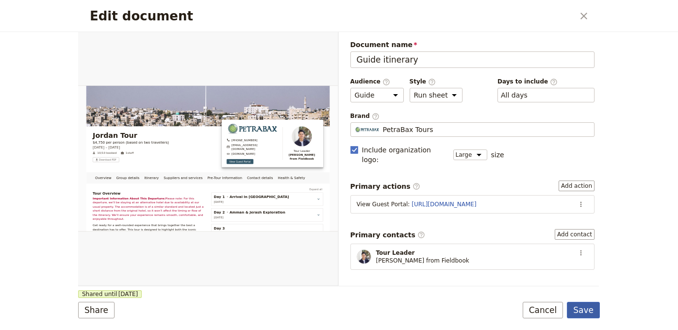
click at [590, 311] on button "Save" at bounding box center [583, 310] width 33 height 16
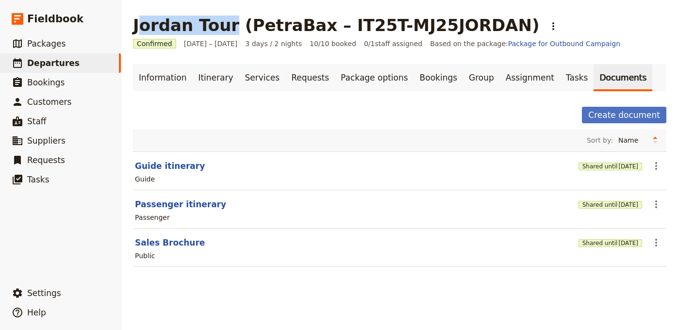
drag, startPoint x: 216, startPoint y: 25, endPoint x: 140, endPoint y: 26, distance: 76.2
click at [140, 27] on h1 "Jordan Tour (PetraBax – IT25T-MJ25JORDAN)" at bounding box center [336, 25] width 406 height 19
copy h1 "ordan Tour"
drag, startPoint x: 138, startPoint y: 22, endPoint x: 218, endPoint y: 29, distance: 80.3
click at [218, 30] on h1 "Jordan Tour (PetraBax – IT25T-MJ25JORDAN)" at bounding box center [336, 25] width 406 height 19
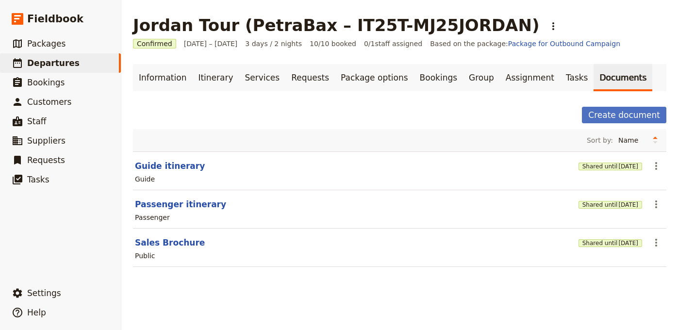
click at [222, 29] on h1 "Jordan Tour (PetraBax – IT25T-MJ25JORDAN)" at bounding box center [336, 25] width 406 height 19
drag, startPoint x: 158, startPoint y: 22, endPoint x: 133, endPoint y: 25, distance: 24.4
click at [133, 25] on h1 "Jordan Tour (PetraBax – IT25T-MJ25JORDAN)" at bounding box center [336, 25] width 406 height 19
copy h1 "Jordan Tour"
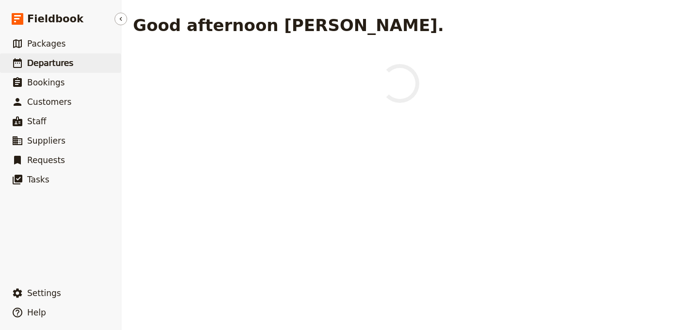
click at [74, 57] on link "​ Departures" at bounding box center [60, 62] width 121 height 19
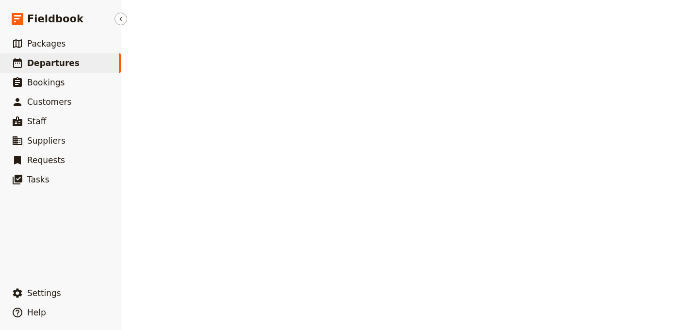
select select "UPDATED_AT"
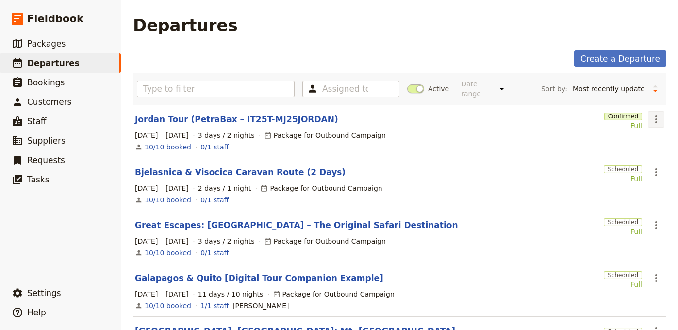
click at [649, 118] on button "​" at bounding box center [656, 119] width 16 height 16
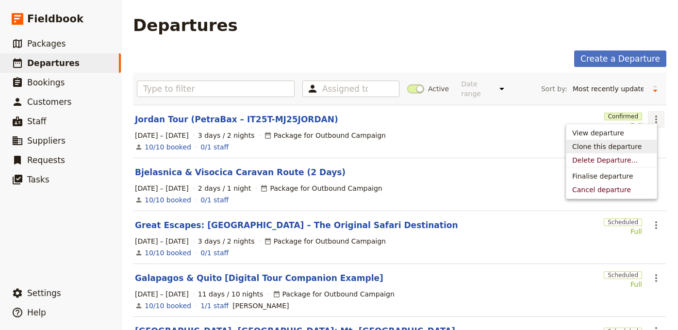
click at [634, 145] on span "Clone this departure" at bounding box center [606, 147] width 69 height 10
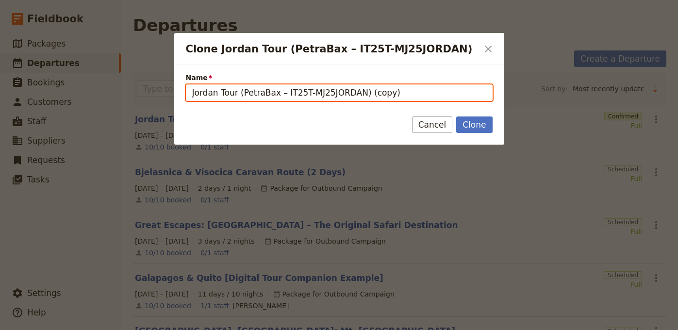
click at [429, 94] on input "Jordan Tour (PetraBax – IT25T-MJ25JORDAN) (copy)" at bounding box center [339, 92] width 307 height 16
paste input "Champagne"
paste input "Adventure"
type input "Champagne Adventure"
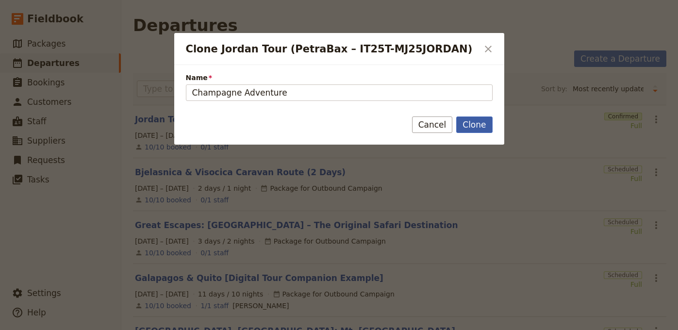
click at [462, 124] on button "Clone" at bounding box center [474, 124] width 36 height 16
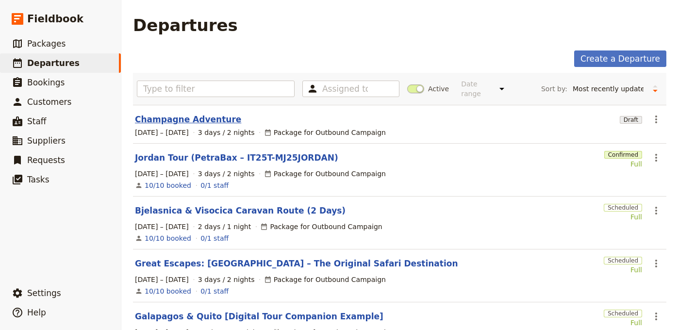
click at [203, 114] on link "Champagne Adventure" at bounding box center [188, 120] width 106 height 12
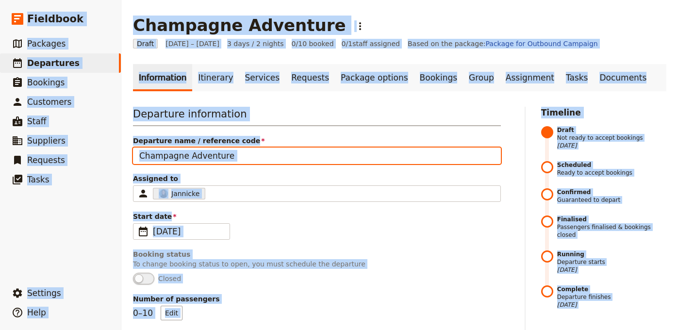
click at [249, 152] on input "Champagne Adventure" at bounding box center [317, 156] width 368 height 16
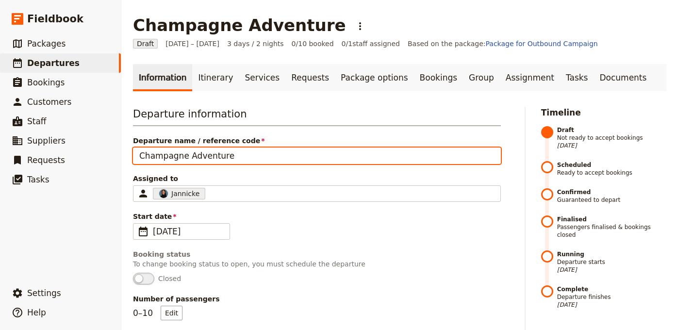
click at [250, 152] on input "Champagne Adventure" at bounding box center [317, 156] width 368 height 16
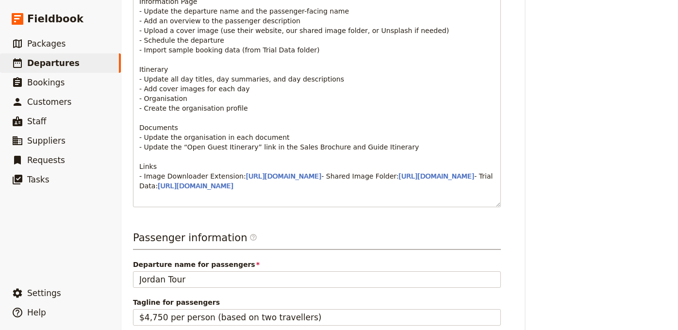
scroll to position [415, 0]
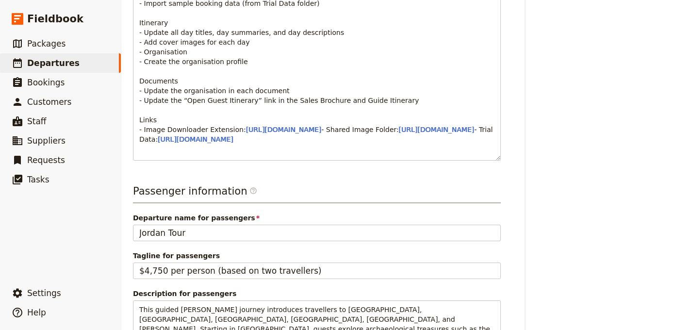
click at [238, 223] on span "Departure name for passengers" at bounding box center [317, 218] width 368 height 10
click at [238, 241] on input "Jordan Tour" at bounding box center [317, 233] width 368 height 16
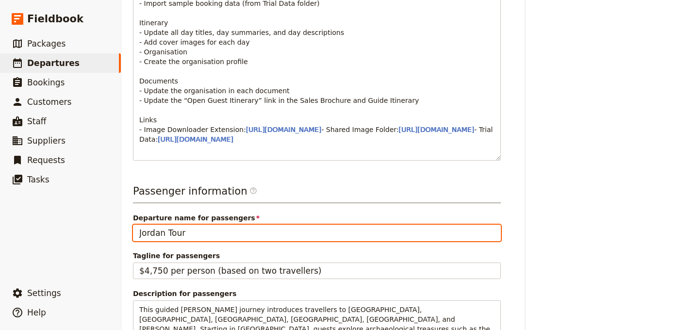
click at [235, 241] on input "Jordan Tour" at bounding box center [317, 233] width 368 height 16
click at [234, 241] on input "Jordan Tour" at bounding box center [317, 233] width 368 height 16
paste input "Champagne Adventure"
type input "Champagne Adventure"
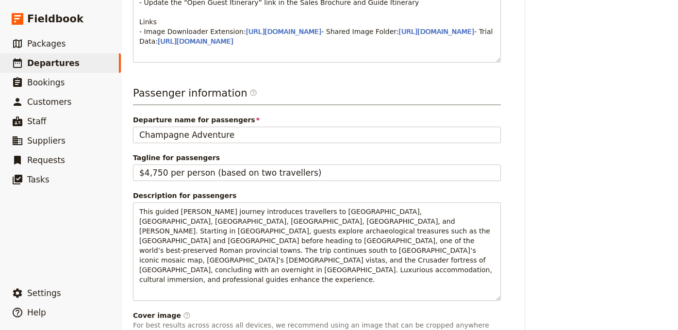
scroll to position [594, 0]
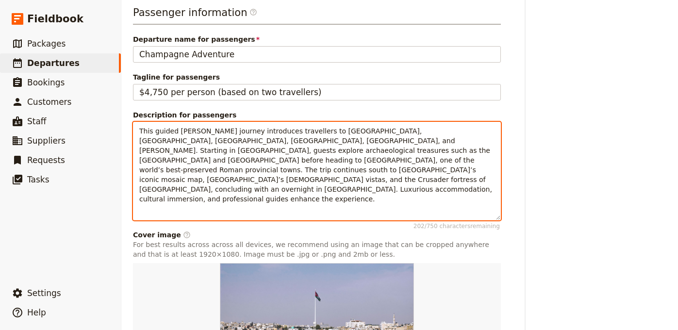
click at [281, 177] on span "This guided Jordan journey introduces travellers to Amman, Jerash, Madaba, Moun…" at bounding box center [316, 165] width 355 height 76
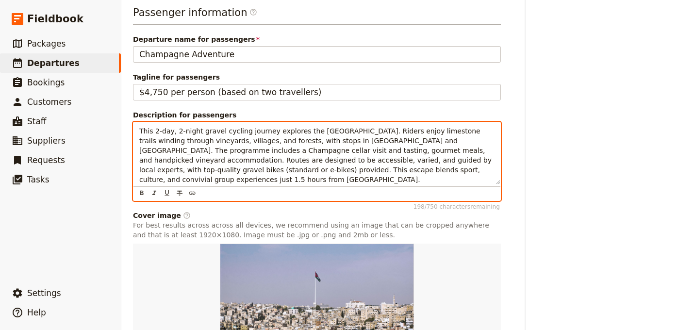
scroll to position [721, 0]
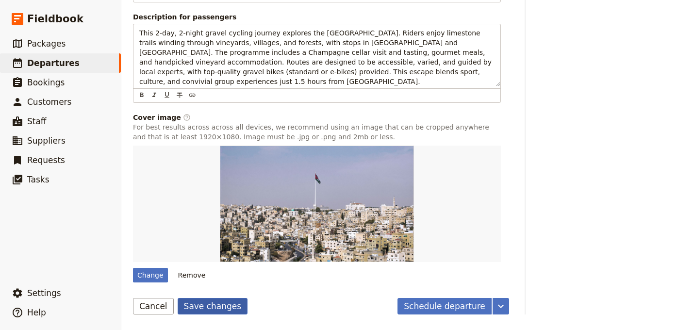
click at [203, 302] on button "Save changes" at bounding box center [213, 306] width 70 height 16
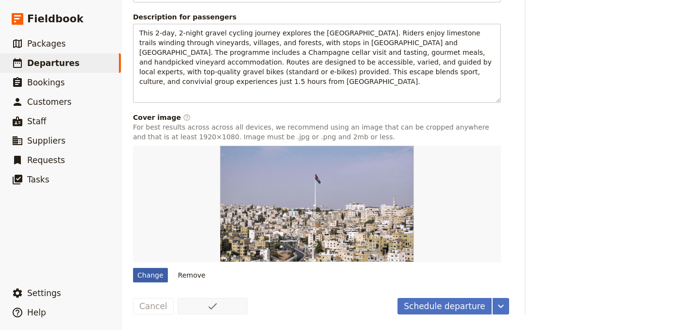
click at [158, 275] on div "Change" at bounding box center [150, 275] width 35 height 15
click at [133, 268] on input "Change" at bounding box center [132, 267] width 0 height 0
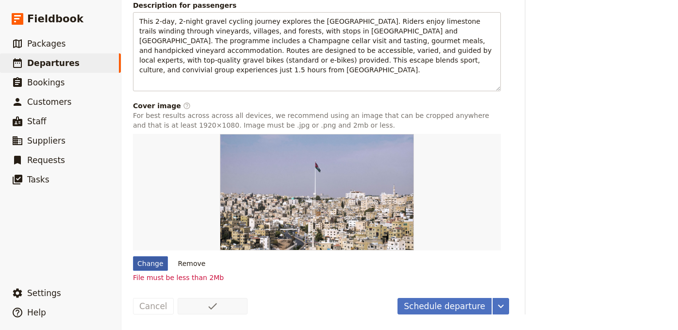
click at [141, 271] on div "Change" at bounding box center [150, 263] width 35 height 15
click at [133, 256] on input "Change" at bounding box center [132, 256] width 0 height 0
type input "C:\fakepath\Roadbook_Champagne_Escape_GravelUp_-_Day_2.jpg"
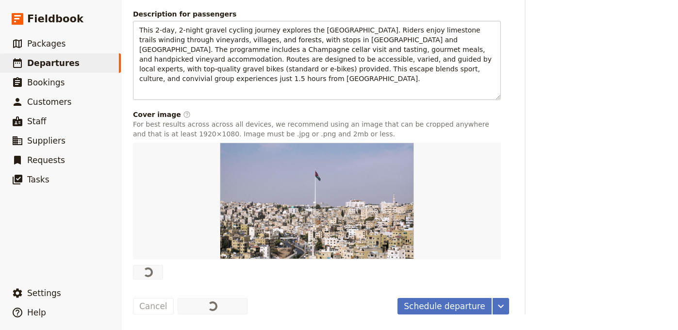
scroll to position [715, 0]
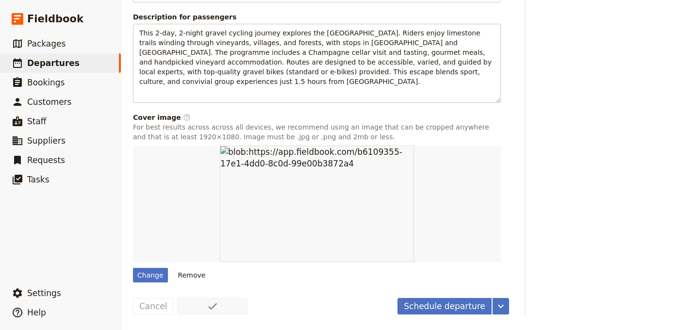
click at [428, 304] on button "Schedule departure" at bounding box center [444, 306] width 94 height 16
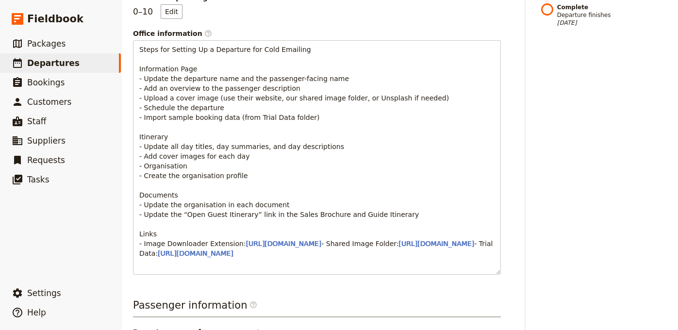
scroll to position [0, 0]
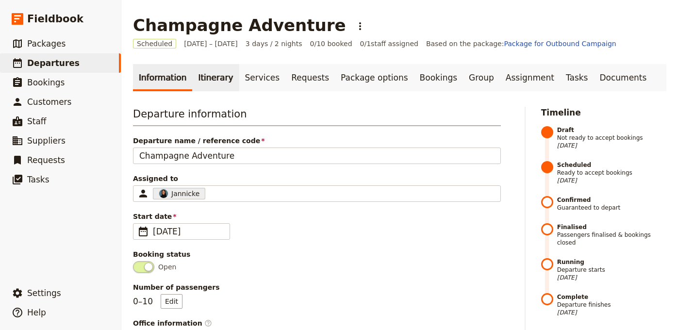
click at [217, 75] on link "Itinerary" at bounding box center [215, 77] width 47 height 27
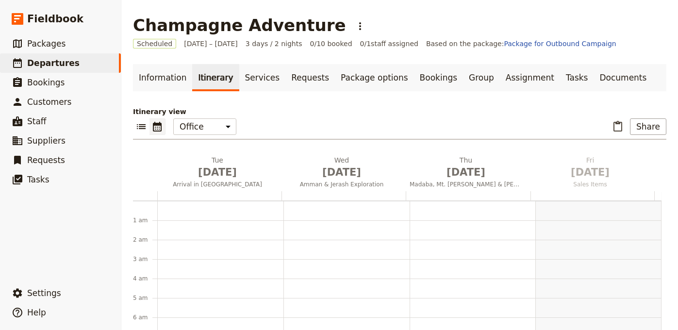
scroll to position [126, 0]
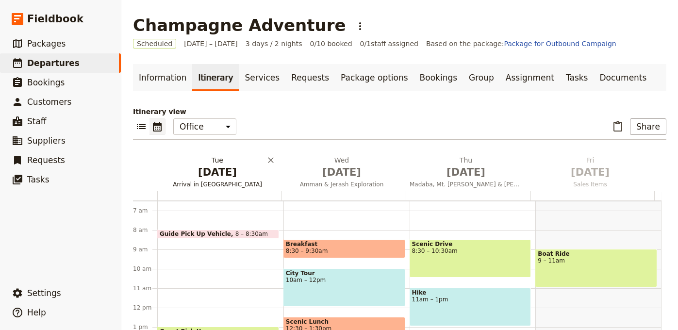
click at [215, 169] on span "Sep 1" at bounding box center [217, 172] width 113 height 15
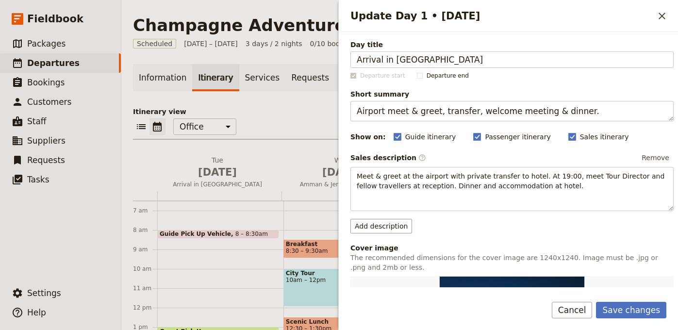
type input "Arrival in Champagne"
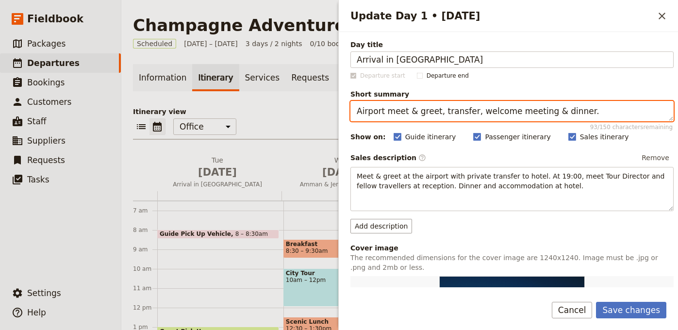
click at [452, 115] on textarea "Airport meet & greet, transfer, welcome meeting & dinner." at bounding box center [511, 111] width 323 height 20
paste textarea "Group welcome dinner in Val de Livre"
type textarea "Group welcome dinner in Val de Livre."
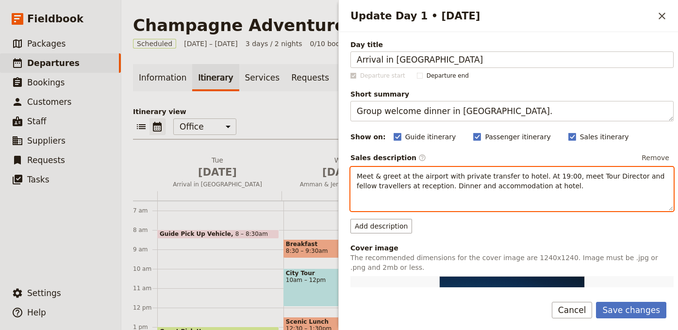
click at [469, 175] on span "Meet & greet at the airport with private transfer to hotel. At 19:00, meet Tour…" at bounding box center [512, 180] width 310 height 17
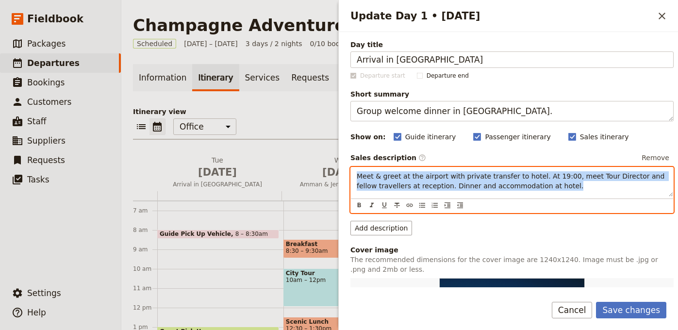
click at [469, 175] on span "Meet & greet at the airport with private transfer to hotel. At 19:00, meet Tour…" at bounding box center [512, 180] width 310 height 17
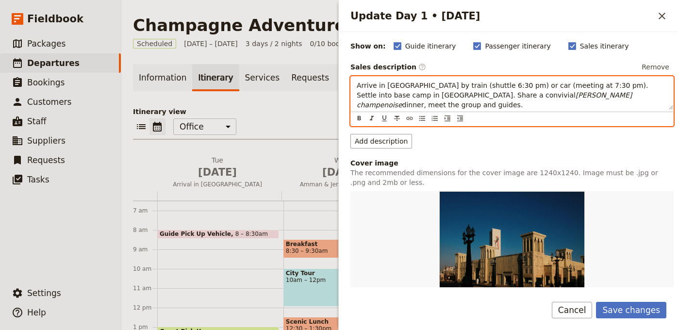
scroll to position [193, 0]
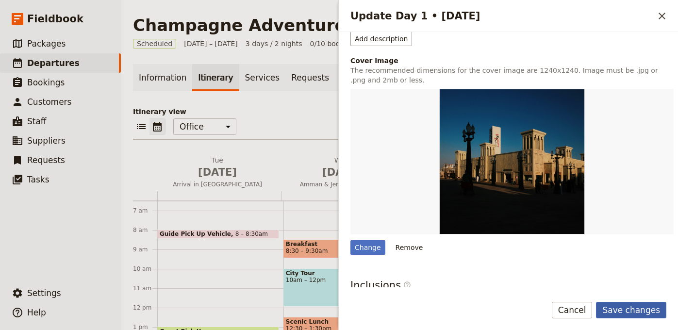
click at [628, 307] on button "Save changes" at bounding box center [631, 310] width 70 height 16
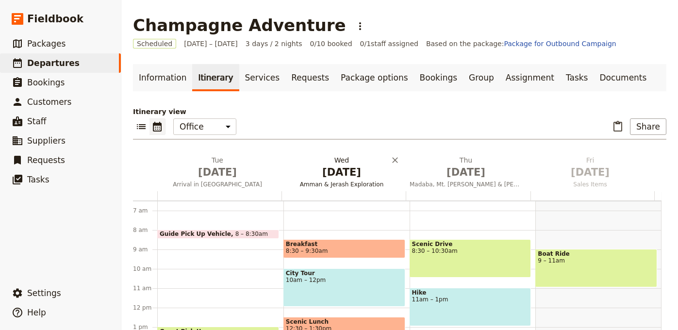
click at [344, 178] on span "Sep 2" at bounding box center [341, 172] width 113 height 15
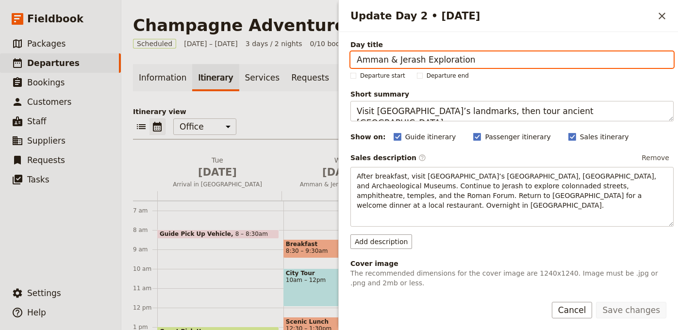
click at [477, 63] on input "Amman & Jerash Exploration" at bounding box center [511, 59] width 323 height 16
paste input "Côte des Blancs Ride"
type input "Côte des Blancs Ride"
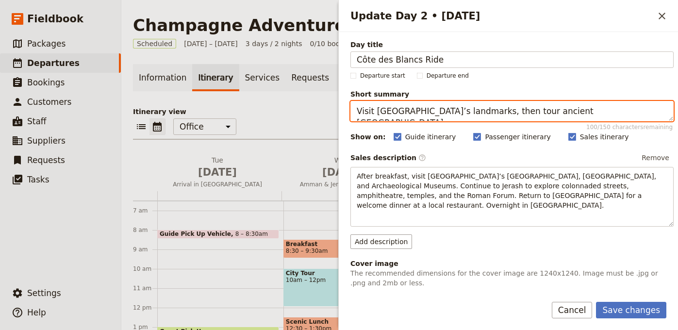
click at [396, 105] on textarea "Visit Amman’s landmarks, then tour ancient Jerash." at bounding box center [511, 111] width 323 height 20
paste textarea "Full-day gravel ride with picnic & Champagne tasting"
type textarea "Full-day gravel ride with picnic & Champagne tasting."
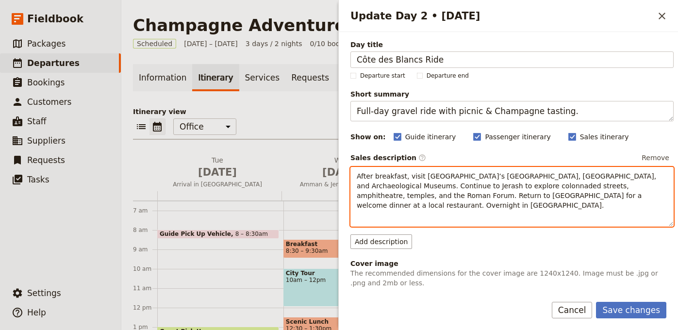
click at [498, 182] on span "After breakfast, visit Amman’s Citadel, Roman Theatre, and Archaeological Museu…" at bounding box center [508, 190] width 302 height 37
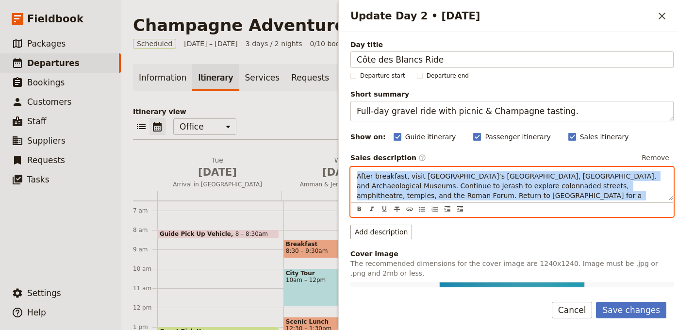
click at [498, 182] on span "After breakfast, visit Amman’s Citadel, Roman Theatre, and Archaeological Museu…" at bounding box center [508, 190] width 302 height 37
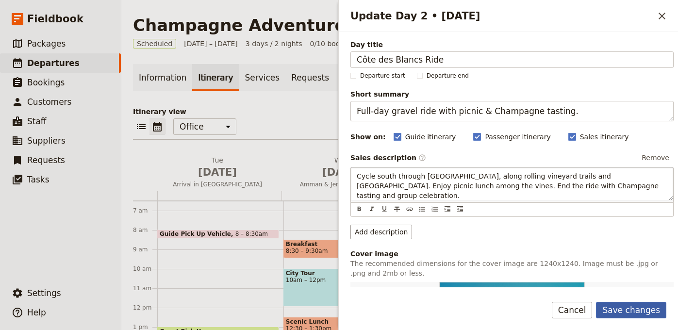
click at [650, 317] on button "Save changes" at bounding box center [631, 310] width 70 height 16
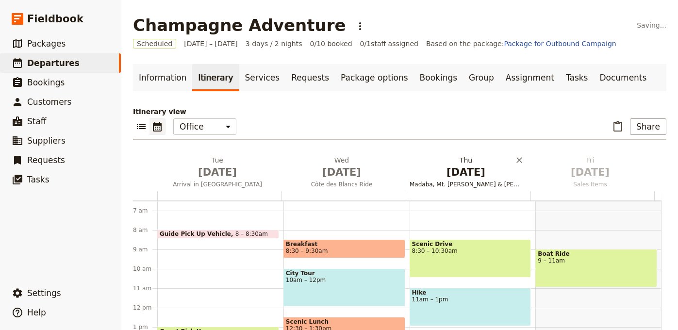
click at [473, 187] on span "Madaba, Mt. Nebo & Shobak to Petra" at bounding box center [466, 184] width 120 height 8
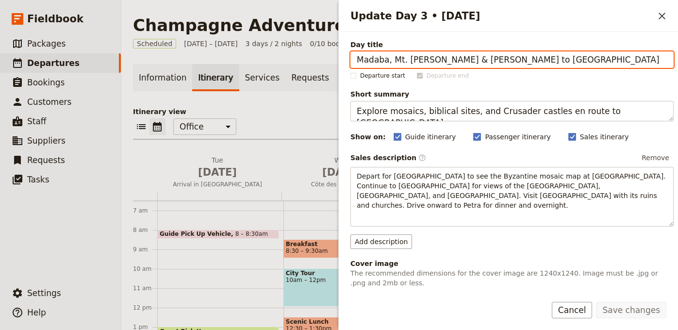
paste input "Final Ride & Farewell"
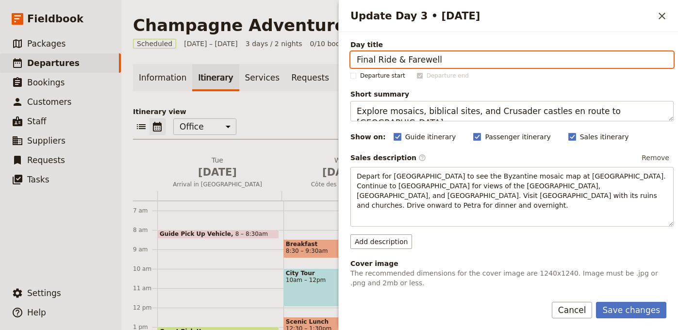
type input "Final Ride & Farewell"
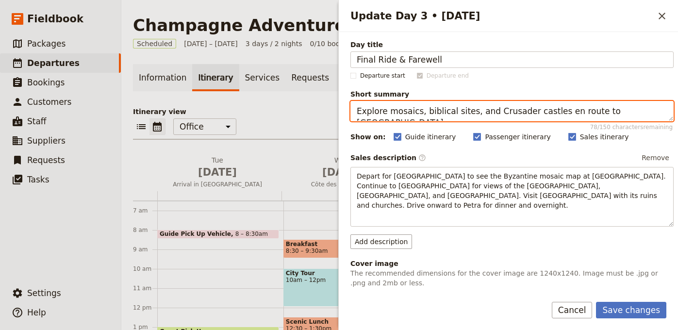
click at [527, 111] on textarea "Explore mosaics, biblical sites, and Crusader castles en route to Petra." at bounding box center [511, 111] width 323 height 20
click at [527, 113] on textarea "Explore mosaics, biblical sites, and Crusader castles en route to Petra." at bounding box center [511, 111] width 323 height 20
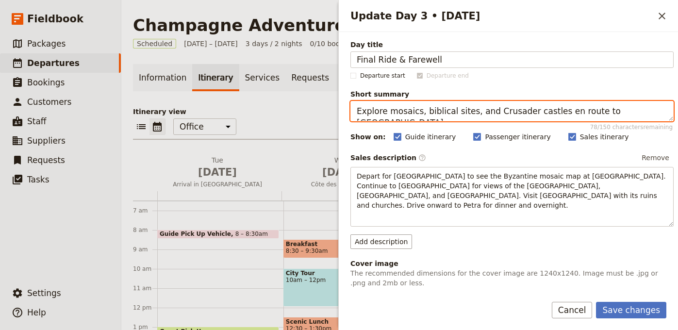
paste textarea "Vineyard cycling, lunch, and group departure"
type textarea "Vineyard cycling, lunch, and group departure."
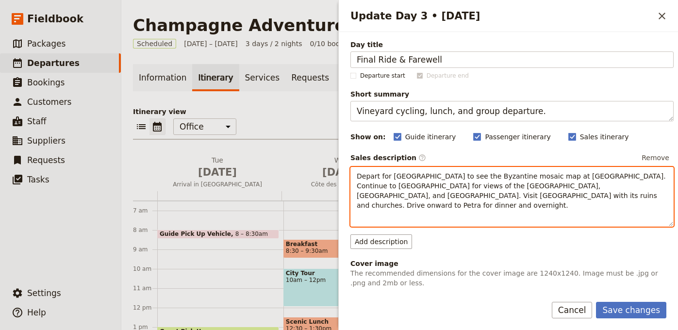
click at [446, 197] on span "Depart for Madaba to see the Byzantine mosaic map at St. George’s Church. Conti…" at bounding box center [512, 190] width 311 height 37
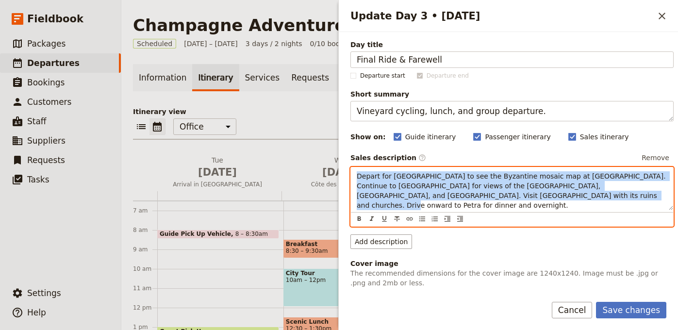
click at [446, 197] on span "Depart for Madaba to see the Byzantine mosaic map at St. George’s Church. Conti…" at bounding box center [512, 190] width 311 height 37
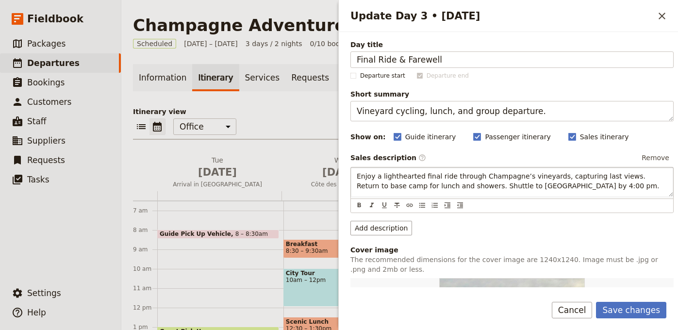
drag, startPoint x: 656, startPoint y: 321, endPoint x: 639, endPoint y: 309, distance: 20.9
click at [656, 321] on div "Save changes Cancel" at bounding box center [508, 316] width 339 height 28
click at [638, 308] on button "Save changes" at bounding box center [631, 310] width 70 height 16
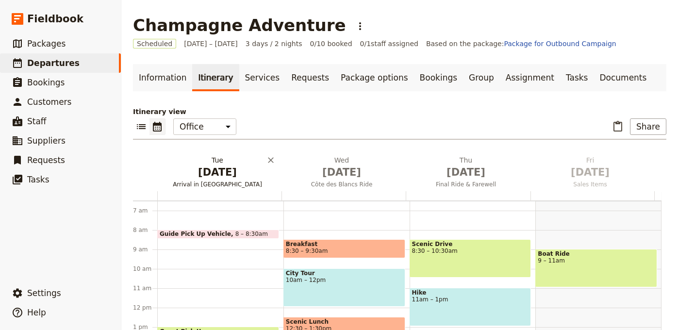
click at [206, 187] on span "Arrival in Champagne" at bounding box center [217, 184] width 120 height 8
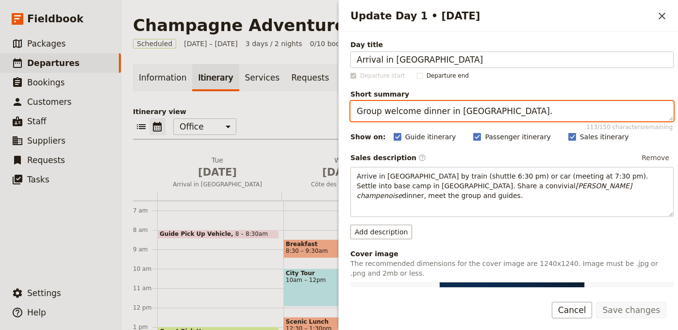
drag, startPoint x: 494, startPoint y: 112, endPoint x: 451, endPoint y: 111, distance: 42.7
click at [451, 111] on textarea "Group welcome dinner in Val de Livre." at bounding box center [511, 111] width 323 height 20
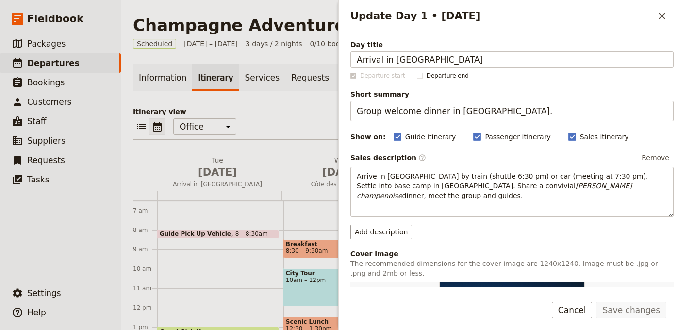
scroll to position [299, 0]
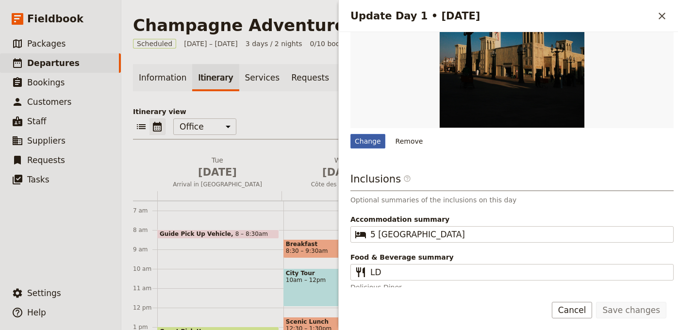
click at [373, 139] on div "Change" at bounding box center [367, 141] width 35 height 15
click at [350, 134] on input "Change" at bounding box center [350, 133] width 0 height 0
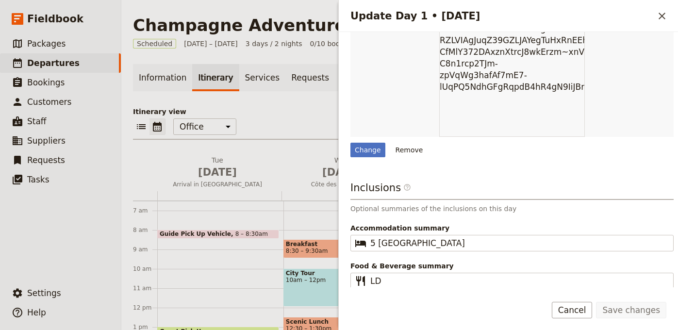
scroll to position [280, 0]
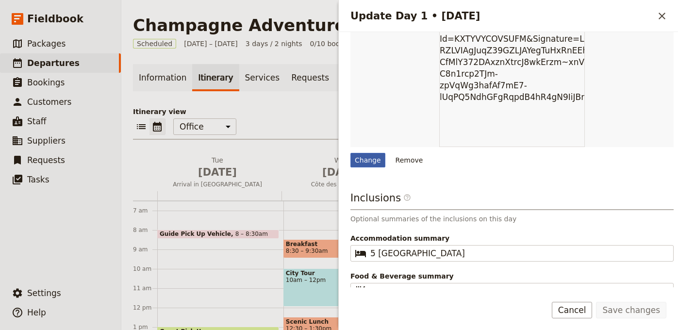
click at [370, 158] on div "Change" at bounding box center [367, 160] width 35 height 15
click at [350, 153] on input "Change" at bounding box center [350, 152] width 0 height 0
type input "C:\fakepath\P4131180.jpg"
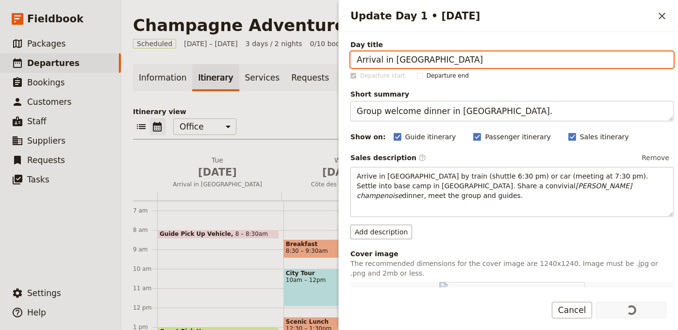
scroll to position [198, 0]
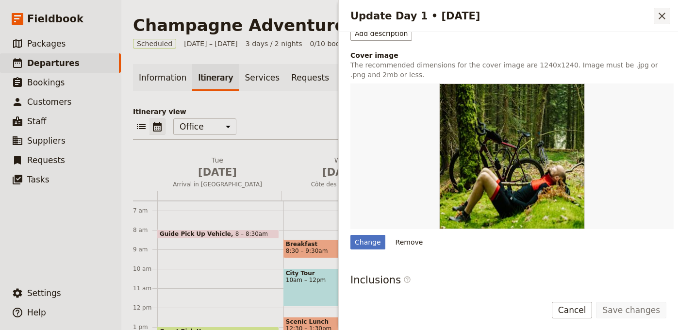
click at [663, 15] on icon "Close drawer" at bounding box center [661, 16] width 7 height 7
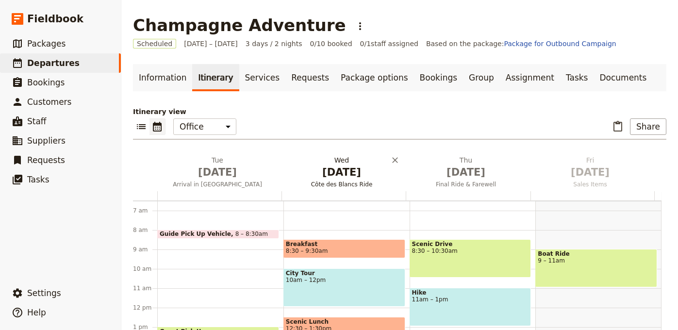
click at [347, 163] on h2 "Wed Sep 2 Côte des Blancs Ride" at bounding box center [341, 167] width 113 height 24
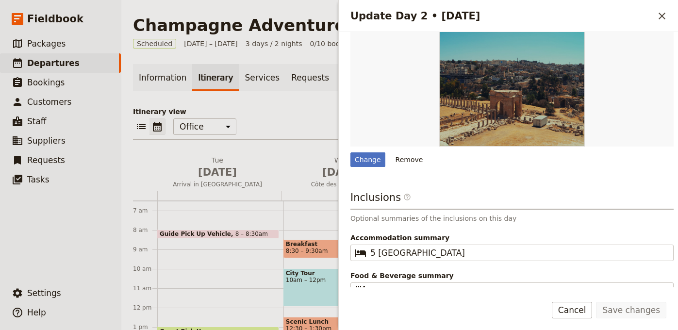
scroll to position [69, 0]
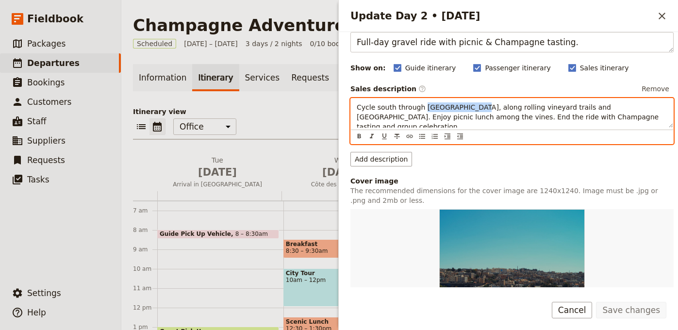
drag, startPoint x: 472, startPoint y: 107, endPoint x: 422, endPoint y: 110, distance: 49.5
click at [422, 110] on span "Cycle south through Côte des Blancs, along rolling vineyard trails and Grand Cr…" at bounding box center [509, 116] width 304 height 27
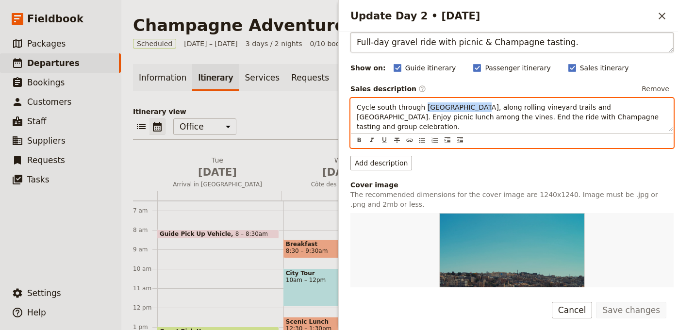
copy span "Côte des Blancs"
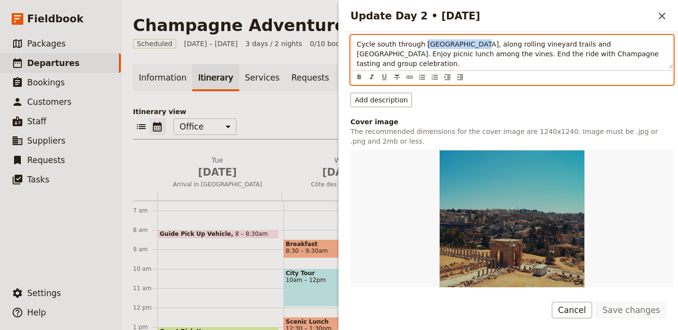
scroll to position [274, 0]
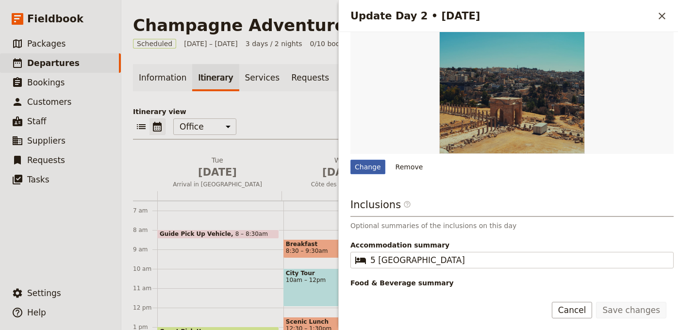
click at [361, 162] on div "Change" at bounding box center [367, 167] width 35 height 15
click at [350, 160] on input "Change" at bounding box center [350, 159] width 0 height 0
type input "C:\fakepath\mathilde-langevin-2HQwRFIvDi4-unsplash (1).jpg"
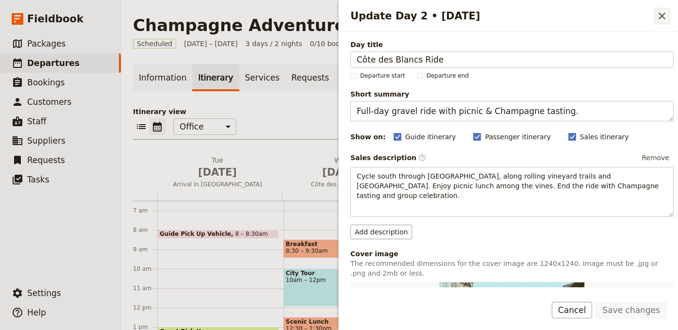
click at [662, 17] on icon "Close drawer" at bounding box center [662, 16] width 12 height 12
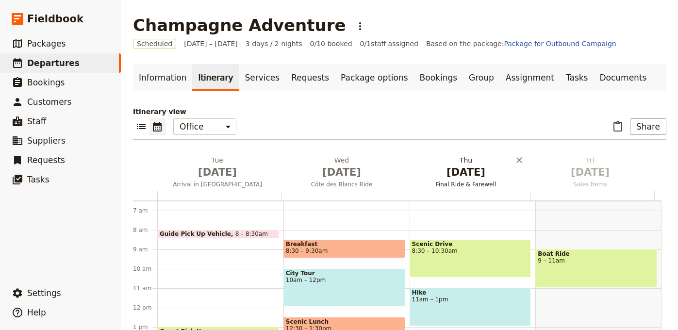
click at [487, 182] on span "Final Ride & Farewell" at bounding box center [466, 184] width 120 height 8
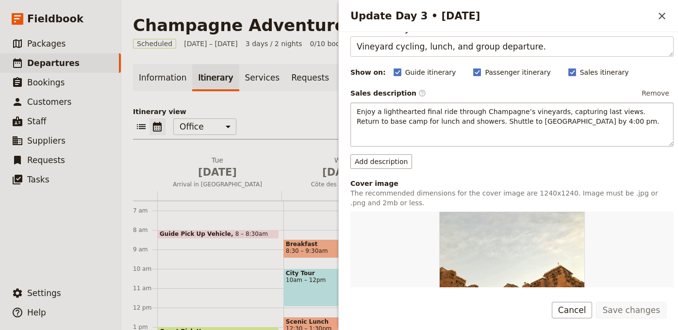
scroll to position [65, 0]
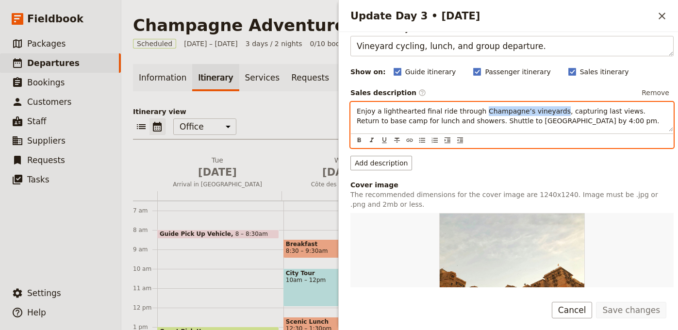
drag, startPoint x: 551, startPoint y: 113, endPoint x: 480, endPoint y: 114, distance: 71.3
click at [476, 115] on span "Enjoy a lighthearted final ride through Champagne’s vineyards, capturing last v…" at bounding box center [508, 115] width 303 height 17
copy span "Champagne’s vineyards"
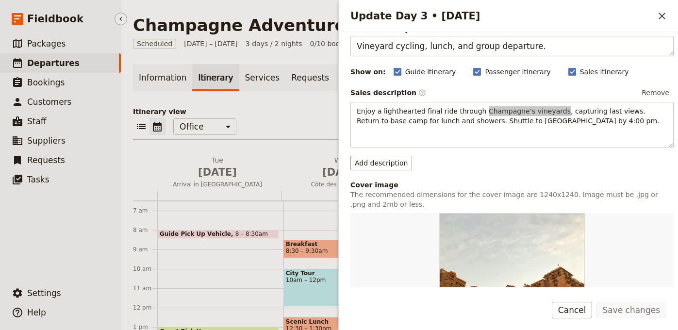
scroll to position [272, 0]
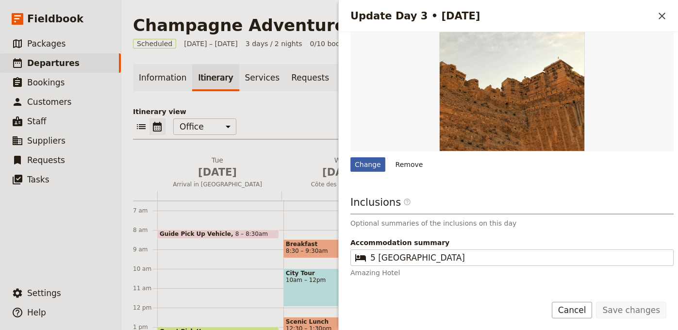
click at [373, 166] on div "Change" at bounding box center [367, 164] width 35 height 15
click at [350, 157] on input "Change" at bounding box center [350, 157] width 0 height 0
click at [373, 176] on div "Day title Final Ride & Farewell Departure start Departure end Short summary Vin…" at bounding box center [511, 47] width 323 height 559
type input "C:\fakepath\chay-tessari-82eNufPgwz4-unsplash (1).jpg"
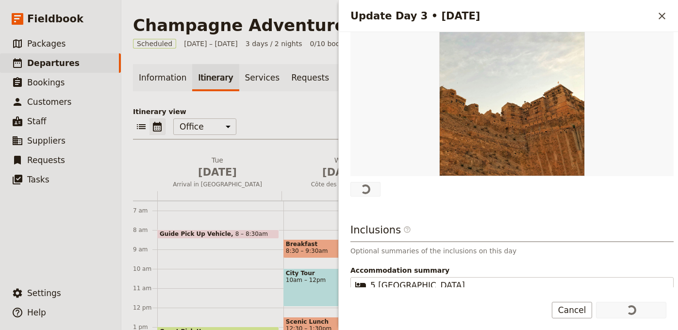
scroll to position [315, 0]
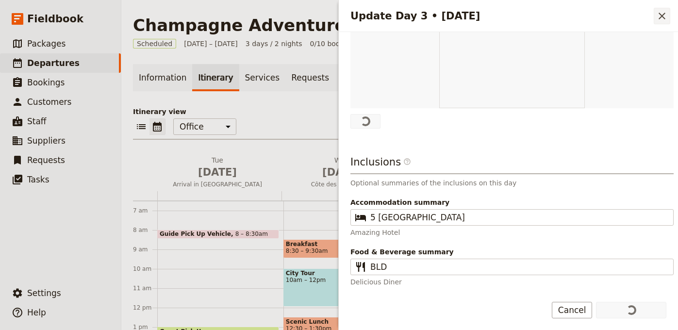
click at [660, 14] on icon "Close drawer" at bounding box center [661, 16] width 7 height 7
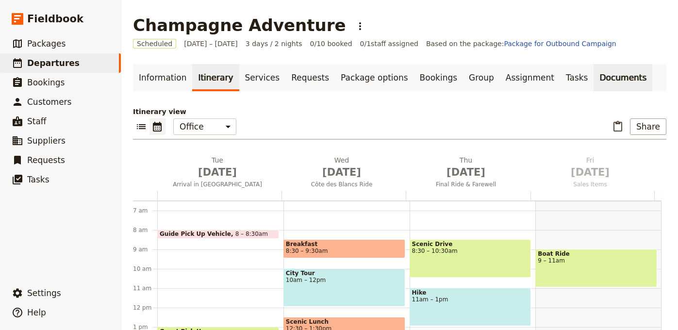
click at [593, 74] on link "Documents" at bounding box center [622, 77] width 59 height 27
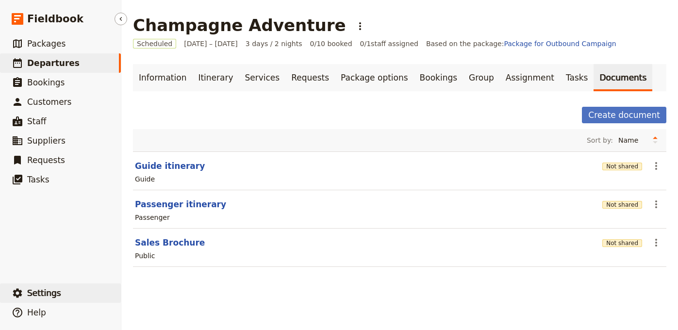
click at [56, 292] on span "Settings" at bounding box center [44, 293] width 34 height 10
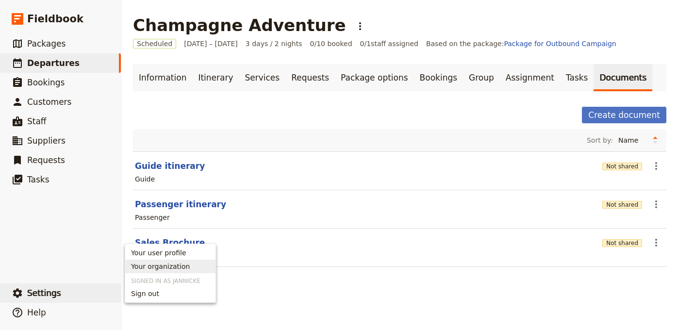
click at [146, 271] on link "Your organization" at bounding box center [170, 267] width 90 height 14
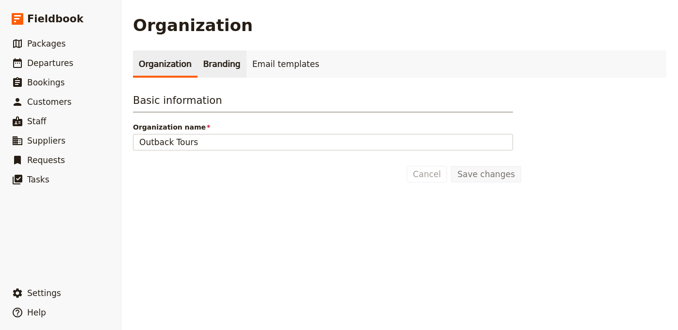
drag, startPoint x: 209, startPoint y: 63, endPoint x: 244, endPoint y: 67, distance: 35.6
click at [209, 64] on link "Branding" at bounding box center [221, 63] width 49 height 27
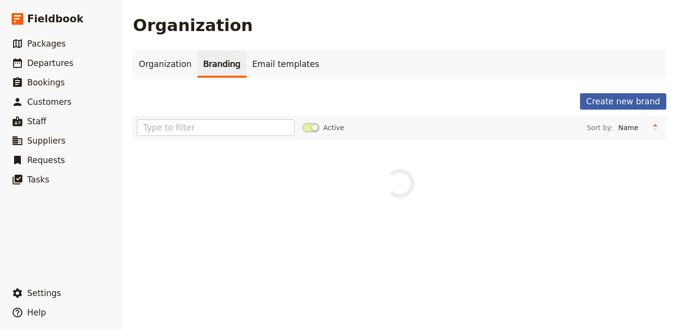
click at [606, 102] on button "Create new brand" at bounding box center [623, 101] width 86 height 16
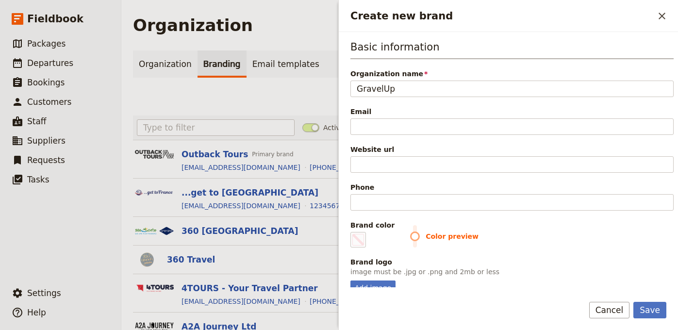
type input "GravelUp"
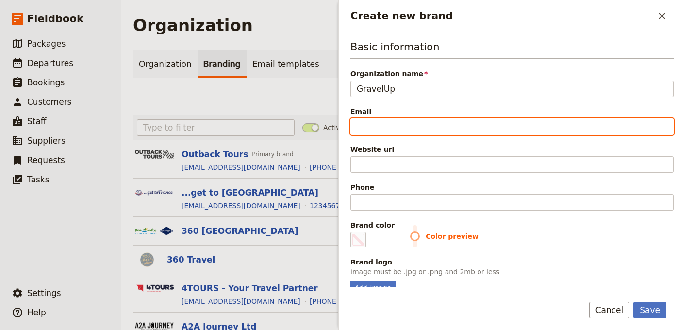
click at [541, 130] on input "Email" at bounding box center [511, 126] width 323 height 16
paste input "hello@gravelup.earth"
type input "hello@gravelup.earth"
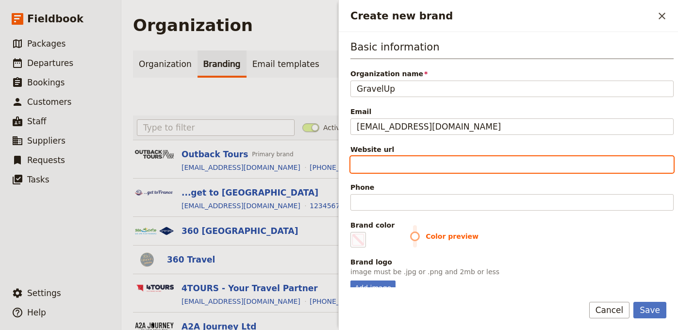
click at [458, 166] on input "Website url" at bounding box center [511, 164] width 323 height 16
paste input "https://gravelup.earth"
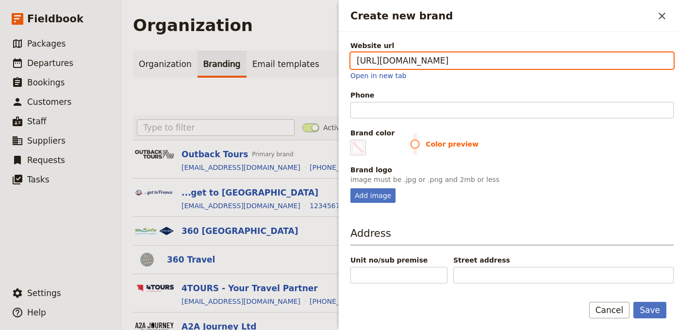
scroll to position [138, 0]
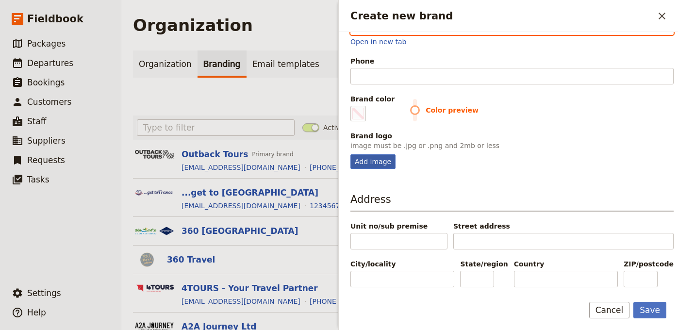
type input "https://gravelup.earth"
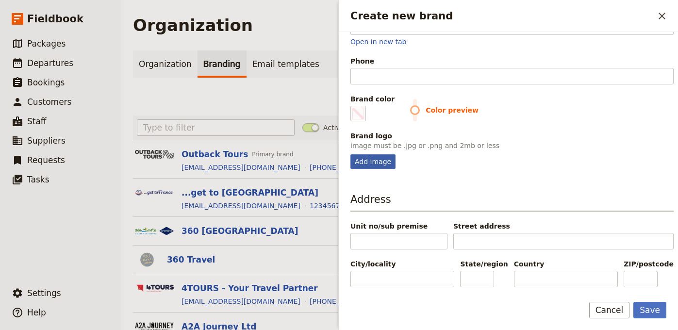
click at [385, 161] on div "Add image" at bounding box center [372, 161] width 45 height 15
click at [350, 154] on input "Add image" at bounding box center [350, 154] width 0 height 0
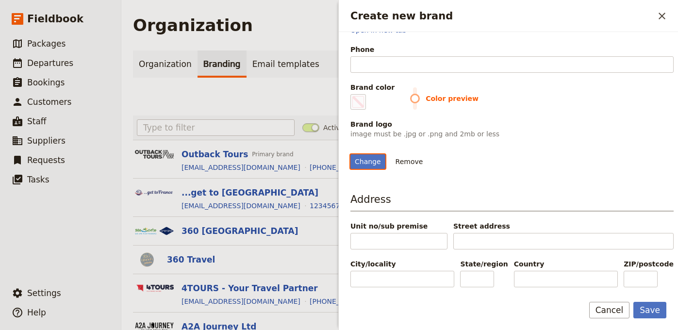
scroll to position [225, 0]
click at [366, 169] on div "Change" at bounding box center [367, 161] width 35 height 15
click at [350, 154] on input "Change" at bounding box center [350, 154] width 0 height 0
type input "C:\fakepath\download.jpeg"
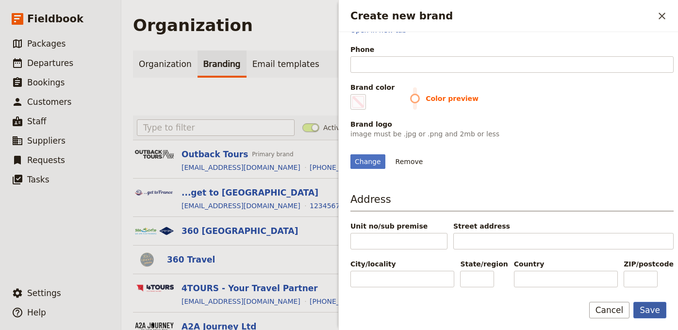
click at [656, 303] on button "Save" at bounding box center [649, 310] width 33 height 16
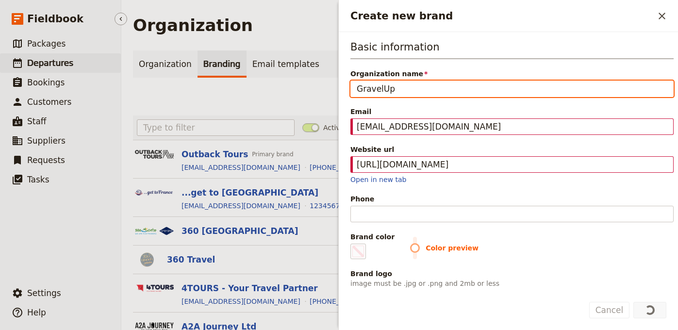
click at [84, 64] on link "​ Departures" at bounding box center [60, 62] width 121 height 19
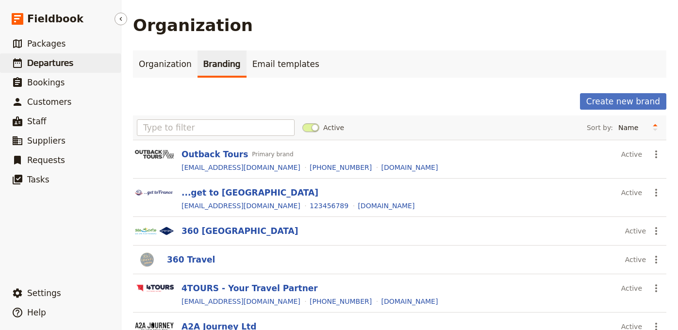
click at [73, 55] on link "​ Departures" at bounding box center [60, 62] width 121 height 19
select select "UPDATED_AT"
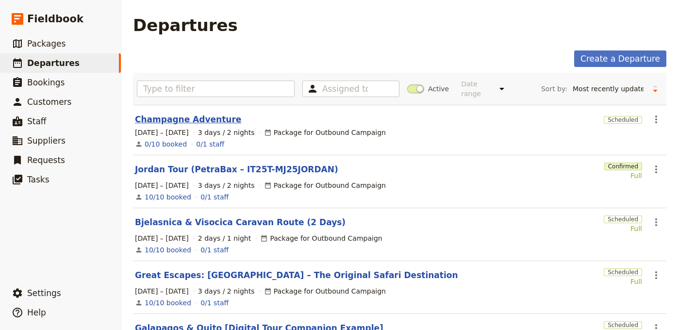
click at [201, 114] on link "Champagne Adventure" at bounding box center [188, 120] width 106 height 12
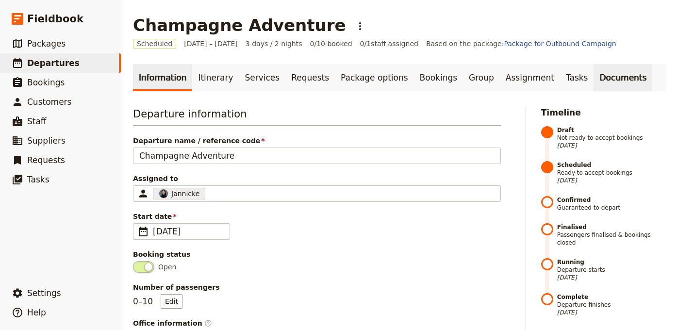
click at [593, 80] on link "Documents" at bounding box center [622, 77] width 59 height 27
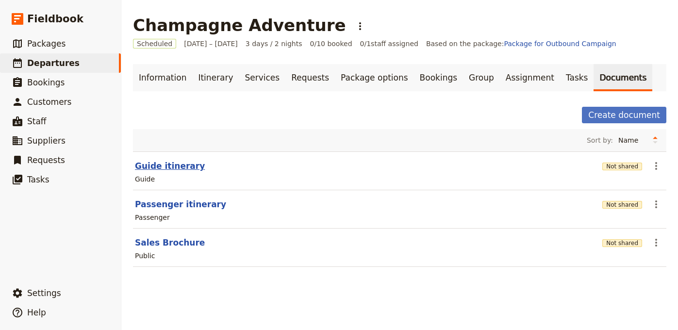
click at [151, 167] on button "Guide itinerary" at bounding box center [170, 166] width 70 height 12
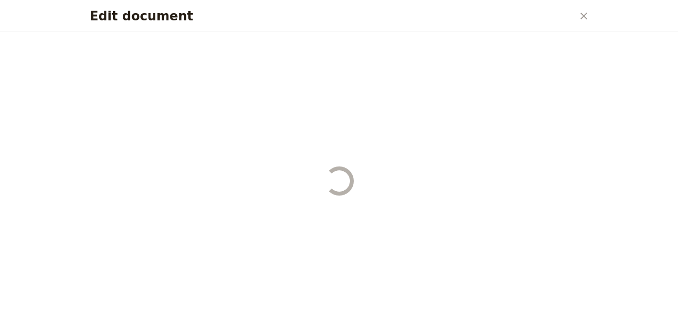
select select "STAFF"
select select "RUN_SHEET"
select select "LARGE"
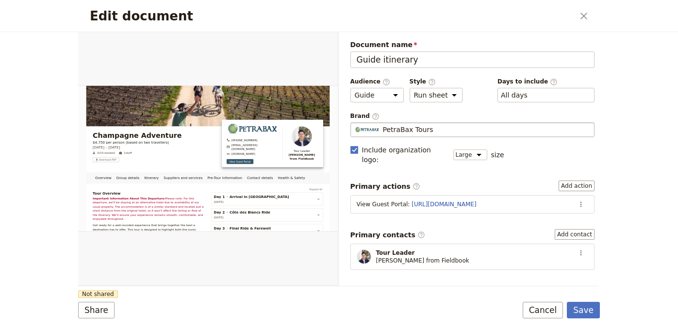
click at [441, 126] on div "PetraBax Tours" at bounding box center [473, 130] width 236 height 10
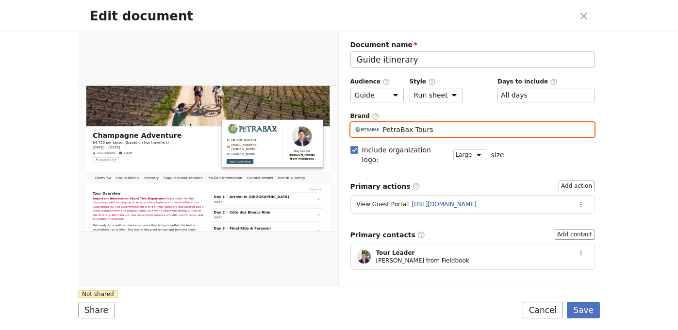
click at [355, 123] on input "PetraBax Tours" at bounding box center [354, 122] width 0 height 0
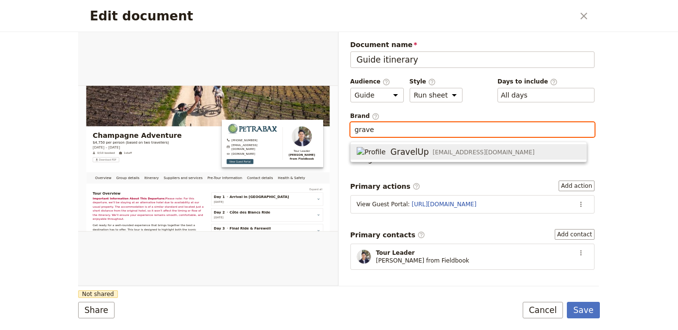
click at [415, 148] on div "GravelUp hello@gravelup.earth" at bounding box center [446, 152] width 178 height 12
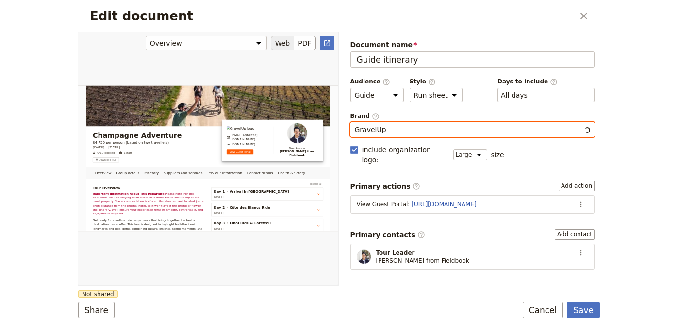
type input "GravelUp"
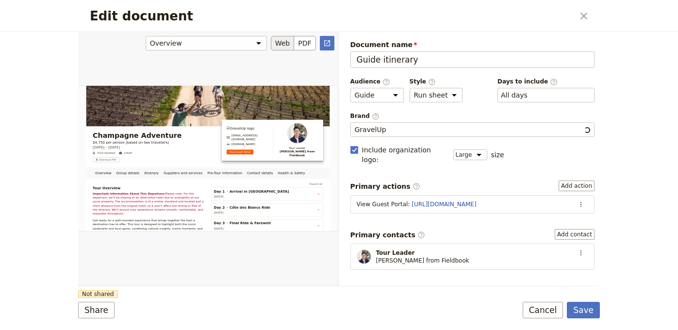
click at [199, 279] on div "Edit document" at bounding box center [208, 159] width 260 height 254
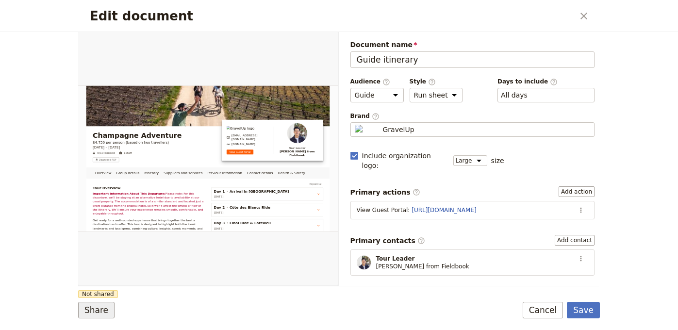
click at [106, 306] on button "Share" at bounding box center [96, 310] width 36 height 16
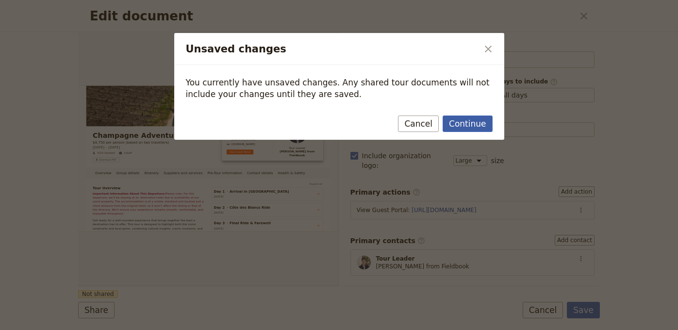
click at [468, 123] on button "Continue" at bounding box center [467, 123] width 49 height 16
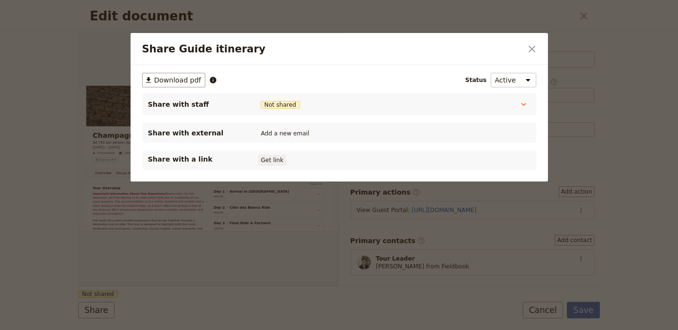
click at [275, 159] on button "Get link" at bounding box center [272, 160] width 27 height 11
click at [527, 49] on icon "Close dialog" at bounding box center [532, 49] width 12 height 12
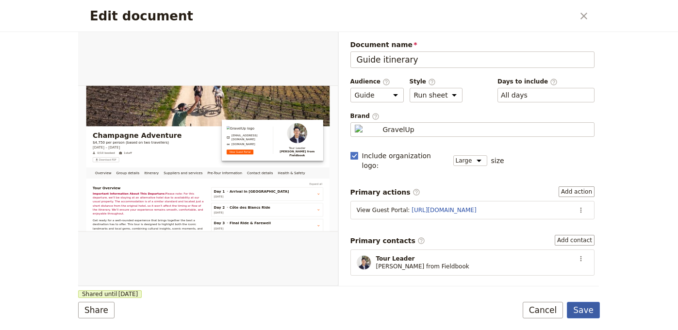
click at [575, 312] on button "Save" at bounding box center [583, 310] width 33 height 16
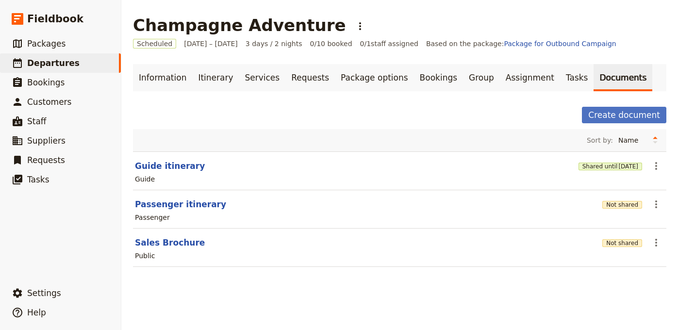
click at [191, 213] on div "Passenger" at bounding box center [399, 218] width 531 height 12
click at [198, 204] on button "Passenger itinerary" at bounding box center [180, 204] width 91 height 12
select select "PASSENGER"
select select "RUN_SHEET"
select select "LARGE"
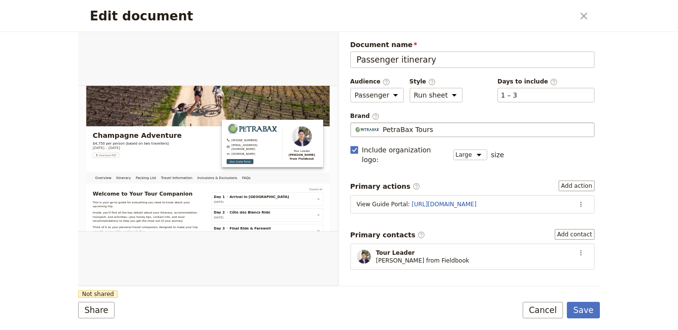
click at [459, 131] on div "PetraBax Tours" at bounding box center [473, 130] width 236 height 10
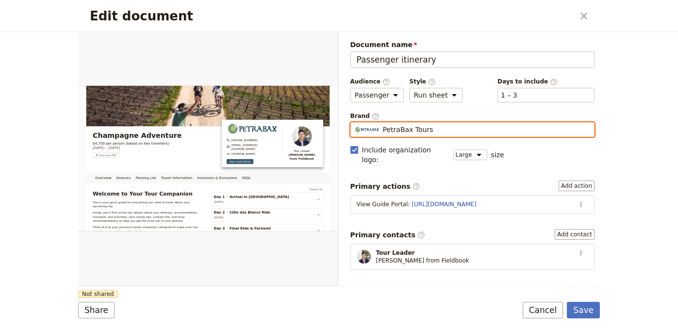
click at [355, 123] on input "PetraBax Tours" at bounding box center [354, 122] width 0 height 0
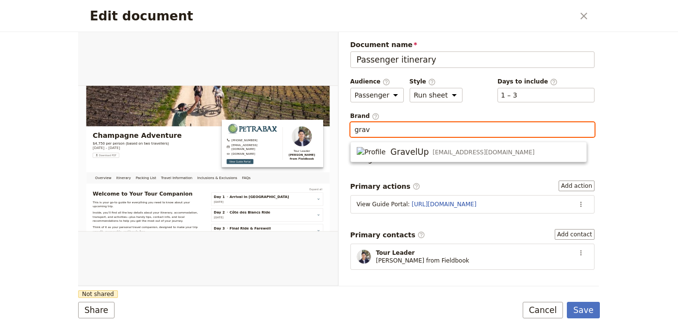
click at [442, 149] on span "hello@gravelup.earth" at bounding box center [484, 152] width 102 height 8
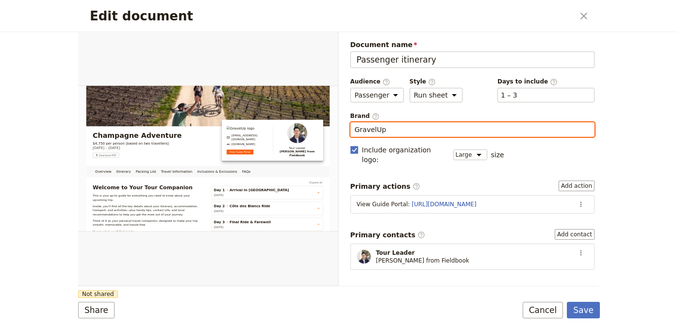
type input "GravelUp"
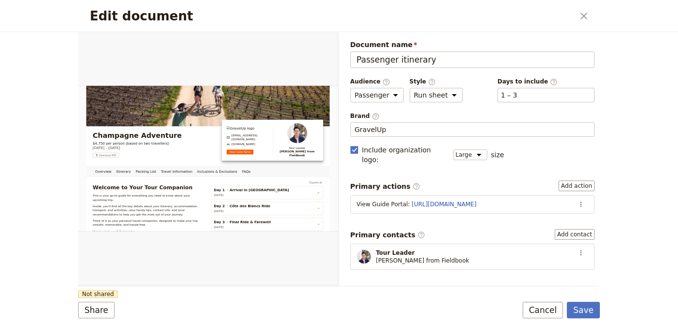
click at [415, 298] on form "Overview Itinerary Packing List Travel Information Inclusions & Exclusions FAQs…" at bounding box center [339, 181] width 522 height 298
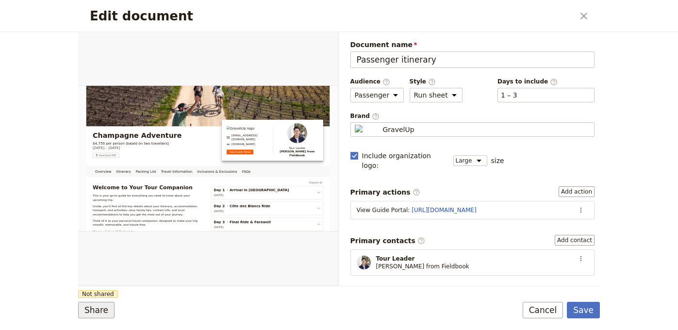
click at [107, 311] on button "Share" at bounding box center [96, 310] width 36 height 16
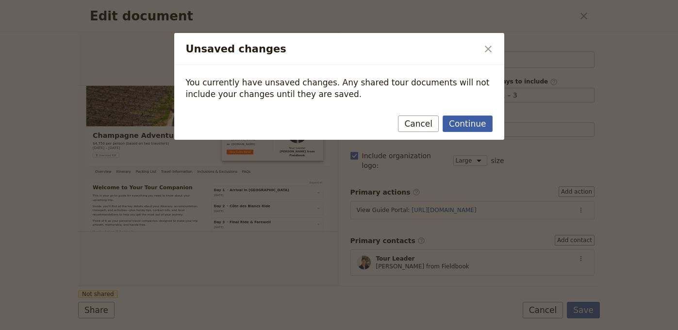
click at [474, 130] on button "Continue" at bounding box center [467, 123] width 49 height 16
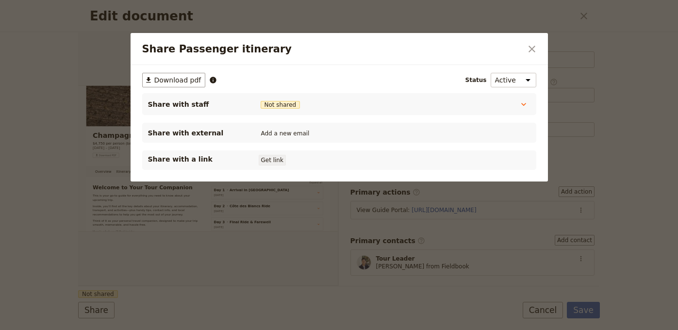
click at [274, 161] on button "Get link" at bounding box center [272, 160] width 27 height 11
click at [534, 43] on button "​" at bounding box center [532, 49] width 16 height 16
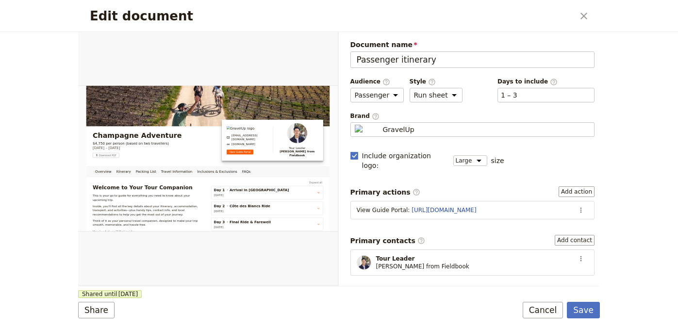
click at [588, 300] on form "Overview Itinerary Packing List Travel Information Inclusions & Exclusions FAQs…" at bounding box center [339, 181] width 522 height 298
click at [580, 307] on button "Save" at bounding box center [583, 310] width 33 height 16
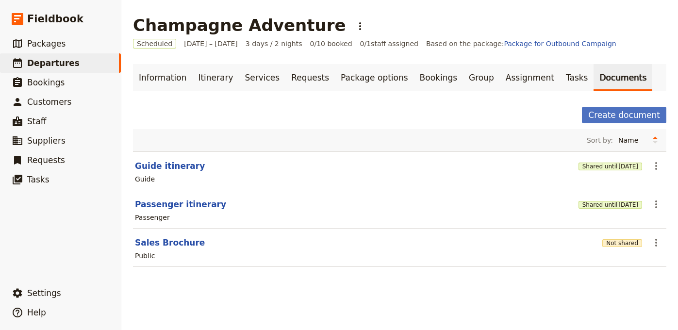
click at [181, 235] on section "Sales Brochure Not shared ​ Public" at bounding box center [399, 248] width 533 height 38
click at [179, 243] on button "Sales Brochure" at bounding box center [170, 243] width 70 height 12
select select "DEFAULT"
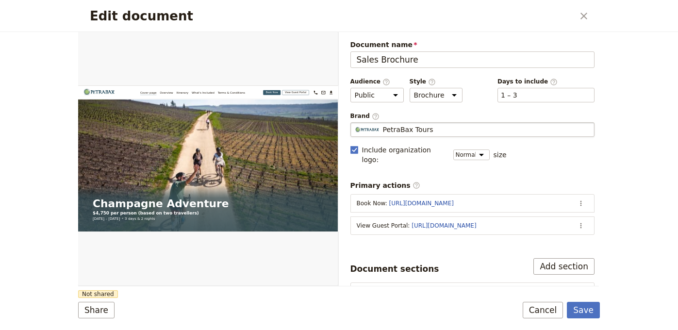
click at [421, 127] on span "PetraBax Tours" at bounding box center [408, 130] width 50 height 10
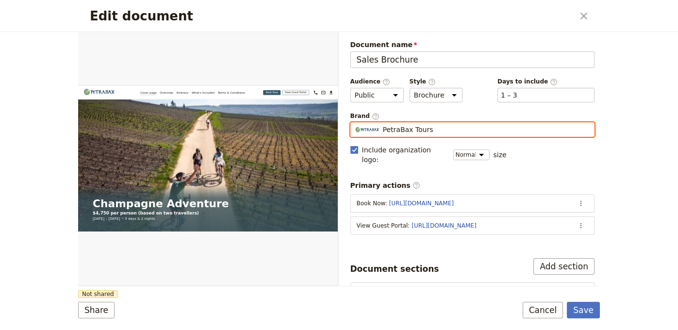
click at [355, 123] on input "PetraBax Tours" at bounding box center [354, 122] width 0 height 0
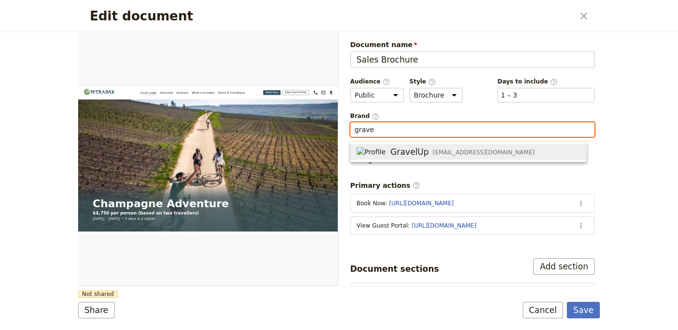
click at [433, 152] on span "hello@gravelup.earth" at bounding box center [484, 152] width 102 height 8
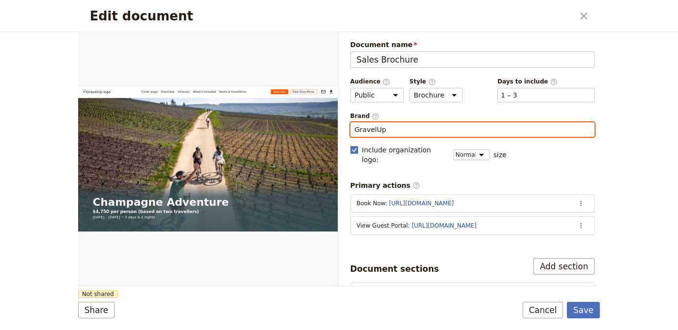
type input "GravelUp"
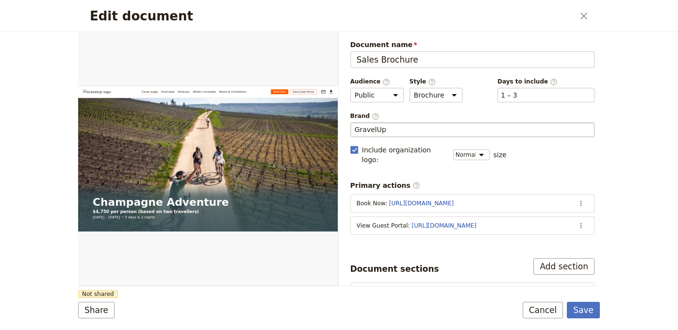
click at [374, 247] on div "Document name Sales Brochure Preview Audience ​ Public Passenger Guide Style ​ …" at bounding box center [472, 245] width 245 height 411
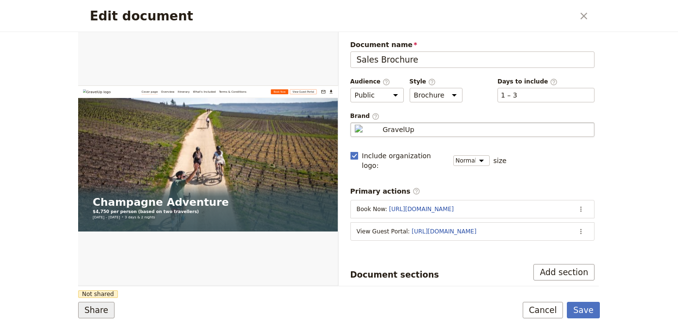
click at [106, 310] on button "Share" at bounding box center [96, 310] width 36 height 16
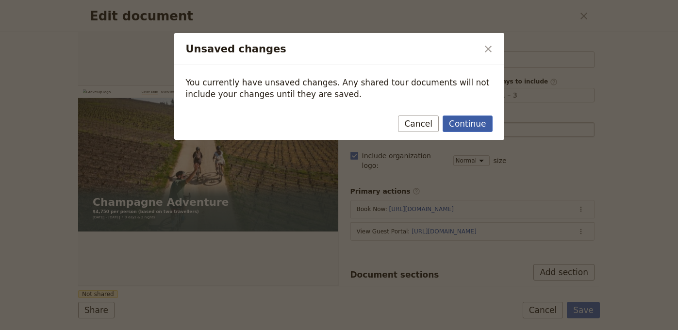
click at [471, 131] on button "Continue" at bounding box center [467, 123] width 49 height 16
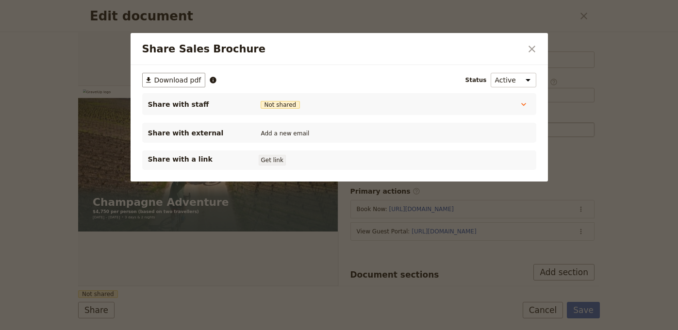
click at [280, 162] on button "Get link" at bounding box center [272, 160] width 27 height 11
click at [530, 49] on icon "Close dialog" at bounding box center [532, 49] width 12 height 12
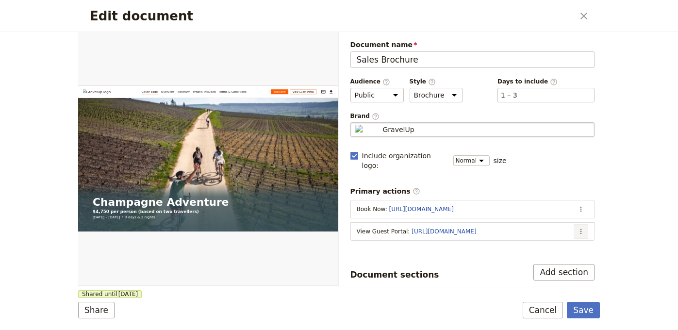
click at [580, 224] on button "​" at bounding box center [581, 231] width 15 height 15
click at [562, 235] on span "Edit action" at bounding box center [535, 237] width 79 height 10
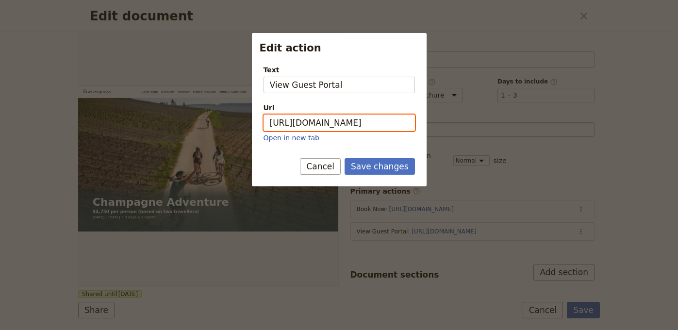
click at [345, 124] on input "https://trips.fieldbook.com/d/AS_WIzKP_W6qgUCmkBo2-" at bounding box center [338, 123] width 151 height 16
paste input "l0DRZufeccjhqG80SgVtC"
type input "https://trips.fieldbook.com/d/l0DRZufeccjhqG80SgVtC"
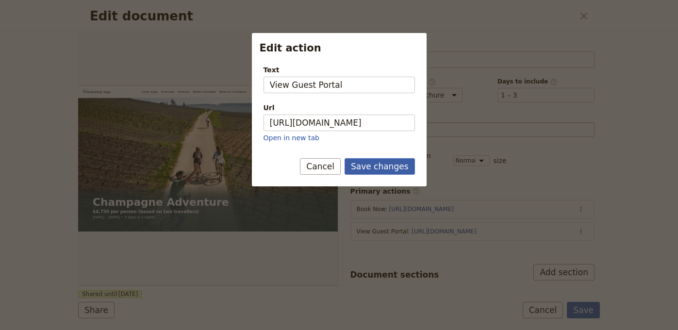
click at [376, 158] on button "Save changes" at bounding box center [379, 166] width 70 height 16
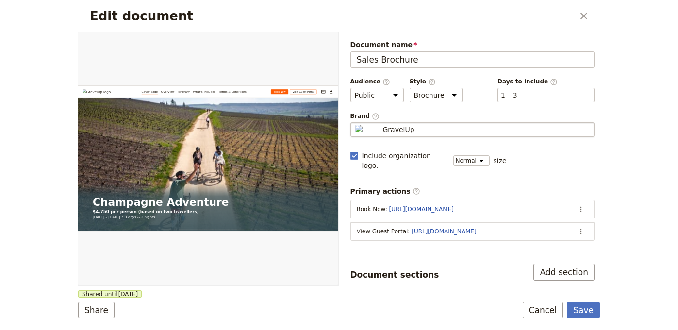
click at [461, 228] on link "https://trips.fieldbook.com/d/l0DRZufeccjhqG80SgVtC" at bounding box center [443, 231] width 65 height 7
click at [584, 313] on button "Save" at bounding box center [583, 310] width 33 height 16
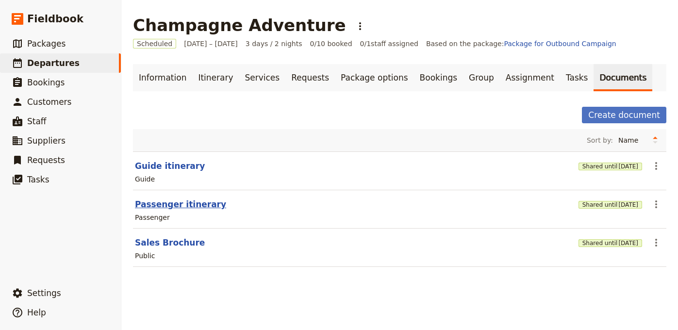
click at [180, 203] on button "Passenger itinerary" at bounding box center [180, 204] width 91 height 12
select select "PASSENGER"
select select "RUN_SHEET"
select select "LARGE"
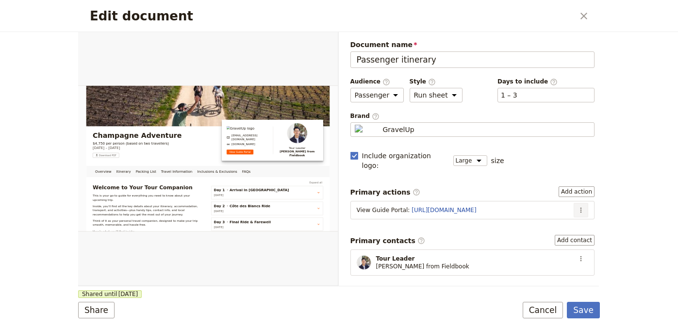
click at [580, 208] on icon "Actions" at bounding box center [580, 210] width 1 height 5
click at [544, 210] on button "Edit action" at bounding box center [549, 216] width 62 height 14
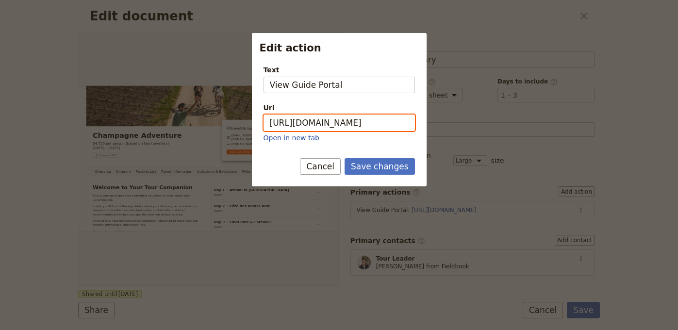
click at [403, 119] on input "https://trips.fieldbook.com/d/T-hXqfMBgZIALQCWYWOh6" at bounding box center [338, 123] width 151 height 16
paste input "DrJu_wX4WclL4P2YaiRzF"
type input "https://trips.fieldbook.com/d/DrJu_wX4WclL4P2YaiRzF"
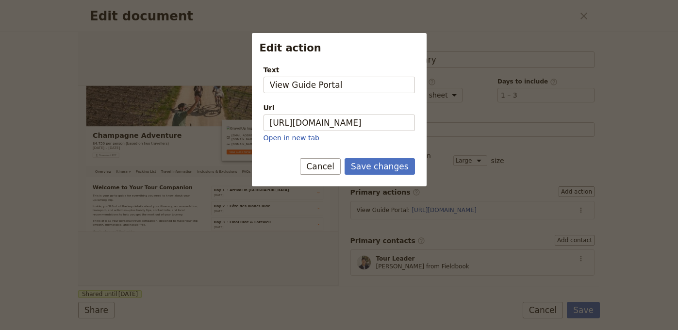
click at [404, 155] on form "Text View Guide Portal Url https://trips.fieldbook.com/d/DrJu_wX4WclL4P2YaiRzF …" at bounding box center [339, 121] width 175 height 129
click at [404, 167] on button "Save changes" at bounding box center [379, 166] width 70 height 16
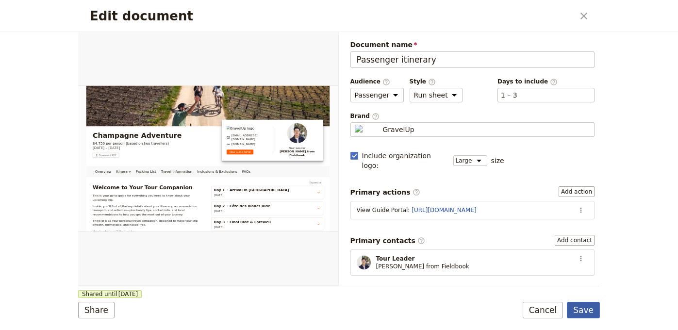
click at [586, 308] on button "Save" at bounding box center [583, 310] width 33 height 16
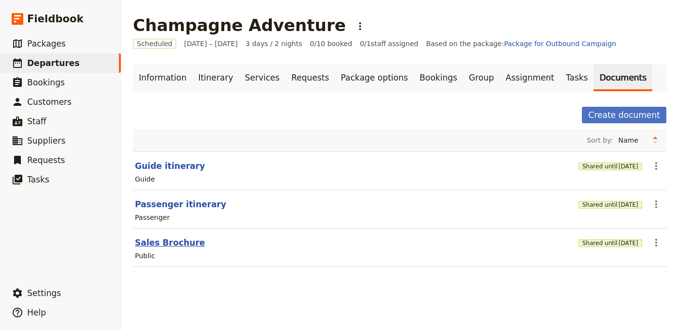
click at [175, 245] on button "Sales Brochure" at bounding box center [170, 243] width 70 height 12
select select "DEFAULT"
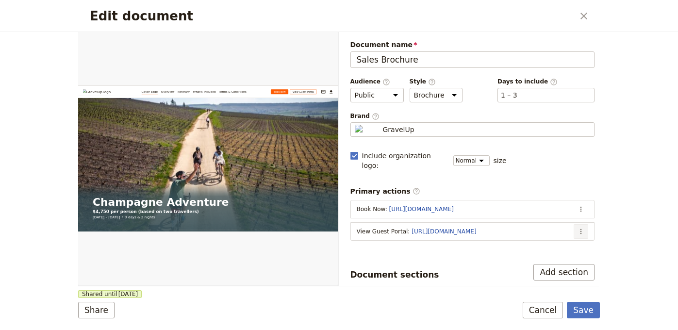
click at [578, 224] on button "​" at bounding box center [581, 231] width 15 height 15
click at [556, 238] on span "Edit action" at bounding box center [535, 237] width 79 height 10
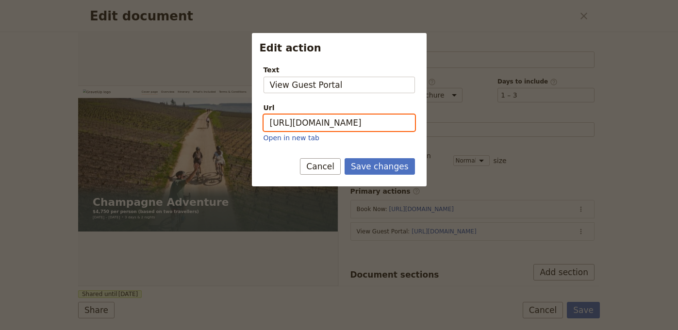
click at [338, 120] on input "https://trips.fieldbook.com/d/l0DRZufeccjhqG80SgVtC" at bounding box center [338, 123] width 151 height 16
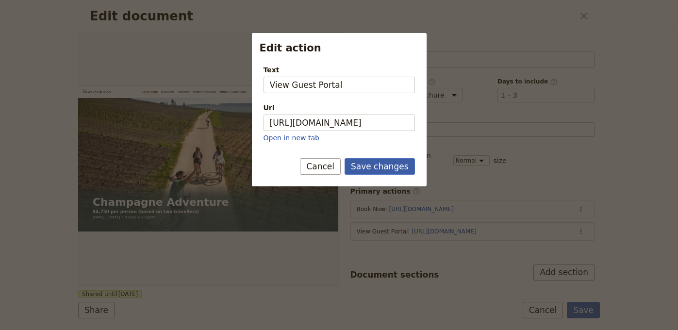
click at [390, 169] on button "Save changes" at bounding box center [379, 166] width 70 height 16
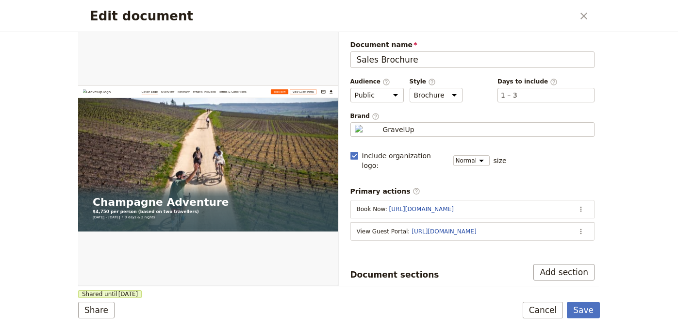
click at [604, 197] on div "Edit document ​ Web PDF ​ Document name Sales Brochure Preview Audience ​ Publi…" at bounding box center [339, 165] width 678 height 330
click at [589, 306] on button "Save" at bounding box center [583, 310] width 33 height 16
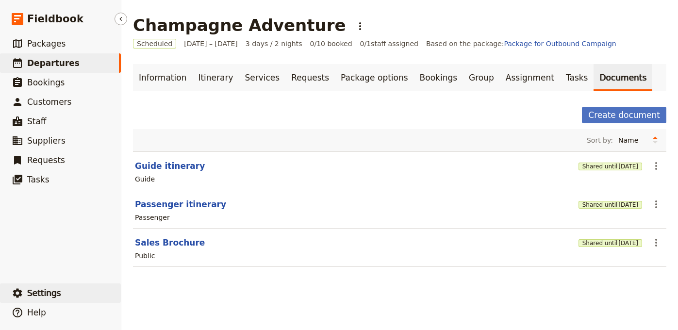
click at [40, 297] on span "Settings" at bounding box center [44, 293] width 34 height 10
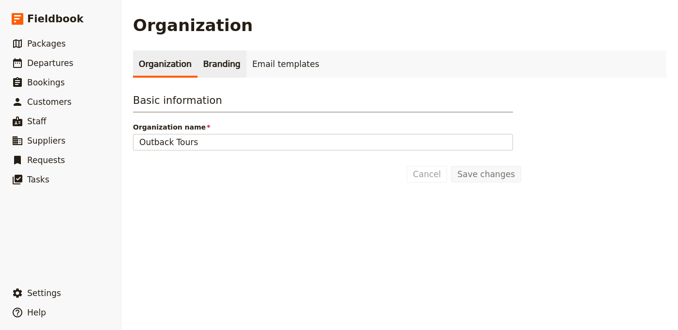
click at [217, 73] on link "Branding" at bounding box center [221, 63] width 49 height 27
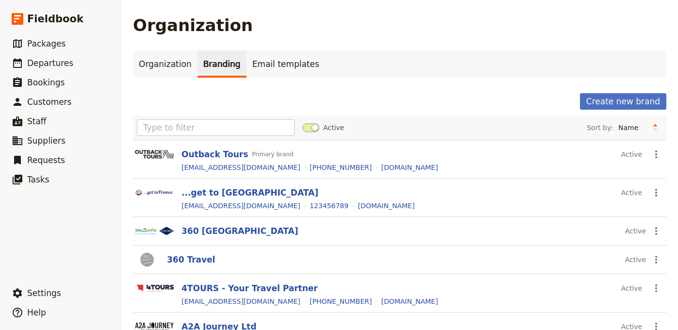
click at [576, 106] on div "Create new brand" at bounding box center [399, 101] width 533 height 16
click at [588, 103] on button "Create new brand" at bounding box center [623, 101] width 86 height 16
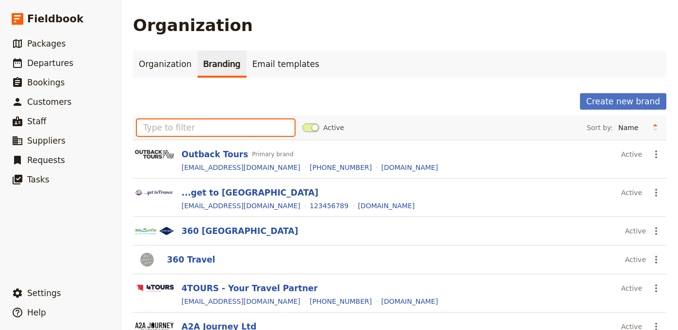
click at [284, 128] on input "text" at bounding box center [216, 127] width 158 height 16
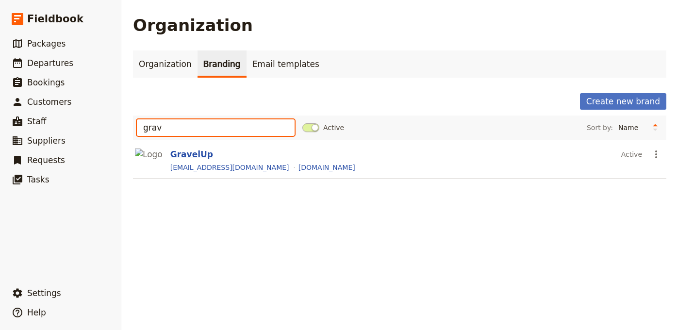
type input "grav"
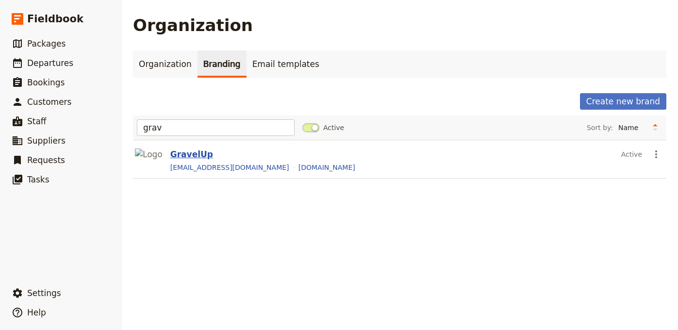
click at [190, 153] on button "GravelUp" at bounding box center [191, 154] width 43 height 12
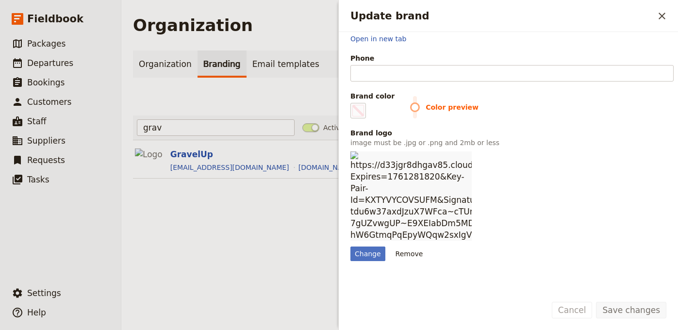
scroll to position [210, 0]
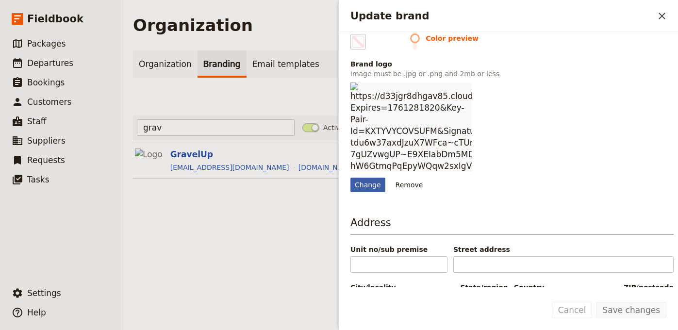
click at [372, 178] on div "Change" at bounding box center [367, 185] width 35 height 15
click at [350, 177] on input "Change" at bounding box center [350, 177] width 0 height 0
type input "C:\fakepath\274694169_361986539075317_722075203853488822_n.jpg"
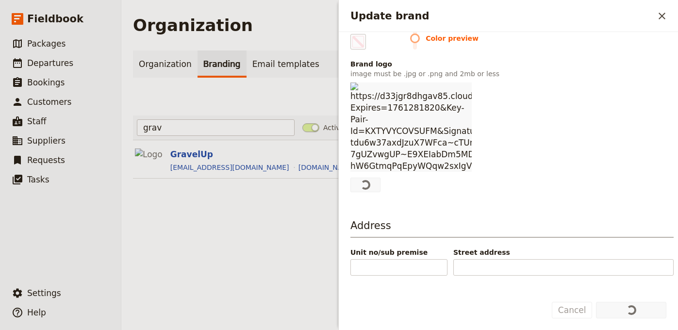
scroll to position [0, 0]
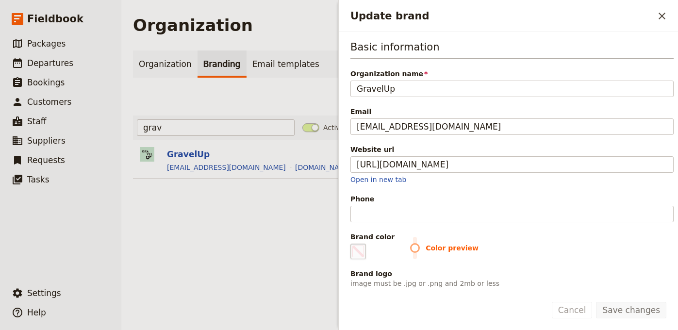
click at [363, 250] on span "Update brand" at bounding box center [358, 252] width 12 height 12
click at [353, 244] on input "#000000" at bounding box center [352, 243] width 0 height 0
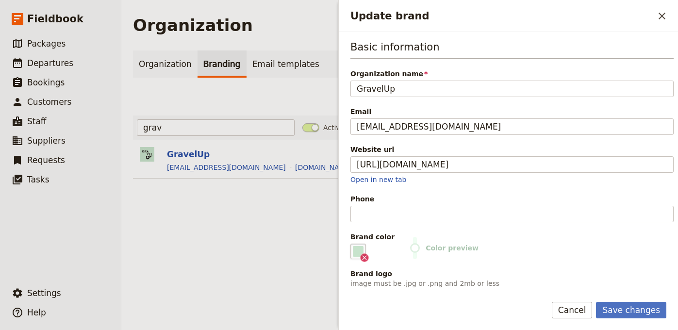
type input "#c7e3cc"
click at [576, 262] on div "Basic information Organization name GravelUp Email hello@gravelup.earth Website…" at bounding box center [511, 238] width 323 height 397
click at [634, 308] on button "Save changes" at bounding box center [631, 310] width 70 height 16
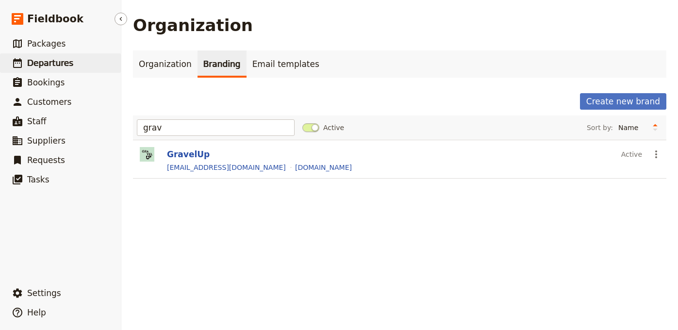
click at [48, 61] on span "Departures" at bounding box center [50, 63] width 46 height 10
select select "UPDATED_AT"
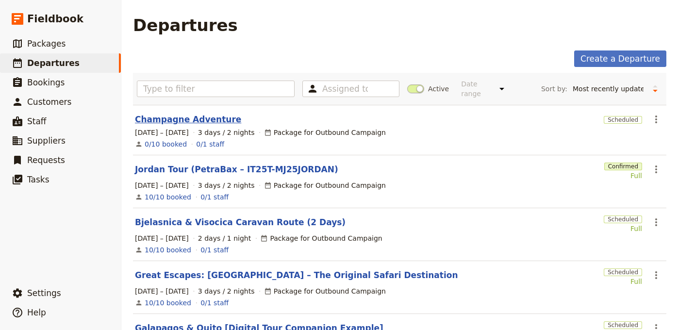
click at [192, 114] on link "Champagne Adventure" at bounding box center [188, 120] width 106 height 12
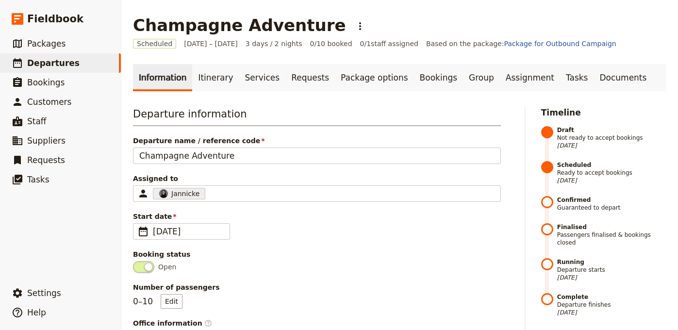
drag, startPoint x: 446, startPoint y: 91, endPoint x: 436, endPoint y: 91, distance: 10.7
click at [463, 90] on link "Group" at bounding box center [481, 77] width 37 height 27
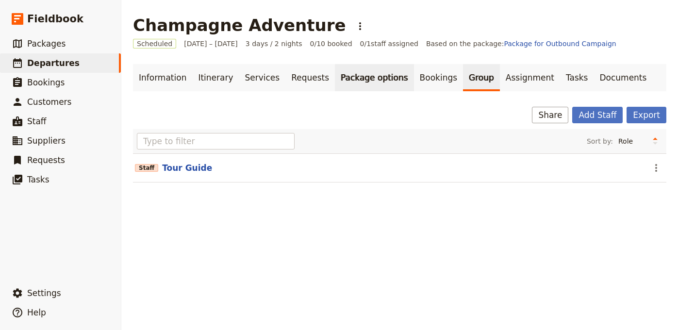
click at [373, 83] on link "Package options" at bounding box center [374, 77] width 79 height 27
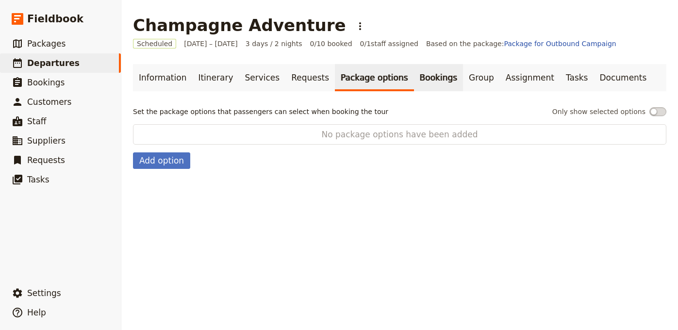
click at [414, 84] on link "Bookings" at bounding box center [438, 77] width 49 height 27
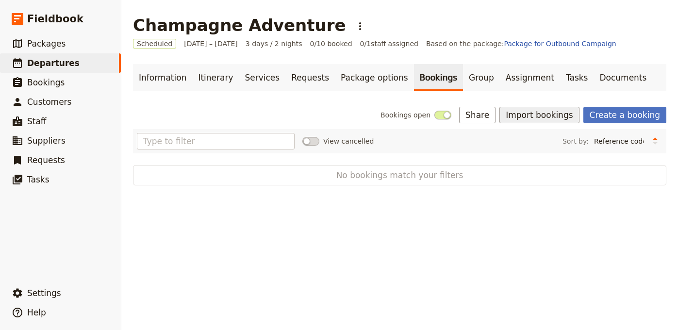
click at [559, 118] on button "Import bookings" at bounding box center [539, 115] width 80 height 16
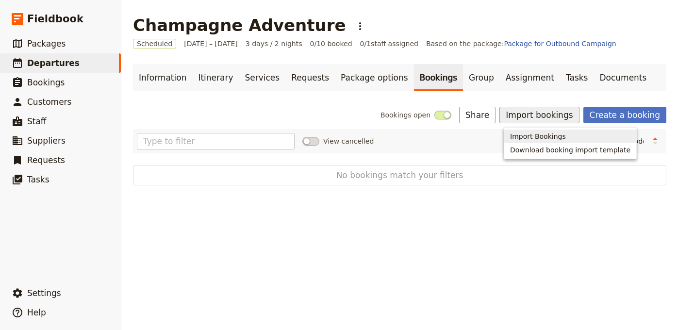
click at [522, 133] on span "Import Bookings" at bounding box center [538, 136] width 56 height 10
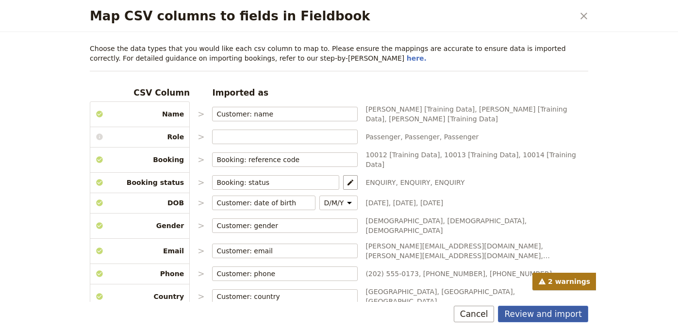
click at [560, 318] on button "Review and import" at bounding box center [543, 314] width 90 height 16
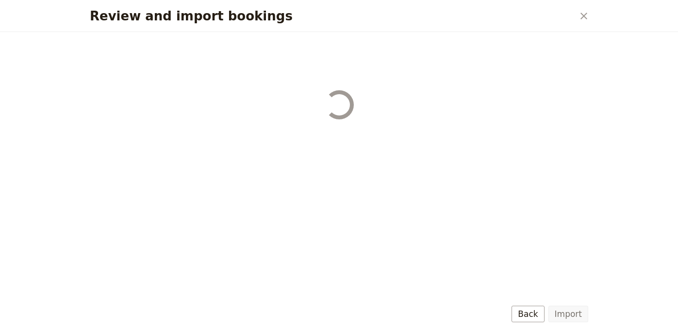
select select "68b002b7cac3c784cf00db27"
select select "68b002b7cac3c784cf00db28"
select select "68b002b7cac3c784cf00db29"
select select "68b002b7cac3c784cf00db2a"
select select "650e1b8d408bbede5b0c6045"
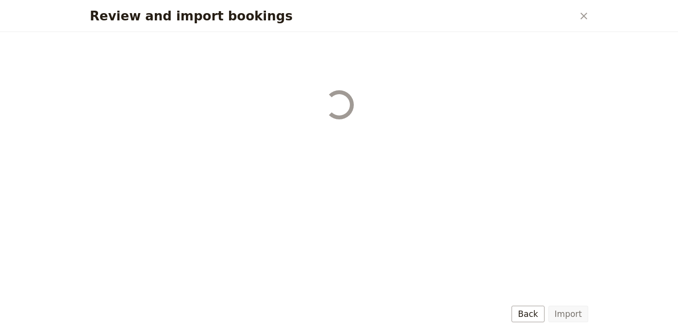
select select "68b002b7cac3c784cf00db2c"
select select "68b002b7cac3c784cf00db2d"
select select "68b002b7cac3c784cf00db2e"
select select "68b002b7cac3c784cf00db2f"
select select "68b002b7cac3c784cf00db30"
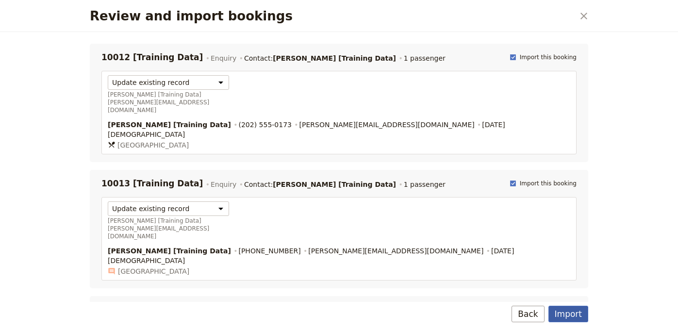
click at [566, 313] on button "Import" at bounding box center [568, 314] width 40 height 16
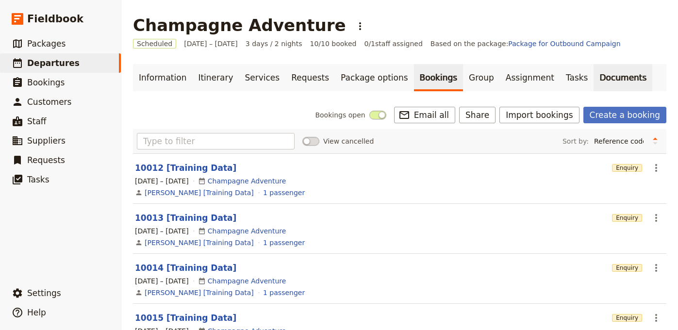
click at [593, 82] on link "Documents" at bounding box center [622, 77] width 59 height 27
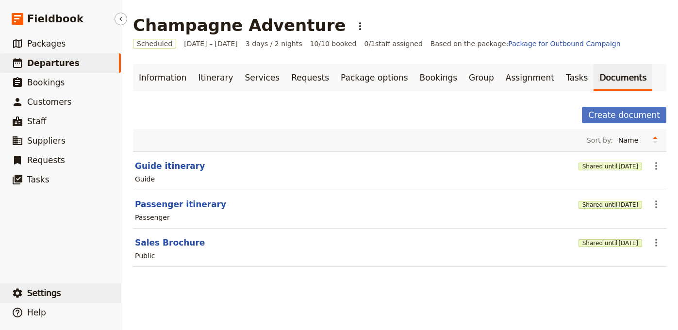
click at [54, 292] on span "Settings" at bounding box center [44, 293] width 34 height 10
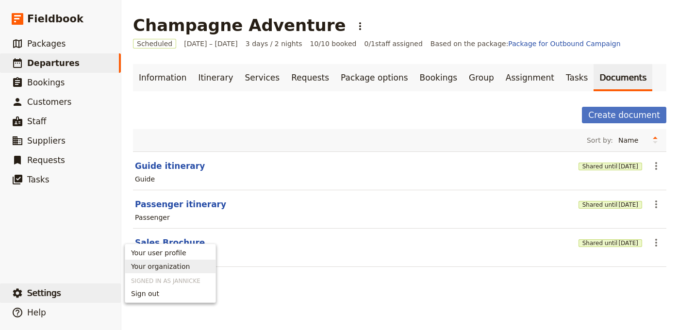
click at [169, 268] on span "Your organization" at bounding box center [160, 267] width 59 height 10
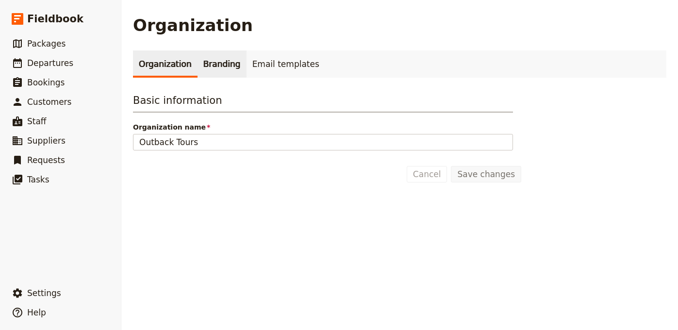
click at [230, 70] on link "Branding" at bounding box center [221, 63] width 49 height 27
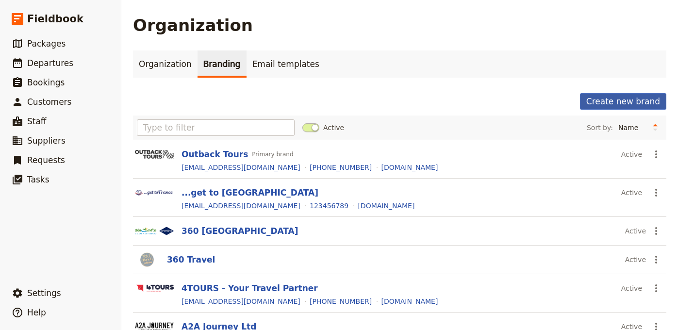
click at [590, 104] on button "Create new brand" at bounding box center [623, 101] width 86 height 16
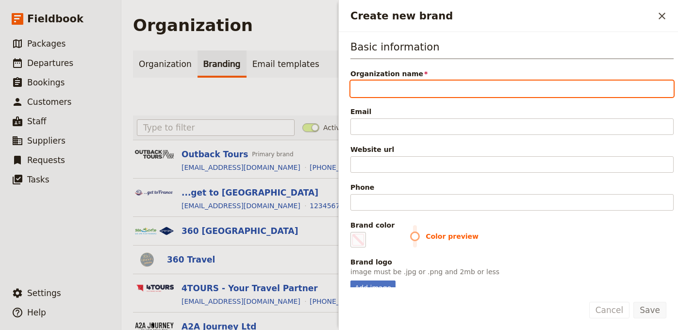
paste input "A Closer Look Tours"
type input "A Closer Look Tours"
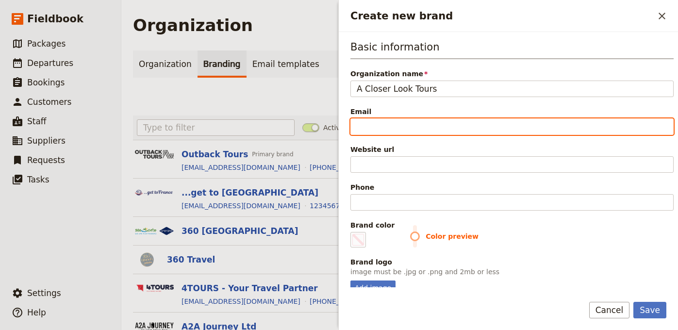
click at [503, 122] on input "Email" at bounding box center [511, 126] width 323 height 16
click at [504, 122] on input "Email" at bounding box center [511, 126] width 323 height 16
paste input "info@acloserlooktours.com"
type input "info@acloserlooktours.com"
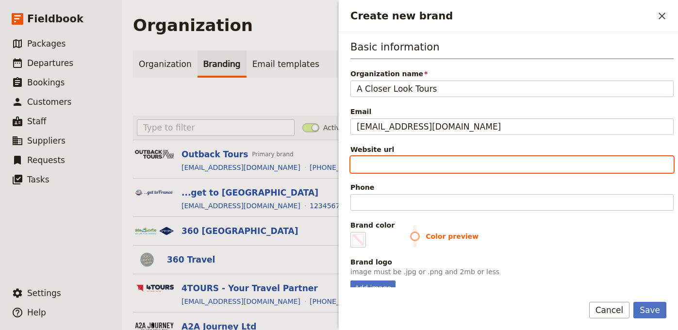
click at [473, 162] on input "Website url" at bounding box center [511, 164] width 323 height 16
paste input "https://acloserlooktours.com"
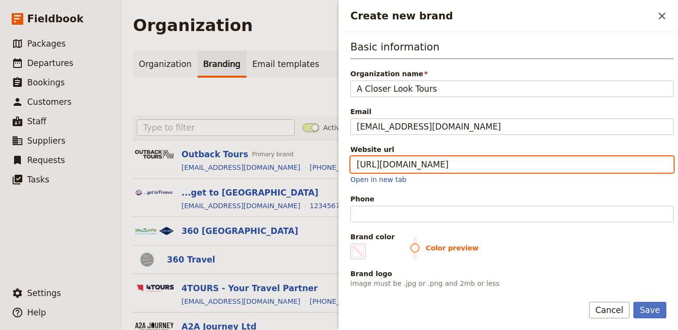
type input "https://acloserlooktours.com"
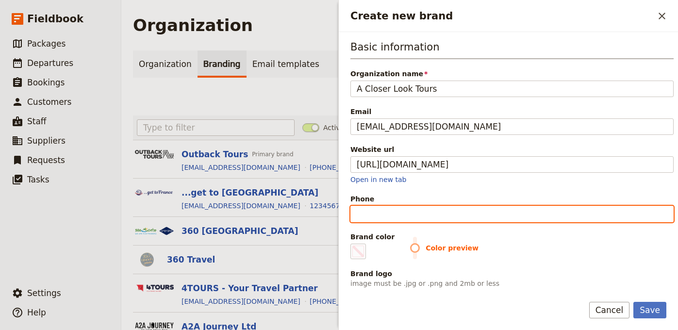
click at [493, 212] on input "Phone" at bounding box center [511, 214] width 323 height 16
paste input "+1 623-680-0853"
type input "+1 623-680-0853"
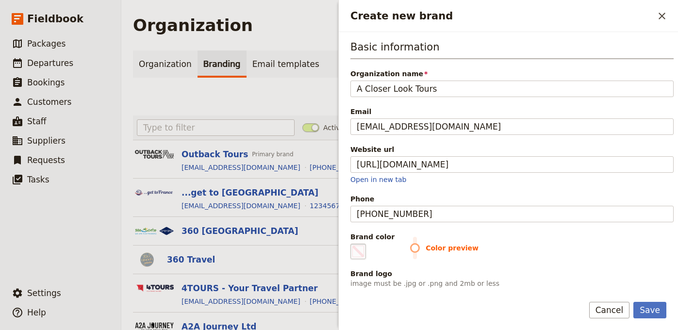
click at [365, 252] on fieldset "#000000" at bounding box center [358, 252] width 16 height 16
click at [353, 244] on input "#000000" at bounding box center [352, 243] width 0 height 0
type input "#5c1715"
click at [639, 261] on div "Basic information Organization name A Closer Look Tours Email info@acloserlookt…" at bounding box center [511, 173] width 323 height 267
click at [653, 311] on button "Save" at bounding box center [649, 310] width 33 height 16
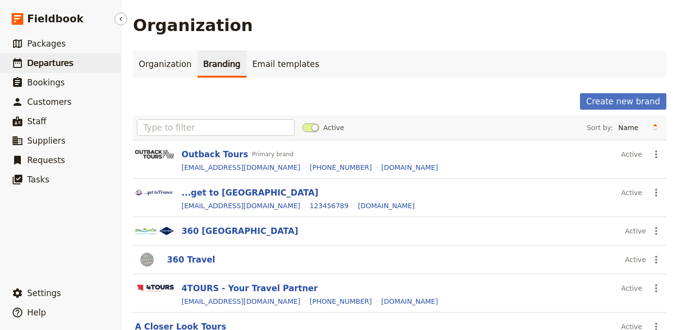
click at [63, 55] on link "​ Departures" at bounding box center [60, 62] width 121 height 19
select select "UPDATED_AT"
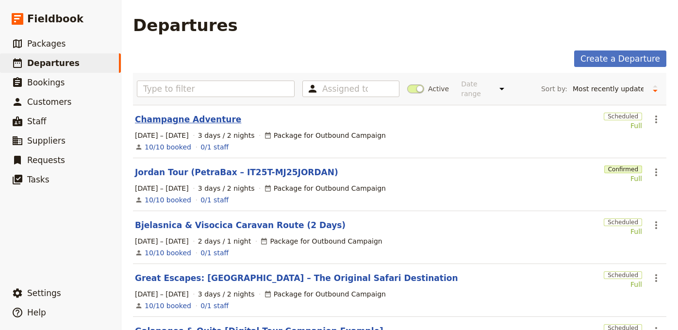
click at [195, 114] on link "Champagne Adventure" at bounding box center [188, 120] width 106 height 12
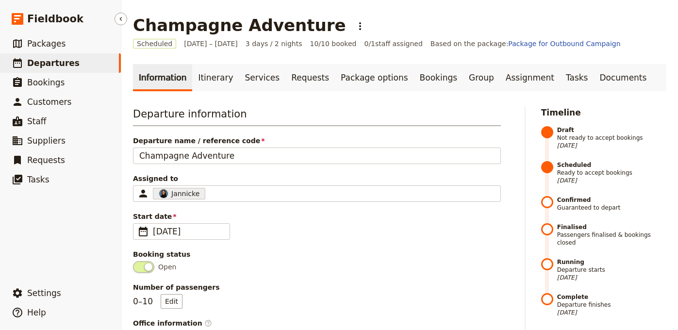
click at [75, 64] on link "​ Departures" at bounding box center [60, 62] width 121 height 19
select select "UPDATED_AT"
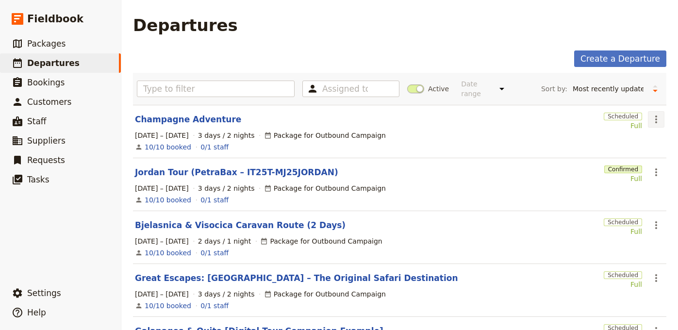
click at [650, 114] on icon "Actions" at bounding box center [656, 120] width 12 height 12
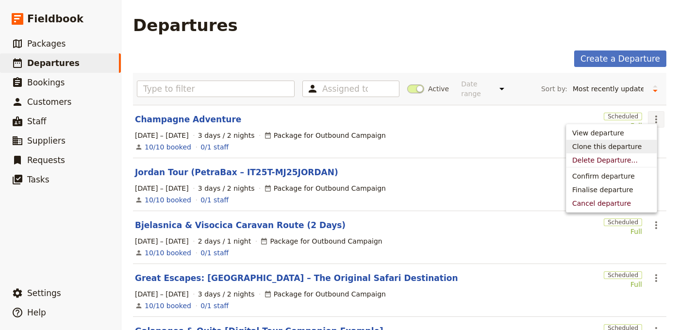
click at [632, 145] on span "Clone this departure" at bounding box center [606, 147] width 69 height 10
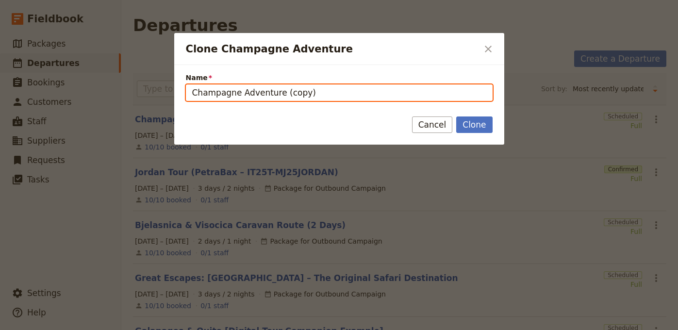
click at [254, 94] on input "Champagne Adventure (copy)" at bounding box center [339, 92] width 307 height 16
paste input "opper Canyon"
type input "[GEOGRAPHIC_DATA]"
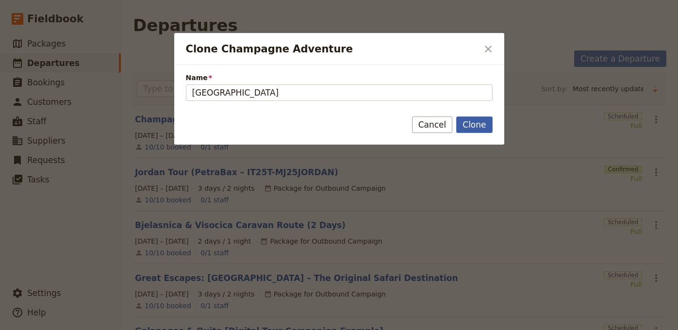
click at [475, 124] on button "Clone" at bounding box center [474, 124] width 36 height 16
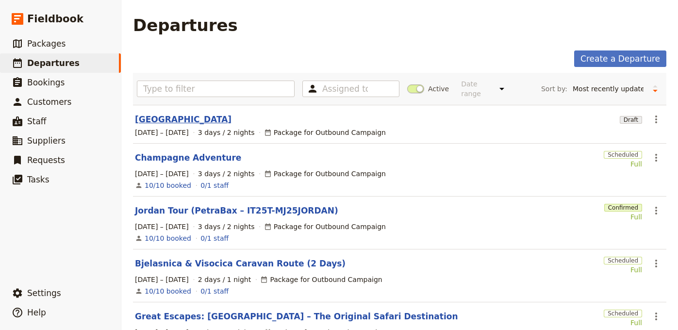
click at [172, 115] on link "[GEOGRAPHIC_DATA]" at bounding box center [183, 120] width 97 height 12
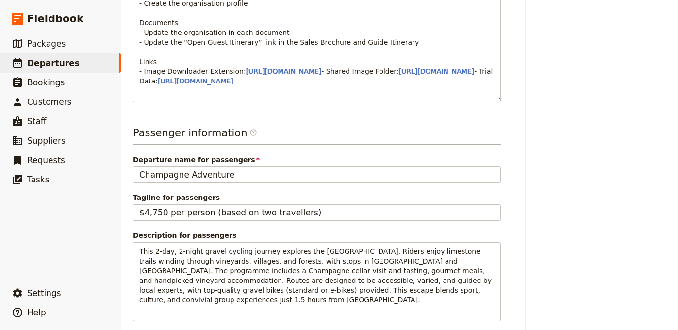
scroll to position [567, 0]
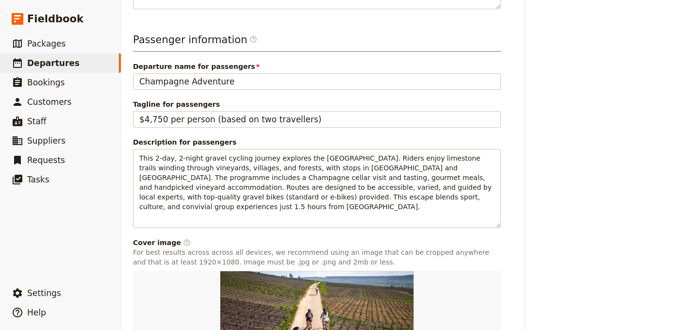
click at [251, 119] on div "Passenger information ​ Departure name for passengers Champagne Adventure Tagli…" at bounding box center [317, 220] width 368 height 375
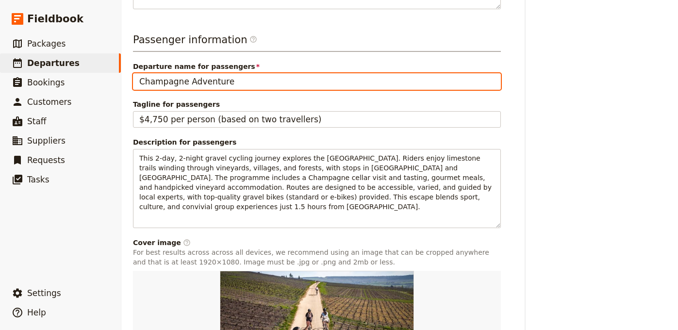
click at [254, 90] on input "Champagne Adventure" at bounding box center [317, 81] width 368 height 16
paste input "opper Canyon"
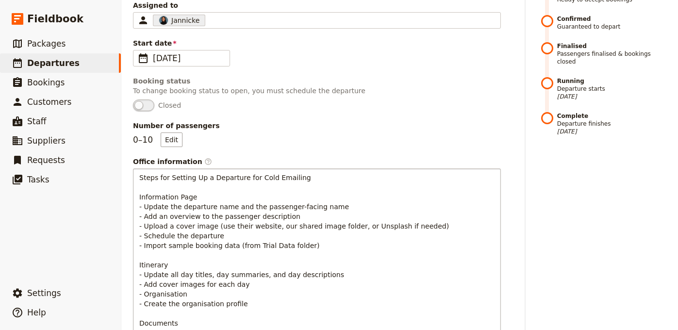
scroll to position [78, 0]
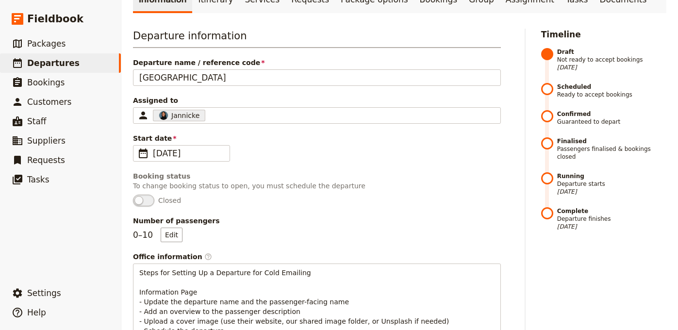
type input "[GEOGRAPHIC_DATA]"
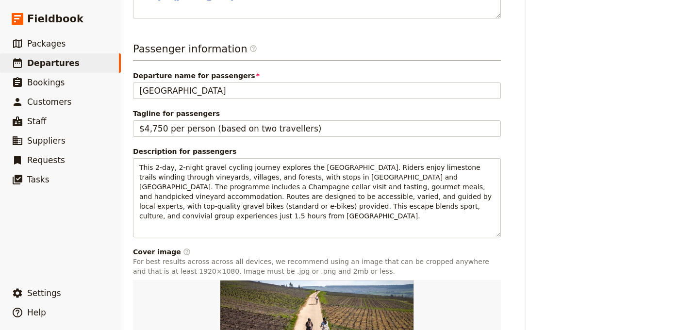
scroll to position [583, 0]
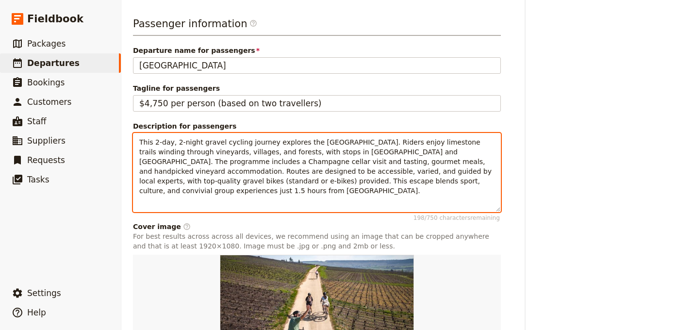
click at [307, 195] on p "This 2-day, 2-night gravel cycling journey explores the Montagne de Reims Natur…" at bounding box center [316, 166] width 355 height 58
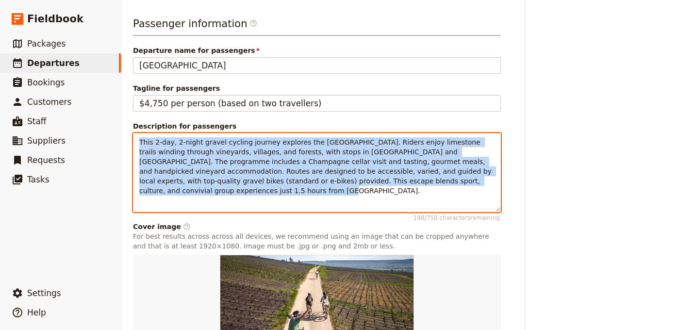
click at [307, 195] on p "This 2-day, 2-night gravel cycling journey explores the Montagne de Reims Natur…" at bounding box center [316, 166] width 355 height 58
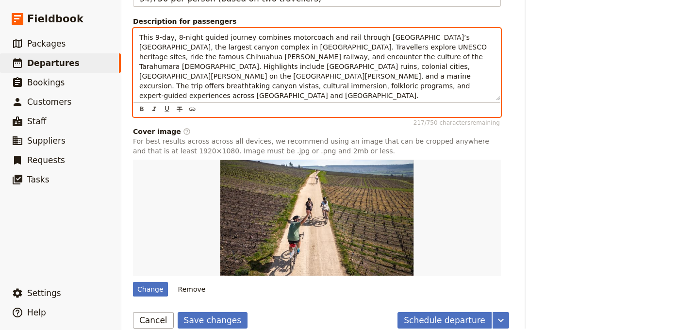
scroll to position [715, 0]
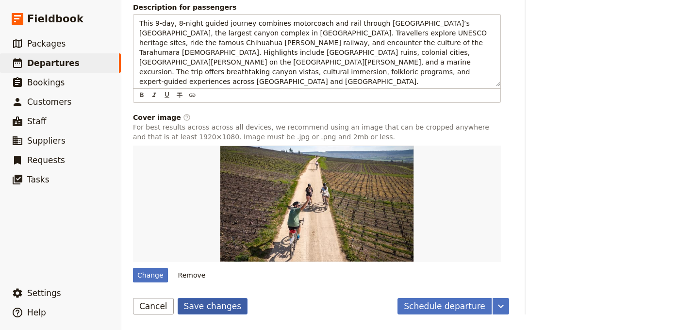
click at [210, 308] on button "Save changes" at bounding box center [213, 306] width 70 height 16
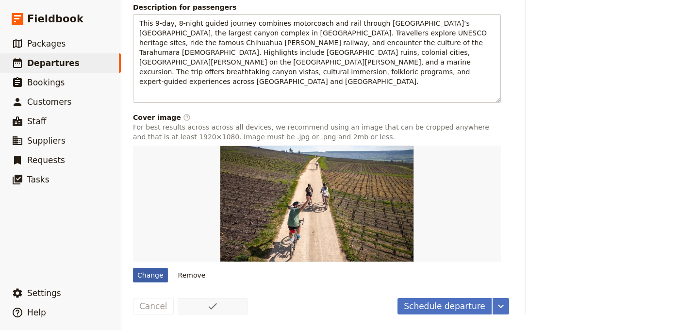
click at [162, 276] on div "Change" at bounding box center [150, 275] width 35 height 15
click at [133, 268] on input "Change" at bounding box center [132, 267] width 0 height 0
type input "C:\fakepath\jeffrey-eisen-SD5YjQFoY4I-unsplash (1).jpg"
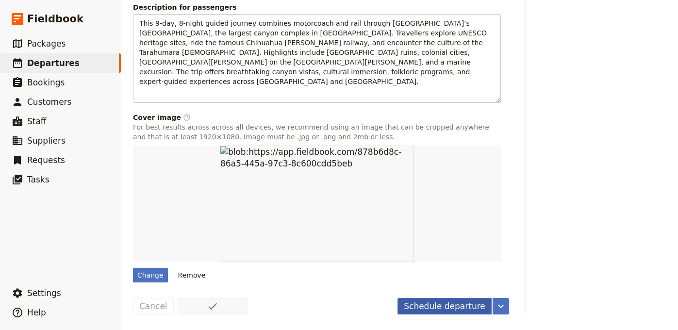
click at [453, 303] on button "Schedule departure" at bounding box center [444, 306] width 94 height 16
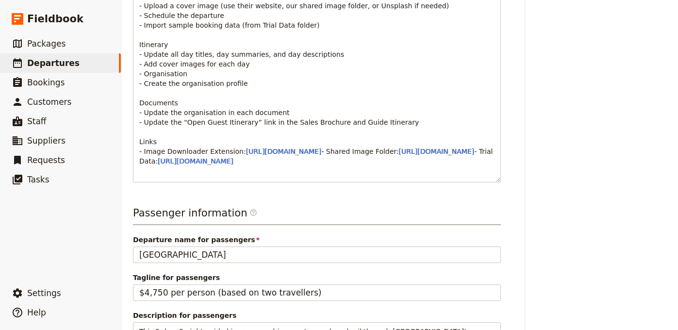
scroll to position [0, 0]
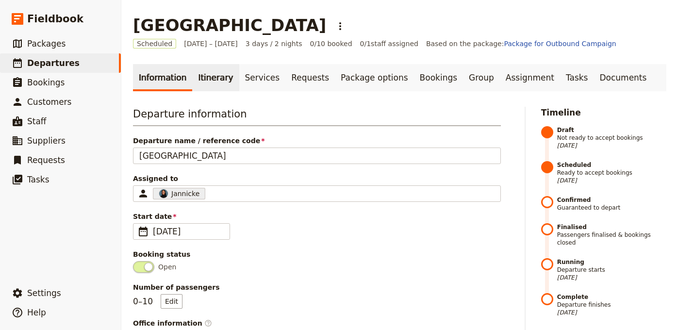
click at [206, 77] on link "Itinerary" at bounding box center [215, 77] width 47 height 27
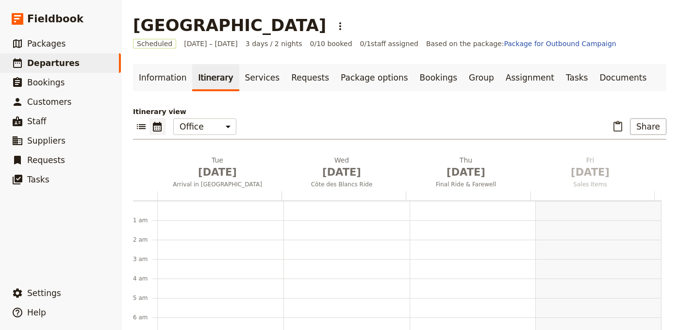
scroll to position [126, 0]
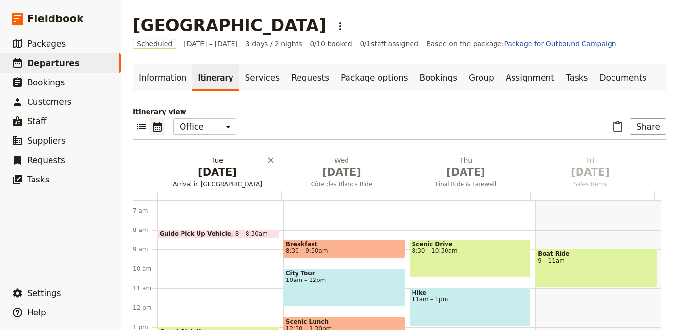
click at [211, 172] on span "Sep 1" at bounding box center [217, 172] width 113 height 15
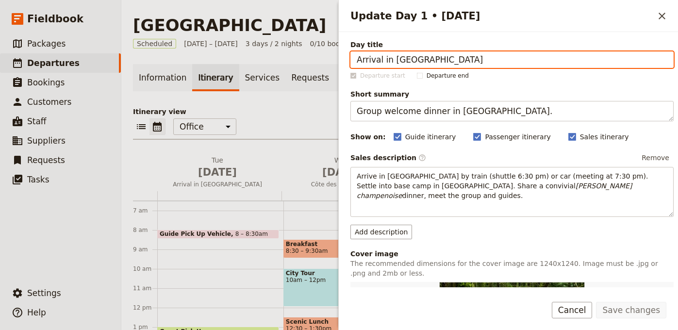
click at [584, 60] on input "Arrival in Champagne" at bounding box center [511, 59] width 323 height 16
paste input "Phoenix/Tucson to Nuevo Casas Grandes"
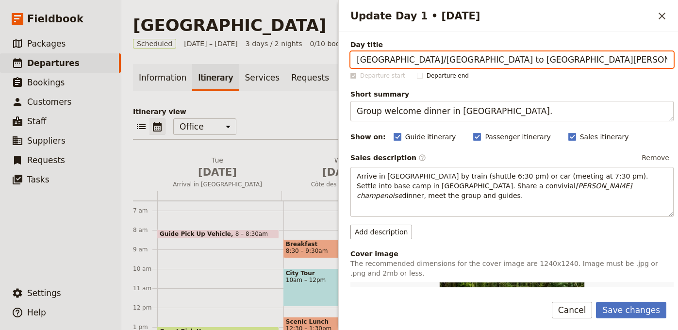
type input "Phoenix/Tucson to Nuevo Casas Grandes"
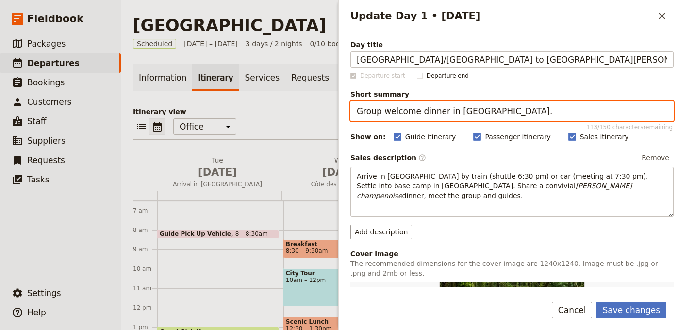
click at [510, 116] on textarea "Group welcome dinner in Val de Livre." at bounding box center [511, 111] width 323 height 20
paste textarea "Cross border, visit Paquimé ruins & Mata Ortiz pottery"
type textarea "Cross border, visit Paquimé ruins & Mata Ortiz pottery."
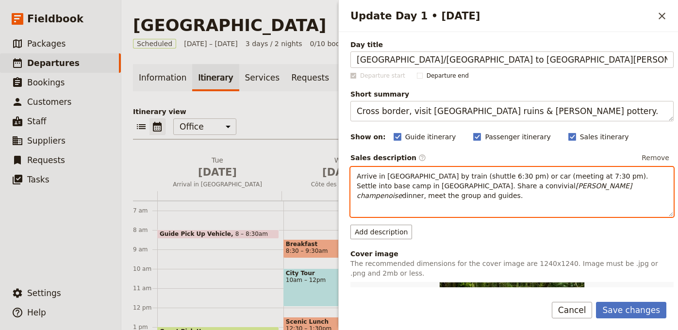
click at [476, 196] on div "Arrive in Épernay by train (shuttle 6:30 pm) or car (meeting at 7:30 pm). Settl…" at bounding box center [512, 191] width 322 height 49
click at [476, 196] on div "Arrive in Épernay by train (shuttle 6:30 pm) or car (meeting at 7:30 pm). Settl…" at bounding box center [512, 183] width 322 height 33
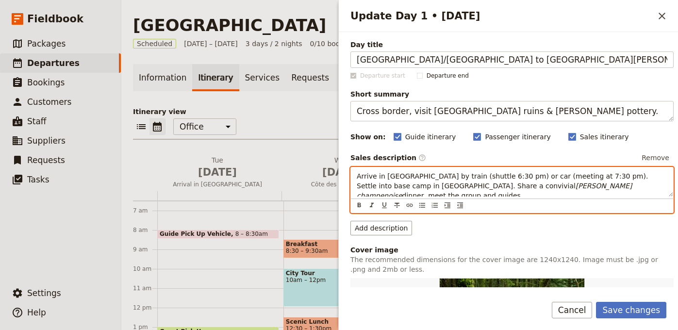
click at [476, 196] on div "Arrive in Épernay by train (shuttle 6:30 pm) or car (meeting at 7:30 pm). Settl…" at bounding box center [512, 181] width 322 height 29
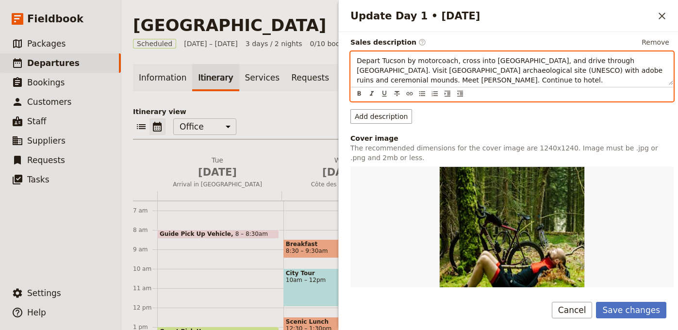
scroll to position [191, 0]
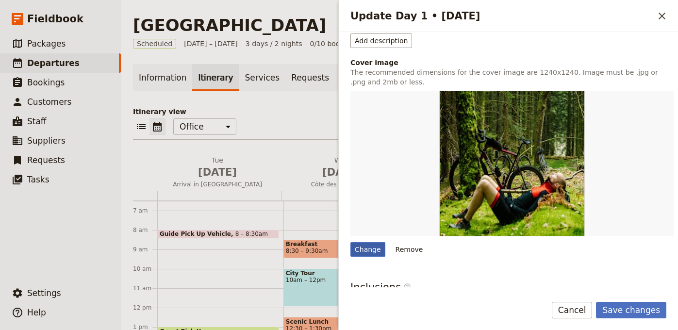
click at [368, 254] on div "Change" at bounding box center [367, 249] width 35 height 15
click at [350, 242] on input "Change" at bounding box center [350, 242] width 0 height 0
click at [366, 245] on div "Change" at bounding box center [367, 249] width 35 height 15
click at [367, 246] on div "Change" at bounding box center [367, 249] width 35 height 15
click at [350, 242] on input "Change" at bounding box center [350, 242] width 0 height 0
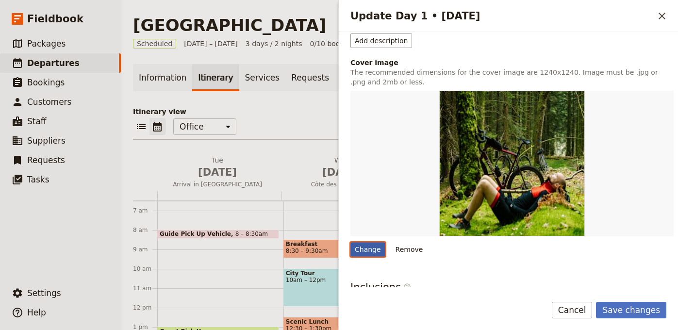
type input "C:\fakepath\marek-okon-ANlFmnSEk4U-unsplash (1).jpg"
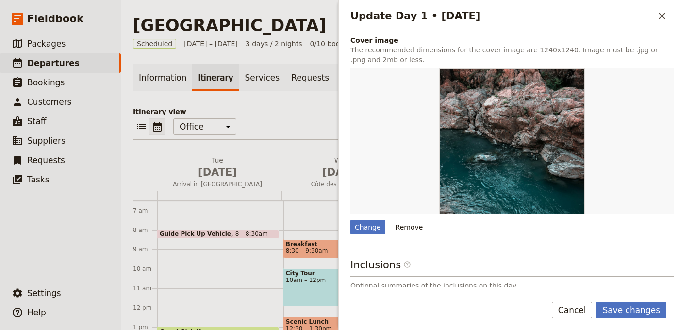
scroll to position [219, 0]
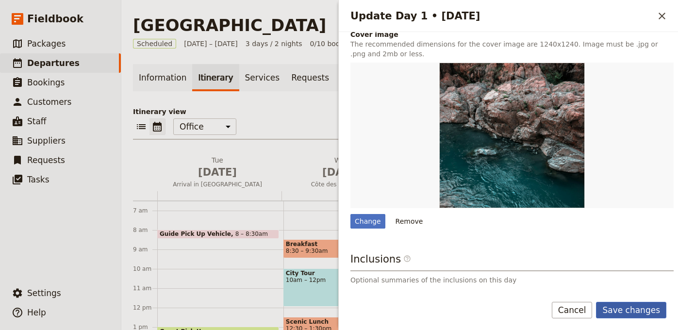
click at [632, 308] on button "Save changes" at bounding box center [631, 310] width 70 height 16
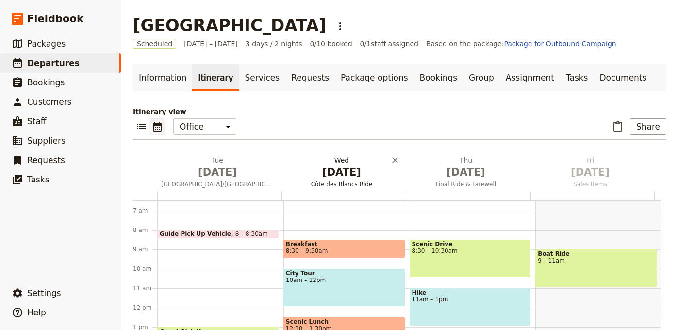
click at [372, 182] on span "Côte des Blancs Ride" at bounding box center [341, 184] width 120 height 8
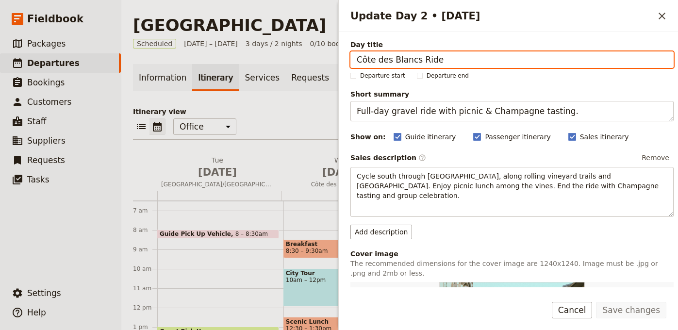
click at [555, 62] on input "Côte des Blancs Ride" at bounding box center [511, 59] width 323 height 16
paste input "hihuahua City"
type input "Chihuahua City"
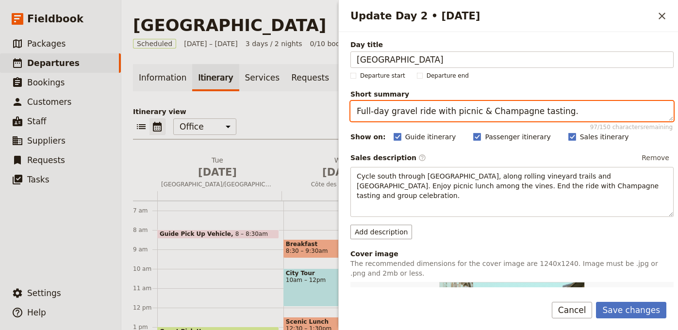
click at [573, 111] on textarea "Full-day gravel ride with picnic & Champagne tasting." at bounding box center [511, 111] width 323 height 20
paste textarea "Tour historic Chihuahua city centre"
type textarea "Tour historic Chihuahua city centre."
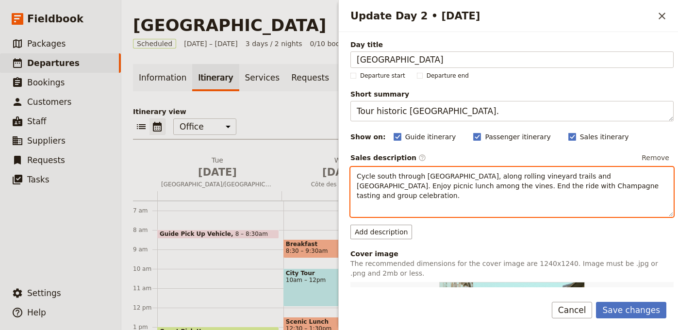
click at [585, 192] on div "Cycle south through Côte des Blancs, along rolling vineyard trails and Grand Cr…" at bounding box center [512, 191] width 322 height 49
click at [585, 192] on div "Cycle south through Côte des Blancs, along rolling vineyard trails and Grand Cr…" at bounding box center [512, 183] width 322 height 33
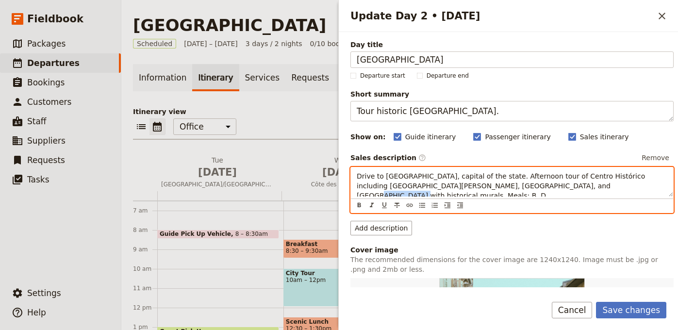
drag, startPoint x: 598, startPoint y: 189, endPoint x: 543, endPoint y: 187, distance: 55.3
click at [543, 187] on div "Drive to Chihuahua, capital of the state. Afternoon tour of Centro Histórico in…" at bounding box center [512, 181] width 322 height 29
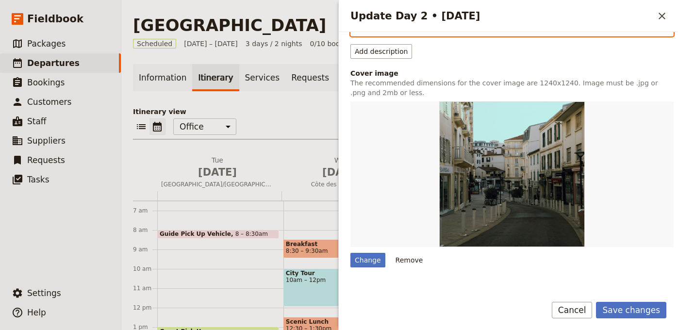
scroll to position [236, 0]
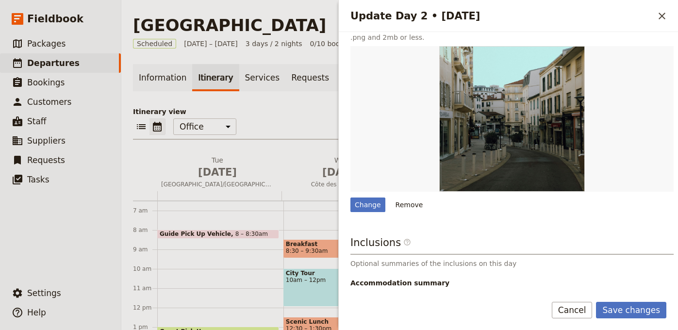
click at [367, 208] on div "Day title Chihuahua City Departure start Departure end Short summary Tour histo…" at bounding box center [511, 80] width 323 height 552
click at [373, 197] on div "Change" at bounding box center [367, 204] width 35 height 15
click at [350, 197] on input "Change" at bounding box center [350, 197] width 0 height 0
type input "C:\fakepath\marek-okon-ANlFmnSEk4U-unsplash (1).jpg"
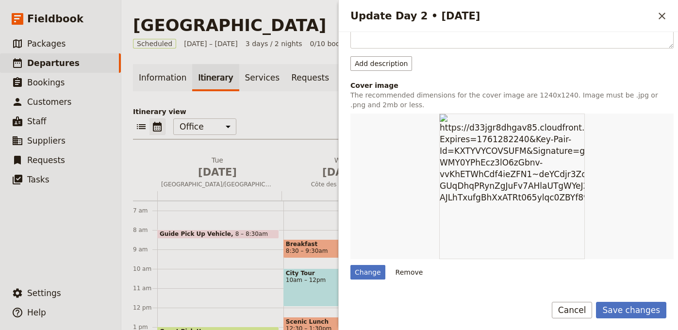
scroll to position [177, 0]
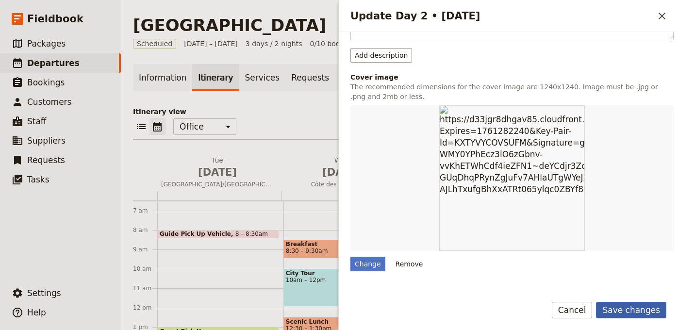
click at [625, 311] on button "Save changes" at bounding box center [631, 310] width 70 height 16
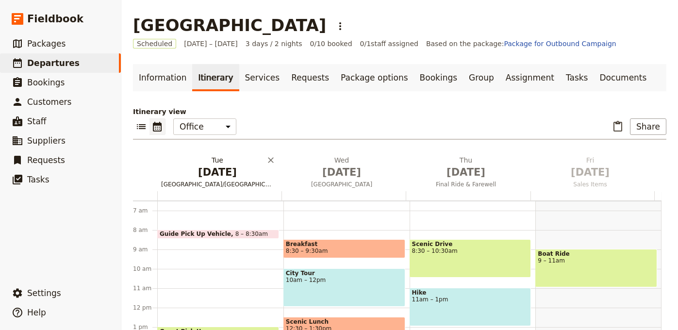
click at [255, 180] on span "Phoenix/Tucson to Nuevo Casas Grandes" at bounding box center [217, 184] width 120 height 8
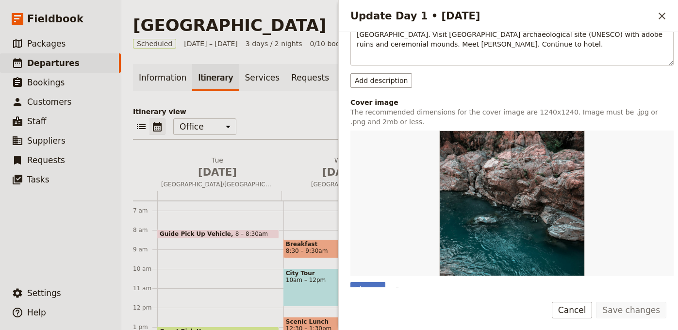
scroll to position [97, 0]
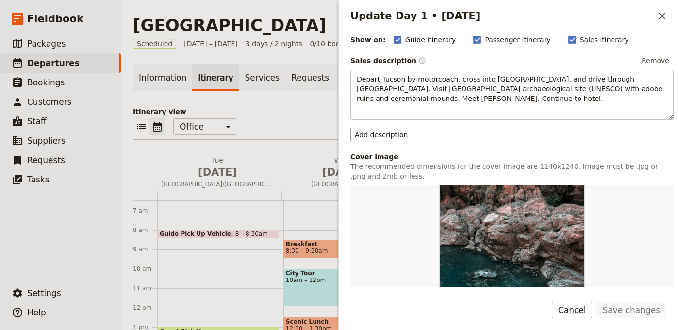
click at [672, 14] on div "Update Day 1 • 1 Sep ​" at bounding box center [508, 16] width 339 height 32
click at [665, 11] on icon "Close drawer" at bounding box center [662, 16] width 12 height 12
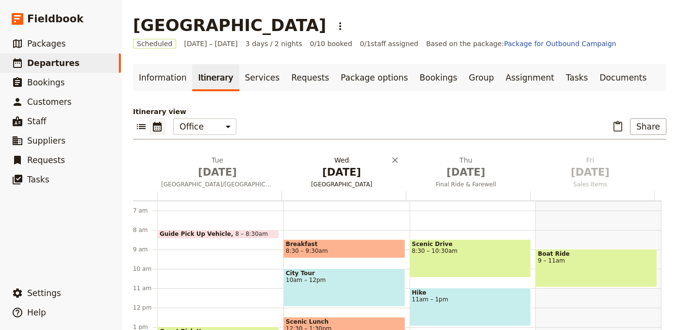
click at [346, 180] on button "Wed Sep 2 Chihuahua City" at bounding box center [343, 173] width 124 height 36
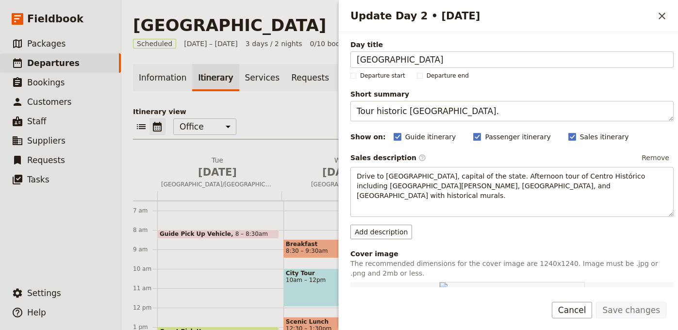
scroll to position [299, 0]
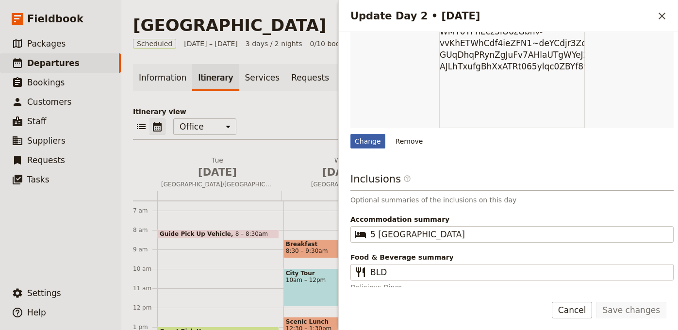
click at [369, 135] on div "Change" at bounding box center [367, 141] width 35 height 15
click at [350, 134] on input "Change" at bounding box center [350, 133] width 0 height 0
type input "C:\fakepath\alex-quezada-HOshfpG3-ww-unsplash (1).jpg"
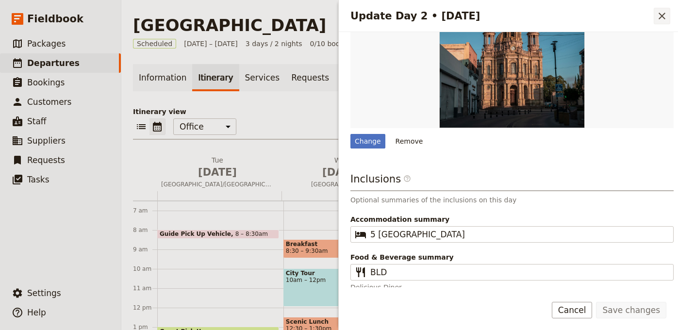
click at [656, 14] on icon "Close drawer" at bounding box center [662, 16] width 12 height 12
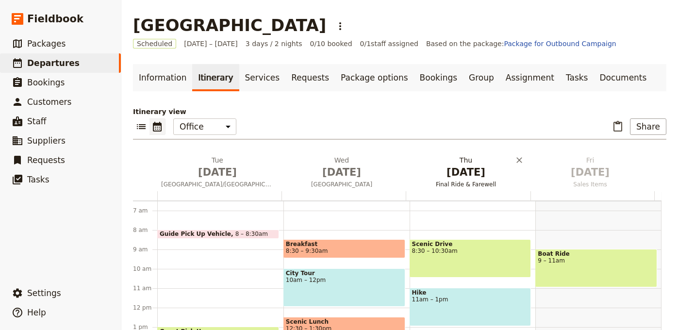
click at [463, 171] on span "Sep 3" at bounding box center [466, 172] width 113 height 15
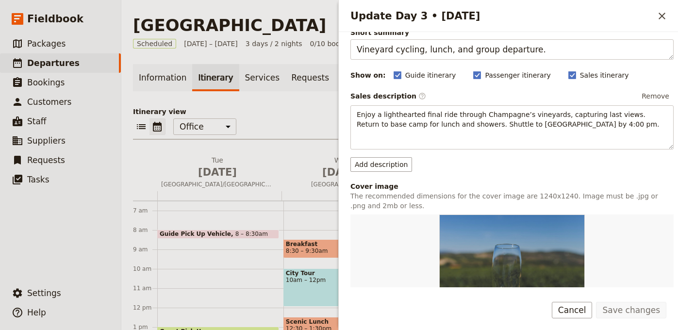
scroll to position [0, 0]
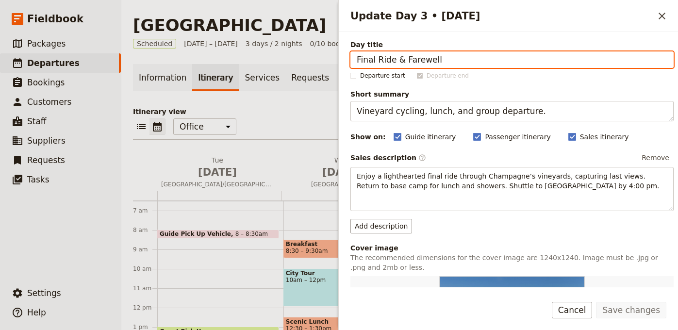
click at [512, 64] on input "Final Ride & Farewell" at bounding box center [511, 59] width 323 height 16
paste input "Posada Barrancas – Copper Canyon Rim"
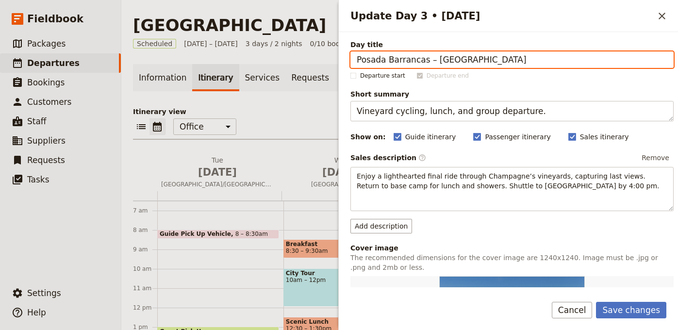
type input "Posada Barrancas – Copper Canyon Rim"
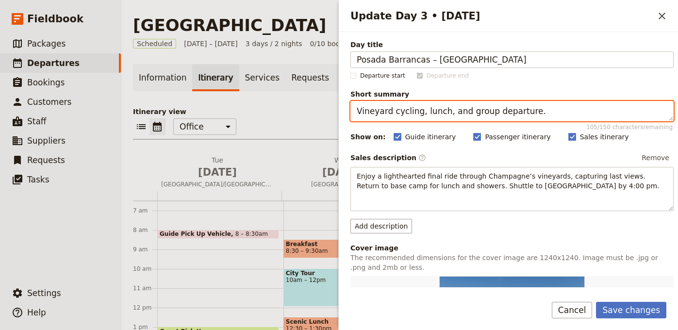
click at [442, 116] on textarea "Vineyard cycling, lunch, and group departure." at bounding box center [511, 111] width 323 height 20
paste textarea "sit Pancho Villa Museum, travel to Copper Canyon rim"
type textarea "Visit Pancho Villa Museum, travel to Copper Canyon rim."
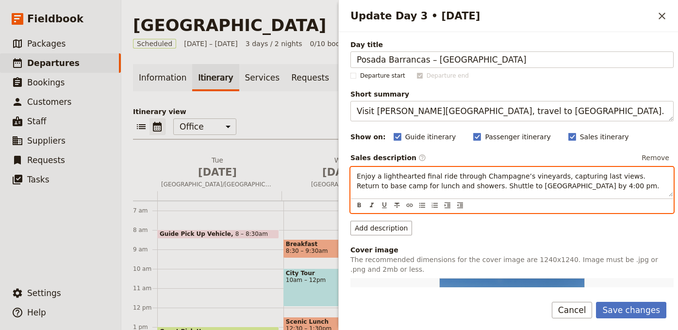
click at [397, 187] on span "Enjoy a lighthearted final ride through Champagne’s vineyards, capturing last v…" at bounding box center [508, 180] width 303 height 17
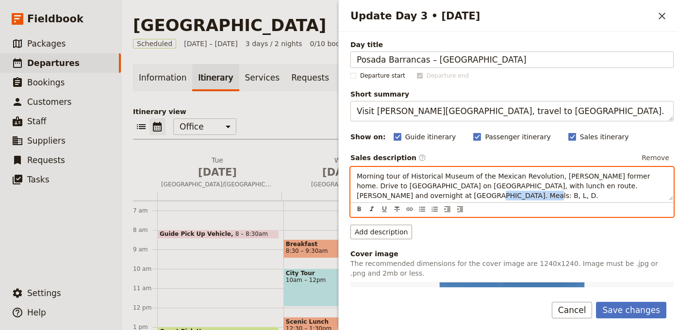
drag, startPoint x: 421, startPoint y: 193, endPoint x: 377, endPoint y: 194, distance: 44.2
click at [377, 194] on p "Morning tour of Historical Museum of the Mexican Revolution, Pancho Villa’s for…" at bounding box center [512, 185] width 311 height 29
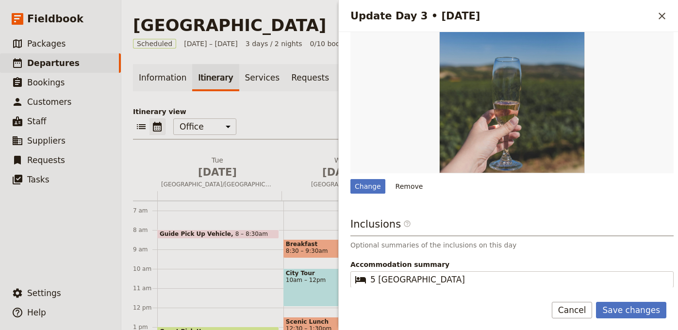
scroll to position [311, 0]
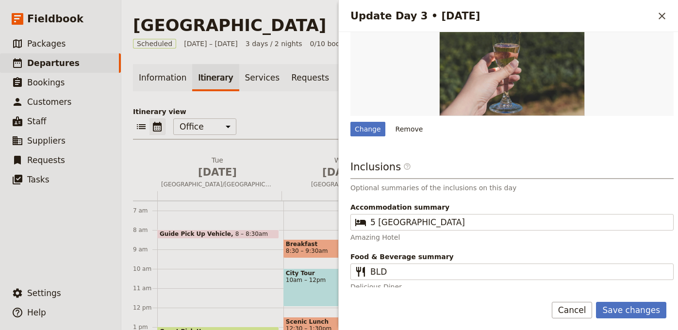
click at [376, 136] on div "Day title Posada Barrancas – Copper Canyon Rim Departure start Departure end Sh…" at bounding box center [511, 9] width 323 height 563
click at [376, 132] on div "Change" at bounding box center [367, 129] width 35 height 15
click at [350, 122] on input "Change" at bounding box center [350, 121] width 0 height 0
type input "C:\fakepath\klara-kulikova-Vyf8zPk7dsA-unsplash (1).jpg"
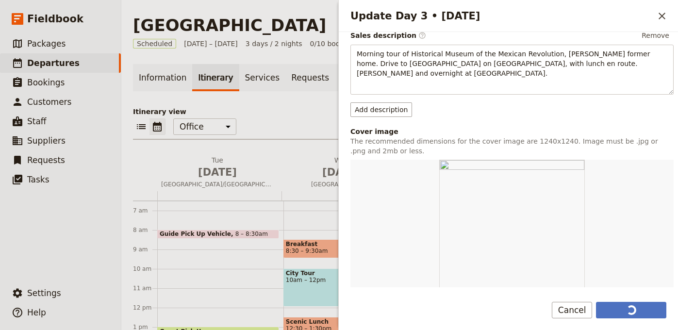
scroll to position [48, 0]
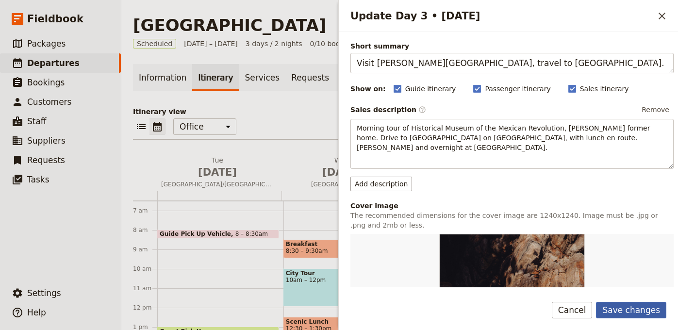
click at [627, 310] on button "Save changes" at bounding box center [631, 310] width 70 height 16
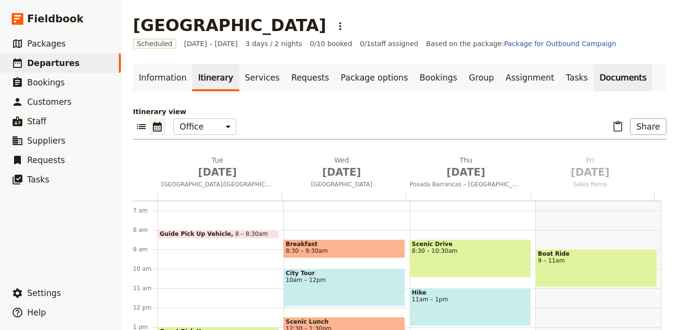
click at [600, 80] on link "Documents" at bounding box center [622, 77] width 59 height 27
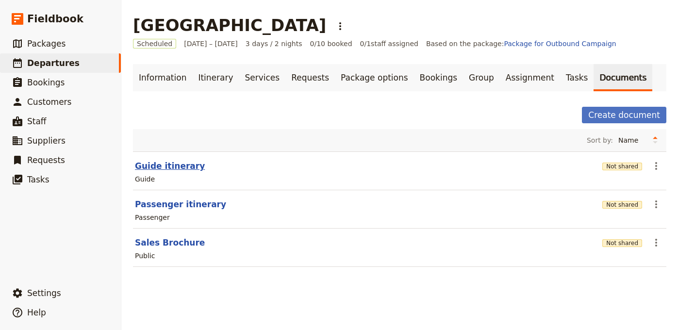
click at [155, 170] on button "Guide itinerary" at bounding box center [170, 166] width 70 height 12
select select "STAFF"
select select "RUN_SHEET"
select select "LARGE"
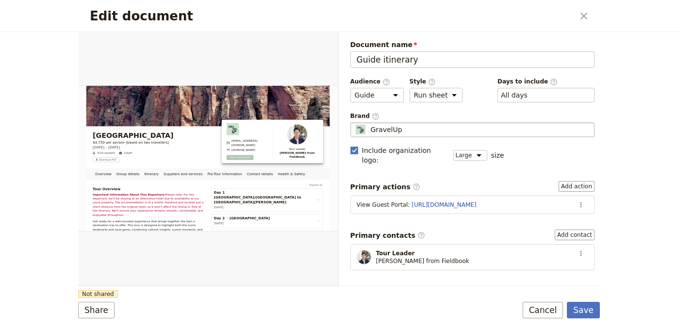
click at [424, 123] on fieldset "GravelUp GravelUp" at bounding box center [472, 129] width 245 height 15
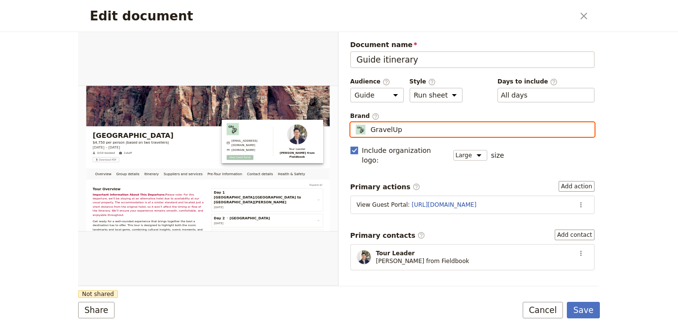
click at [355, 123] on input "GravelUp" at bounding box center [354, 122] width 0 height 0
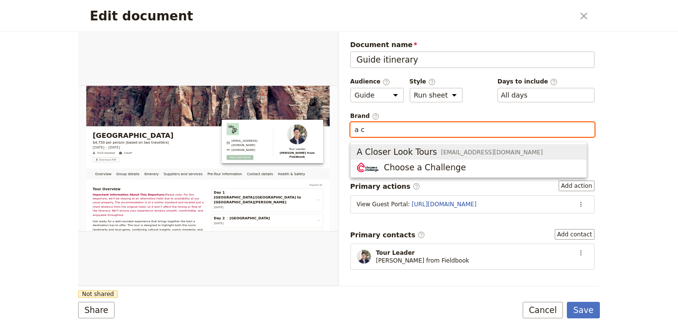
click at [432, 152] on div "A Closer Look Tours info@acloserlooktours.com" at bounding box center [450, 152] width 186 height 12
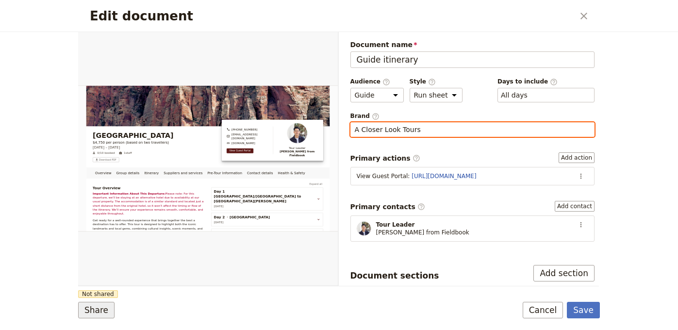
type input "A Closer Look Tours"
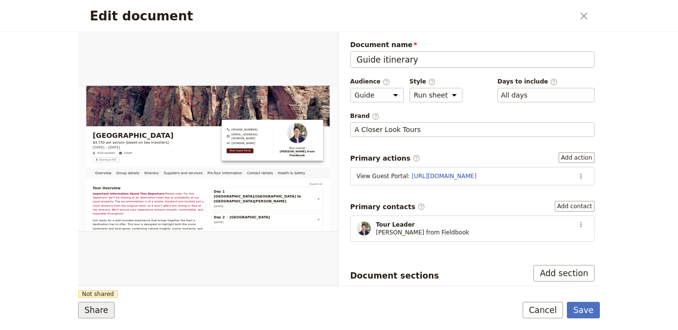
click at [89, 311] on button "Share" at bounding box center [96, 310] width 36 height 16
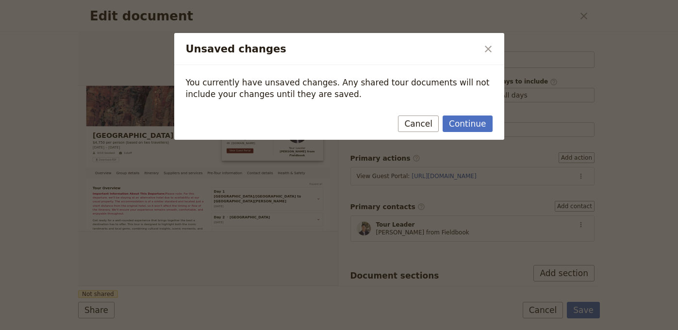
drag, startPoint x: 462, startPoint y: 116, endPoint x: 463, endPoint y: 108, distance: 7.8
click at [463, 112] on div "Continue Cancel" at bounding box center [339, 126] width 330 height 28
click at [462, 126] on button "Continue" at bounding box center [467, 123] width 49 height 16
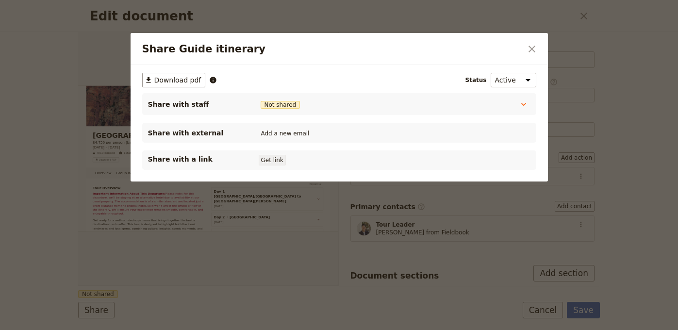
click at [278, 163] on button "Get link" at bounding box center [272, 160] width 27 height 11
click at [538, 44] on button "​" at bounding box center [532, 49] width 16 height 16
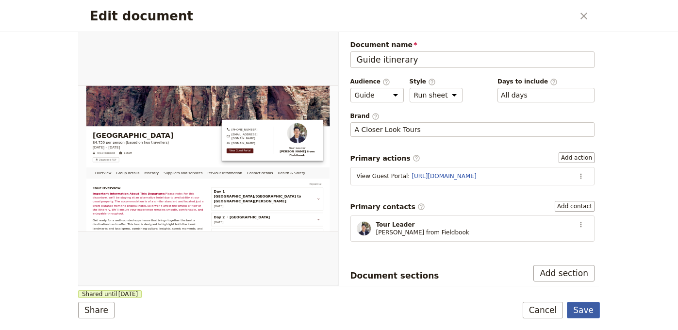
click at [588, 307] on button "Save" at bounding box center [583, 310] width 33 height 16
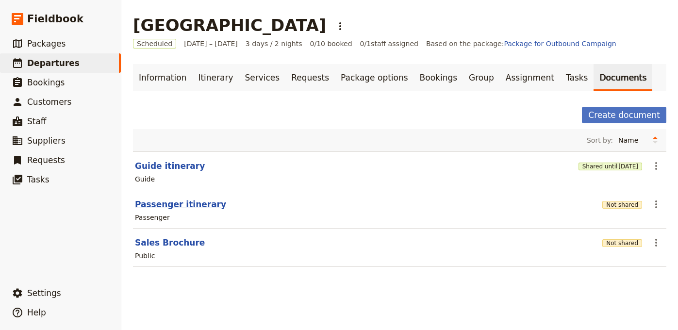
click at [199, 202] on button "Passenger itinerary" at bounding box center [180, 204] width 91 height 12
select select "PASSENGER"
select select "RUN_SHEET"
select select "LARGE"
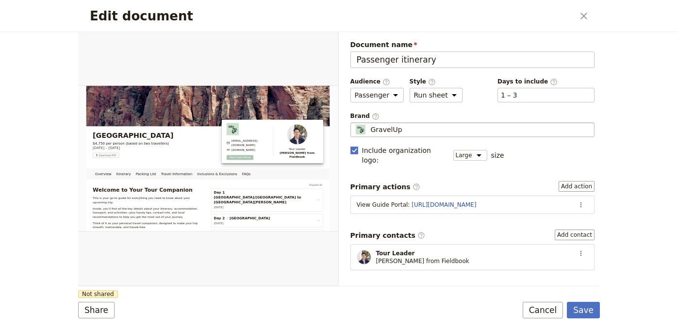
click at [501, 132] on div "GravelUp" at bounding box center [473, 130] width 236 height 10
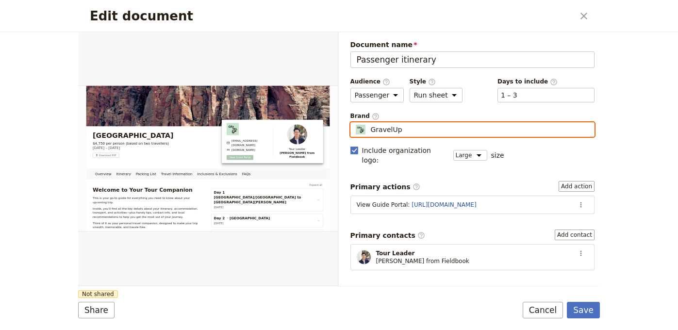
click at [355, 123] on input "GravelUp" at bounding box center [354, 122] width 0 height 0
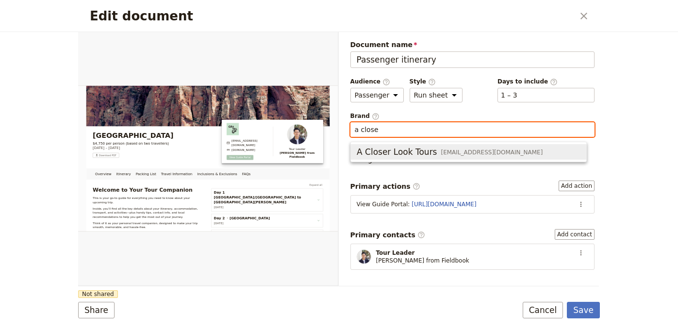
click at [507, 155] on span "info@acloserlooktours.com" at bounding box center [492, 152] width 102 height 8
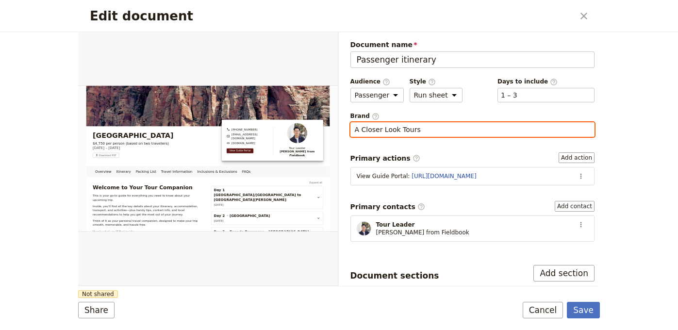
type input "A Closer Look Tours"
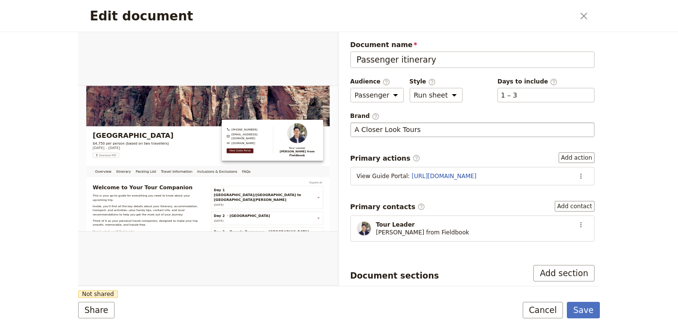
click at [475, 199] on div "Document name Passenger itinerary Preview Audience ​ Public Passenger Guide Sty…" at bounding box center [472, 274] width 245 height 468
click at [99, 308] on button "Share" at bounding box center [96, 310] width 36 height 16
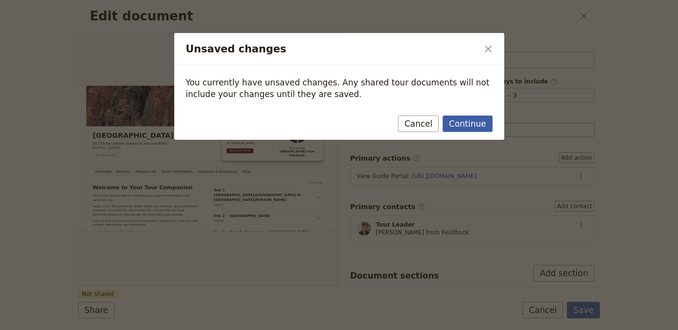
click at [461, 131] on button "Continue" at bounding box center [467, 123] width 49 height 16
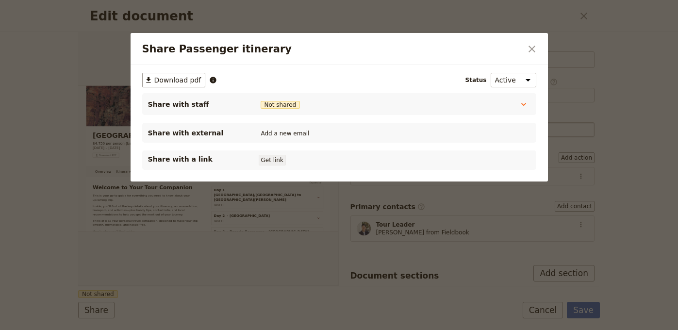
click at [270, 157] on button "Get link" at bounding box center [272, 160] width 27 height 11
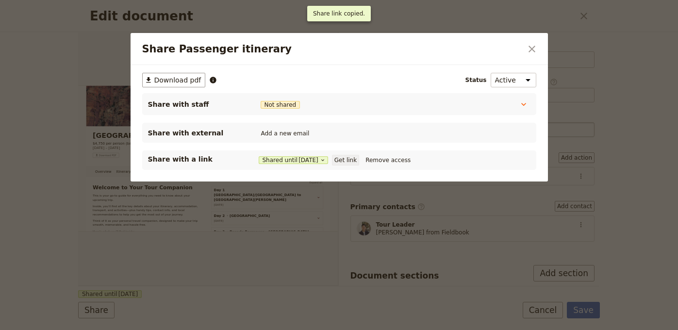
click at [347, 161] on button "Get link" at bounding box center [345, 160] width 27 height 11
click at [355, 163] on button "Get link" at bounding box center [345, 160] width 27 height 11
click at [522, 50] on div "Share Passenger itinerary ​" at bounding box center [339, 49] width 417 height 32
click at [527, 55] on button "​" at bounding box center [532, 49] width 16 height 16
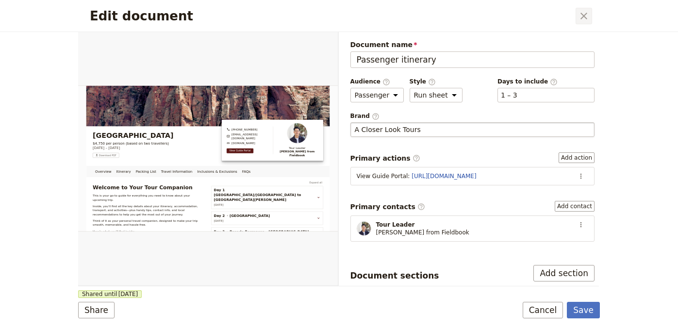
click at [587, 17] on icon "Close dialog" at bounding box center [584, 16] width 12 height 12
click at [577, 308] on button "Save" at bounding box center [583, 310] width 33 height 16
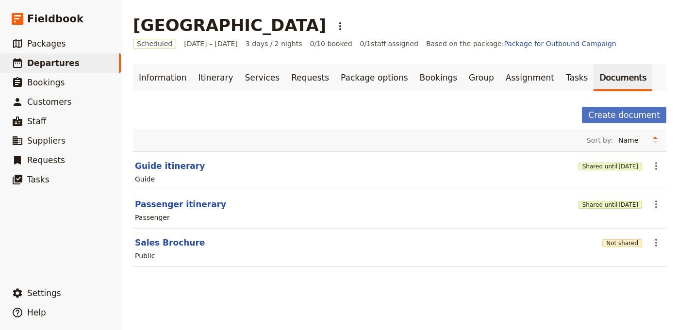
click at [194, 249] on section "Sales Brochure Not shared ​ Public" at bounding box center [399, 248] width 533 height 38
click at [172, 241] on button "Sales Brochure" at bounding box center [170, 243] width 70 height 12
select select "DEFAULT"
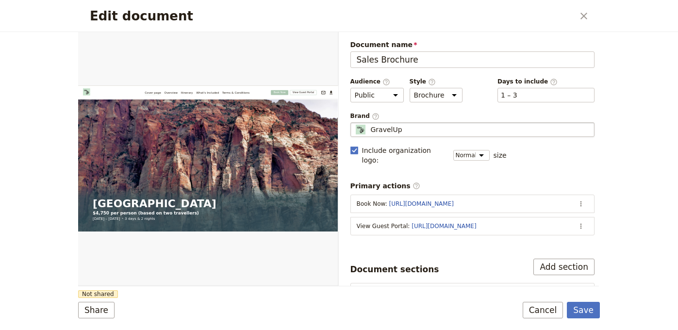
click at [524, 133] on div "GravelUp" at bounding box center [473, 130] width 236 height 10
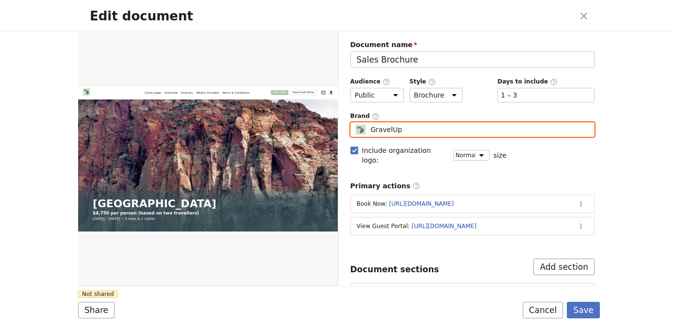
click at [355, 123] on input "GravelUp" at bounding box center [354, 122] width 0 height 0
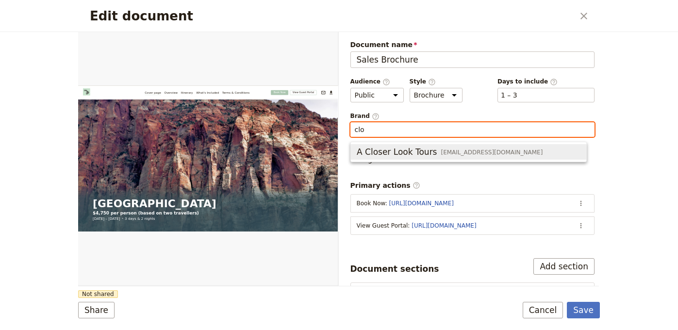
click at [492, 150] on span "info@acloserlooktours.com" at bounding box center [492, 152] width 102 height 8
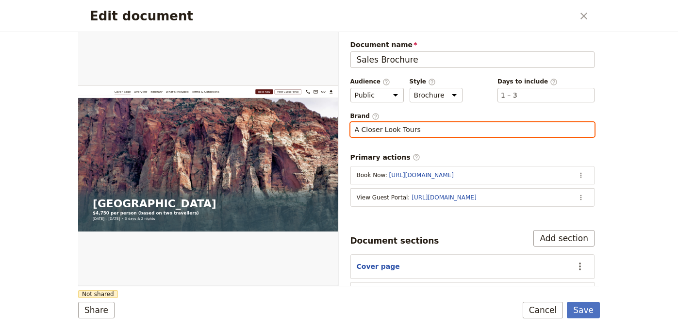
type input "A Closer Look Tours"
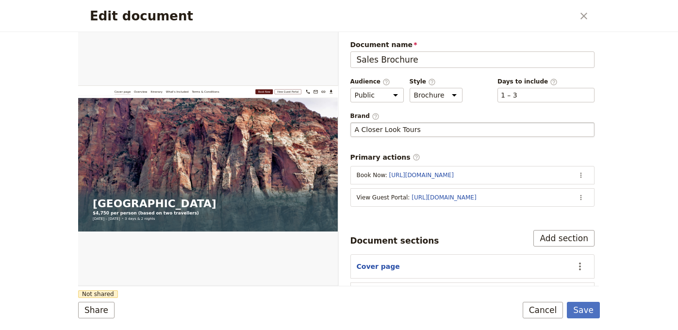
click at [227, 272] on div "Edit document" at bounding box center [208, 159] width 260 height 254
click at [109, 306] on button "Share" at bounding box center [96, 310] width 36 height 16
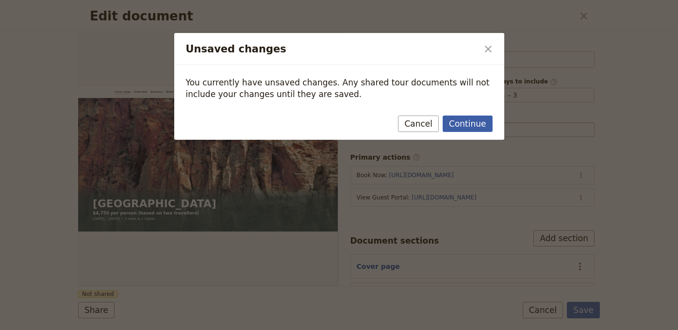
click at [470, 125] on button "Continue" at bounding box center [467, 123] width 49 height 16
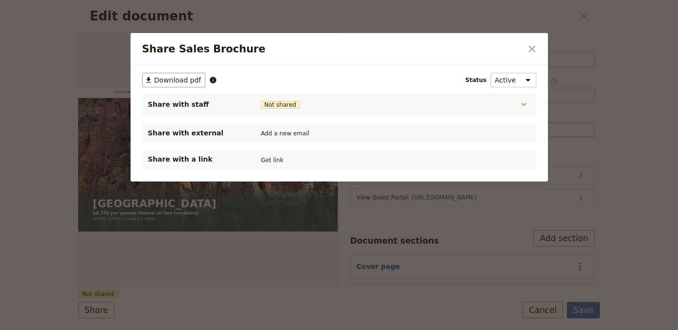
drag, startPoint x: 281, startPoint y: 161, endPoint x: 297, endPoint y: 148, distance: 20.5
click at [281, 161] on button "Get link" at bounding box center [272, 160] width 27 height 11
click at [536, 53] on icon "Close dialog" at bounding box center [532, 49] width 12 height 12
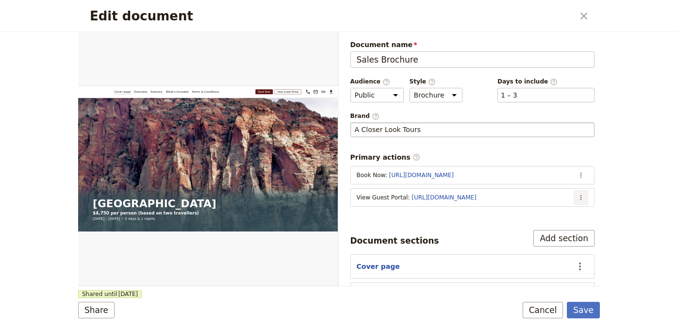
click at [577, 199] on icon "Actions" at bounding box center [581, 198] width 8 height 8
click at [562, 215] on span "Edit action" at bounding box center [535, 218] width 79 height 10
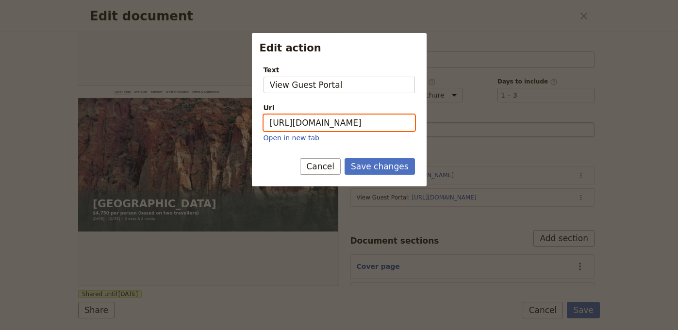
click at [358, 124] on input "https://trips.fieldbook.com/d/l0DRZufeccjhqG80SgVtC" at bounding box center [338, 123] width 151 height 16
paste input "_JVippIpy_P3gOjkNOnYX"
type input "https://trips.fieldbook.com/d/_JVippIpy_P3gOjkNOnYX"
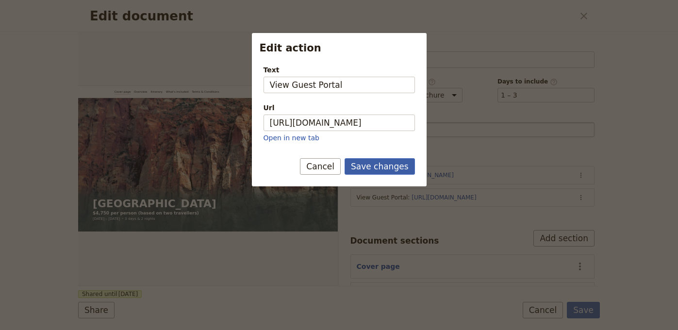
click at [377, 164] on button "Save changes" at bounding box center [379, 166] width 70 height 16
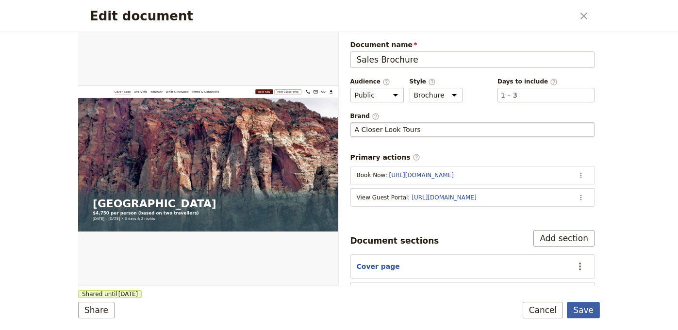
click at [583, 306] on button "Save" at bounding box center [583, 310] width 33 height 16
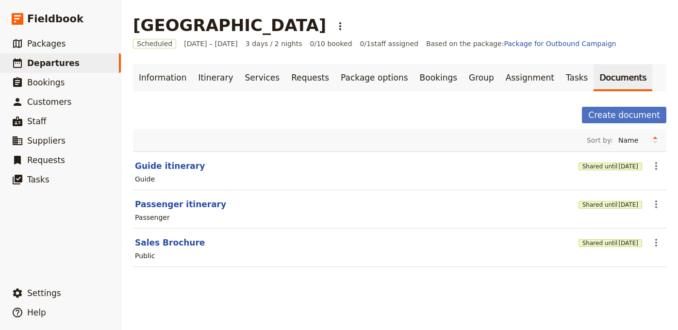
click at [213, 204] on header "Passenger itinerary" at bounding box center [355, 204] width 440 height 12
click at [206, 206] on button "Passenger itinerary" at bounding box center [180, 204] width 91 height 12
select select "PASSENGER"
select select "RUN_SHEET"
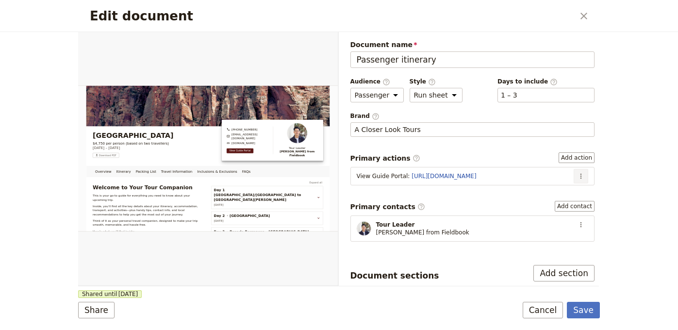
click at [580, 174] on icon "Actions" at bounding box center [580, 176] width 1 height 5
click at [557, 192] on span "Edit action" at bounding box center [542, 197] width 36 height 10
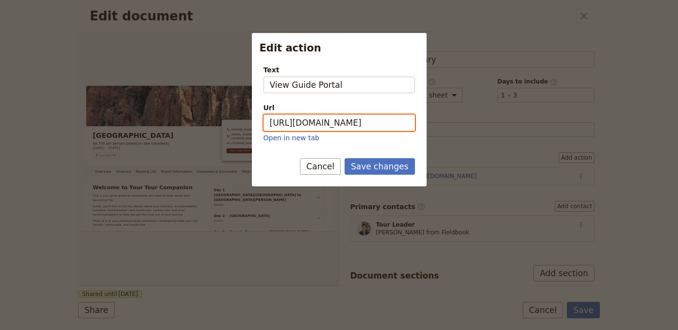
click at [318, 120] on input "https://trips.fieldbook.com/d/DrJu_wX4WclL4P2YaiRzF" at bounding box center [338, 123] width 151 height 16
paste input "TzCqH7hnWeHBWJ84xoEHW"
type input "[URL][DOMAIN_NAME]"
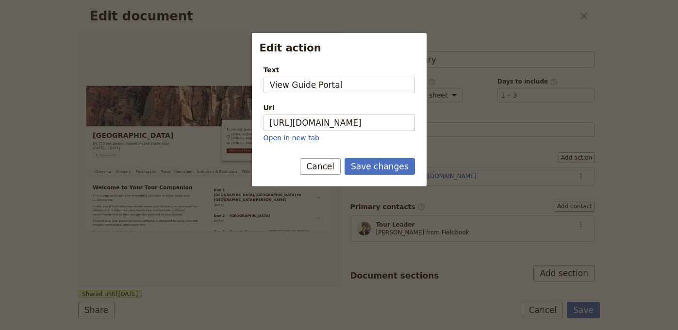
click at [395, 179] on div "Save changes Cancel" at bounding box center [339, 172] width 175 height 28
click at [400, 171] on button "Save changes" at bounding box center [379, 166] width 70 height 16
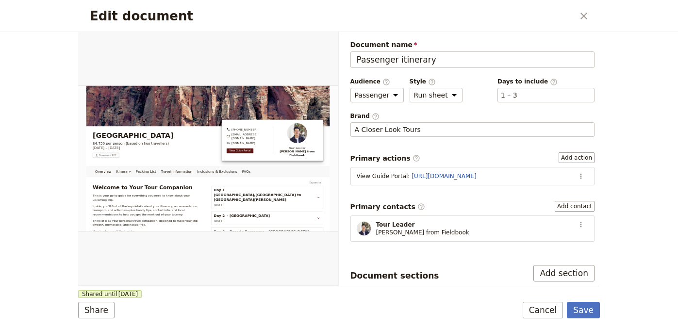
click at [472, 272] on div "Document sections Add section" at bounding box center [472, 273] width 245 height 16
click at [583, 313] on button "Save" at bounding box center [583, 310] width 33 height 16
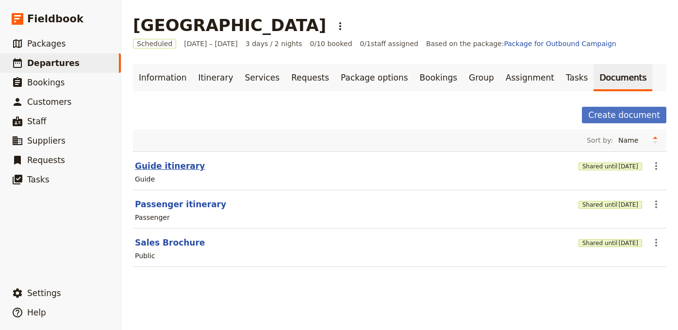
click at [171, 164] on button "Guide itinerary" at bounding box center [170, 166] width 70 height 12
select select "STAFF"
select select "RUN_SHEET"
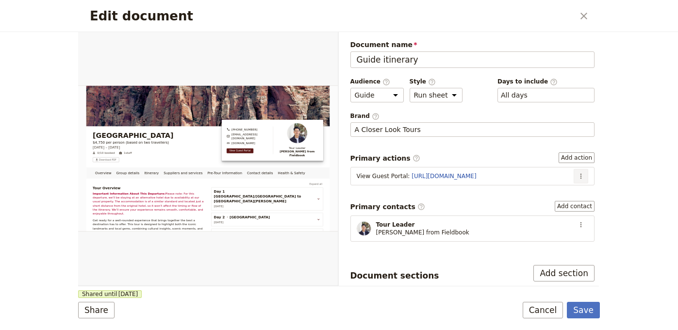
click at [577, 177] on icon "Actions" at bounding box center [581, 176] width 8 height 8
click at [564, 194] on span "Edit action" at bounding box center [549, 197] width 50 height 10
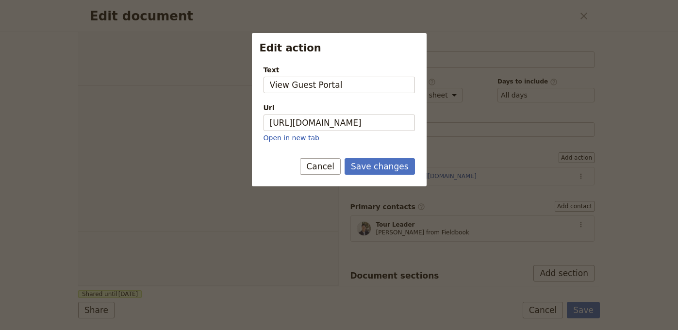
select select "STAFF"
select select "RUN_SHEET"
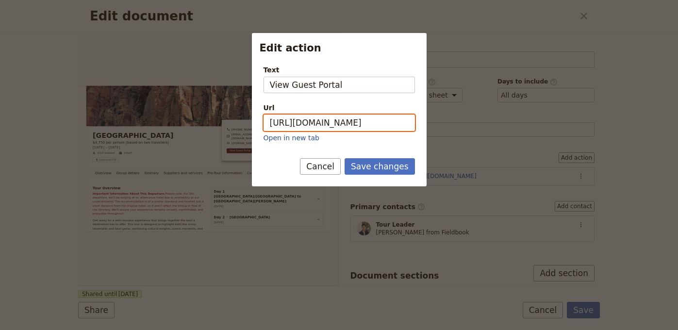
click at [358, 128] on input "[URL][DOMAIN_NAME]" at bounding box center [338, 123] width 151 height 16
paste input "_JVippIpy_P3gOjkNOnYX"
type input "[URL][DOMAIN_NAME]"
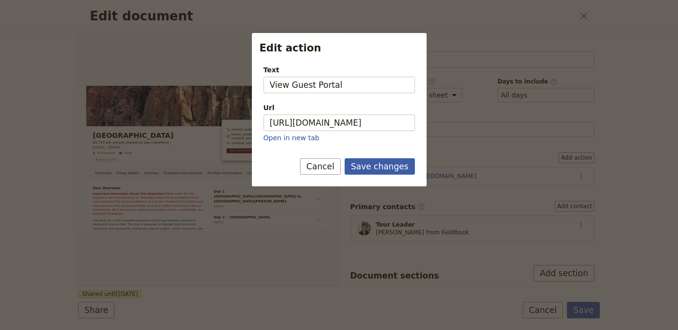
click at [385, 172] on button "Save changes" at bounding box center [379, 166] width 70 height 16
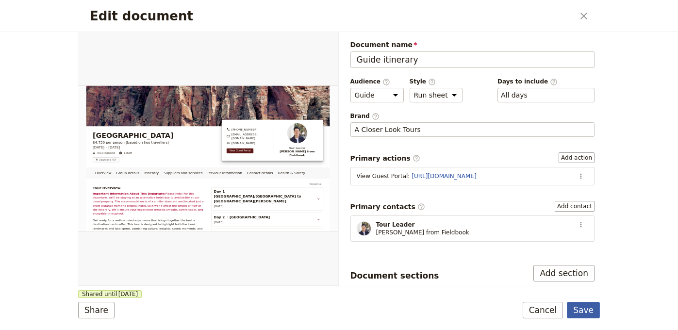
click at [587, 302] on button "Save" at bounding box center [583, 310] width 33 height 16
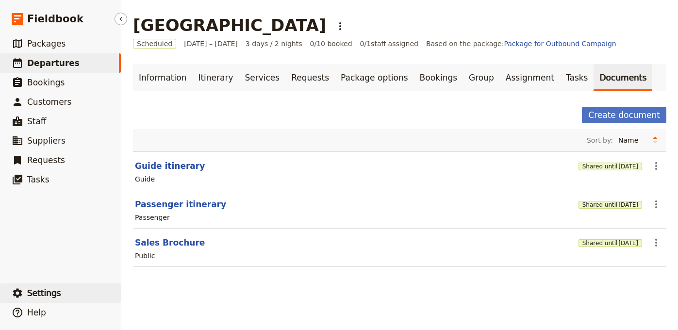
click at [87, 288] on button "​ Settings" at bounding box center [60, 292] width 121 height 19
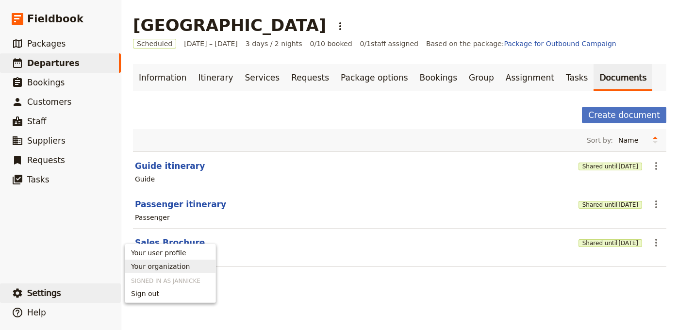
click at [185, 267] on span "Your organization" at bounding box center [160, 267] width 59 height 10
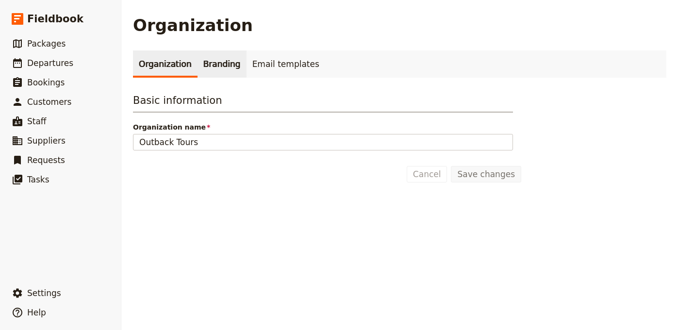
click at [220, 70] on link "Branding" at bounding box center [221, 63] width 49 height 27
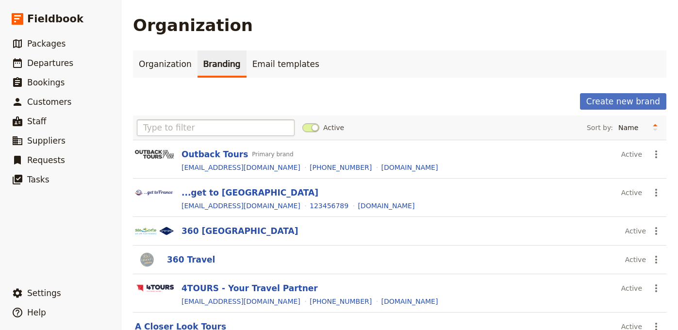
drag, startPoint x: 207, startPoint y: 114, endPoint x: 200, endPoint y: 123, distance: 11.7
click at [207, 114] on div "Create new brand Active Sort by: Name Most recently updated Most recently creat…" at bounding box center [399, 314] width 533 height 443
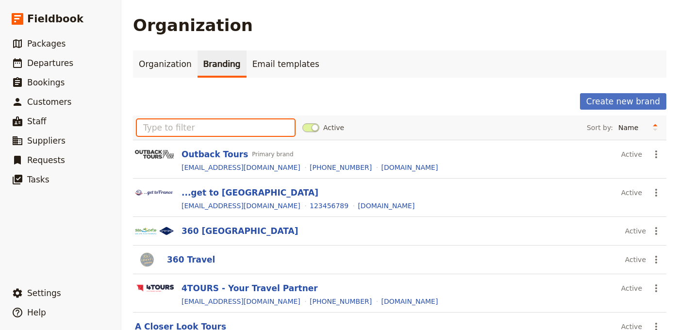
click at [200, 123] on input "text" at bounding box center [216, 127] width 158 height 16
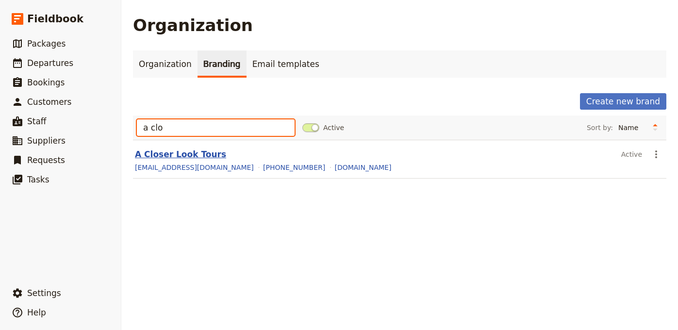
type input "a clo"
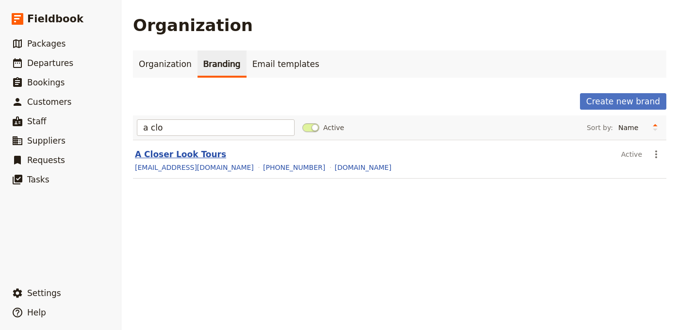
click at [196, 153] on button "A Closer Look Tours" at bounding box center [180, 154] width 91 height 12
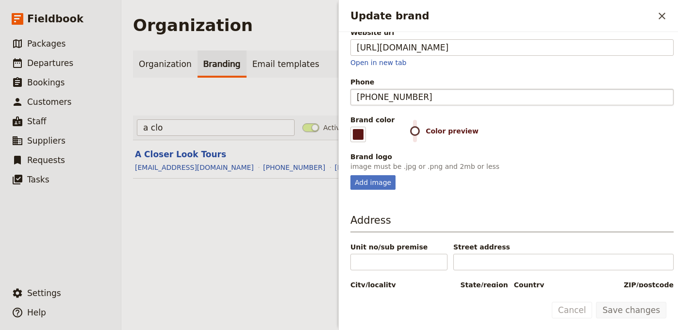
scroll to position [138, 0]
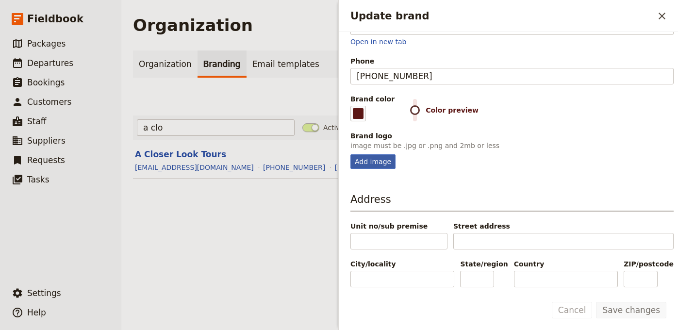
click at [366, 161] on div "Add image" at bounding box center [372, 161] width 45 height 15
click at [350, 154] on input "Add image" at bounding box center [350, 154] width 0 height 0
type input "C:\fakepath\ACL_Logo_horiz_STANDARD_RGB (1).jpeg"
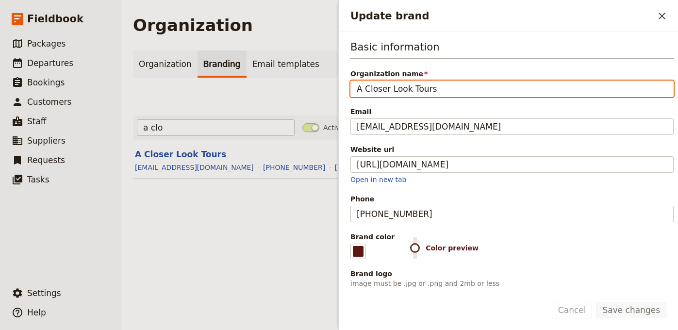
scroll to position [149, 0]
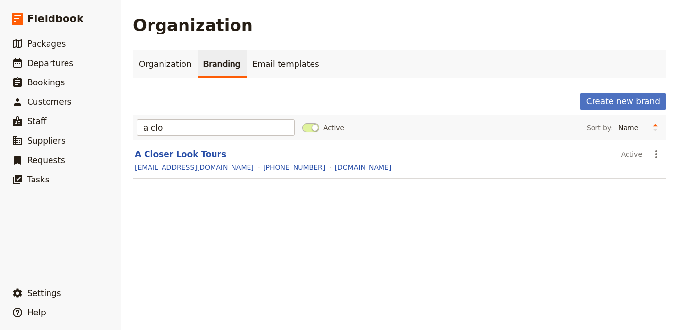
click at [186, 159] on button "A Closer Look Tours" at bounding box center [180, 154] width 91 height 12
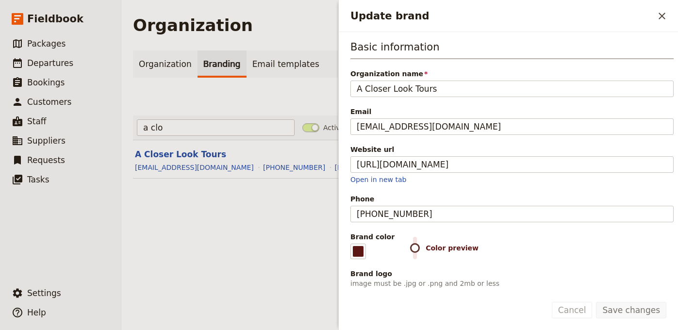
scroll to position [138, 0]
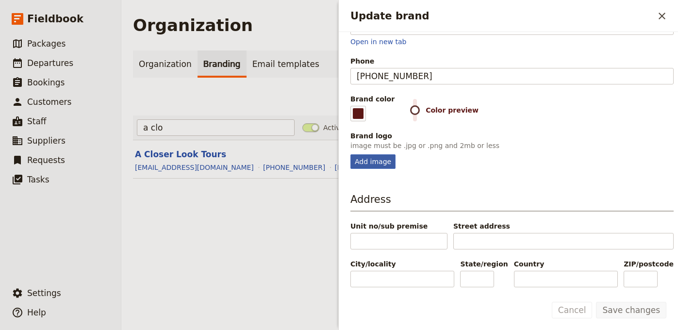
click at [366, 160] on div "Add image" at bounding box center [372, 161] width 45 height 15
click at [350, 154] on input "Add image" at bounding box center [350, 154] width 0 height 0
type input "C:\fakepath\ACL_Logo_horiz_STANDARD_RGB (1).jpeg"
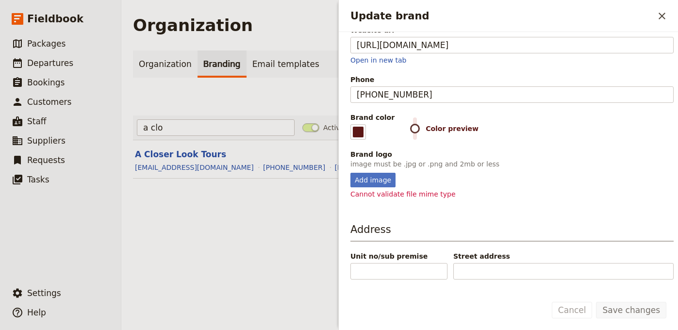
scroll to position [149, 0]
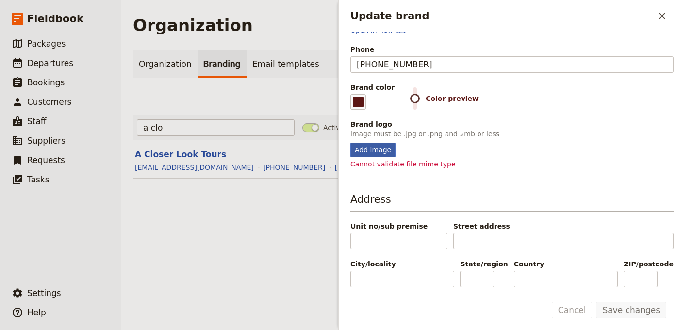
click at [374, 149] on div "Add image" at bounding box center [372, 150] width 45 height 15
click at [350, 143] on input "Add image" at bounding box center [350, 142] width 0 height 0
click at [377, 141] on fieldset "Brand logo image must be .jpg or .png and 2mb or less Add image Cannot validate…" at bounding box center [511, 143] width 323 height 49
click at [376, 149] on div "Add image" at bounding box center [372, 150] width 45 height 15
click at [350, 143] on input "Add image" at bounding box center [350, 142] width 0 height 0
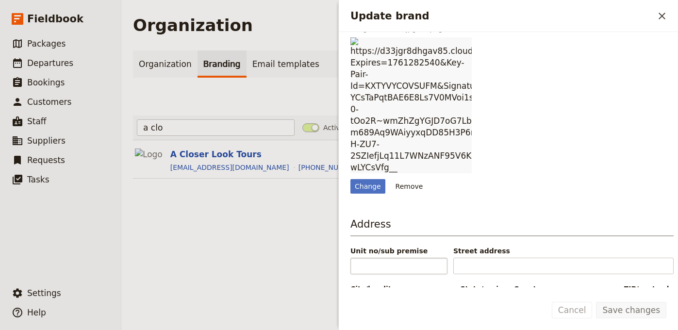
scroll to position [297, 0]
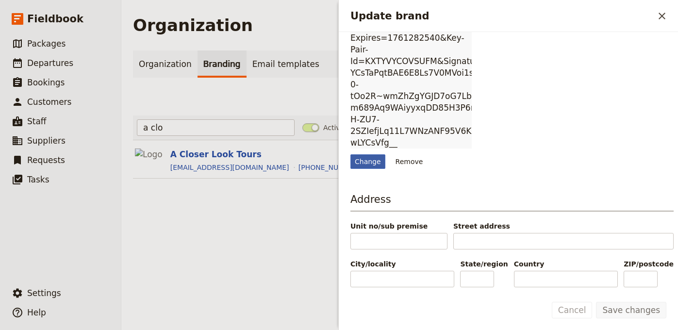
click at [377, 160] on div "Change" at bounding box center [367, 161] width 35 height 15
click at [350, 154] on input "Change" at bounding box center [350, 154] width 0 height 0
type input "C:\fakepath\Screenshot [DATE] 15.08.01.png"
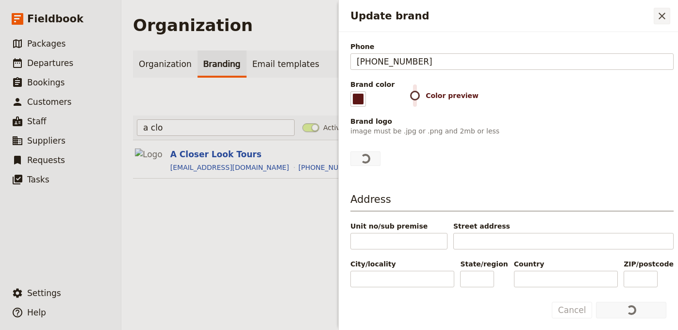
scroll to position [177, 0]
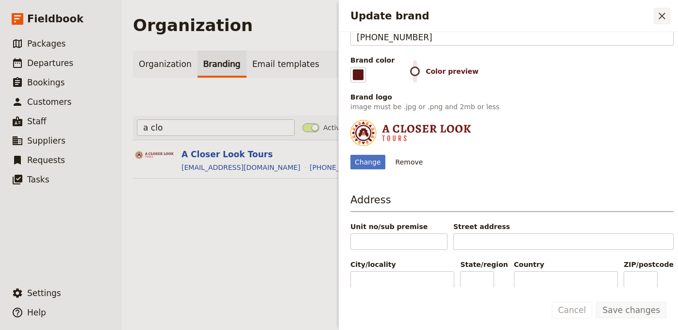
click at [664, 17] on icon "Close drawer" at bounding box center [661, 16] width 7 height 7
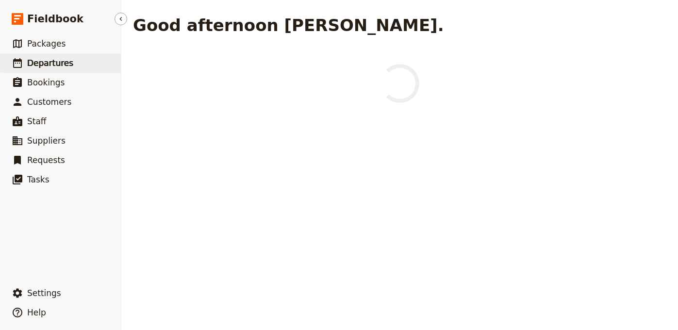
click at [74, 53] on link "​ Departures" at bounding box center [60, 62] width 121 height 19
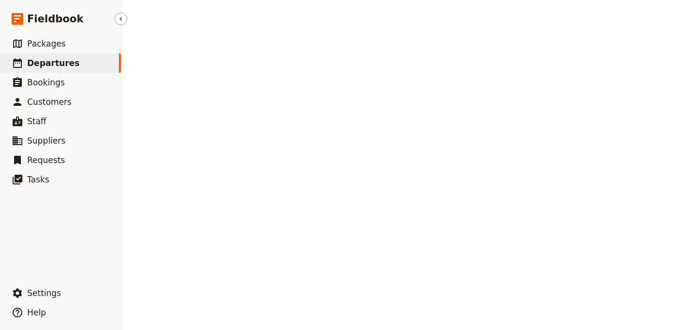
select select "UPDATED_AT"
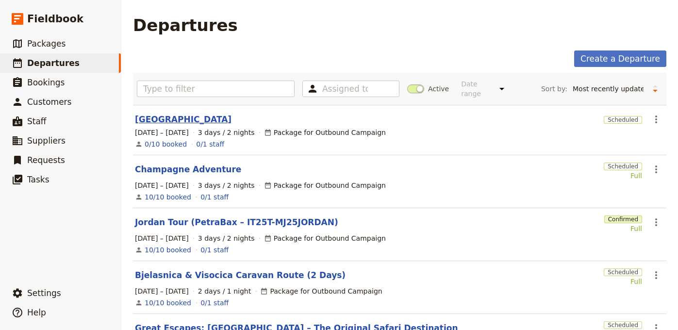
click at [189, 114] on link "[GEOGRAPHIC_DATA]" at bounding box center [183, 120] width 97 height 12
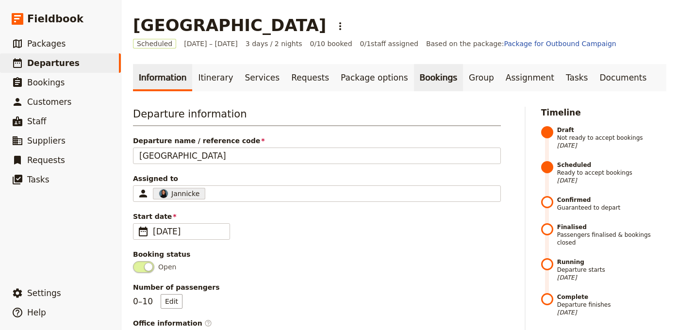
click at [414, 81] on link "Bookings" at bounding box center [438, 77] width 49 height 27
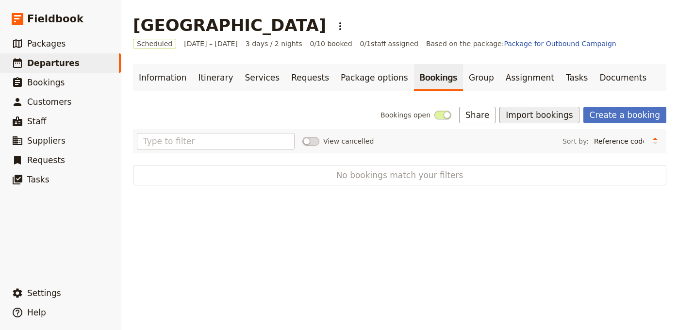
click at [540, 111] on button "Import bookings" at bounding box center [539, 115] width 80 height 16
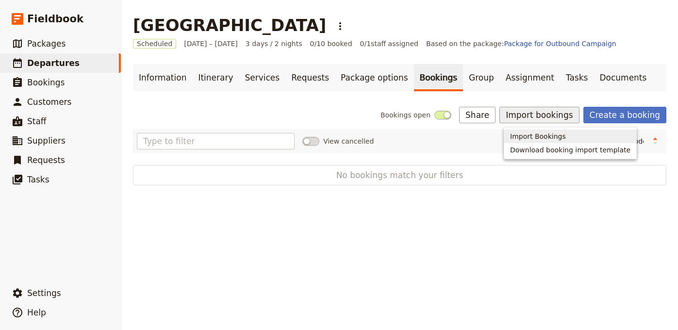
click at [541, 136] on span "Import Bookings" at bounding box center [538, 136] width 56 height 10
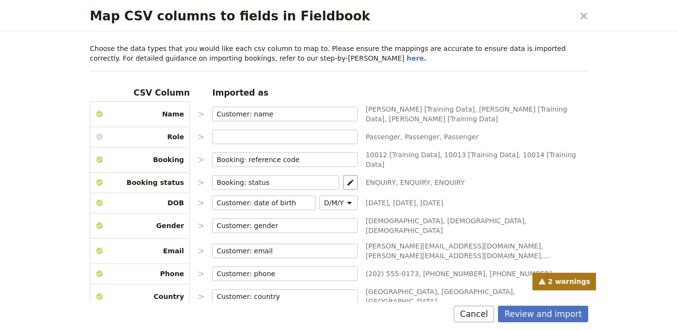
click at [547, 323] on div "Review and import Cancel" at bounding box center [339, 316] width 522 height 28
click at [550, 314] on button "Review and import" at bounding box center [543, 314] width 90 height 16
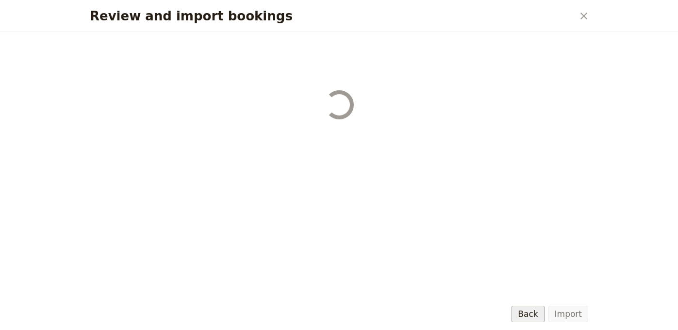
select select "68b002b7cac3c784cf00db27"
select select "68b002b7cac3c784cf00db28"
select select "68b002b7cac3c784cf00db29"
select select "68b002b7cac3c784cf00db2a"
select select "650e1b8d408bbede5b0c6045"
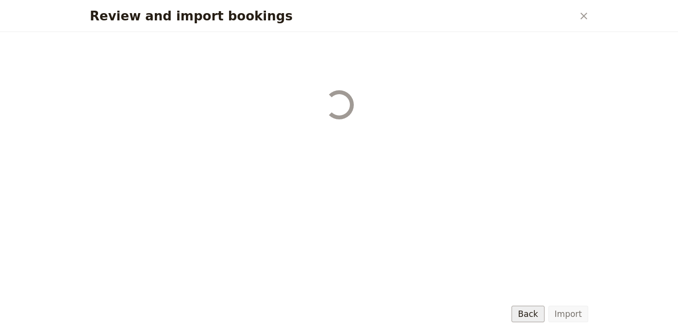
select select "68b002b7cac3c784cf00db2c"
select select "68b002b7cac3c784cf00db2d"
select select "68b002b7cac3c784cf00db2e"
select select "68b002b7cac3c784cf00db2f"
select select "68b002b7cac3c784cf00db30"
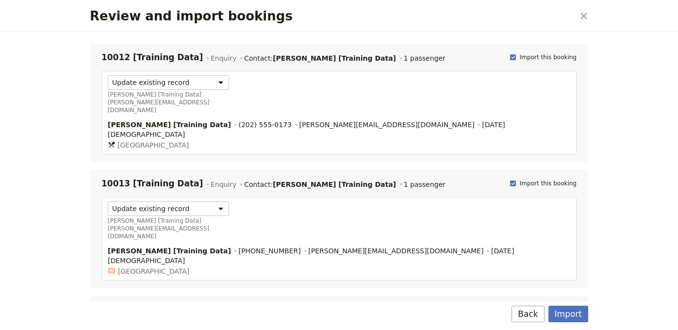
click at [569, 302] on div "Import Back" at bounding box center [339, 316] width 522 height 28
click at [573, 309] on button "Import" at bounding box center [568, 314] width 40 height 16
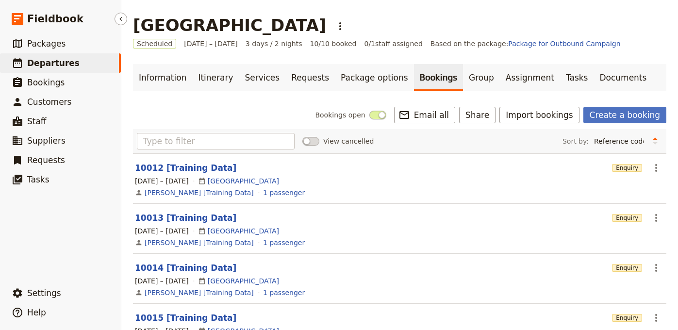
click at [69, 63] on span "Departures" at bounding box center [53, 63] width 52 height 10
select select "UPDATED_AT"
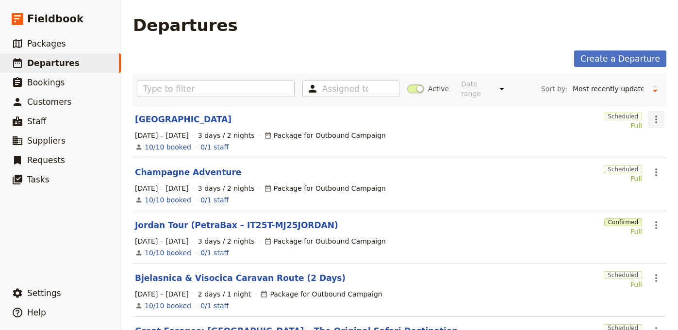
click at [650, 115] on icon "Actions" at bounding box center [656, 120] width 12 height 12
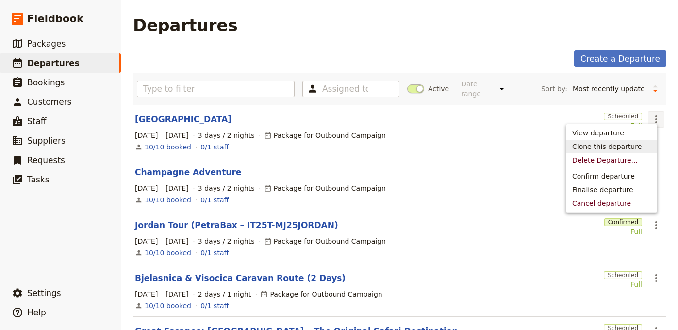
click at [633, 147] on span "Clone this departure" at bounding box center [606, 147] width 69 height 10
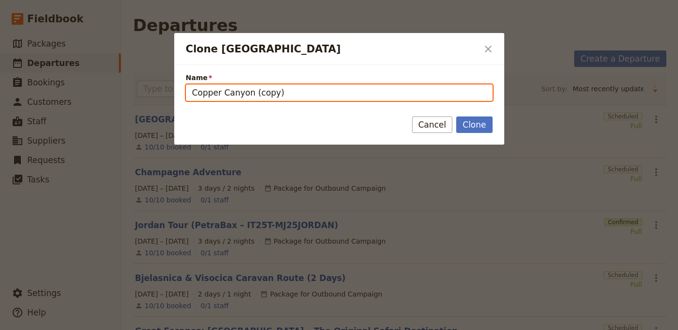
click at [358, 92] on input "Copper Canyon (copy)" at bounding box center [339, 92] width 307 height 16
click at [358, 93] on input "Copper Canyon (copy)" at bounding box center [339, 92] width 307 height 16
paste input "[GEOGRAPHIC_DATA] – The Stunning Southeast"
type input "[GEOGRAPHIC_DATA] – The Stunning Southeast"
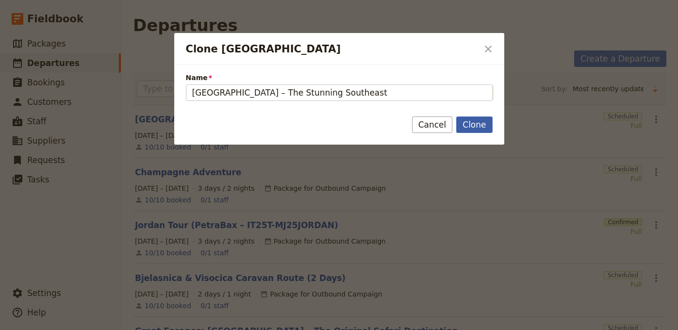
click at [472, 124] on button "Clone" at bounding box center [474, 124] width 36 height 16
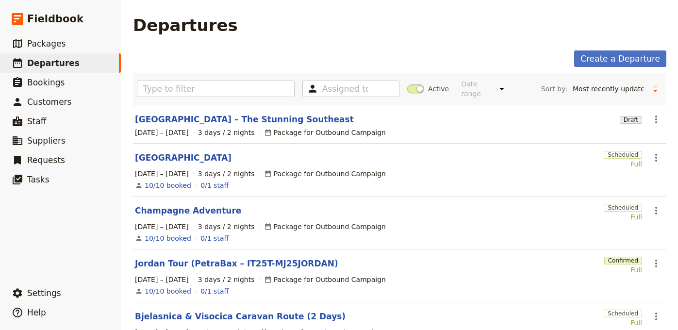
click at [207, 114] on link "[GEOGRAPHIC_DATA] – The Stunning Southeast" at bounding box center [244, 120] width 219 height 12
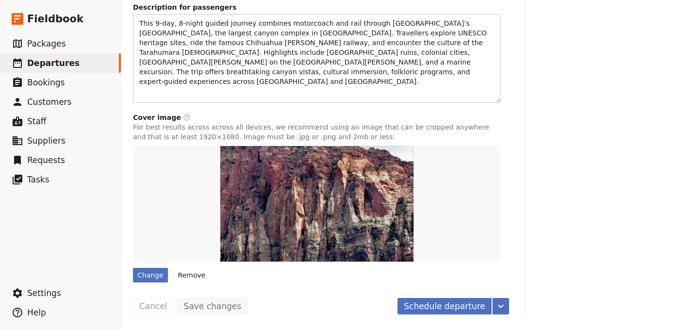
scroll to position [696, 0]
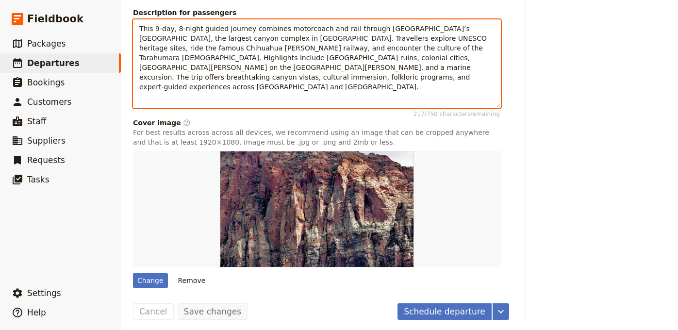
click at [312, 71] on p "This 9-day, 8-night guided journey combines motorcoach and rail through Mexico’…" at bounding box center [316, 58] width 355 height 68
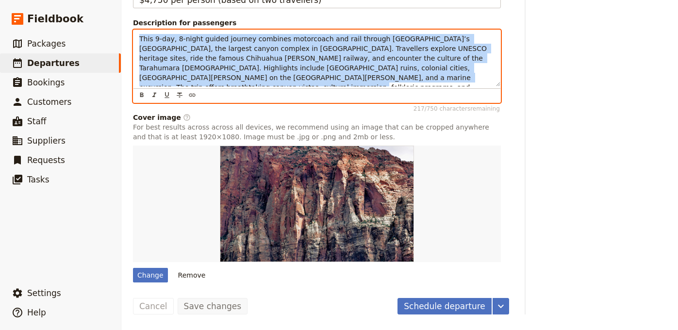
click at [313, 71] on p "This 9-day, 8-night guided journey combines motorcoach and rail through Mexico’…" at bounding box center [316, 68] width 355 height 68
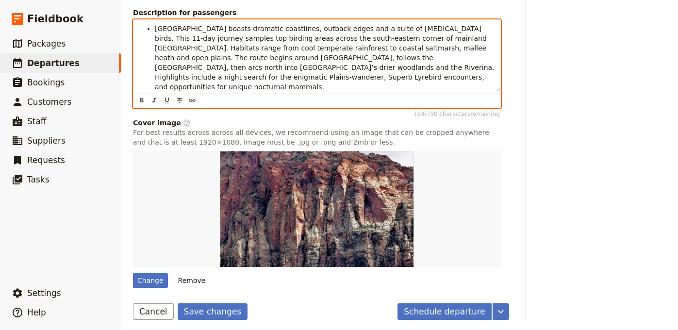
click at [156, 56] on span "[GEOGRAPHIC_DATA] boasts dramatic coastlines, outback edges and a suite of [MED…" at bounding box center [326, 58] width 342 height 66
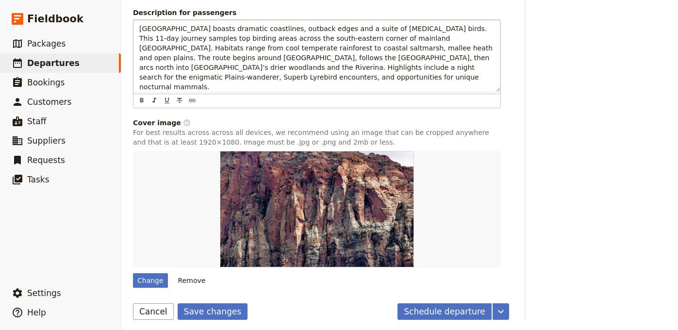
drag, startPoint x: 208, startPoint y: 327, endPoint x: 213, endPoint y: 251, distance: 75.8
click at [209, 320] on button "Save changes" at bounding box center [213, 311] width 70 height 16
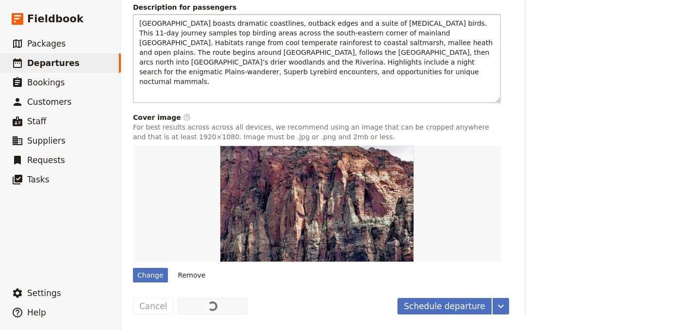
scroll to position [721, 0]
click at [144, 272] on div "Change" at bounding box center [150, 275] width 35 height 15
click at [133, 268] on input "Change" at bounding box center [132, 267] width 0 height 0
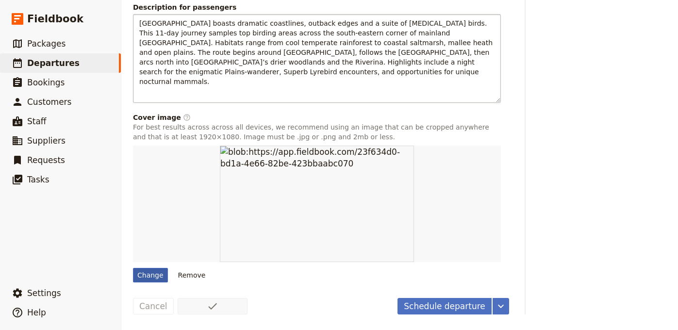
click at [151, 270] on div "Change" at bounding box center [150, 275] width 35 height 15
click at [133, 268] on input "Change" at bounding box center [132, 267] width 0 height 0
click at [162, 276] on div "Change" at bounding box center [150, 275] width 35 height 15
click at [133, 268] on input "Change" at bounding box center [132, 267] width 0 height 0
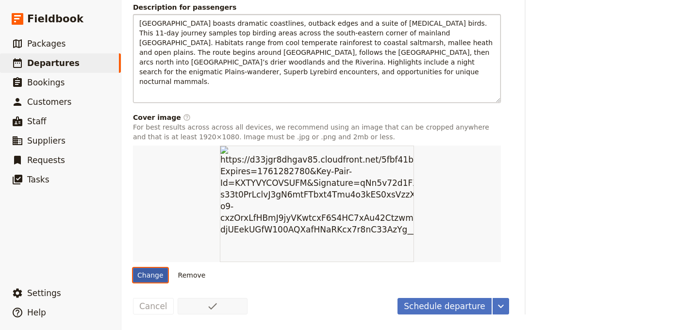
type input "C:\fakepath\05EasternRosellaKeithKennedy.jpg"
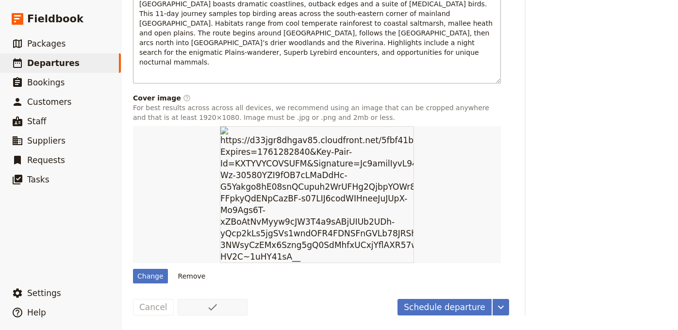
scroll to position [0, 0]
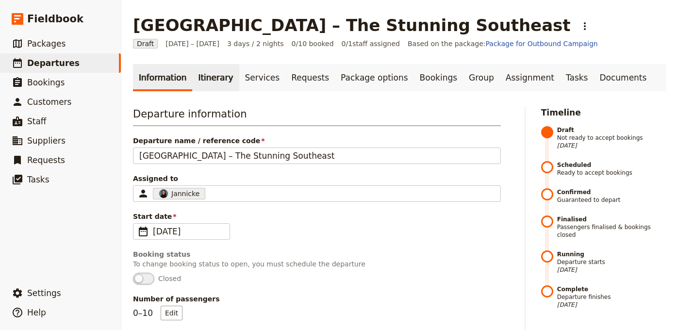
click at [207, 82] on link "Itinerary" at bounding box center [215, 77] width 47 height 27
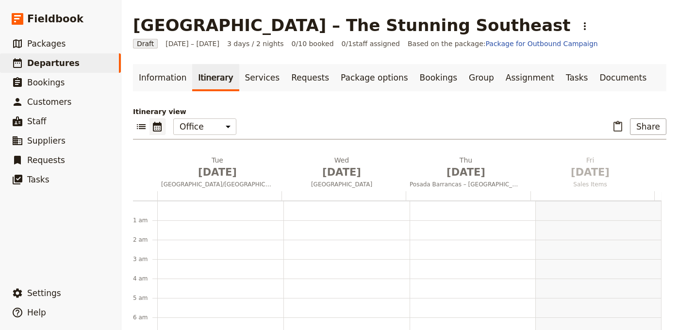
scroll to position [126, 0]
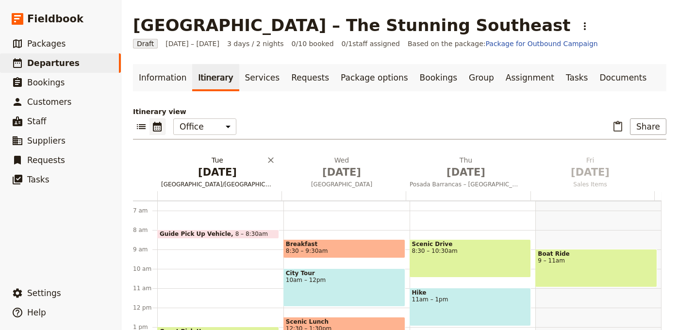
click at [211, 164] on h2 "Tue Sep 1 Phoenix/Tucson to Nuevo Casas Grandes" at bounding box center [217, 167] width 113 height 24
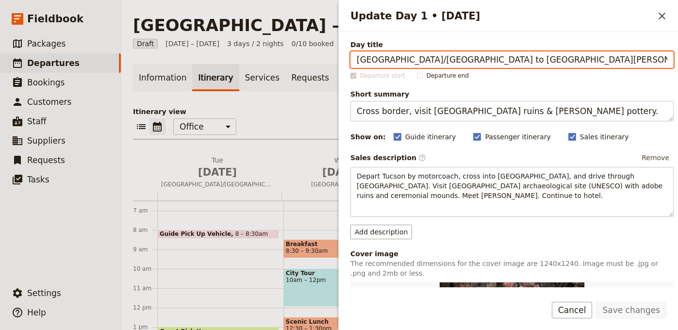
click at [557, 63] on input "Phoenix/Tucson to Nuevo Casas Grandes" at bounding box center [511, 59] width 323 height 16
click at [557, 62] on input "Phoenix/Tucson to Nuevo Casas Grandes" at bounding box center [511, 59] width 323 height 16
paste input "Arrival in [GEOGRAPHIC_DATA] & Welcome Dinner"
paste input "Update Day 1 • 1 Sep"
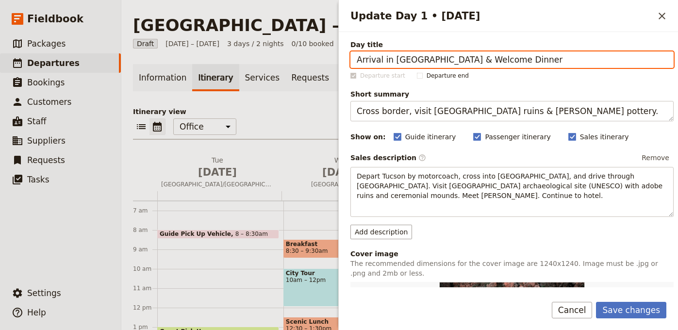
type input "Arrival in [GEOGRAPHIC_DATA] & Welcome Dinner"
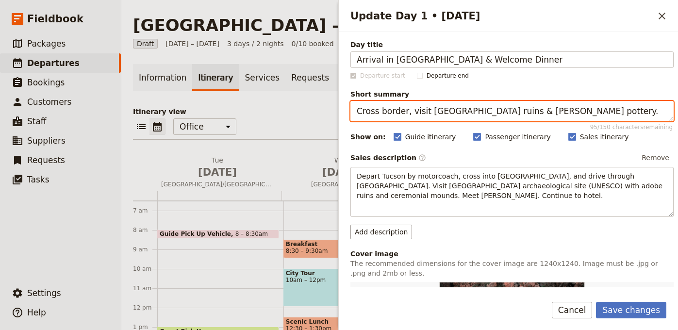
click at [556, 115] on textarea "Cross border, visit Paquimé ruins & Mata Ortiz pottery." at bounding box center [511, 111] width 323 height 20
paste textarea "Arrive, settle in, and meet your guide and group over a welcome dinner"
type textarea "Arrive, settle in, and meet your guide and group over a welcome dinner."
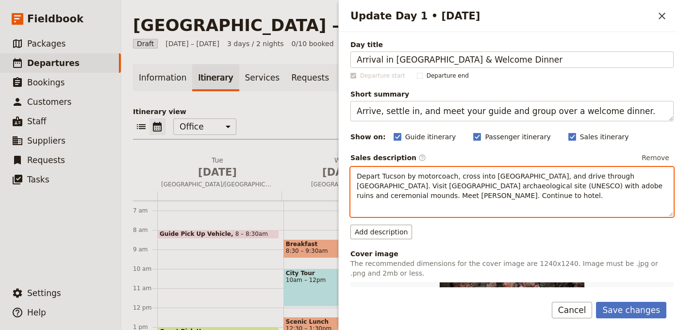
click at [469, 186] on span "Depart Tucson by motorcoach, cross into Mexico, and drive through Chihuahua Des…" at bounding box center [511, 185] width 308 height 27
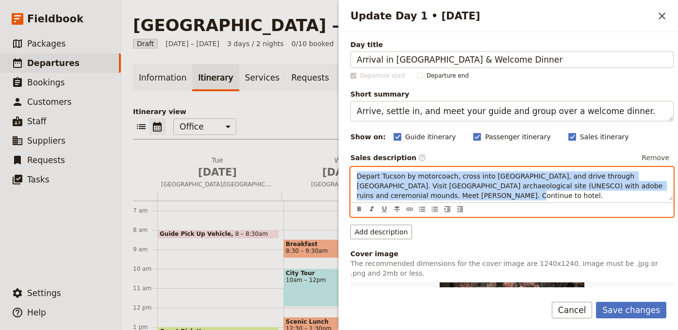
click at [469, 186] on span "Depart Tucson by motorcoach, cross into Mexico, and drive through Chihuahua Des…" at bounding box center [511, 185] width 308 height 27
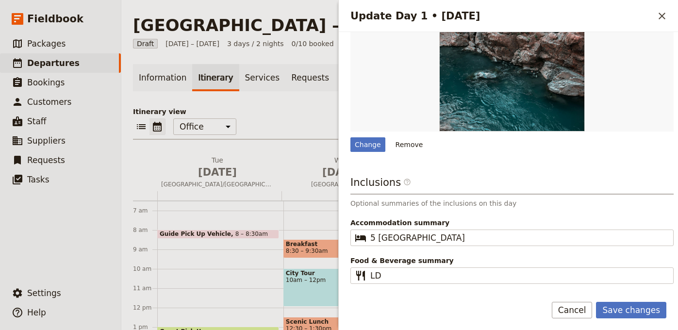
scroll to position [300, 0]
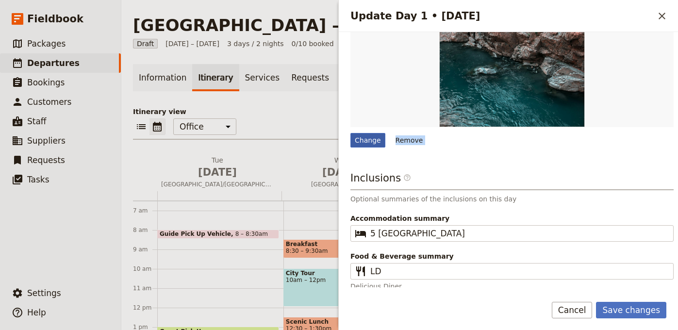
click at [365, 147] on div "Day title Arrival in Melbourne & Welcome Dinner Departure start Departure end S…" at bounding box center [511, 15] width 323 height 552
click at [368, 142] on div "Change" at bounding box center [367, 140] width 35 height 15
click at [350, 133] on input "Change" at bounding box center [350, 132] width 0 height 0
type input "C:\fakepath\02zPinkRobinCatDavidson325.jpg"
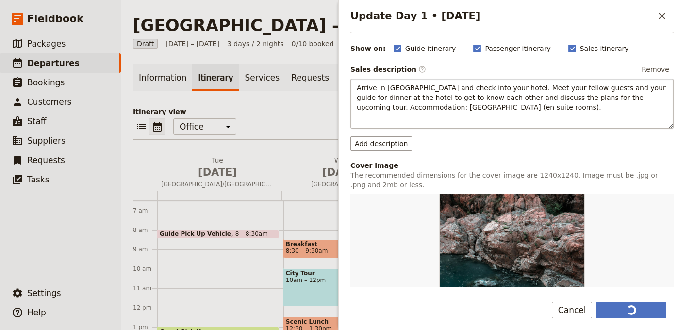
scroll to position [10, 0]
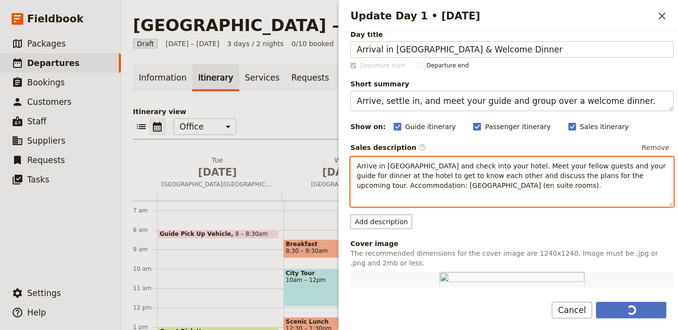
click at [502, 189] on span "Arrive in Melbourne and check into your hotel. Meet your fellow guests and your…" at bounding box center [512, 175] width 311 height 27
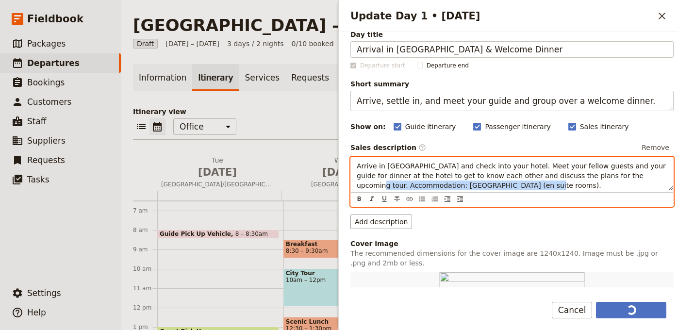
drag, startPoint x: 536, startPoint y: 186, endPoint x: 345, endPoint y: 188, distance: 190.7
click at [345, 188] on div "Day title Arrival in Melbourne & Welcome Dinner Departure start Departure end S…" at bounding box center [508, 159] width 339 height 255
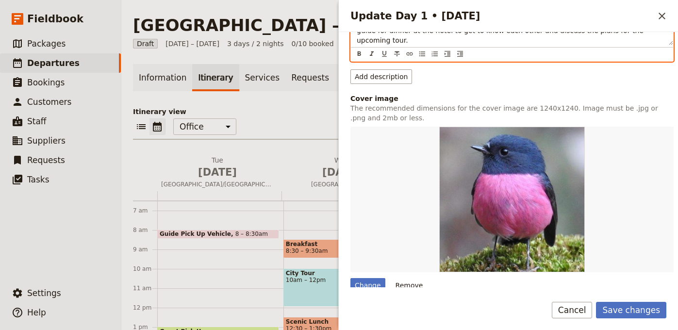
scroll to position [222, 0]
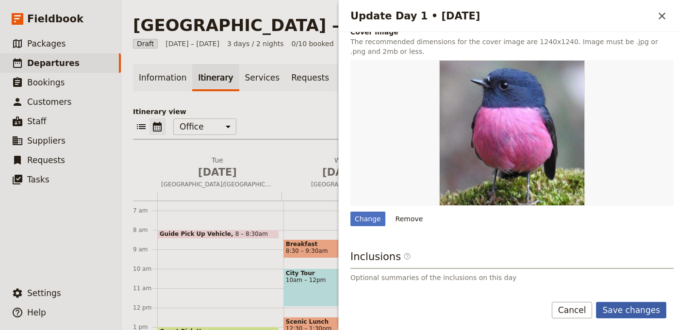
click at [638, 303] on button "Save changes" at bounding box center [631, 310] width 70 height 16
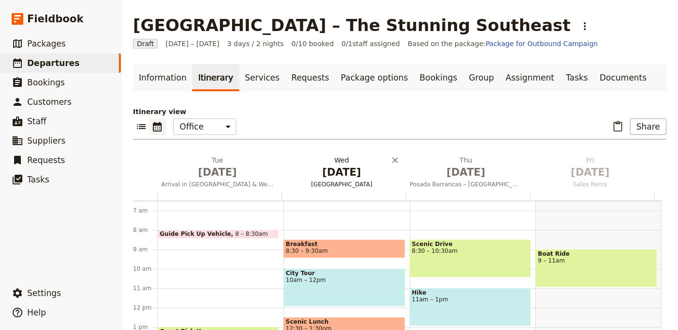
click at [329, 168] on span "Sep 2" at bounding box center [341, 172] width 113 height 15
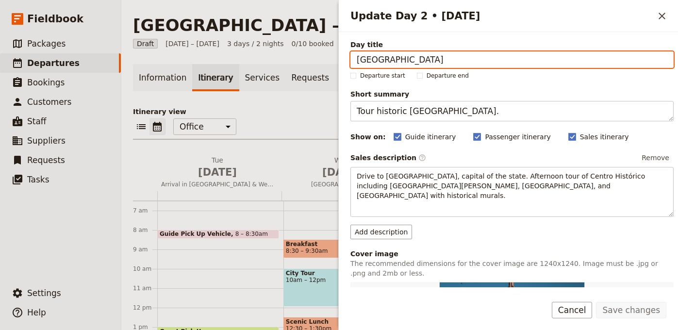
click at [474, 61] on input "Chihuahua City" at bounding box center [511, 59] width 323 height 16
click at [474, 60] on input "Chihuahua City" at bounding box center [511, 59] width 323 height 16
paste input "Port Phillip Bay Wetlands to Lorne"
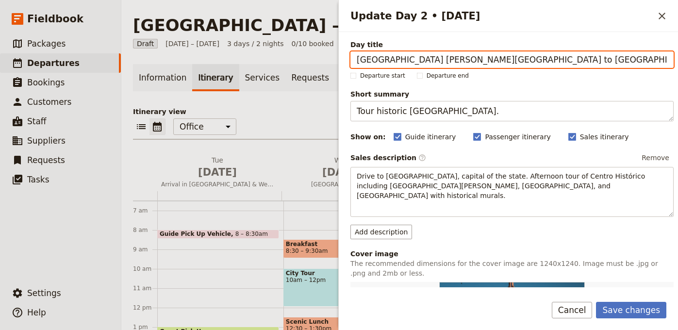
paste input "Update Day 2 • 2 Sep"
type input "Port Phillip Bay Wetlands to Lorne"
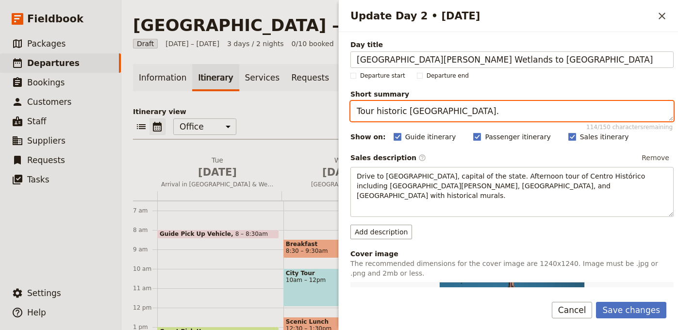
click at [537, 116] on textarea "Tour historic Chihuahua city centre." at bounding box center [511, 111] width 323 height 20
paste textarea "Bird western Port Phillip Bay’s shorelines and swamps en route to Lorne/Geelong"
type textarea "Bird western Port Phillip Bay’s shorelines and swamps en route to Lorne/Geelong."
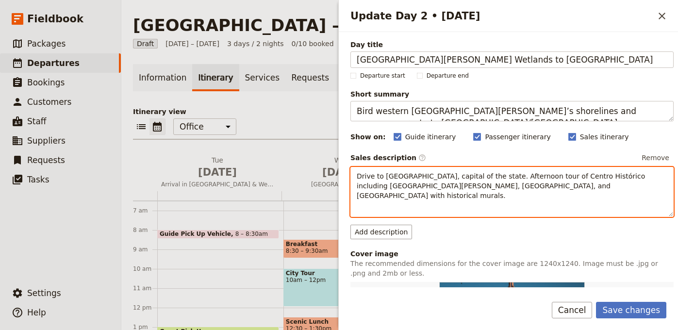
click at [447, 195] on div "Drive to Chihuahua, capital of the state. Afternoon tour of Centro Histórico in…" at bounding box center [512, 191] width 322 height 49
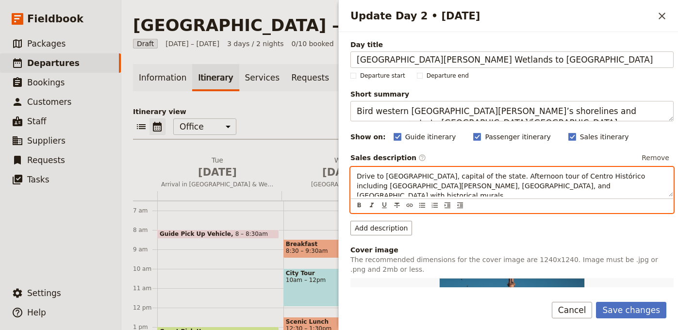
click at [447, 195] on div "Drive to Chihuahua, capital of the state. Afternoon tour of Centro Histórico in…" at bounding box center [512, 181] width 322 height 29
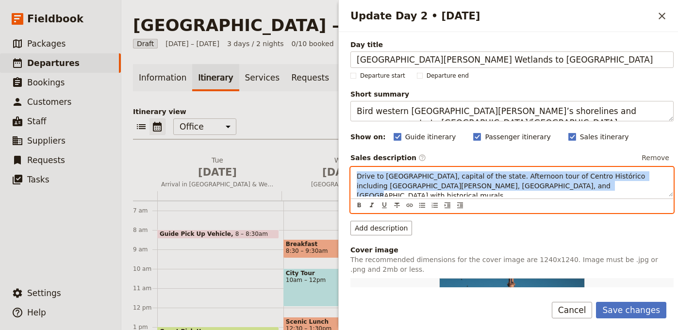
click at [447, 195] on div "Drive to Chihuahua, capital of the state. Afternoon tour of Centro Histórico in…" at bounding box center [512, 181] width 322 height 29
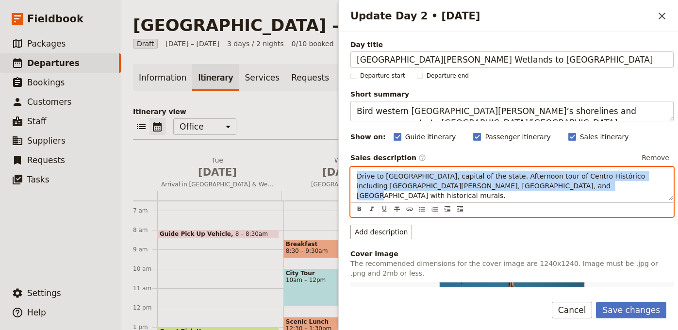
paste div "Update Day 2 • 2 Sep"
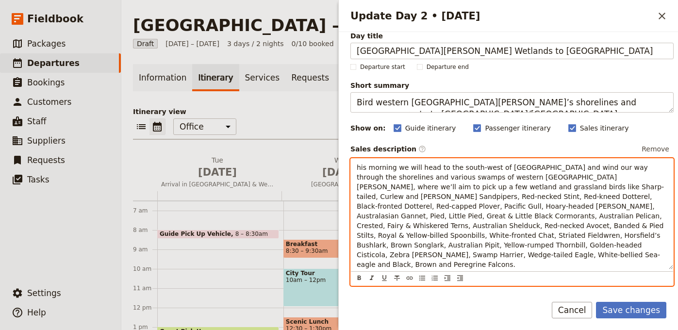
scroll to position [0, 0]
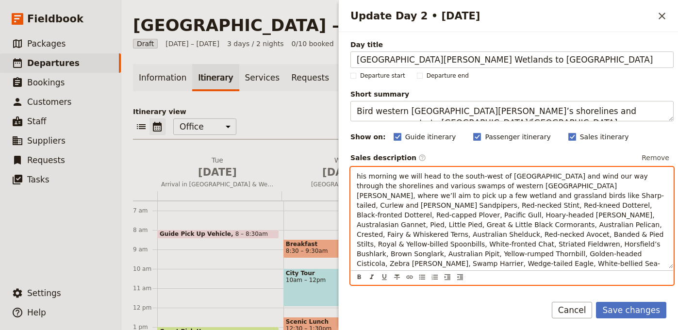
click at [356, 176] on div "his morning we will head to the south-west of Melbourne and wind our way throug…" at bounding box center [512, 217] width 322 height 101
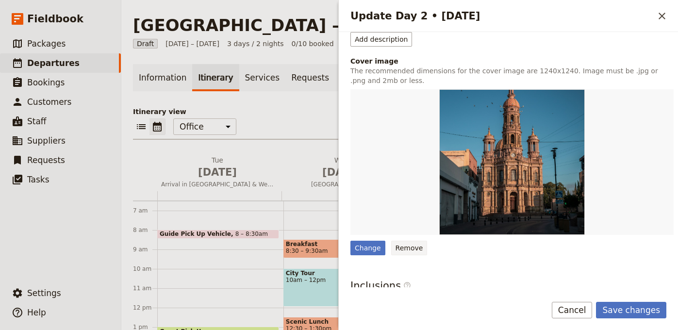
scroll to position [286, 0]
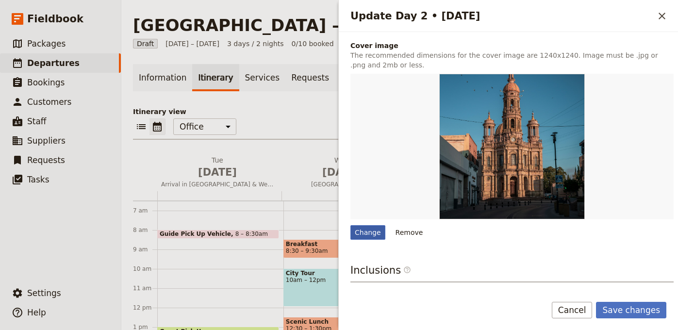
click at [370, 225] on div "Change" at bounding box center [367, 232] width 35 height 15
click at [350, 225] on input "Change" at bounding box center [350, 225] width 0 height 0
type input "C:\fakepath\RedrumpedParrotCindyMarple.jpg"
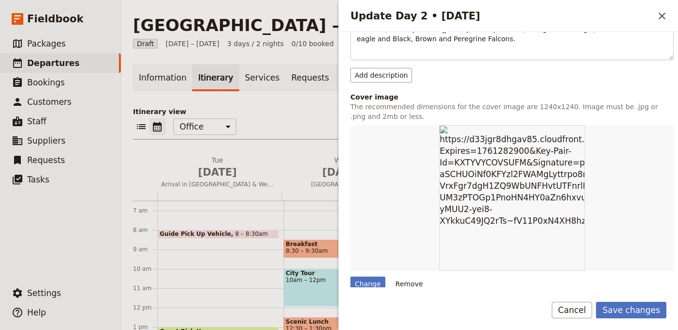
scroll to position [273, 0]
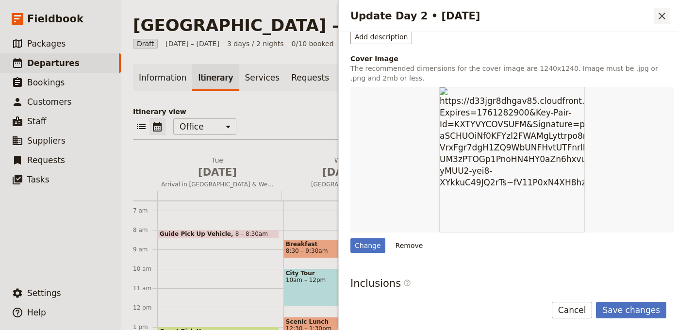
click at [659, 18] on icon "Close drawer" at bounding box center [661, 16] width 7 height 7
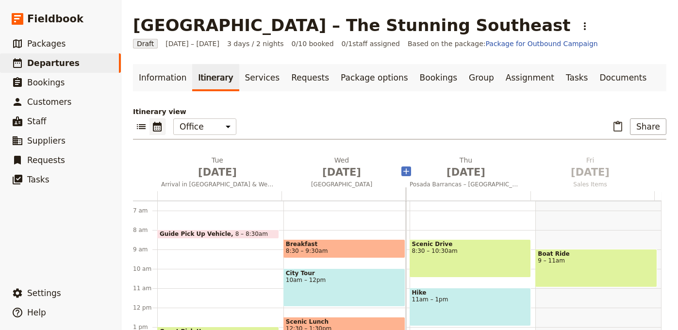
drag, startPoint x: 446, startPoint y: 183, endPoint x: 400, endPoint y: 184, distance: 45.6
click at [405, 183] on div "Tue Sep 1 Arrival in Melbourne & Welcome Dinner Wed Sep 2 Chihuahua City Thu Se…" at bounding box center [399, 295] width 533 height 281
click at [347, 181] on span "Chihuahua City" at bounding box center [341, 184] width 120 height 8
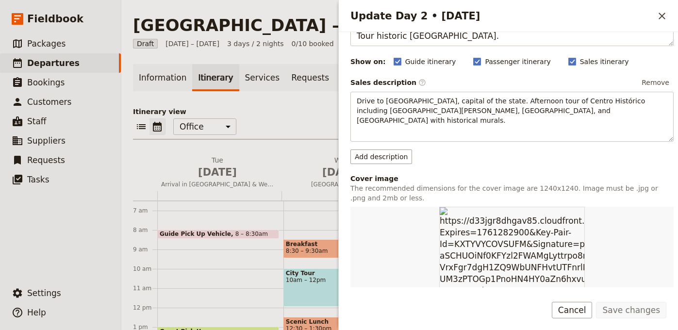
scroll to position [0, 0]
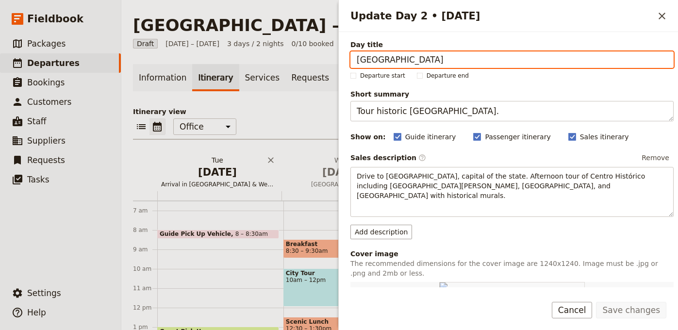
click at [226, 174] on span "Sep 1" at bounding box center [217, 172] width 113 height 15
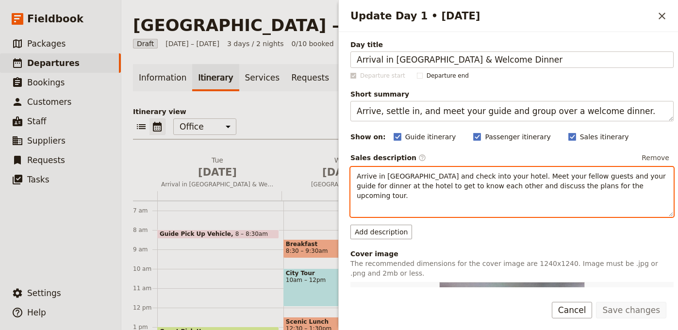
click at [615, 194] on div "Arrive in Melbourne and check into your hotel. Meet your fellow guests and your…" at bounding box center [512, 191] width 322 height 49
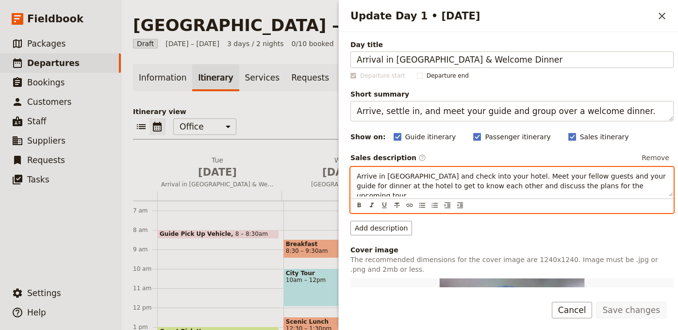
click at [615, 194] on div "Arrive in Melbourne and check into your hotel. Meet your fellow guests and your…" at bounding box center [512, 181] width 322 height 29
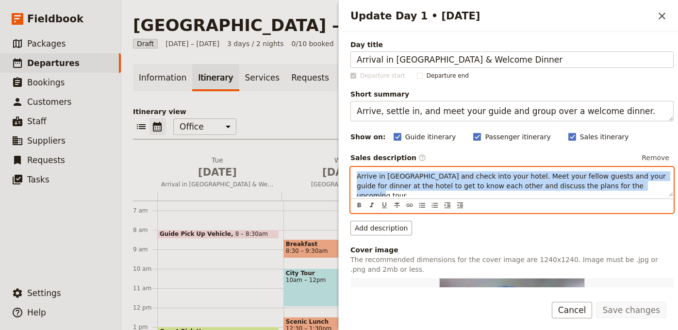
click at [615, 194] on div "Arrive in Melbourne and check into your hotel. Meet your fellow guests and your…" at bounding box center [512, 181] width 322 height 29
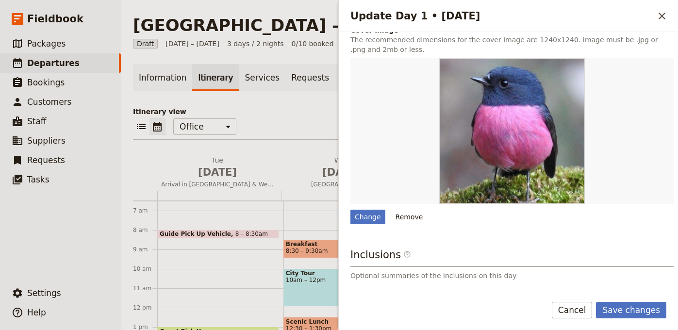
scroll to position [101, 0]
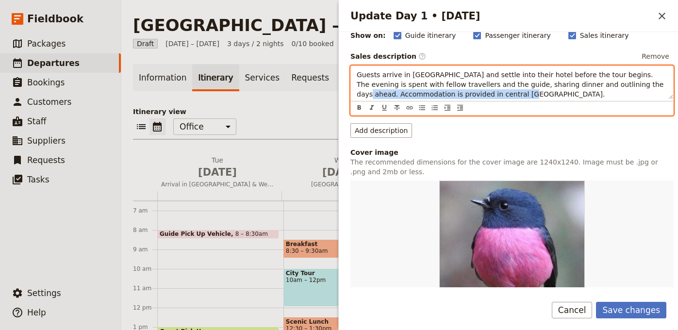
drag, startPoint x: 525, startPoint y: 95, endPoint x: 352, endPoint y: 95, distance: 173.2
click at [352, 95] on div "Guests arrive in [GEOGRAPHIC_DATA] and settle into their hotel before the tour …" at bounding box center [512, 82] width 322 height 33
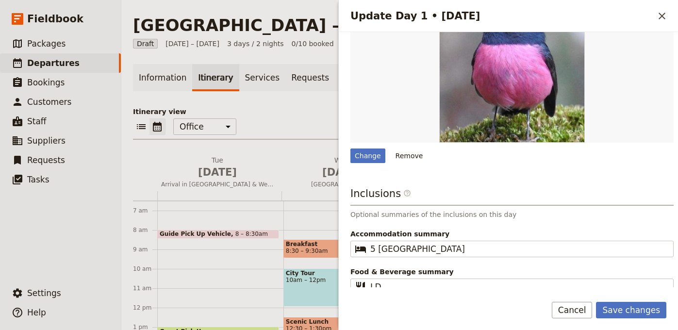
scroll to position [305, 0]
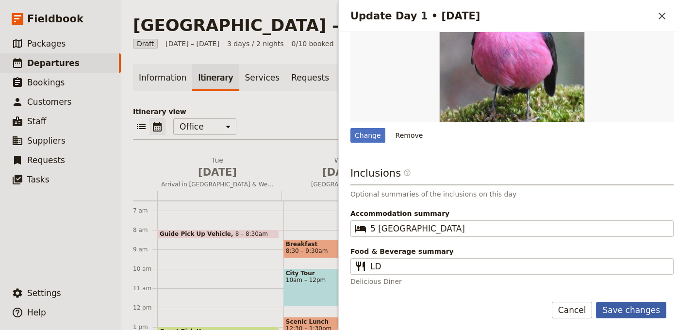
click at [632, 308] on button "Save changes" at bounding box center [631, 310] width 70 height 16
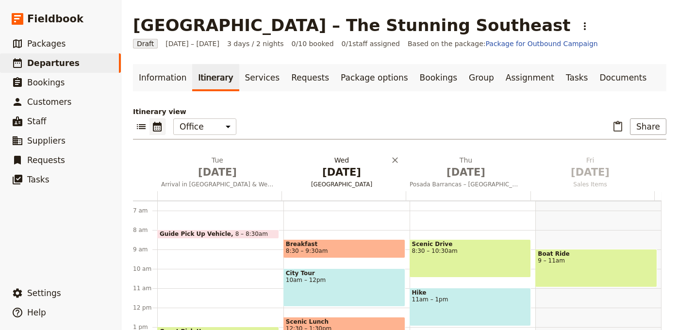
click at [339, 174] on span "Sep 2" at bounding box center [341, 172] width 113 height 15
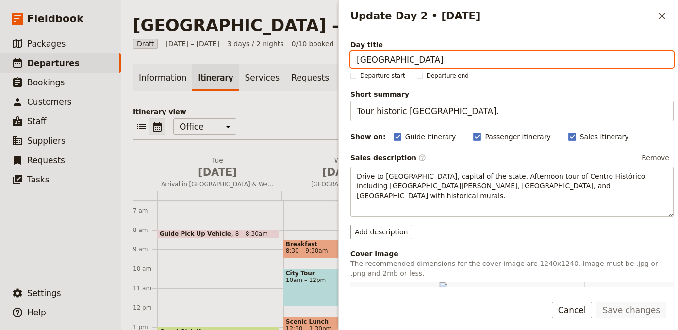
click at [428, 58] on input "Chihuahua City" at bounding box center [511, 59] width 323 height 16
paste input "Port [PERSON_NAME] Bay Wetlands & Lorne"
type input "Port [PERSON_NAME] Bay Wetlands & Lorne"
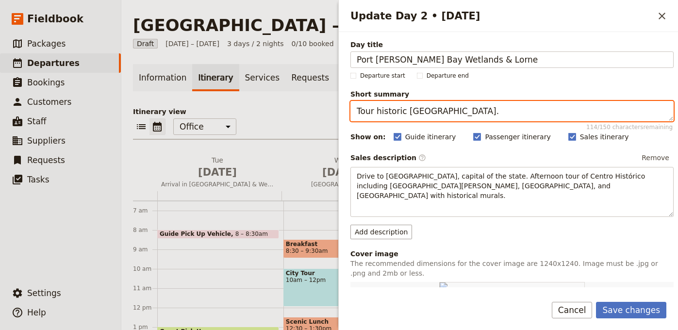
click at [519, 118] on textarea "Tour historic Chihuahua city centre." at bounding box center [511, 111] width 323 height 20
paste textarea "Explore coastal wetlands for waterbirds en route from Melbourne to Lorn"
type textarea "Explore coastal wetlands for waterbirds en route from Melbourne to Lorne."
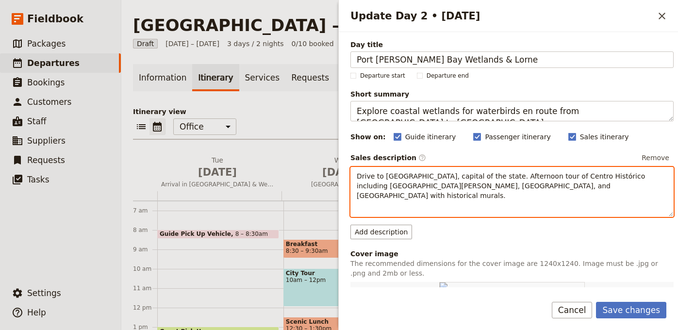
click at [455, 174] on span "Drive to Chihuahua, capital of the state. Afternoon tour of Centro Histórico in…" at bounding box center [502, 185] width 291 height 27
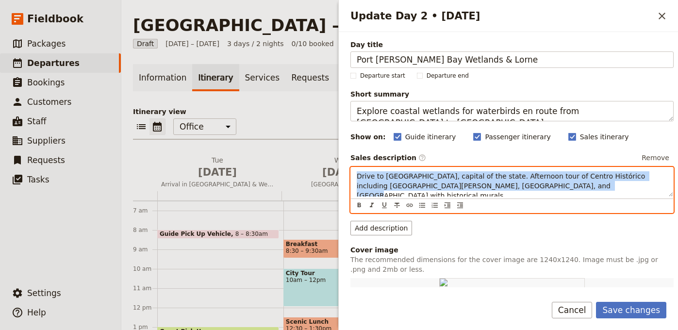
click at [454, 174] on span "Drive to Chihuahua, capital of the state. Afternoon tour of Centro Histórico in…" at bounding box center [502, 185] width 291 height 27
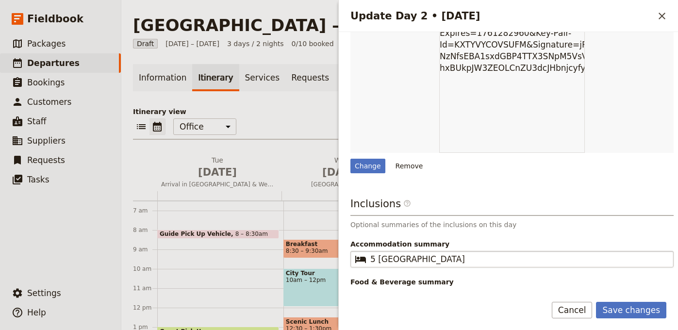
scroll to position [288, 0]
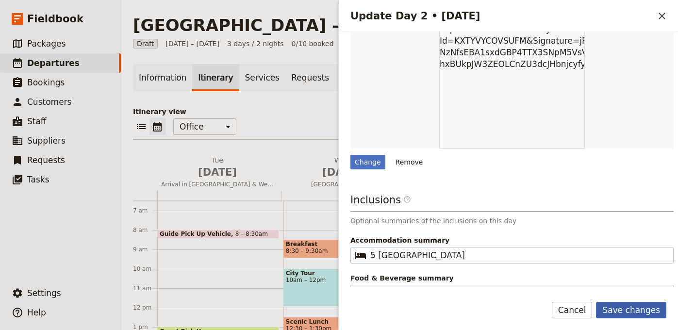
click at [644, 309] on button "Save changes" at bounding box center [631, 310] width 70 height 16
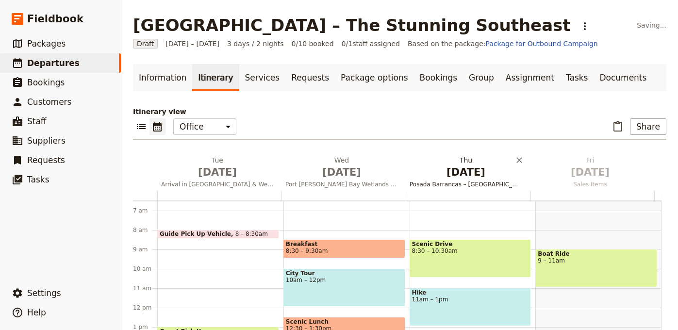
click at [441, 173] on span "Sep 3" at bounding box center [466, 172] width 113 height 15
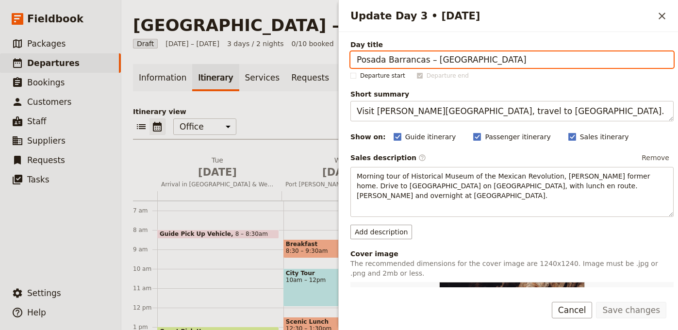
click at [600, 64] on input "Posada Barrancas – Copper Canyon Rim" at bounding box center [511, 59] width 323 height 16
paste input "[GEOGRAPHIC_DATA]: Forests, [GEOGRAPHIC_DATA]"
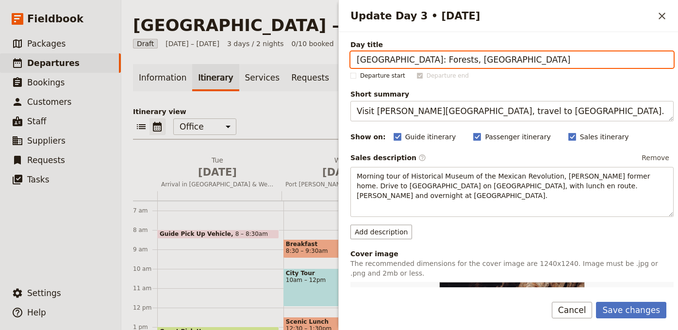
type input "[GEOGRAPHIC_DATA]: Forests, [GEOGRAPHIC_DATA]"
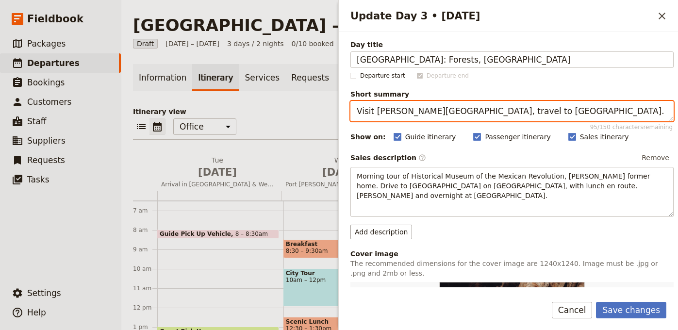
click at [437, 105] on textarea "Visit Pancho Villa Museum, travel to Copper Canyon rim." at bounding box center [511, 111] width 323 height 20
paste textarea "Travel the Great Ocean Road to bird heathlands, forests, estuaries and coasts"
type textarea "Travel the Great Ocean Road to bird heathlands, forests, estuaries and coasts."
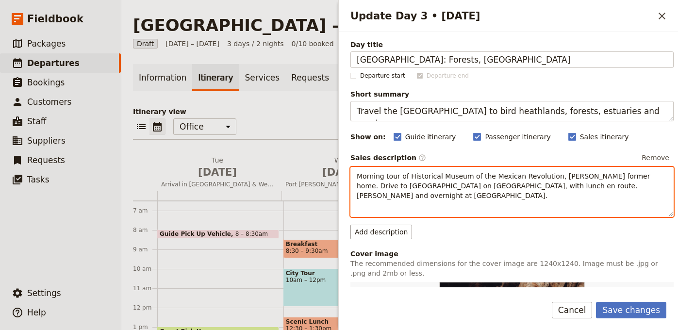
click at [545, 181] on p "Morning tour of Historical Museum of the Mexican Revolution, Pancho Villa’s for…" at bounding box center [512, 185] width 311 height 29
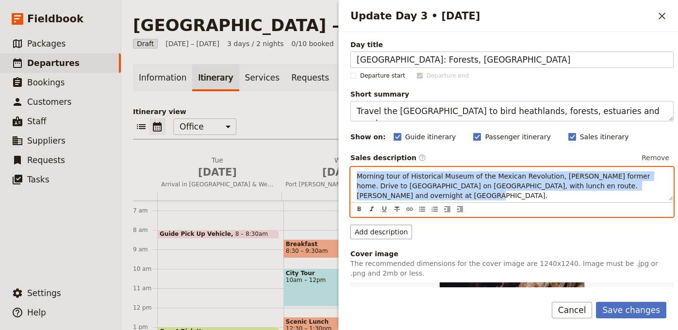
click at [544, 182] on span "Morning tour of Historical Museum of the Mexican Revolution, Pancho Villa’s for…" at bounding box center [504, 185] width 295 height 27
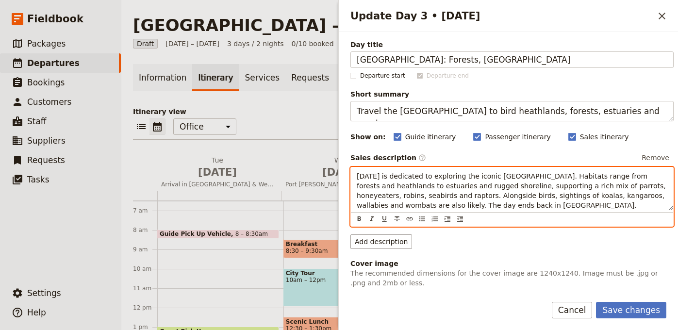
scroll to position [194, 0]
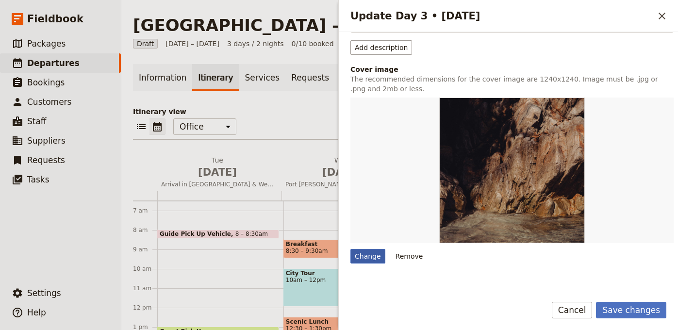
click at [368, 258] on div "Change" at bounding box center [367, 256] width 35 height 15
click at [350, 249] on input "Change" at bounding box center [350, 248] width 0 height 0
type input "C:\fakepath\05EasternRosellaKeithKennedy.jpg"
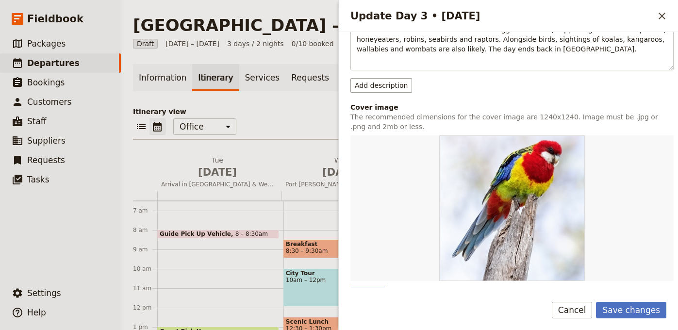
scroll to position [318, 0]
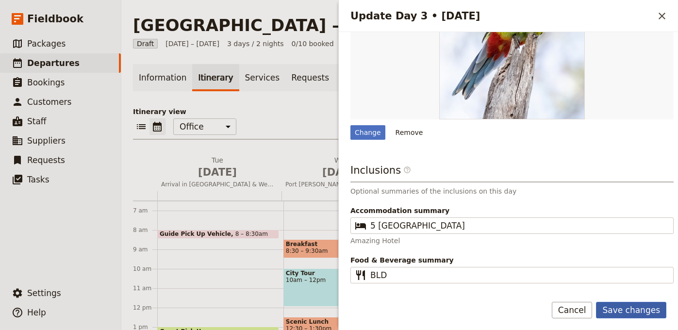
click at [635, 311] on button "Save changes" at bounding box center [631, 310] width 70 height 16
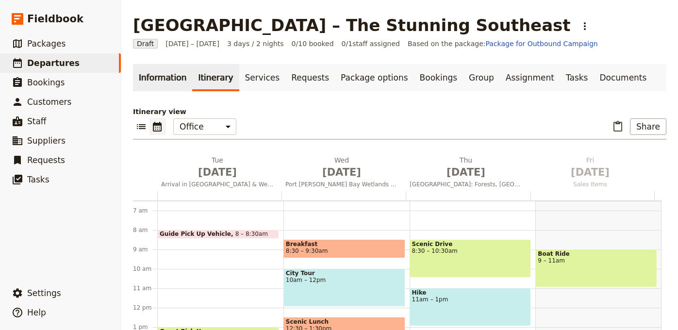
click at [164, 82] on link "Information" at bounding box center [162, 77] width 59 height 27
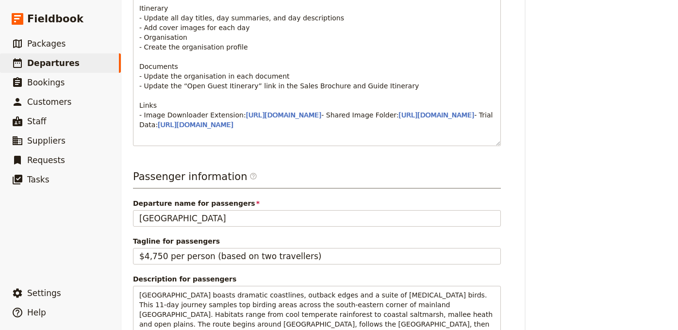
scroll to position [721, 0]
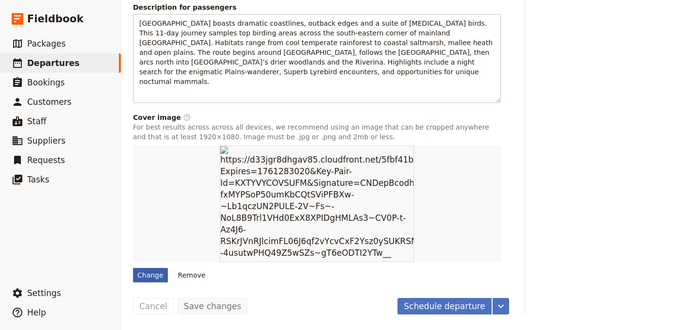
click at [144, 272] on div "Change" at bounding box center [150, 275] width 35 height 15
click at [133, 268] on input "Change" at bounding box center [132, 267] width 0 height 0
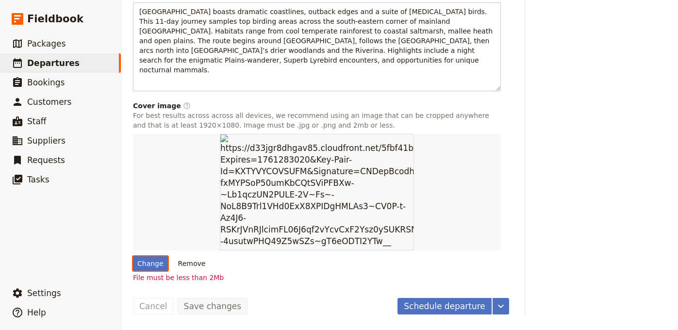
scroll to position [733, 0]
click at [160, 272] on div "Change Remove File must be less than 2Mb" at bounding box center [317, 208] width 368 height 148
click at [157, 267] on div "Change" at bounding box center [150, 263] width 35 height 15
click at [133, 256] on input "Change" at bounding box center [132, 256] width 0 height 0
type input "C:\fakepath\annie-spratt-QC1X0ckoYnU-unsplash (1).jpg"
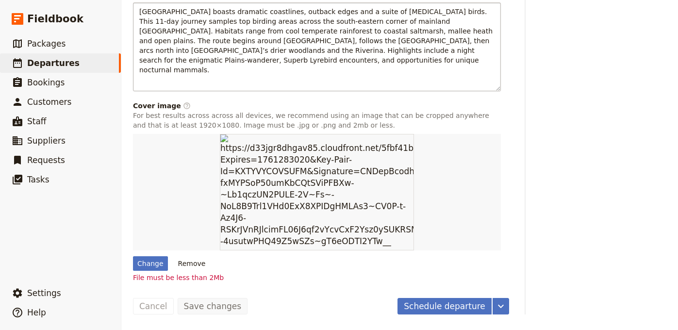
scroll to position [723, 0]
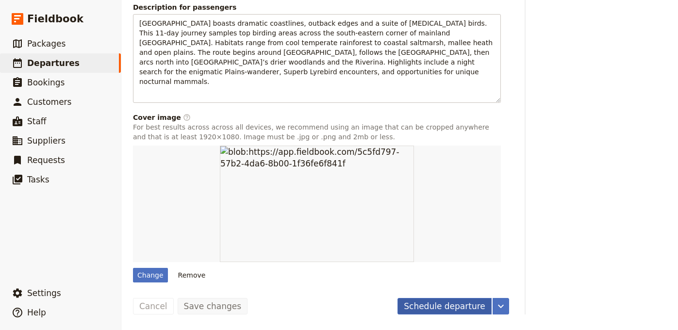
click at [456, 299] on button "Schedule departure" at bounding box center [444, 306] width 94 height 16
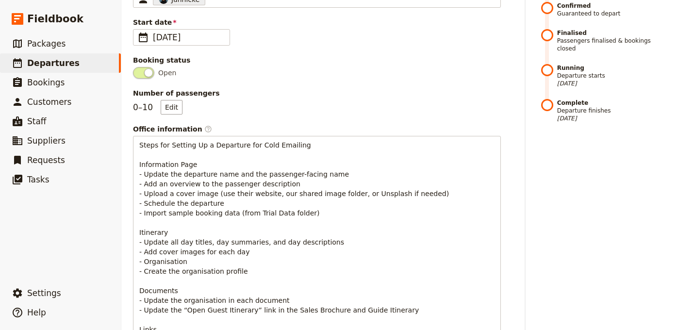
scroll to position [0, 0]
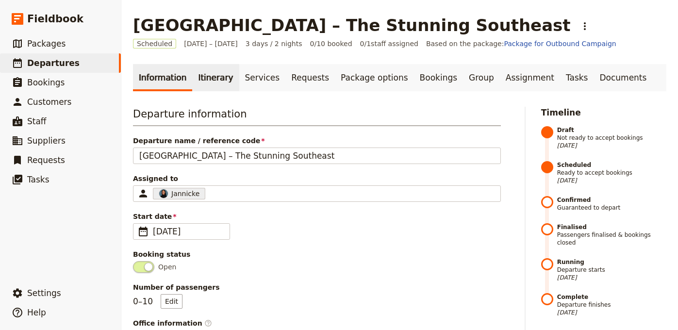
click at [221, 78] on link "Itinerary" at bounding box center [215, 77] width 47 height 27
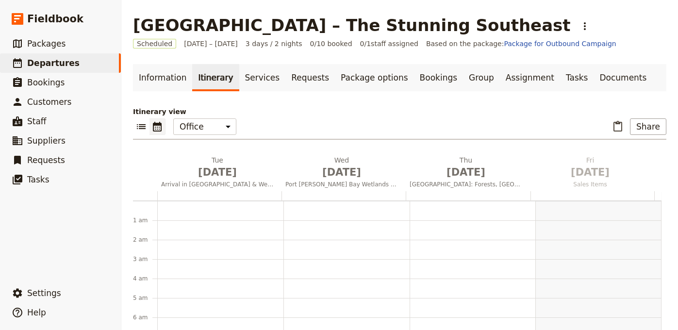
scroll to position [126, 0]
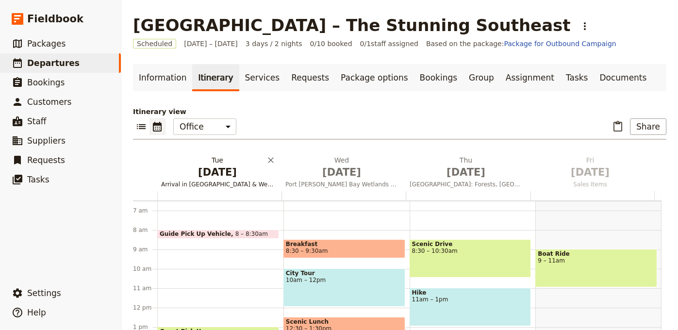
click at [202, 166] on span "Sep 1" at bounding box center [217, 172] width 113 height 15
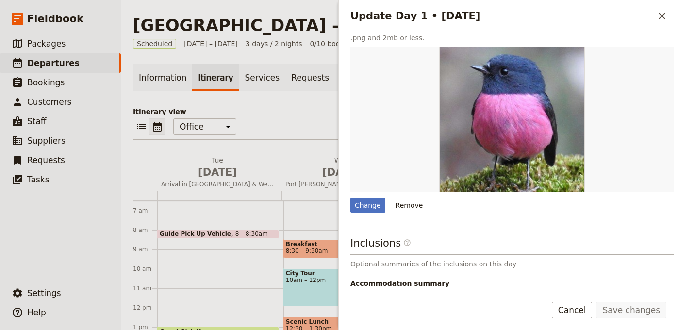
scroll to position [220, 0]
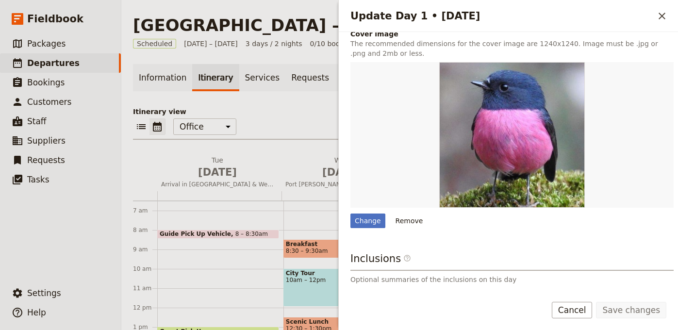
click at [661, 25] on div "Update Day 1 • 1 Sep ​" at bounding box center [508, 16] width 339 height 32
click at [662, 18] on icon "Close drawer" at bounding box center [662, 16] width 12 height 12
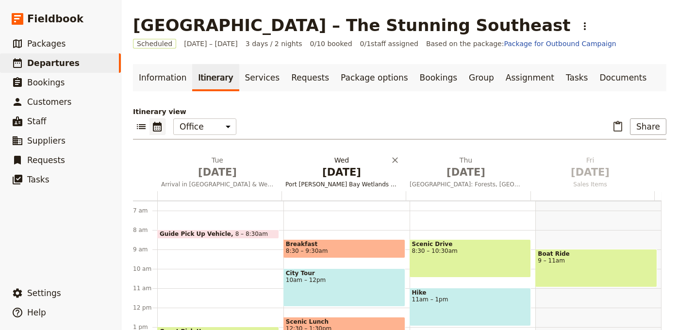
click at [321, 174] on span "Sep 2" at bounding box center [341, 172] width 113 height 15
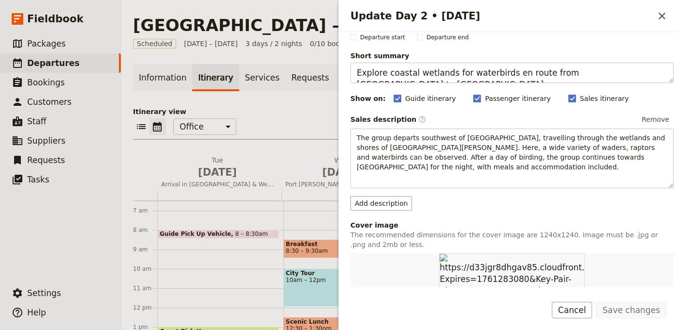
scroll to position [16, 0]
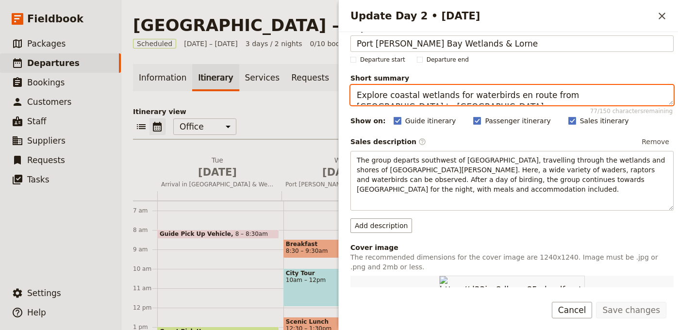
click at [469, 97] on textarea "Explore coastal wetlands for waterbirds en route from Melbourne to Lorne." at bounding box center [511, 95] width 323 height 20
click at [469, 96] on textarea "Explore coastal wetlands for waterbirds en route from Melbourne to Lorne." at bounding box center [511, 95] width 323 height 20
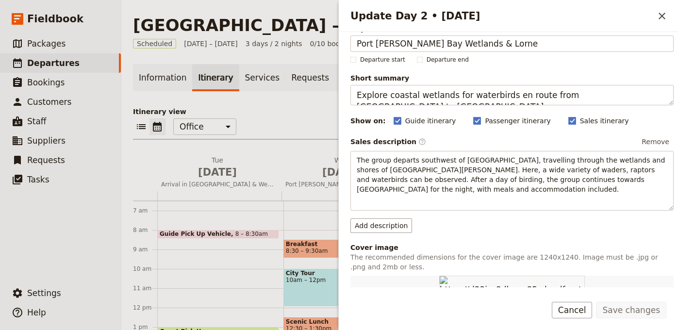
scroll to position [227, 0]
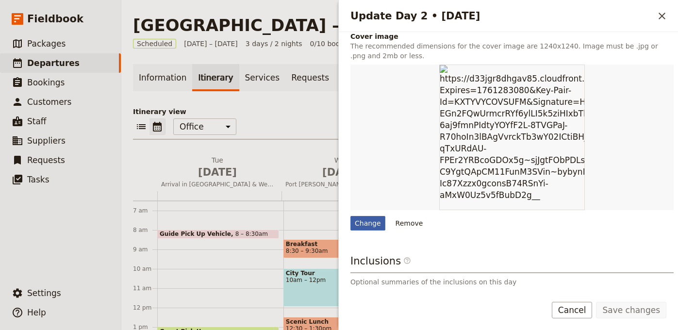
click at [372, 228] on div "Change" at bounding box center [367, 223] width 35 height 15
click at [350, 216] on input "Change" at bounding box center [350, 215] width 0 height 0
type input "C:\fakepath\david-clode-dZ26fx2X_wI-unsplash (1).jpg"
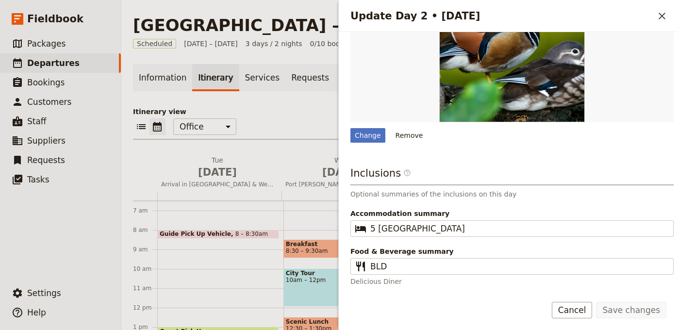
scroll to position [224, 0]
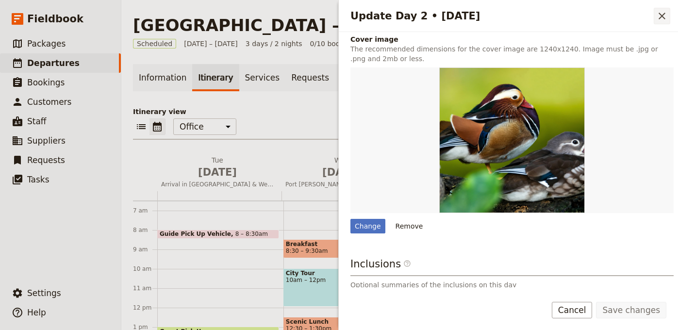
click at [659, 20] on icon "Close drawer" at bounding box center [662, 16] width 12 height 12
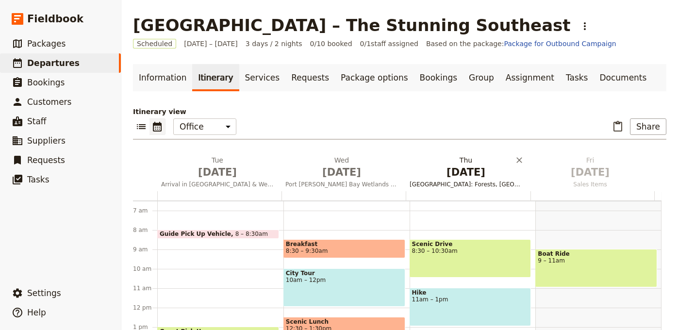
click at [461, 165] on span "Sep 3" at bounding box center [466, 172] width 113 height 15
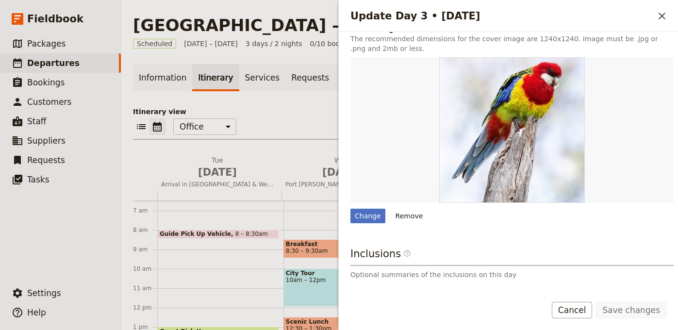
scroll to position [234, 0]
click at [664, 17] on icon "Close drawer" at bounding box center [662, 16] width 12 height 12
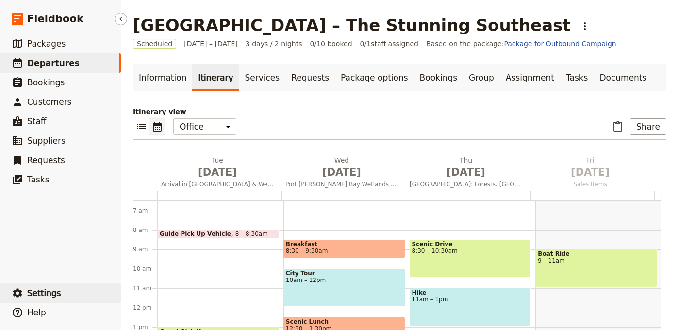
click at [62, 285] on button "​ Settings" at bounding box center [60, 292] width 121 height 19
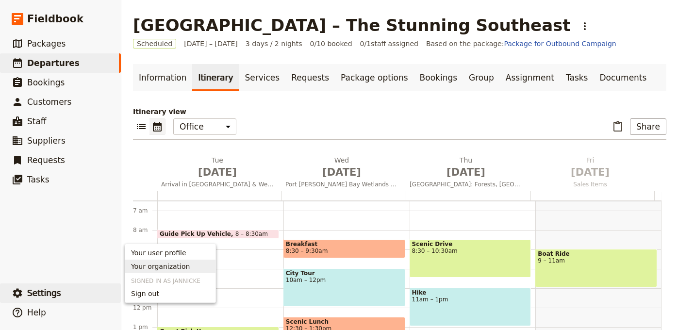
click at [163, 263] on span "Your organization" at bounding box center [160, 267] width 59 height 10
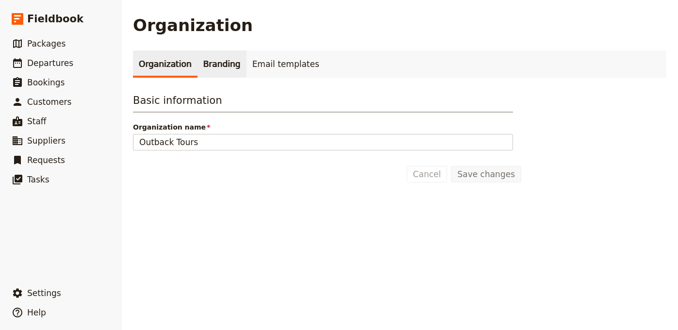
click at [215, 54] on link "Branding" at bounding box center [221, 63] width 49 height 27
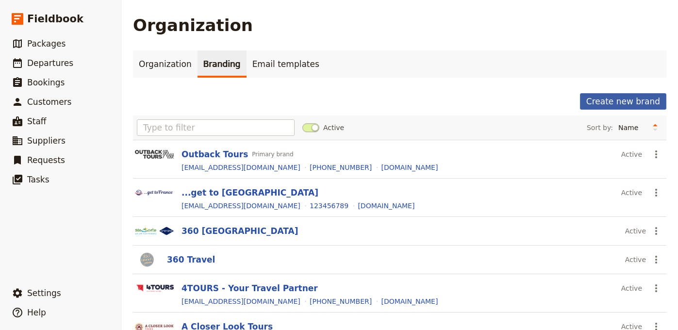
click at [616, 102] on button "Create new brand" at bounding box center [623, 101] width 86 height 16
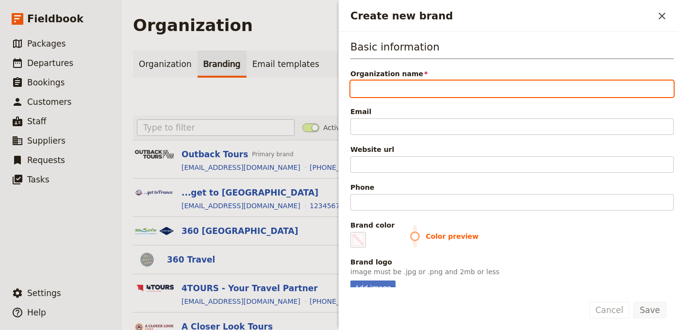
paste input "Sunrise Birding, LLC"
type input "Sunrise Birding, LLC"
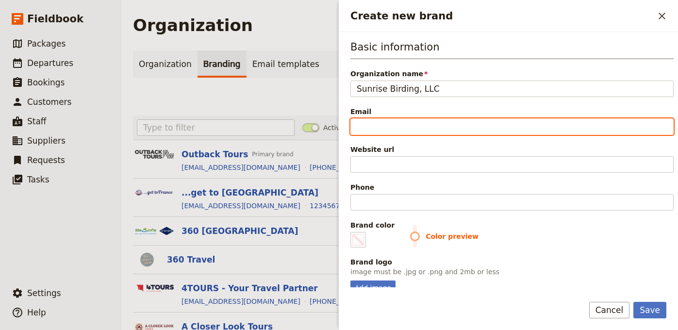
click at [462, 122] on input "Email" at bounding box center [511, 126] width 323 height 16
paste input "[PERSON_NAME][EMAIL_ADDRESS][DOMAIN_NAME]"
type input "[PERSON_NAME][EMAIL_ADDRESS][DOMAIN_NAME]"
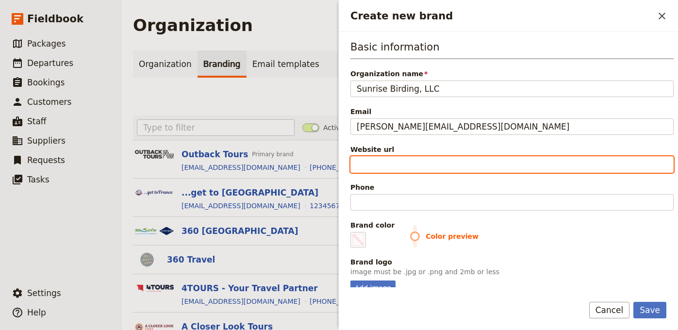
click at [416, 157] on input "Website url" at bounding box center [511, 164] width 323 height 16
paste input "https://www.sunrisebirding.com"
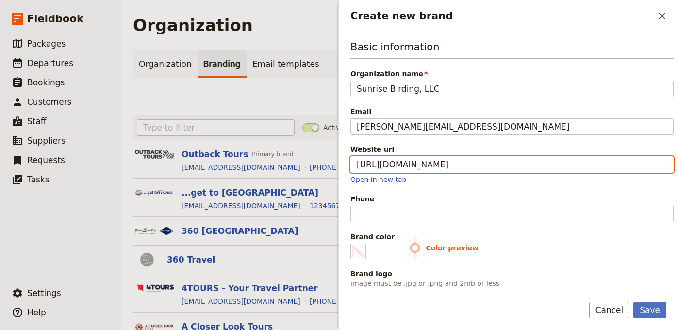
type input "https://www.sunrisebirding.com"
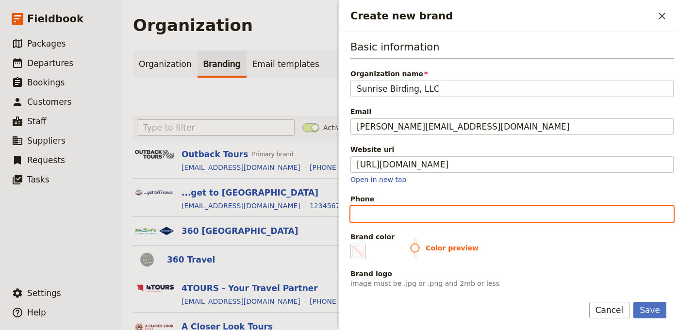
click at [432, 217] on input "Phone" at bounding box center [511, 214] width 323 height 16
paste input "203.453.6724"
type input "[PHONE_NUMBER]"
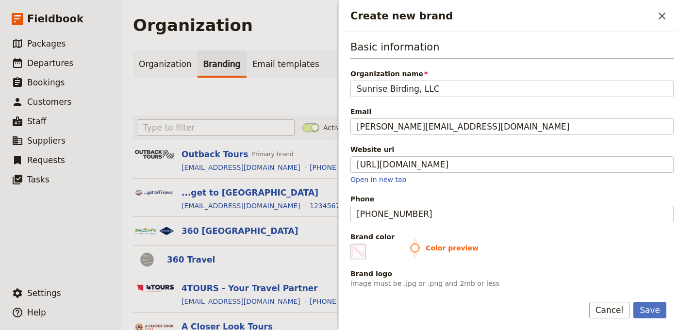
click at [363, 252] on span "Create new brand" at bounding box center [358, 252] width 12 height 12
click at [353, 244] on input "#000000" at bounding box center [352, 243] width 0 height 0
type input "#e2d222"
click at [564, 223] on div "Basic information Organization name Sunrise Birding, LLC Email gina@sunrisebird…" at bounding box center [511, 173] width 323 height 267
click at [654, 303] on button "Save" at bounding box center [649, 310] width 33 height 16
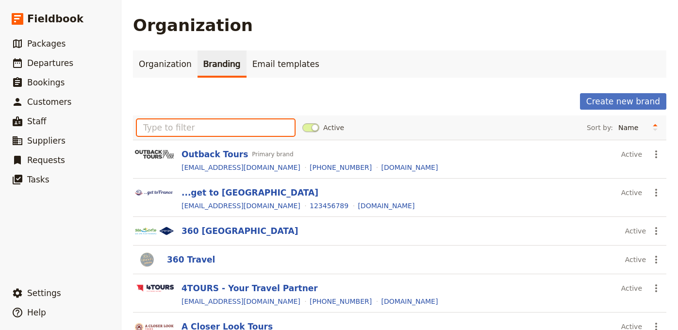
click at [181, 131] on input "text" at bounding box center [216, 127] width 158 height 16
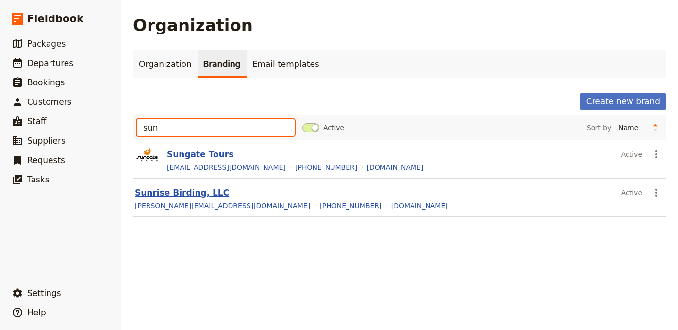
type input "sun"
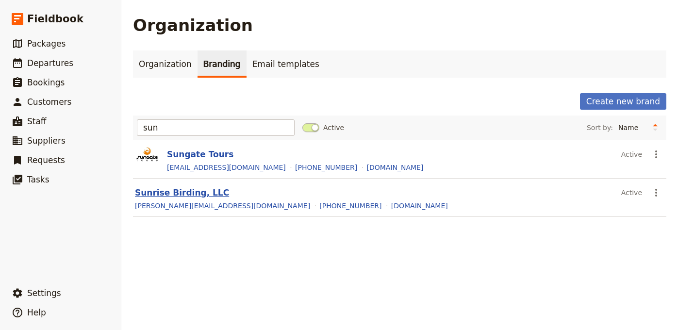
click at [173, 188] on button "Sunrise Birding, LLC" at bounding box center [182, 193] width 94 height 12
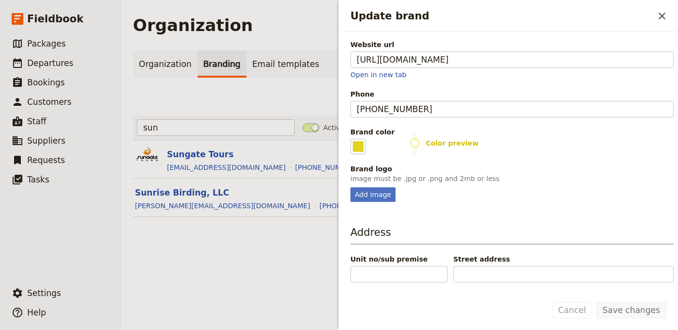
scroll to position [138, 0]
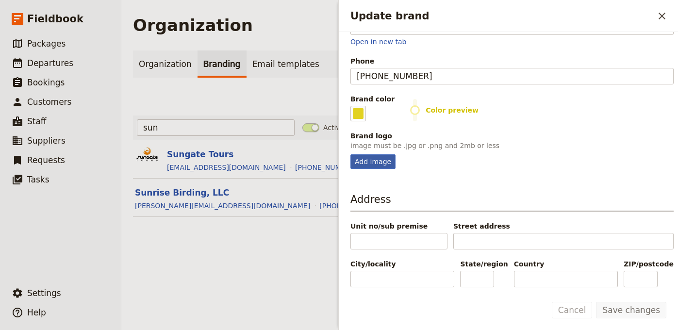
click at [383, 161] on div "Add image" at bounding box center [372, 161] width 45 height 15
click at [350, 154] on input "Add image" at bounding box center [350, 154] width 0 height 0
type input "C:\fakepath\Logo_small.jpg"
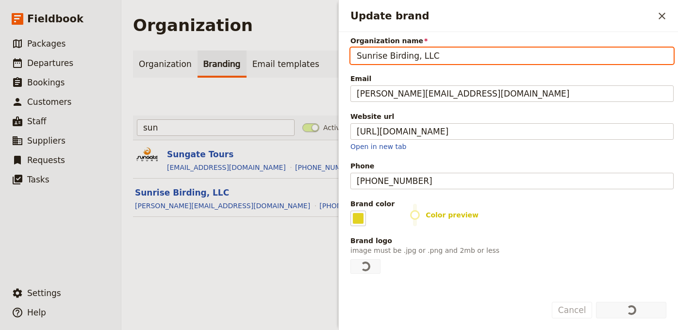
scroll to position [140, 0]
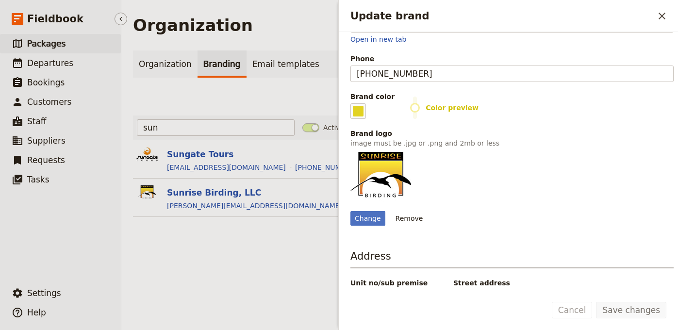
click at [60, 53] on link "​ Packages" at bounding box center [60, 43] width 121 height 19
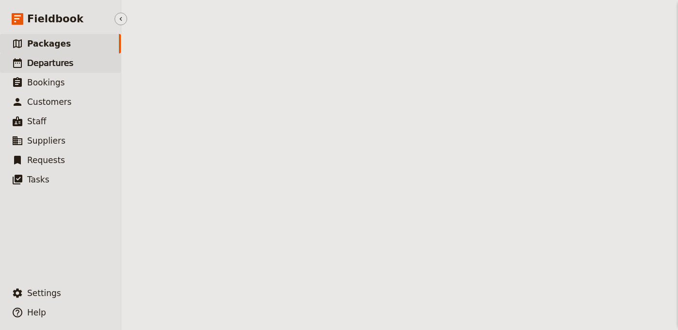
click at [58, 60] on span "Departures" at bounding box center [50, 63] width 46 height 10
select select "UPDATED_AT"
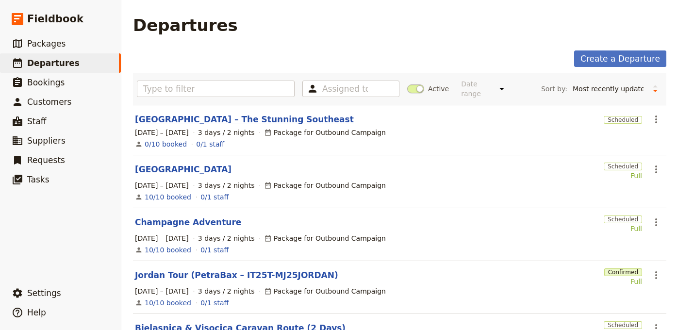
click at [252, 116] on link "[GEOGRAPHIC_DATA] – The Stunning Southeast" at bounding box center [244, 120] width 219 height 12
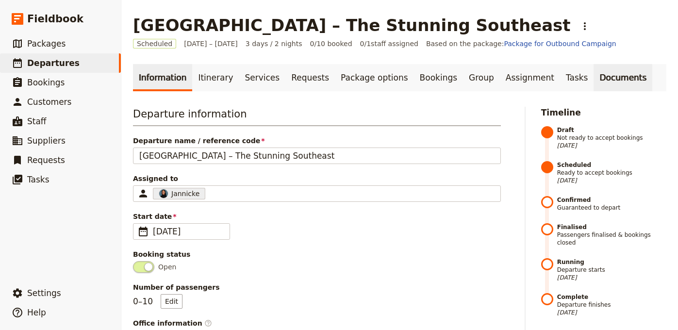
click at [594, 67] on link "Documents" at bounding box center [622, 77] width 59 height 27
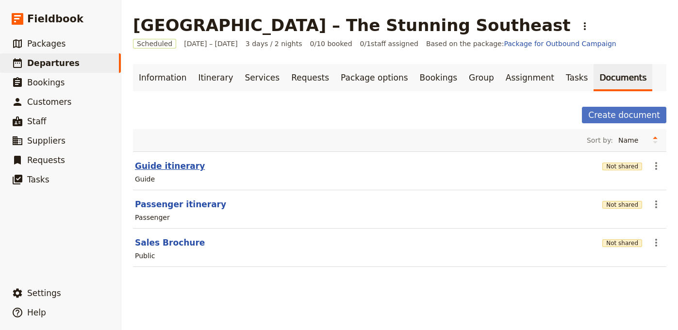
click at [171, 164] on button "Guide itinerary" at bounding box center [170, 166] width 70 height 12
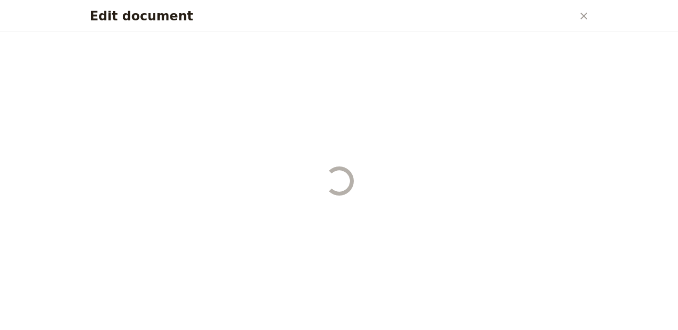
select select "STAFF"
select select "RUN_SHEET"
select select "LARGE"
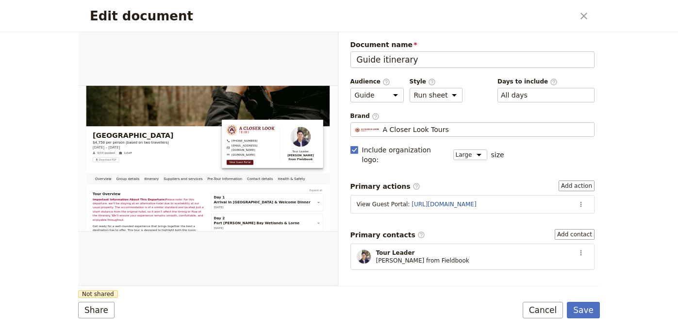
click at [433, 119] on span "Brand ​" at bounding box center [472, 116] width 245 height 8
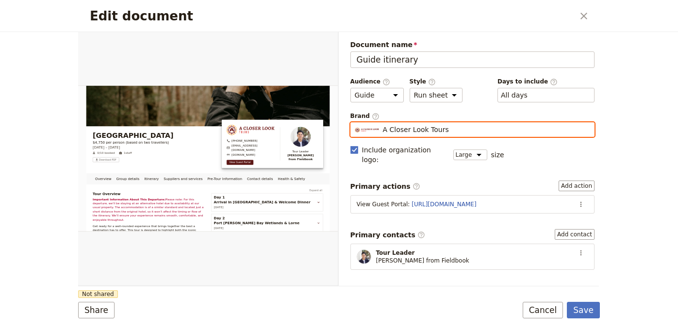
click at [355, 122] on input "A Closer Look Tours" at bounding box center [354, 122] width 0 height 0
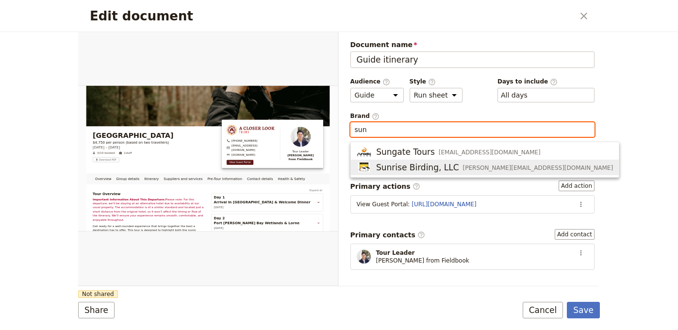
click at [450, 163] on span "Sunrise Birding, LLC" at bounding box center [417, 168] width 83 height 12
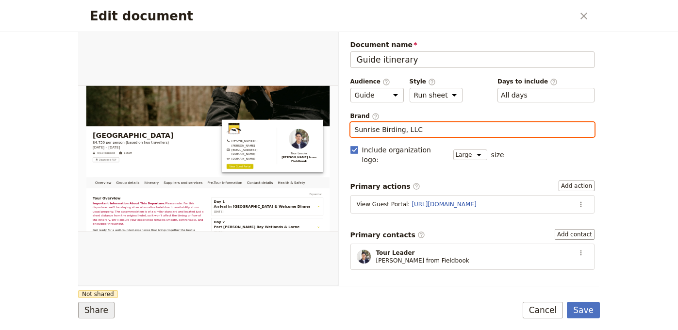
type input "Sunrise Birding, LLC"
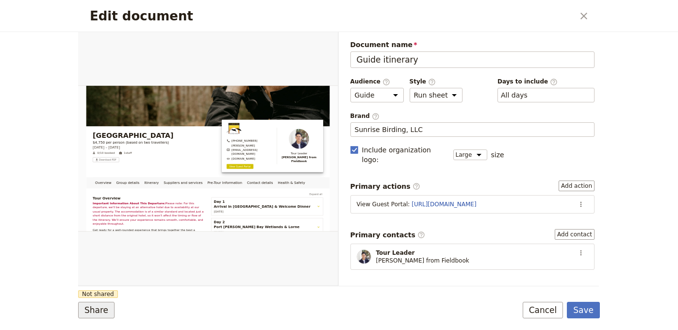
click at [96, 308] on button "Share" at bounding box center [96, 310] width 36 height 16
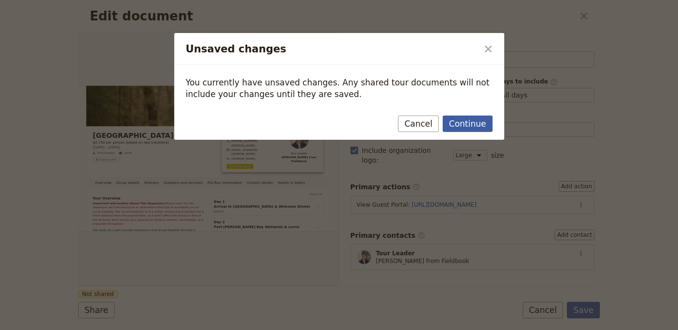
click at [456, 119] on button "Continue" at bounding box center [467, 123] width 49 height 16
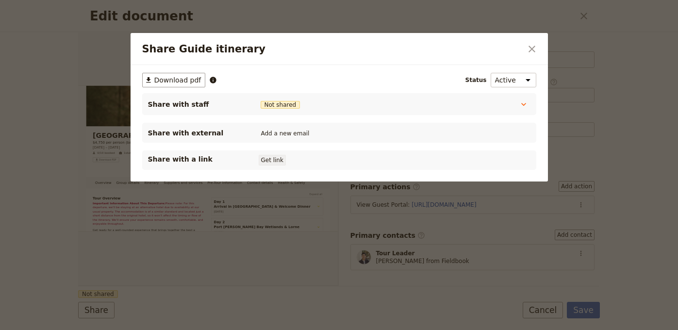
click at [264, 162] on button "Get link" at bounding box center [272, 160] width 27 height 11
click at [531, 48] on icon "Close dialog" at bounding box center [532, 49] width 12 height 12
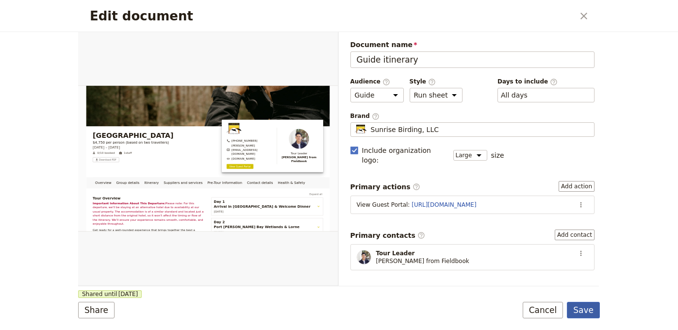
click at [590, 306] on button "Save" at bounding box center [583, 310] width 33 height 16
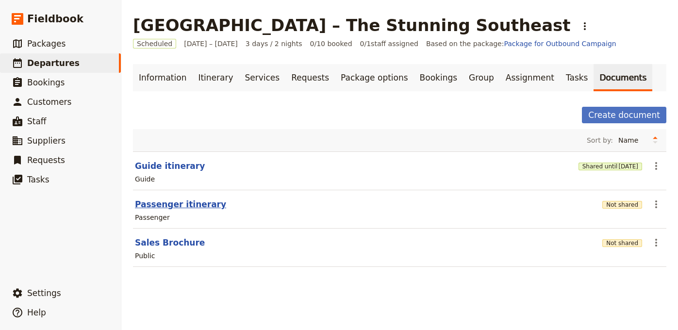
click at [164, 207] on button "Passenger itinerary" at bounding box center [180, 204] width 91 height 12
select select "PASSENGER"
select select "RUN_SHEET"
select select "LARGE"
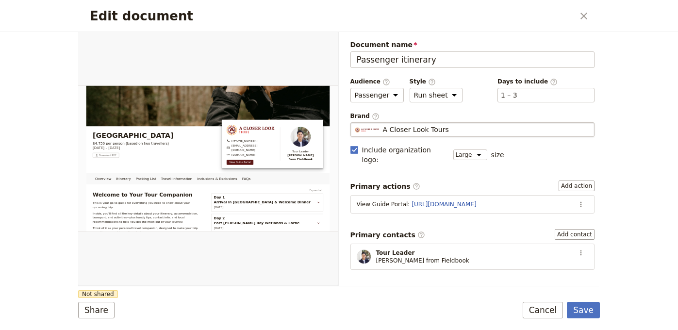
click at [456, 128] on div "A Closer Look Tours" at bounding box center [473, 130] width 236 height 10
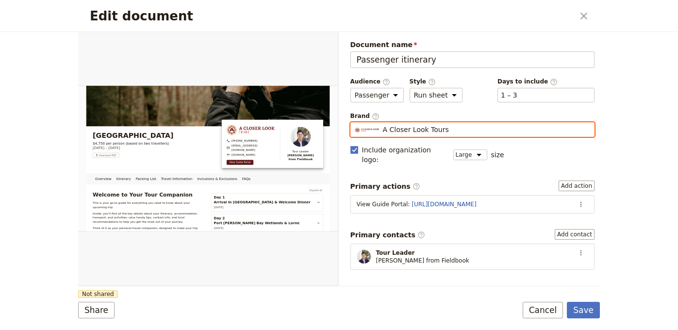
click at [355, 123] on input "A Closer Look Tours" at bounding box center [354, 122] width 0 height 0
click at [451, 131] on input "sub" at bounding box center [473, 130] width 236 height 10
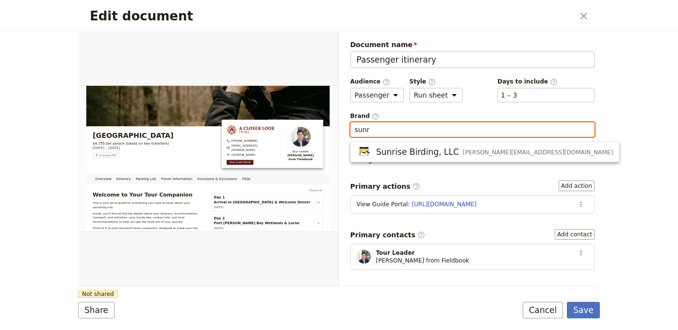
click at [447, 145] on button "Sunrise Birding, LLC gina@sunrisebirding.com" at bounding box center [485, 152] width 268 height 16
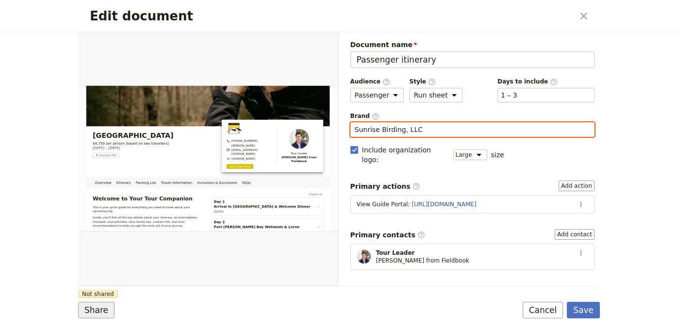
type input "Sunrise Birding, LLC"
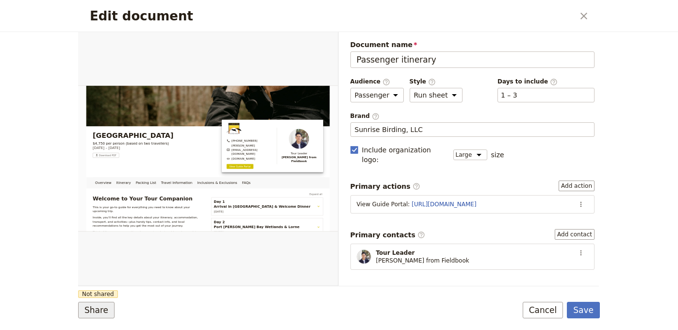
click at [105, 309] on button "Share" at bounding box center [96, 310] width 36 height 16
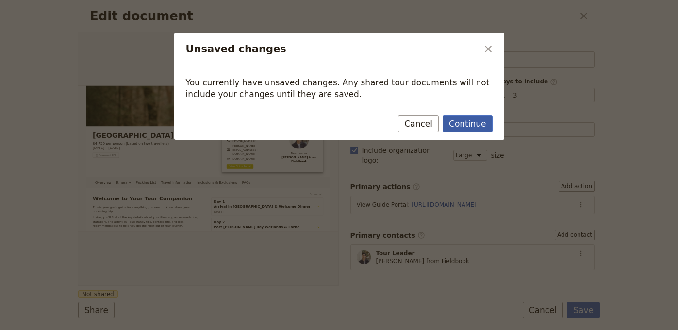
click at [464, 121] on button "Continue" at bounding box center [467, 123] width 49 height 16
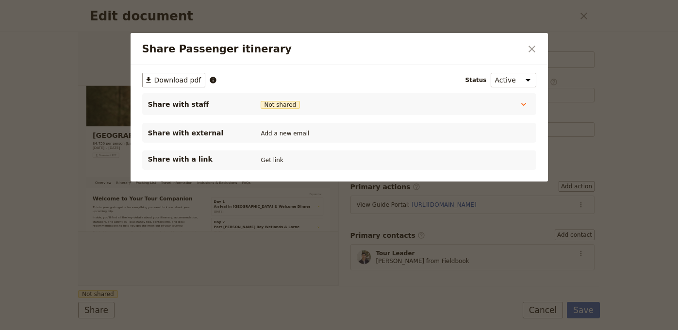
click at [255, 161] on div "Share with a link Get link" at bounding box center [339, 160] width 382 height 12
click at [274, 158] on button "Get link" at bounding box center [272, 160] width 27 height 11
click at [349, 162] on button "Get link" at bounding box center [345, 160] width 27 height 11
click at [523, 46] on div "Share Passenger itinerary ​" at bounding box center [339, 49] width 417 height 32
click at [526, 47] on icon "Close dialog" at bounding box center [532, 49] width 12 height 12
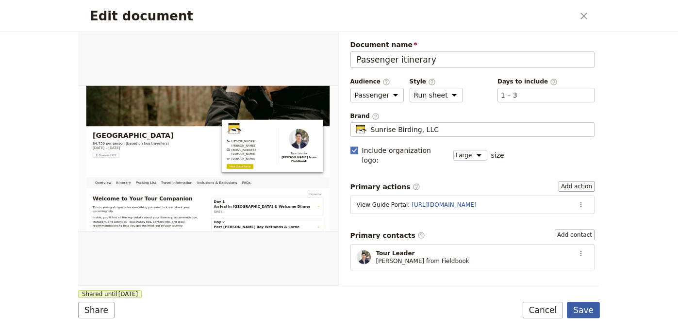
click at [590, 310] on button "Save" at bounding box center [583, 310] width 33 height 16
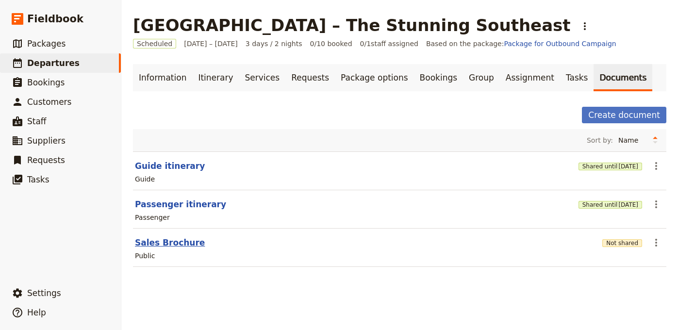
click at [158, 243] on button "Sales Brochure" at bounding box center [170, 243] width 70 height 12
select select "DEFAULT"
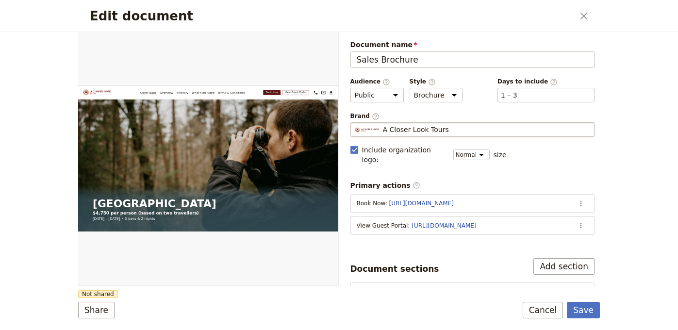
click at [459, 135] on fieldset "A Closer Look Tours A Closer Look Tours" at bounding box center [472, 129] width 245 height 15
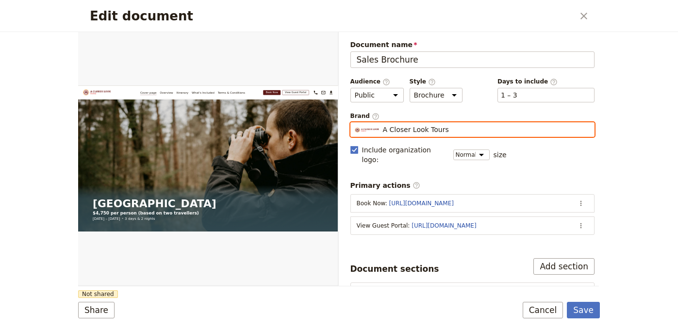
click at [355, 123] on input "A Closer Look Tours" at bounding box center [354, 122] width 0 height 0
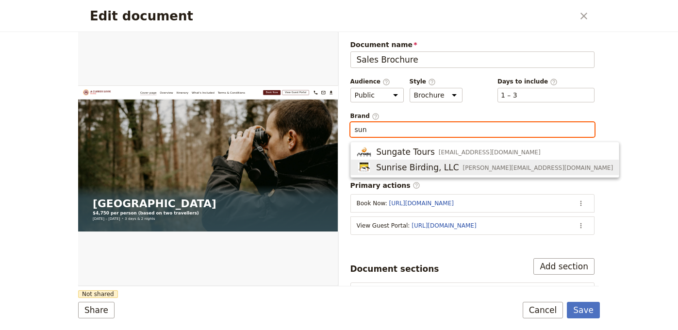
click at [489, 167] on span "[PERSON_NAME][EMAIL_ADDRESS][DOMAIN_NAME]" at bounding box center [538, 168] width 150 height 8
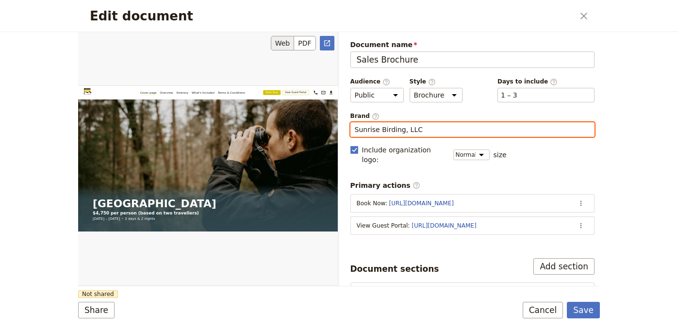
scroll to position [100, 0]
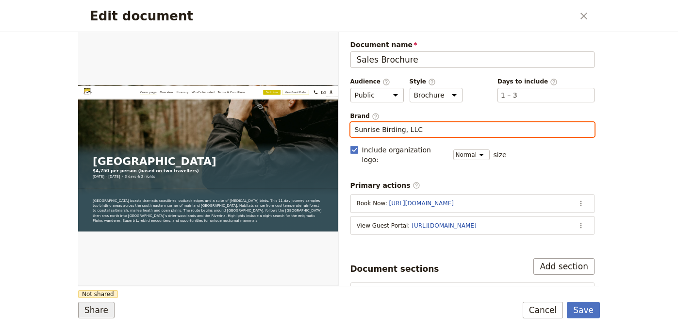
type input "Sunrise Birding, LLC"
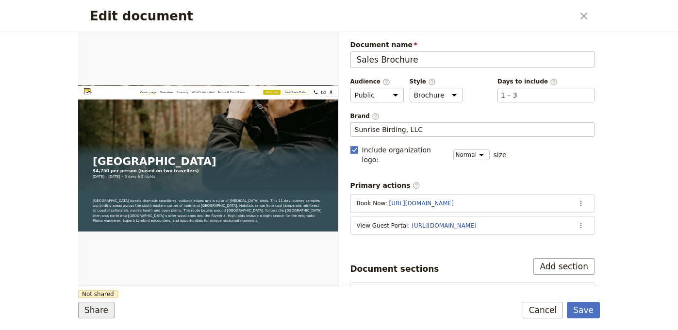
click at [94, 312] on button "Share" at bounding box center [96, 310] width 36 height 16
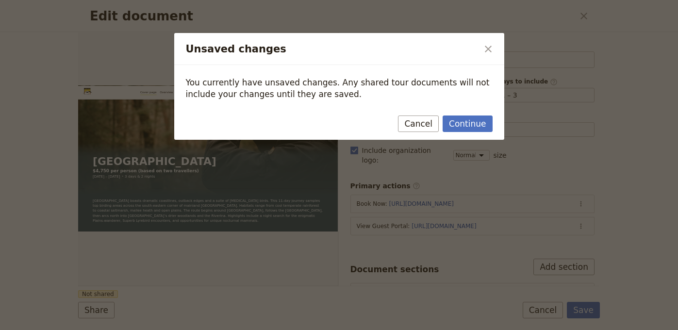
click at [444, 114] on div "Continue Cancel" at bounding box center [339, 126] width 330 height 28
click at [461, 124] on button "Continue" at bounding box center [467, 123] width 49 height 16
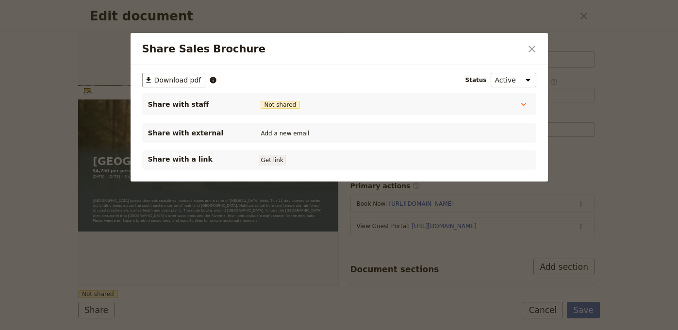
click at [263, 159] on button "Get link" at bounding box center [272, 160] width 27 height 11
click at [532, 45] on icon "Close dialog" at bounding box center [532, 49] width 12 height 12
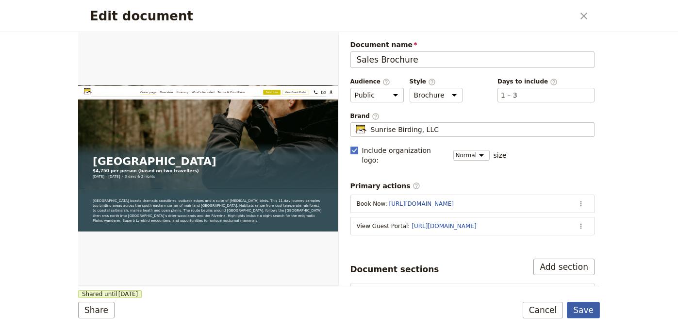
click at [587, 309] on button "Save" at bounding box center [583, 310] width 33 height 16
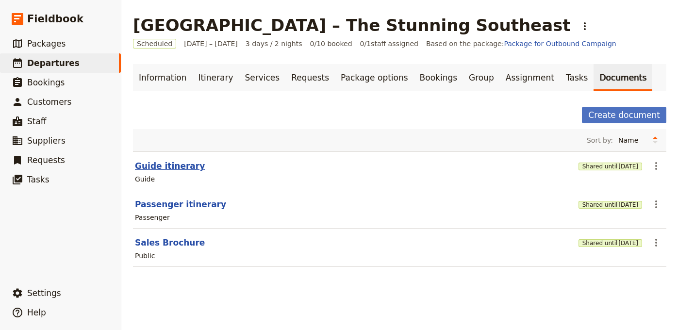
click at [180, 168] on button "Guide itinerary" at bounding box center [170, 166] width 70 height 12
select select "STAFF"
select select "RUN_SHEET"
select select "LARGE"
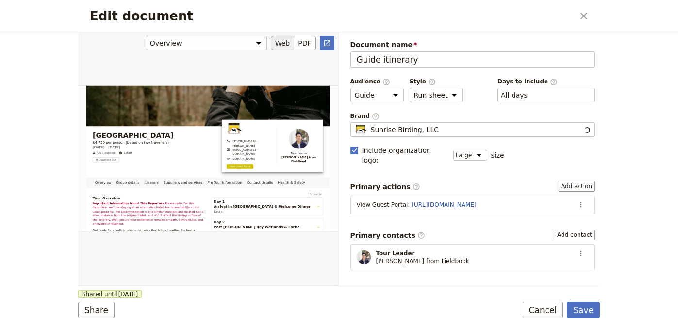
scroll to position [0, 0]
click at [577, 201] on icon "Actions" at bounding box center [581, 205] width 8 height 8
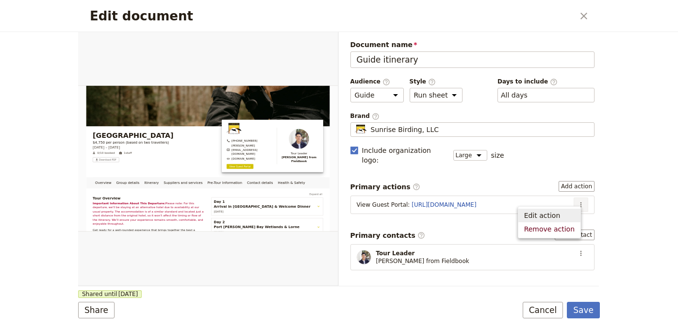
click at [547, 218] on span "Edit action" at bounding box center [542, 216] width 36 height 10
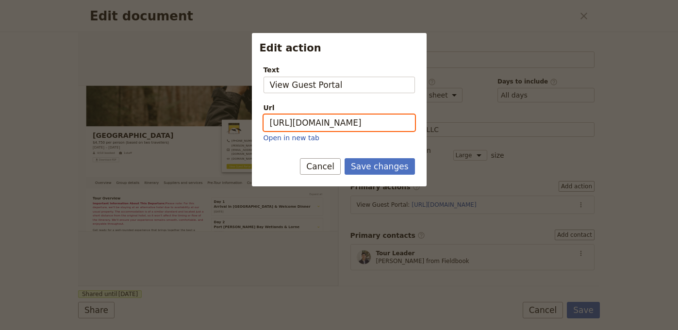
click at [354, 122] on input "https://trips.fieldbook.com/d/_JVippIpy_P3gOjkNOnYX" at bounding box center [338, 123] width 151 height 16
paste input "bUaRwc7RyIs7fKciCBkM9"
type input "[URL][DOMAIN_NAME]"
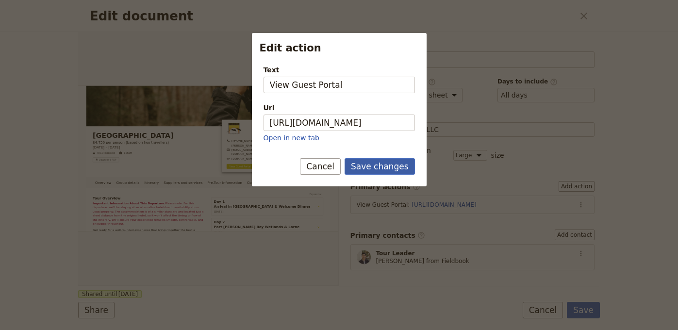
click at [377, 173] on button "Save changes" at bounding box center [379, 166] width 70 height 16
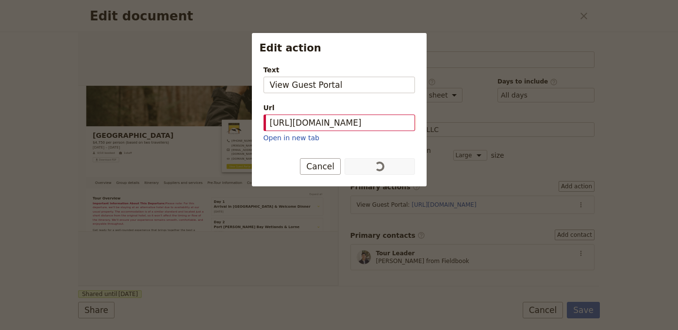
scroll to position [0, 0]
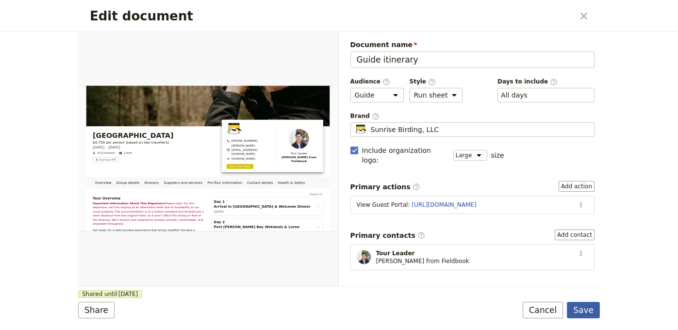
click at [577, 305] on button "Save" at bounding box center [583, 310] width 33 height 16
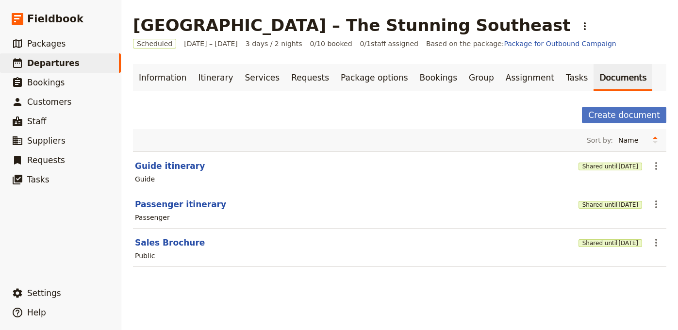
click at [164, 195] on section "Passenger itinerary Shared until 3 Oct 2026 ​ Passenger" at bounding box center [399, 209] width 533 height 38
click at [164, 203] on button "Passenger itinerary" at bounding box center [180, 204] width 91 height 12
select select "PASSENGER"
select select "RUN_SHEET"
select select "LARGE"
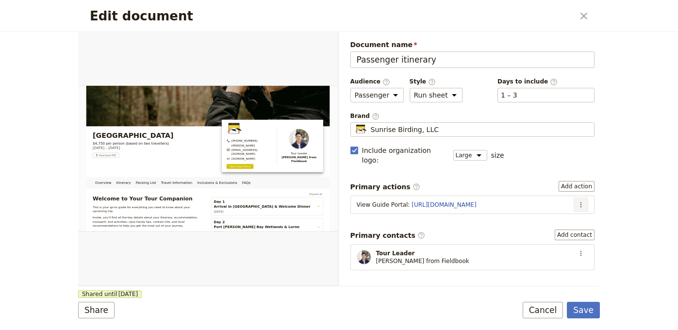
click at [577, 201] on icon "Actions" at bounding box center [581, 205] width 8 height 8
click at [571, 221] on button "Edit action" at bounding box center [549, 216] width 62 height 14
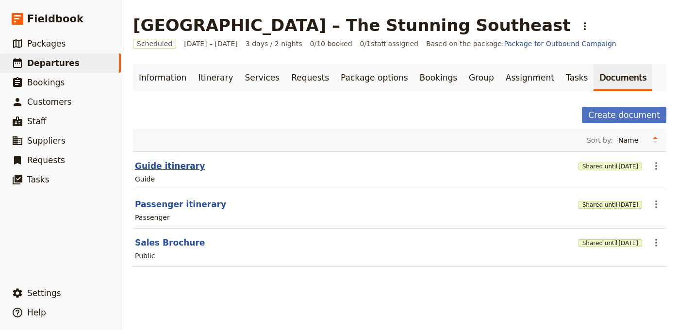
click at [159, 163] on button "Guide itinerary" at bounding box center [170, 166] width 70 height 12
select select "STAFF"
select select "RUN_SHEET"
select select "LARGE"
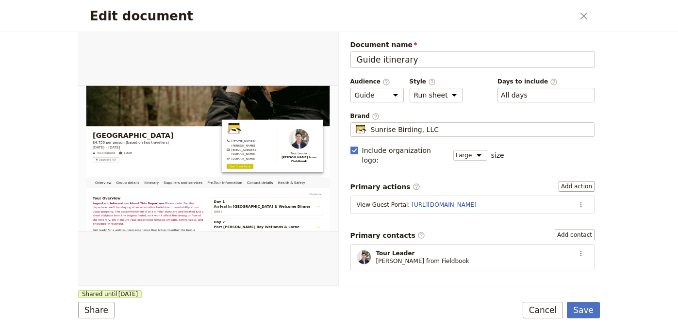
click at [115, 303] on div "Share Shared until 4 Oct 2026 Save Cancel" at bounding box center [339, 310] width 522 height 16
click at [104, 306] on button "Share" at bounding box center [96, 310] width 36 height 16
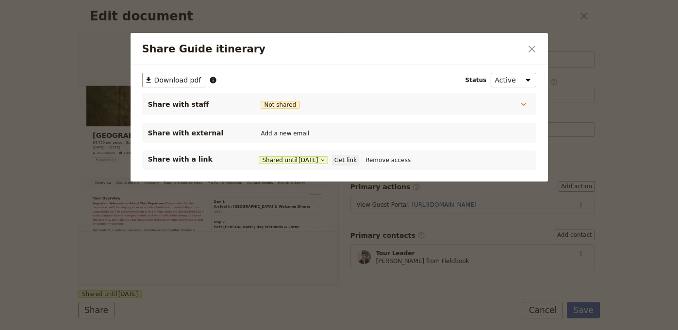
click at [355, 160] on button "Get link" at bounding box center [345, 160] width 27 height 11
click at [530, 49] on icon "Close dialog" at bounding box center [531, 49] width 7 height 7
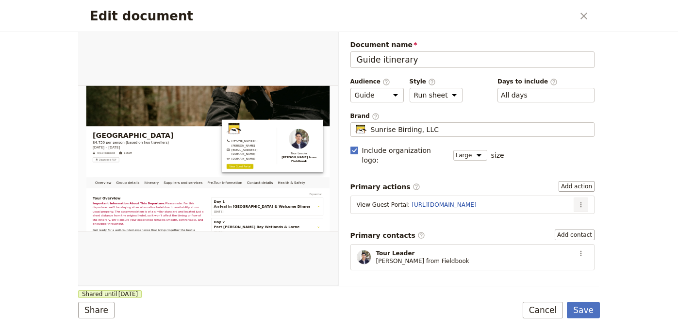
click at [574, 198] on button "​" at bounding box center [581, 204] width 15 height 15
click at [544, 217] on span "Edit action" at bounding box center [542, 216] width 36 height 10
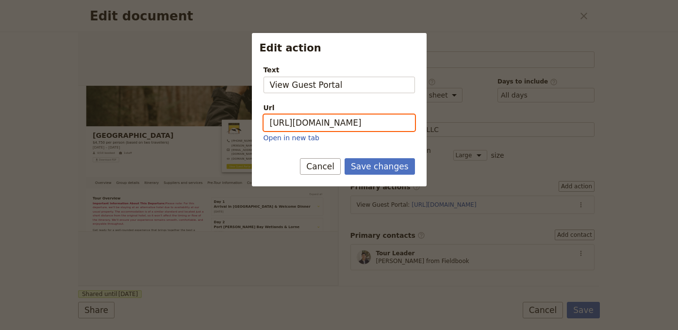
click at [354, 130] on input "[URL][DOMAIN_NAME]" at bounding box center [338, 123] width 151 height 16
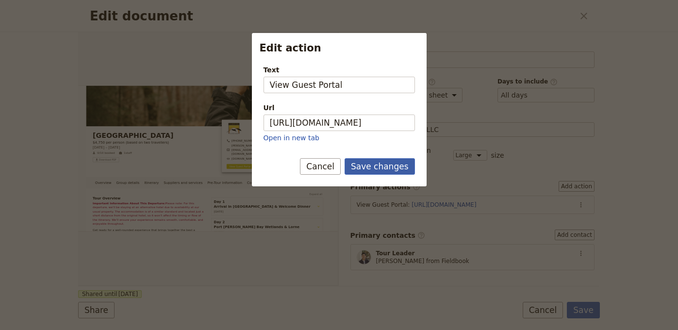
click at [374, 164] on button "Save changes" at bounding box center [379, 166] width 70 height 16
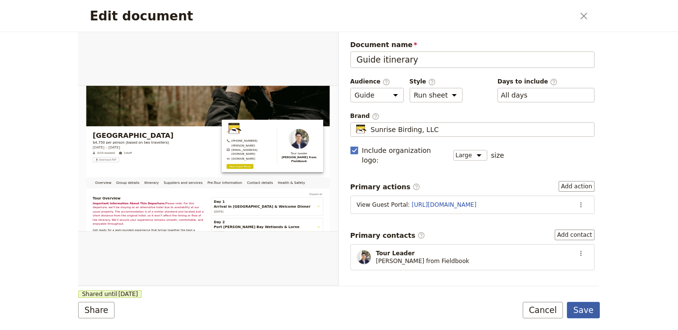
click at [585, 314] on button "Save" at bounding box center [583, 310] width 33 height 16
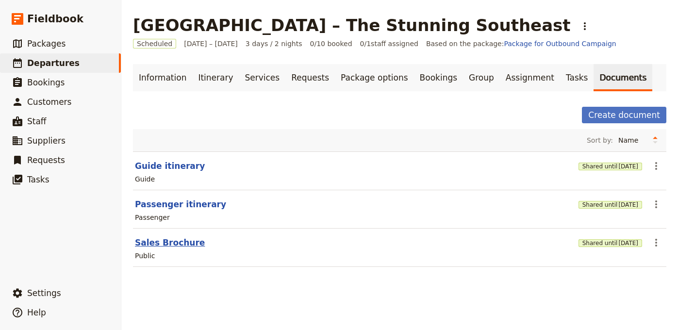
click at [165, 240] on button "Sales Brochure" at bounding box center [170, 243] width 70 height 12
select select "DEFAULT"
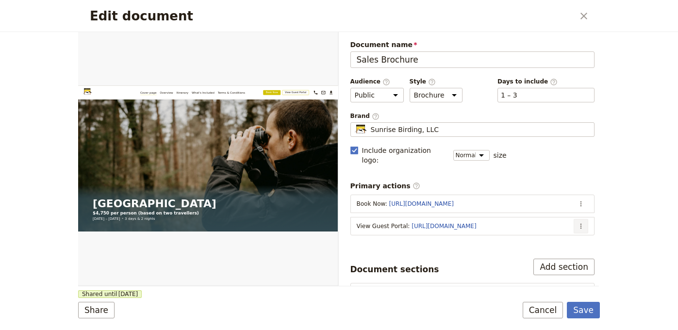
click at [577, 222] on icon "Actions" at bounding box center [581, 226] width 8 height 8
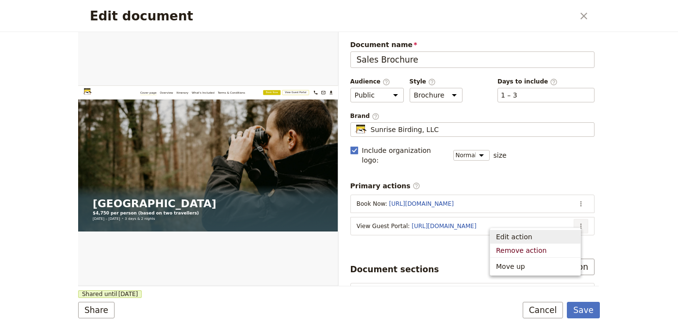
click at [574, 231] on button "Edit action" at bounding box center [535, 237] width 90 height 14
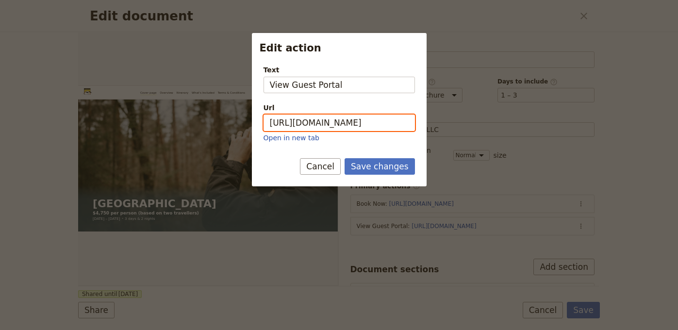
click at [361, 119] on input "https://trips.fieldbook.com/d/_JVippIpy_P3gOjkNOnYX" at bounding box center [338, 123] width 151 height 16
paste input "bUaRwc7RyIs7fKciCBkM9"
type input "[URL][DOMAIN_NAME]"
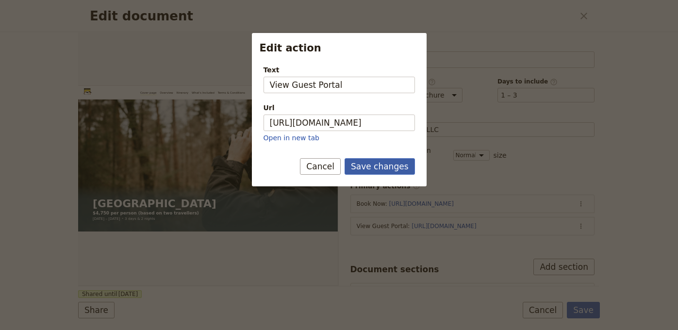
click at [373, 164] on button "Save changes" at bounding box center [379, 166] width 70 height 16
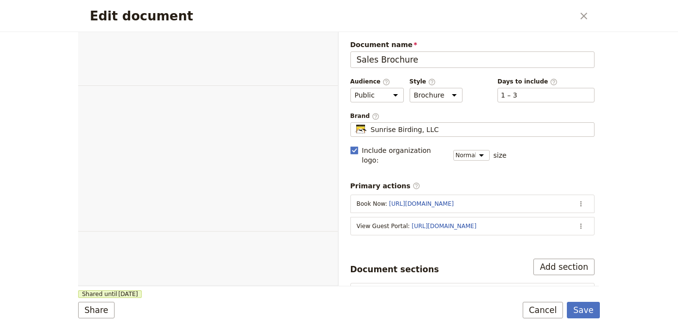
select select "DEFAULT"
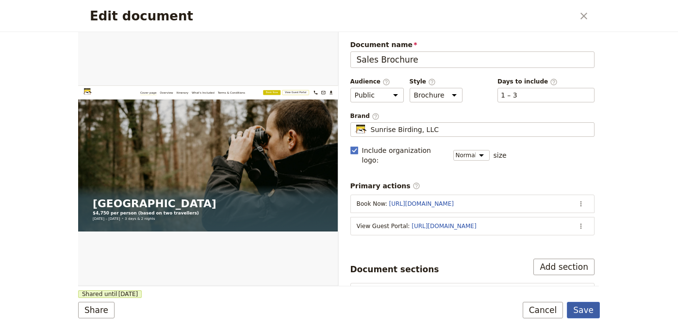
click at [576, 304] on button "Save" at bounding box center [583, 310] width 33 height 16
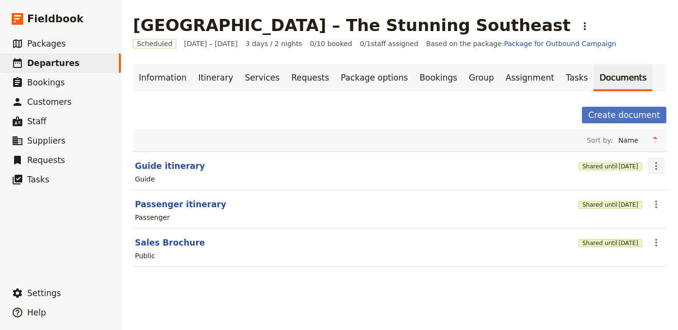
click at [650, 165] on icon "Actions" at bounding box center [656, 166] width 12 height 12
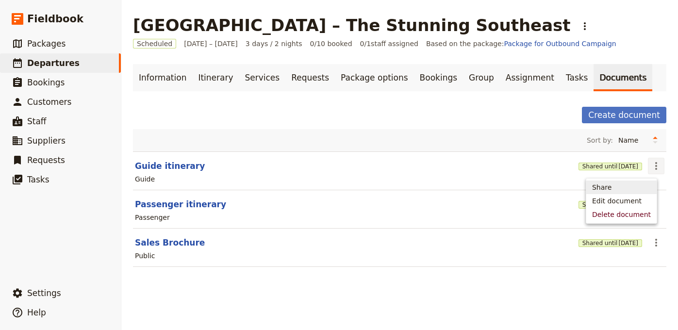
click at [607, 188] on span "Share" at bounding box center [601, 187] width 19 height 10
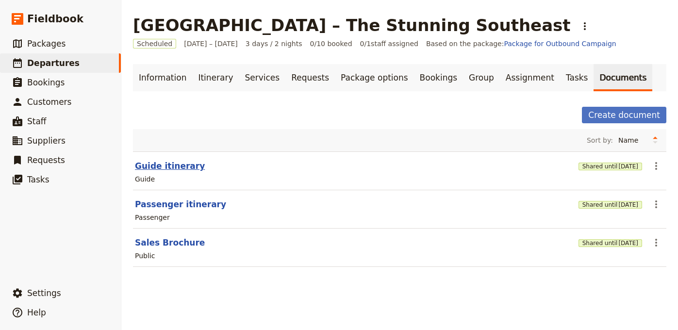
click at [151, 167] on button "Guide itinerary" at bounding box center [170, 166] width 70 height 12
select select "STAFF"
select select "RUN_SHEET"
select select "LARGE"
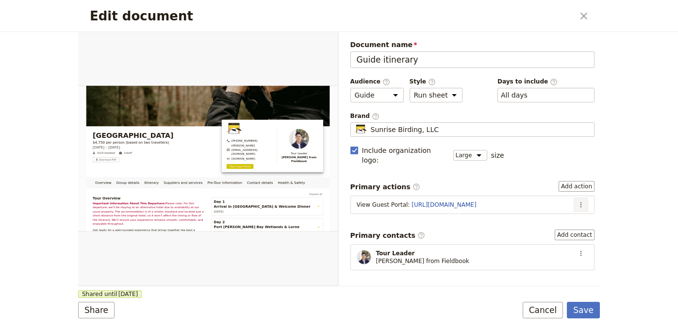
click at [577, 201] on icon "Actions" at bounding box center [581, 205] width 8 height 8
click at [535, 213] on span "Edit action" at bounding box center [542, 216] width 36 height 10
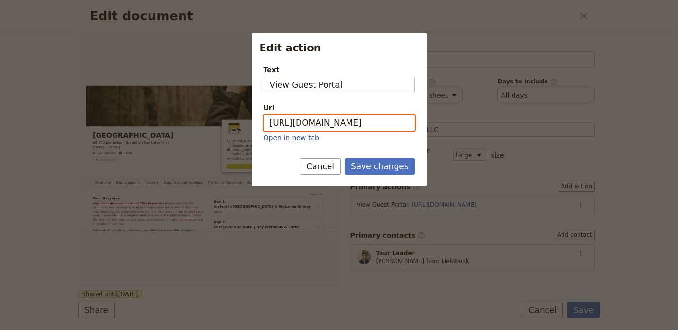
click at [369, 120] on input "[URL][DOMAIN_NAME]" at bounding box center [338, 123] width 151 height 16
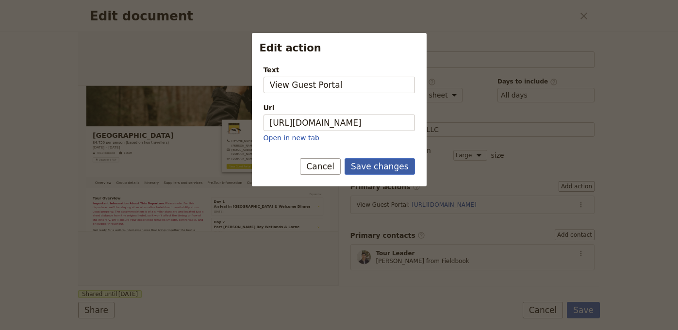
click at [382, 171] on button "Save changes" at bounding box center [379, 166] width 70 height 16
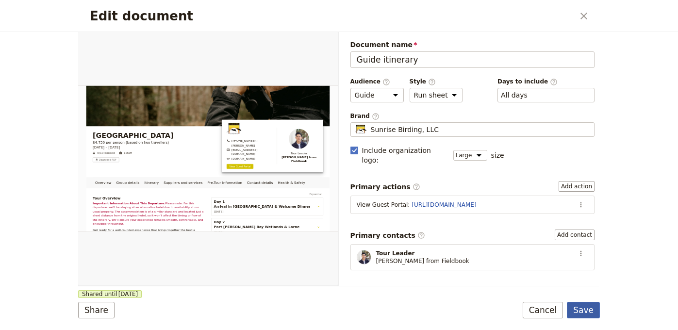
click at [589, 308] on button "Save" at bounding box center [583, 310] width 33 height 16
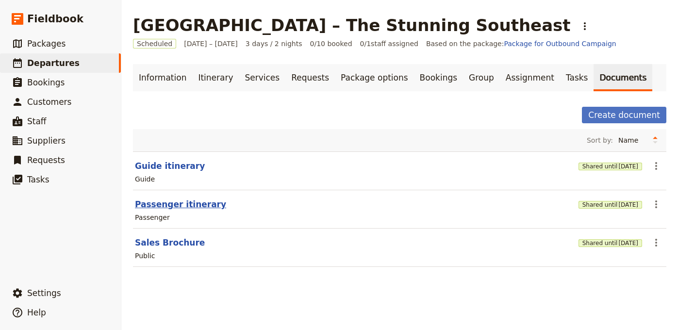
click at [179, 208] on button "Passenger itinerary" at bounding box center [180, 204] width 91 height 12
select select "PASSENGER"
select select "RUN_SHEET"
select select "LARGE"
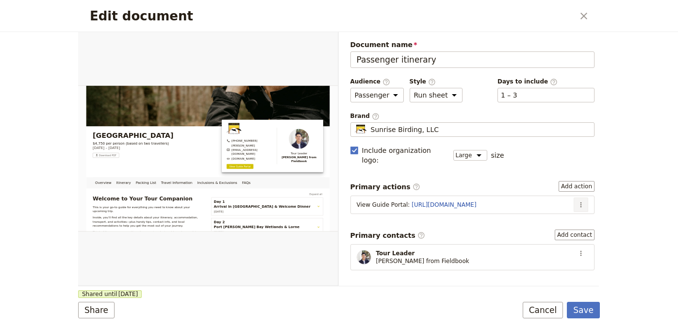
click at [577, 201] on icon "Actions" at bounding box center [581, 205] width 8 height 8
click at [545, 212] on span "Edit action" at bounding box center [542, 216] width 36 height 10
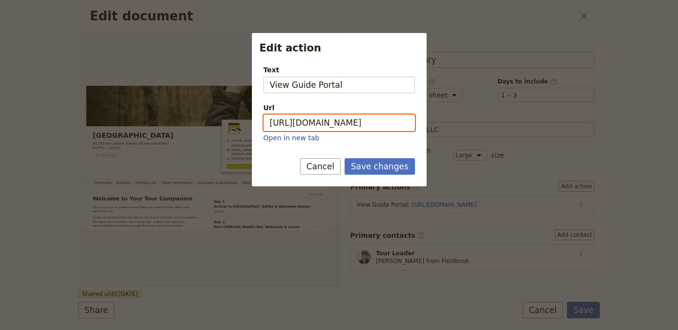
click at [370, 123] on input "[URL][DOMAIN_NAME]" at bounding box center [338, 123] width 151 height 16
paste input "DGiEEjEcG44BtqISNX-XD"
type input "[URL][DOMAIN_NAME]"
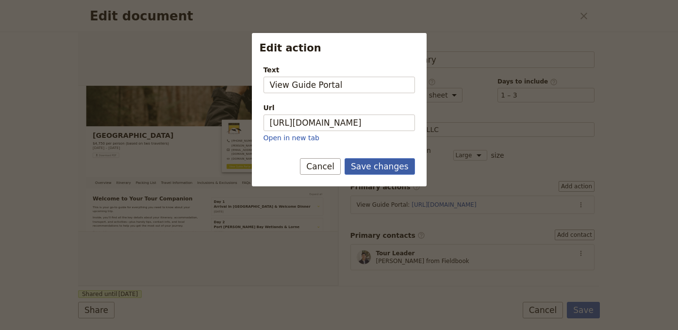
click at [378, 162] on button "Save changes" at bounding box center [379, 166] width 70 height 16
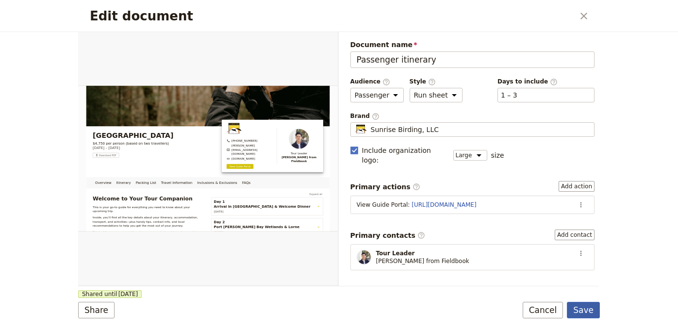
click at [583, 303] on button "Save" at bounding box center [583, 310] width 33 height 16
